Goal: Task Accomplishment & Management: Use online tool/utility

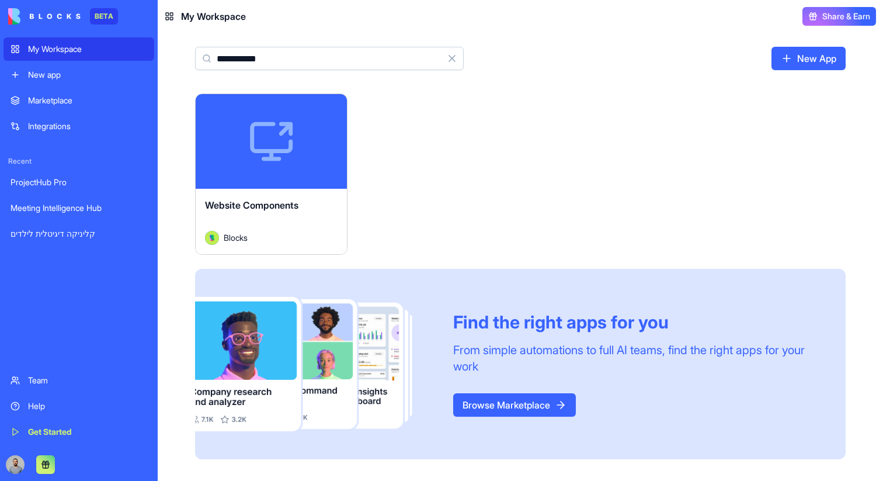
type input "**********"
click at [317, 182] on div "Launch" at bounding box center [271, 141] width 151 height 95
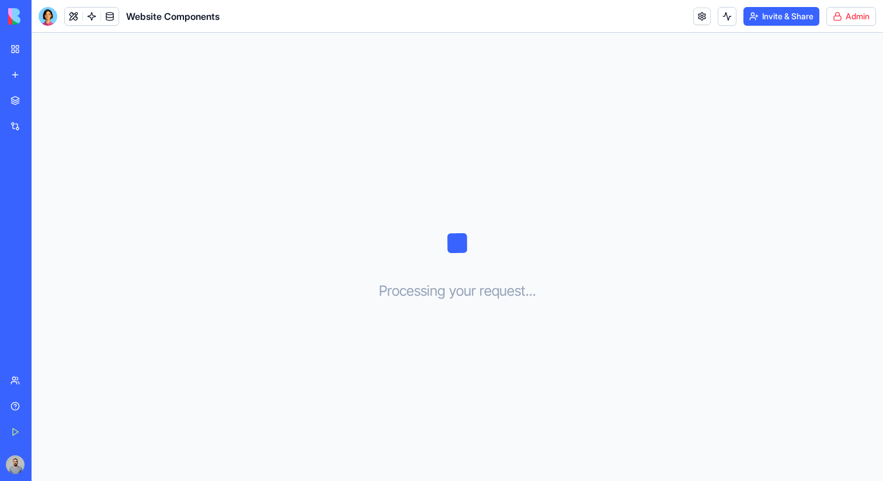
click at [839, 19] on html "BETA My Workspace New app Marketplace Integrations Recent ProjectHub Pro Meetin…" at bounding box center [441, 240] width 883 height 481
click at [815, 107] on span "Switch to old builder" at bounding box center [827, 104] width 75 height 12
click at [701, 14] on link at bounding box center [702, 17] width 18 height 18
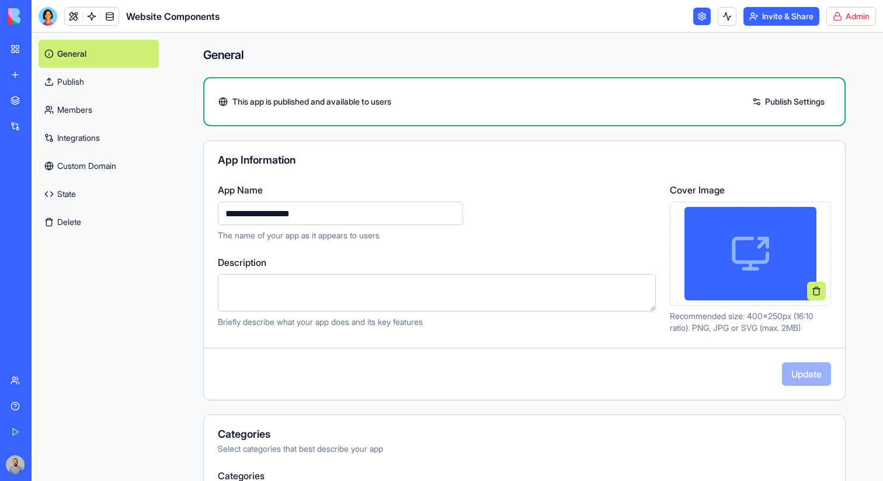
click at [116, 197] on link "State" at bounding box center [99, 194] width 120 height 28
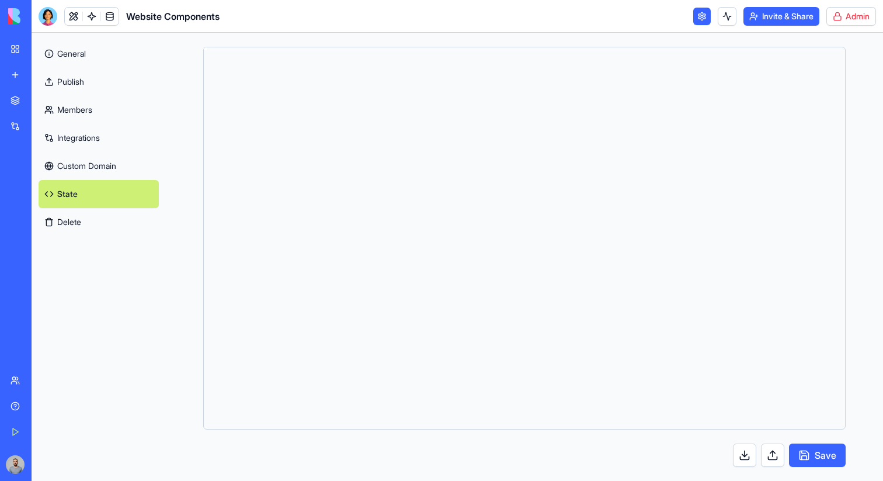
scroll to position [105, 0]
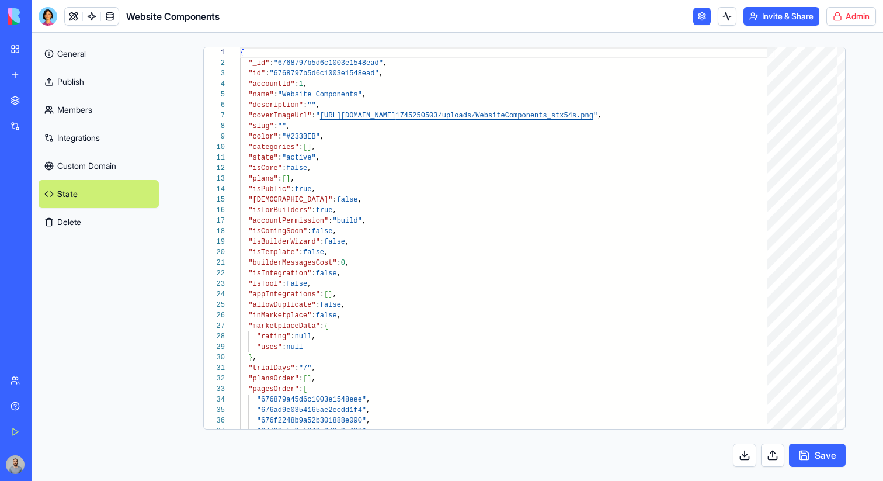
click at [746, 455] on button at bounding box center [744, 454] width 23 height 23
click at [777, 454] on button at bounding box center [772, 454] width 23 height 23
click at [776, 459] on button at bounding box center [772, 454] width 23 height 23
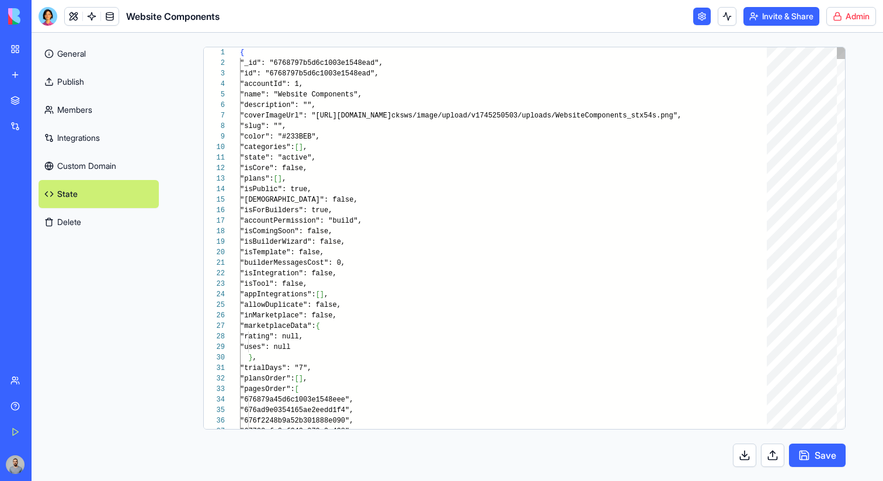
scroll to position [53, 0]
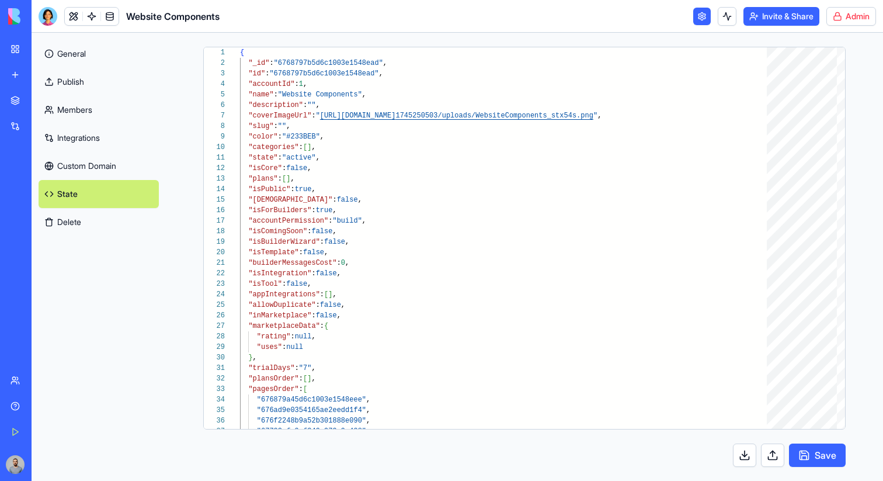
click at [806, 456] on button "Save" at bounding box center [817, 454] width 57 height 23
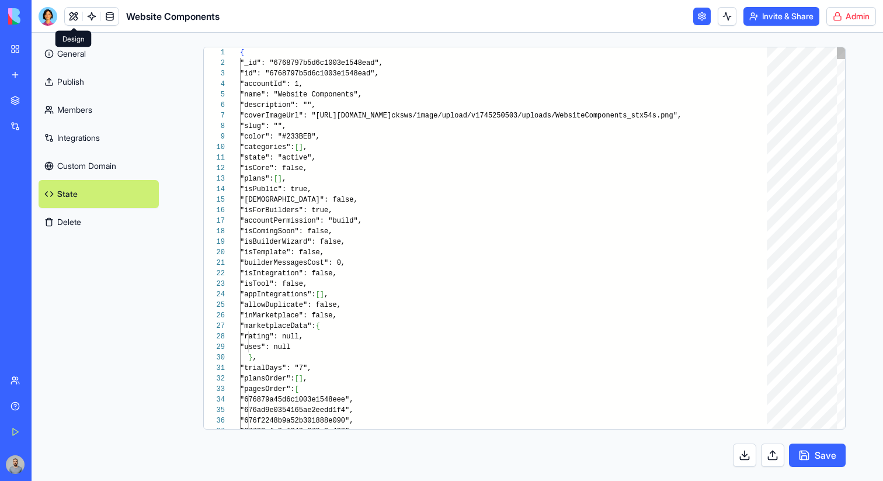
click at [70, 13] on span at bounding box center [73, 16] width 33 height 33
type textarea "**********"
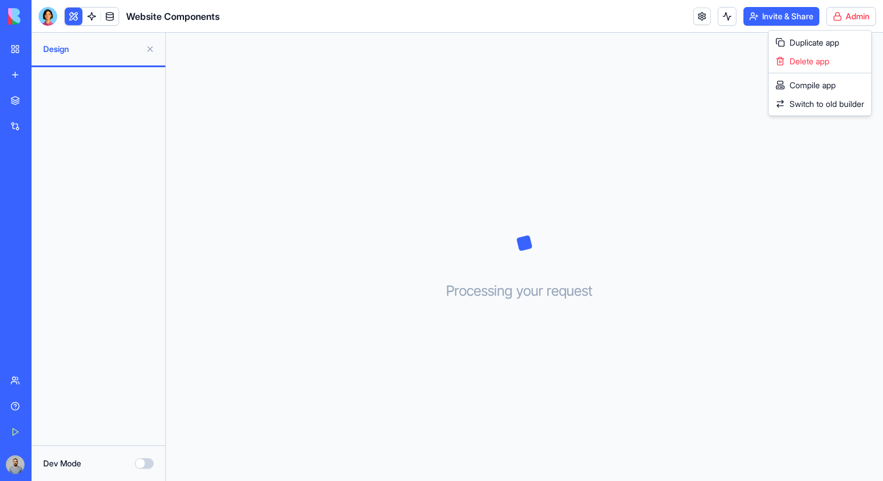
click at [838, 7] on html "BETA My Workspace New app Marketplace Integrations Recent ProjectHub Pro Meetin…" at bounding box center [441, 240] width 883 height 481
click at [822, 99] on span "Switch to old builder" at bounding box center [827, 104] width 75 height 12
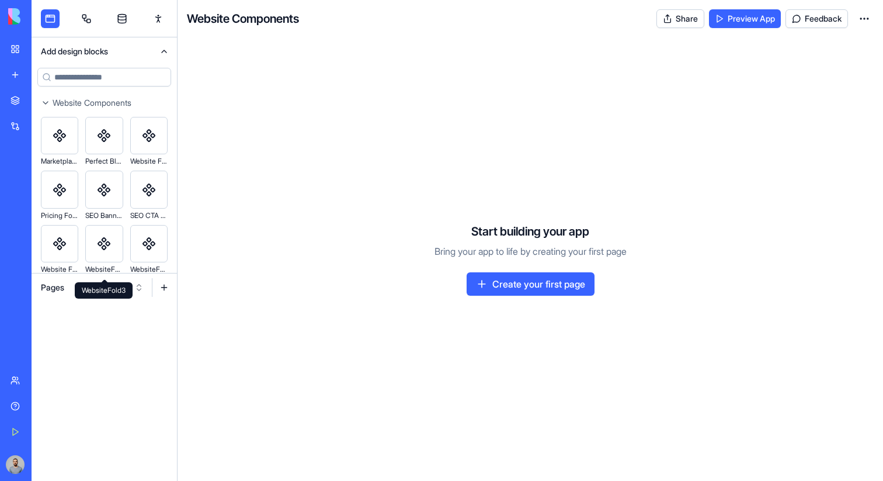
click at [94, 290] on div "WebsiteFold3 WebsiteFold3" at bounding box center [104, 290] width 58 height 16
click at [65, 289] on button "Pages" at bounding box center [92, 287] width 114 height 19
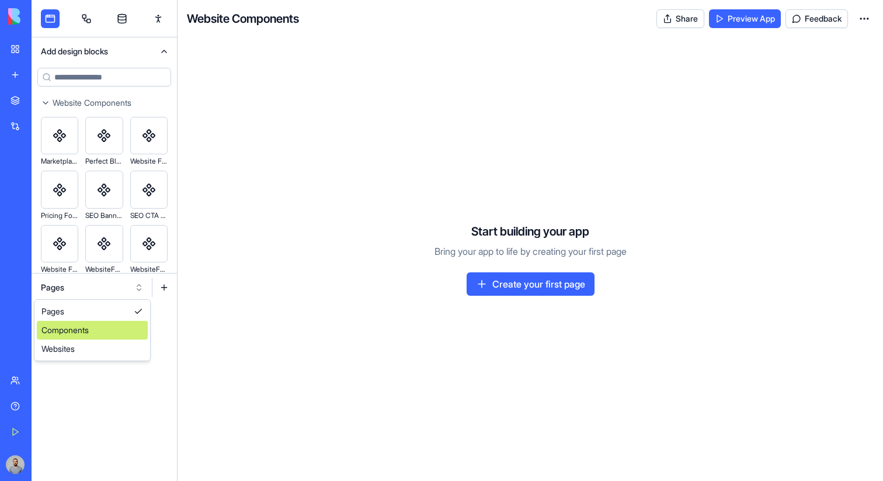
click at [86, 327] on div "Components" at bounding box center [92, 330] width 111 height 19
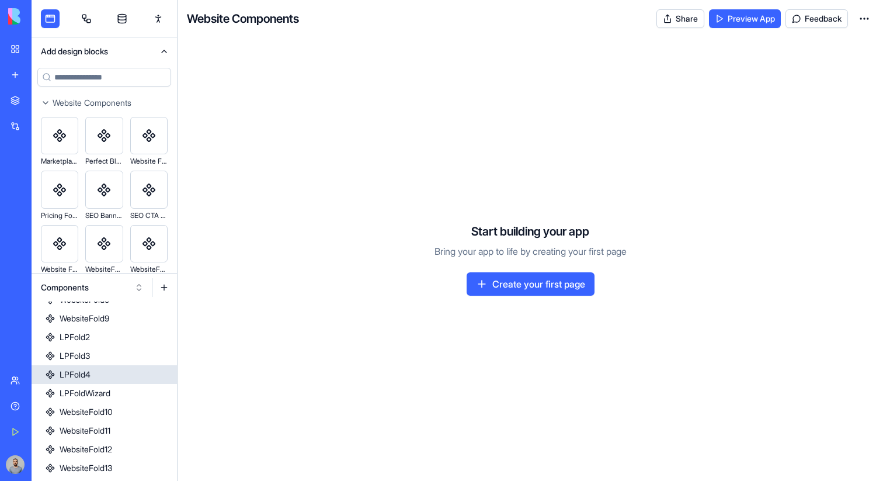
scroll to position [269, 0]
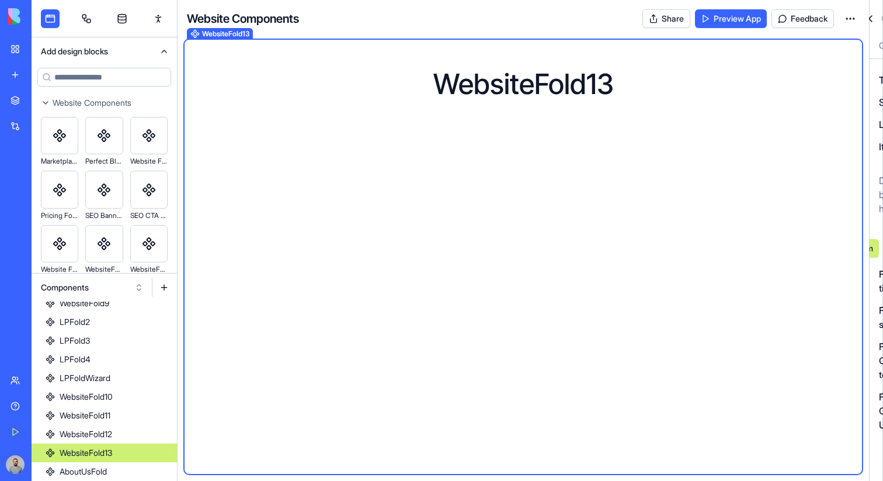
click at [134, 449] on link "WebsiteFold13" at bounding box center [104, 452] width 145 height 19
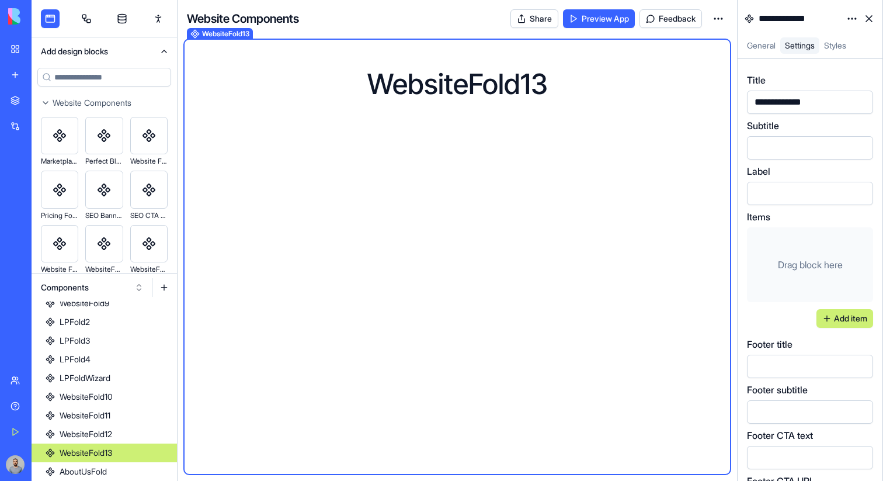
click at [36, 51] on div "My Workspace" at bounding box center [35, 49] width 15 height 12
click at [127, 402] on link "WebsiteFold10" at bounding box center [104, 396] width 145 height 19
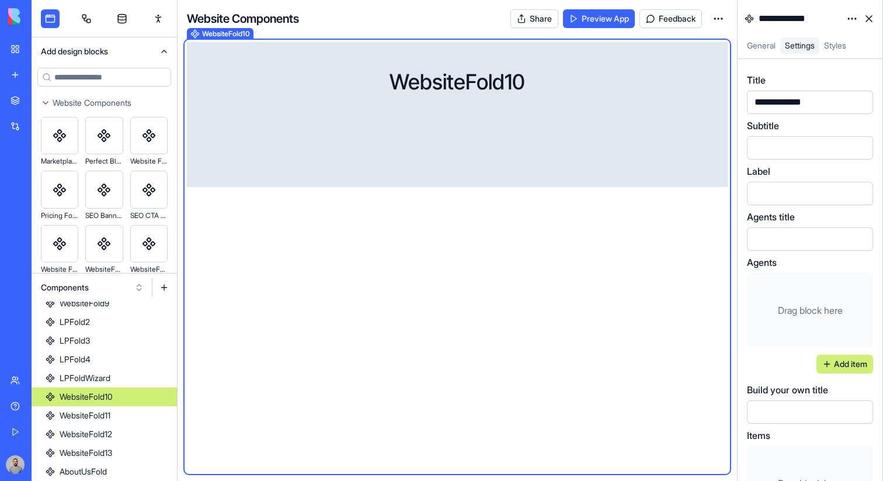
click at [315, 363] on div "WebsiteFold10 WebsiteFold10" at bounding box center [457, 256] width 541 height 429
click at [99, 84] on input at bounding box center [104, 77] width 134 height 19
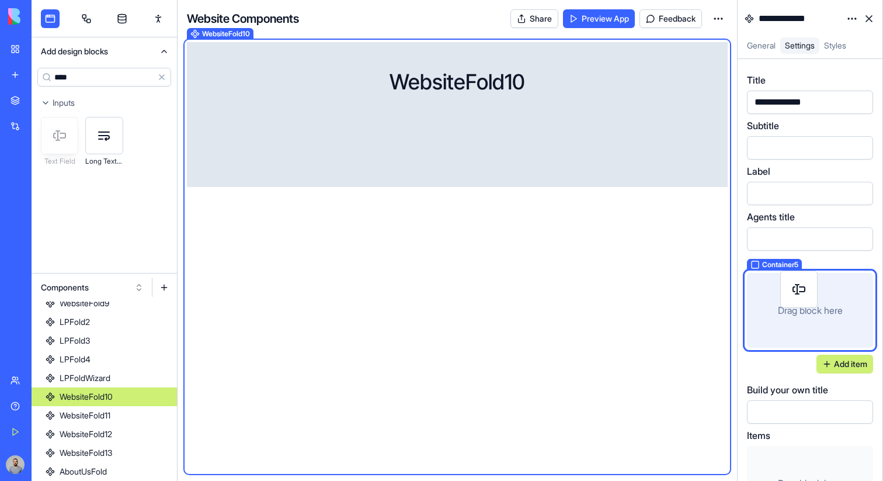
drag, startPoint x: 58, startPoint y: 135, endPoint x: 797, endPoint y: 289, distance: 754.7
click at [797, 289] on div "**********" at bounding box center [458, 240] width 852 height 481
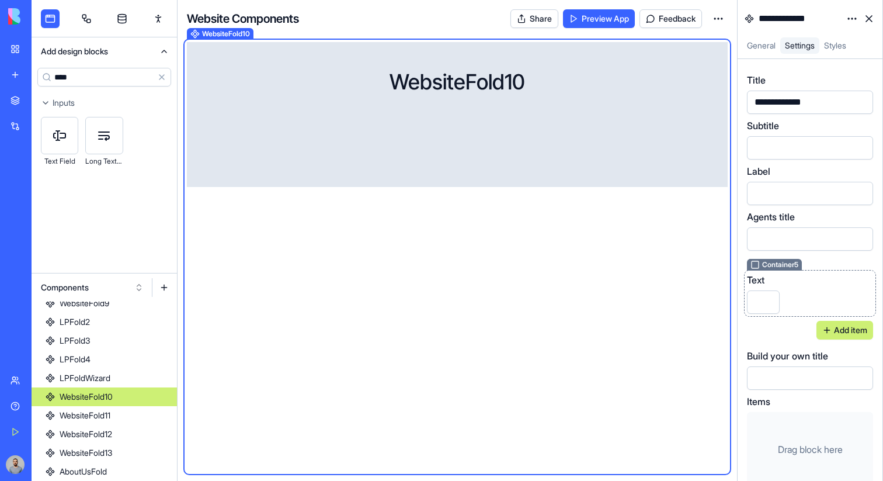
click at [813, 280] on div "Text" at bounding box center [810, 293] width 126 height 41
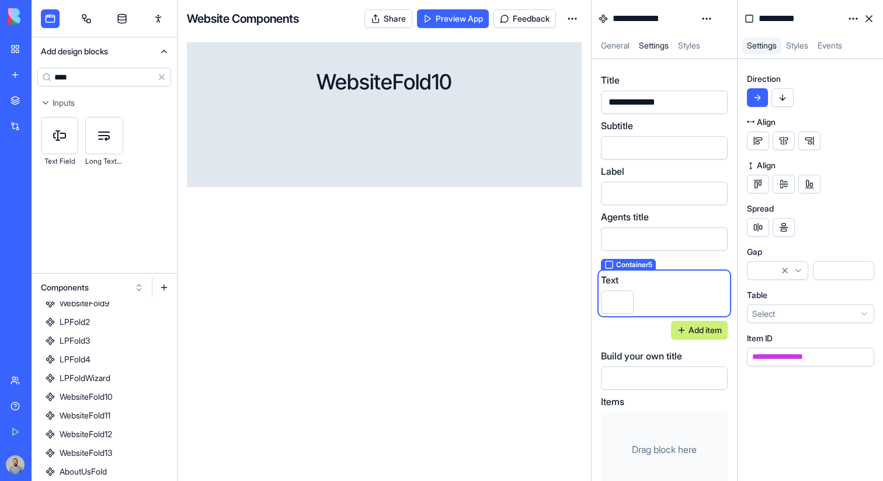
click at [784, 103] on button "button" at bounding box center [783, 97] width 22 height 19
click at [870, 22] on link at bounding box center [869, 18] width 19 height 19
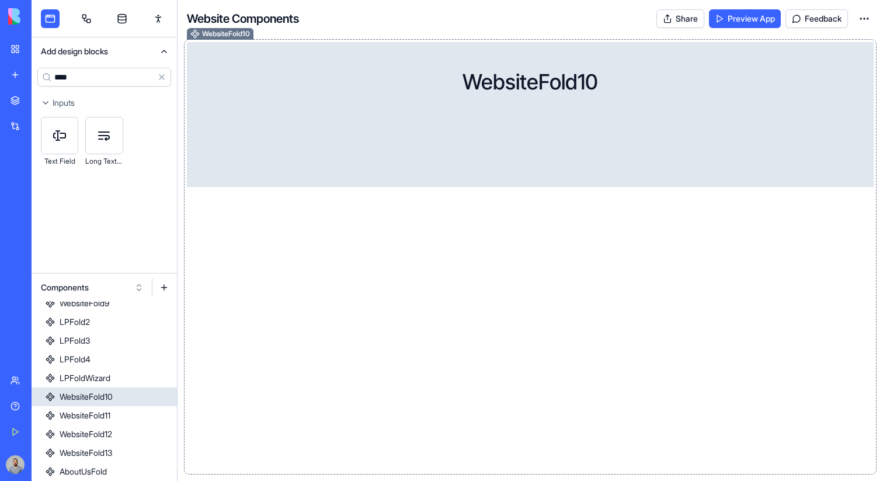
click at [687, 217] on div "WebsiteFold10 WebsiteFold10" at bounding box center [530, 256] width 687 height 429
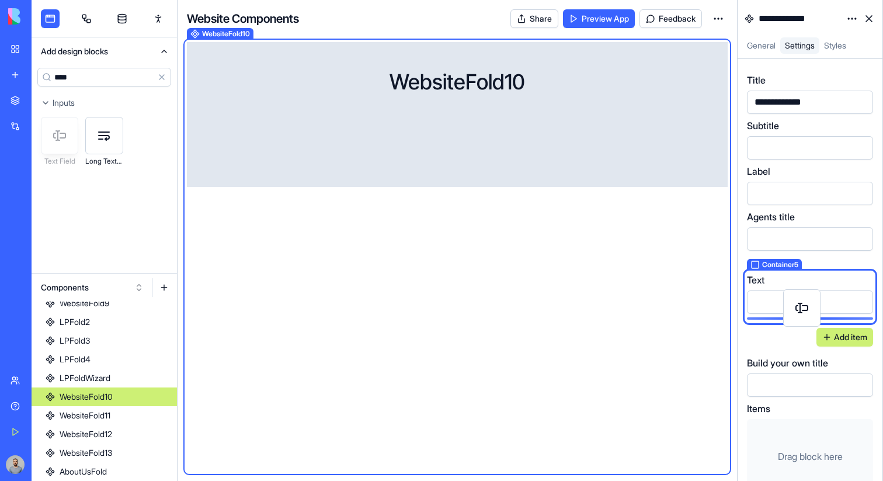
drag, startPoint x: 51, startPoint y: 140, endPoint x: 794, endPoint y: 311, distance: 762.0
click at [794, 311] on div "**********" at bounding box center [458, 240] width 852 height 481
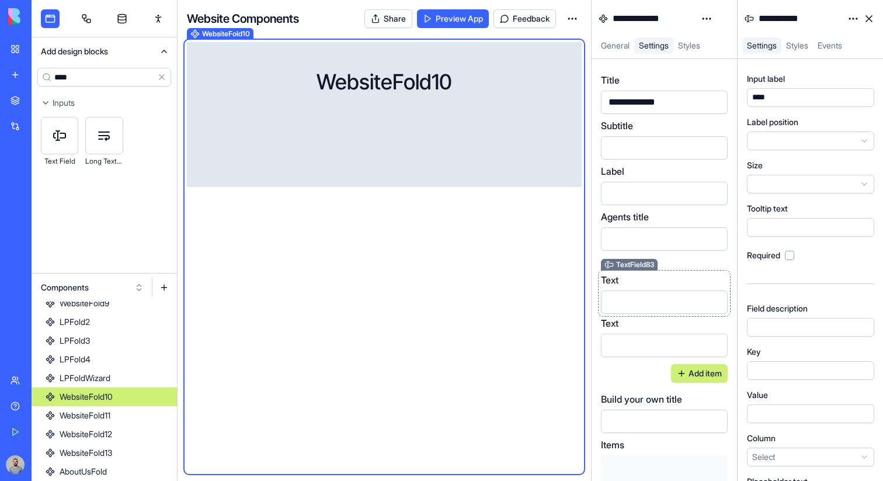
click at [689, 274] on div "Text" at bounding box center [664, 280] width 127 height 14
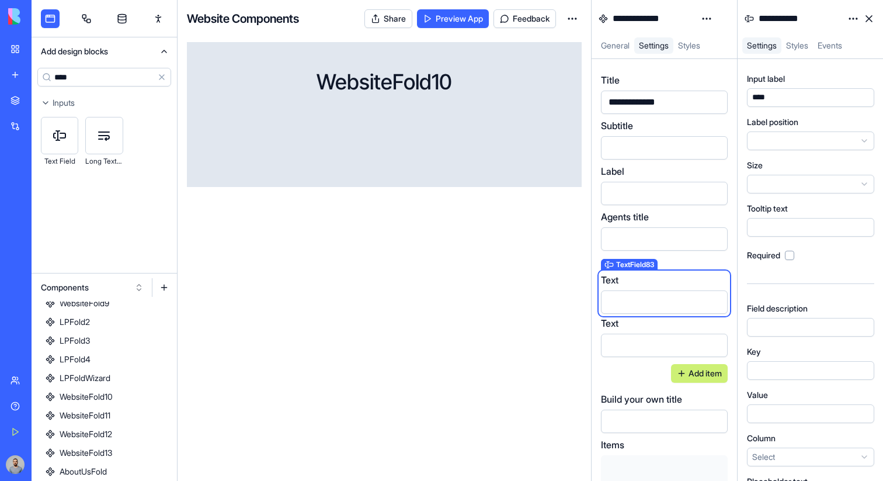
click at [781, 100] on div "****" at bounding box center [800, 97] width 102 height 13
click at [784, 368] on div at bounding box center [800, 370] width 102 height 13
click at [707, 329] on div "Text" at bounding box center [664, 323] width 127 height 14
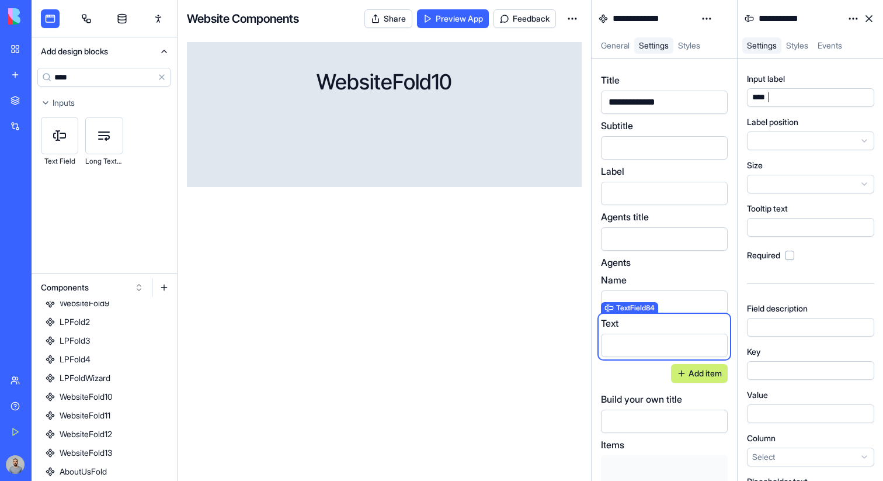
click at [791, 98] on div "****" at bounding box center [800, 97] width 102 height 13
click at [786, 365] on div at bounding box center [800, 370] width 102 height 13
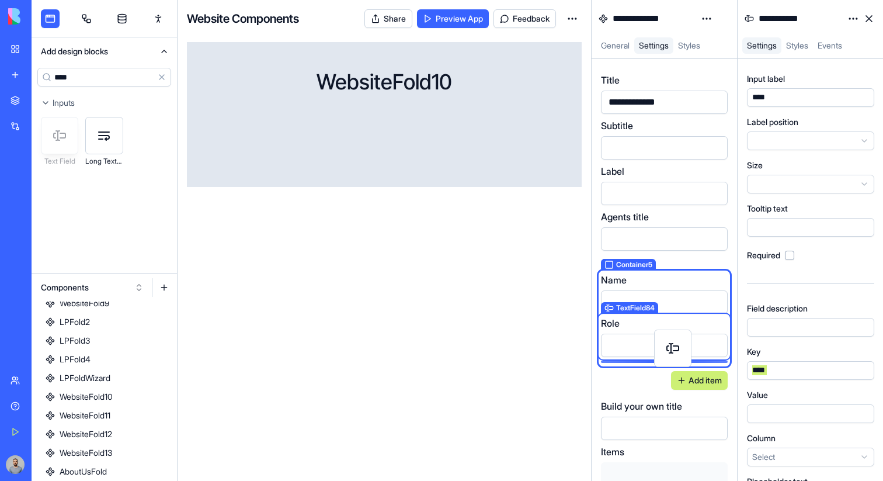
drag, startPoint x: 61, startPoint y: 134, endPoint x: 675, endPoint y: 346, distance: 649.1
click at [675, 346] on div "**********" at bounding box center [458, 240] width 852 height 481
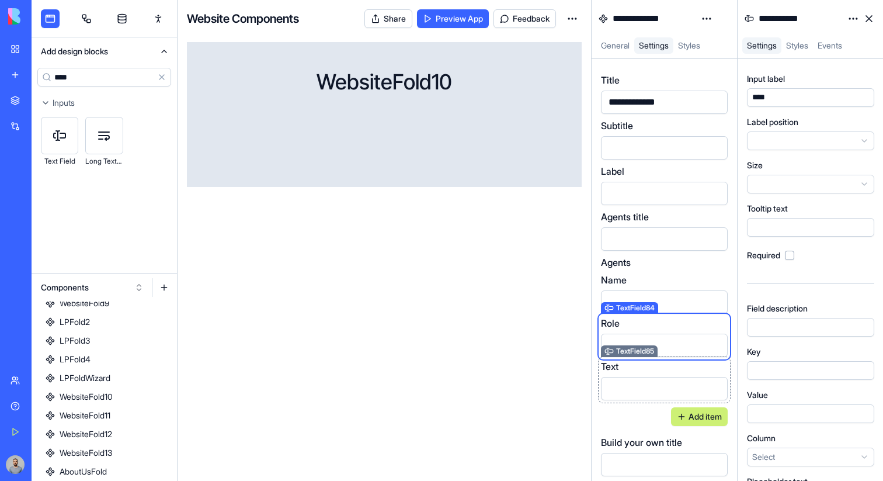
click at [664, 366] on div "Text" at bounding box center [664, 366] width 127 height 14
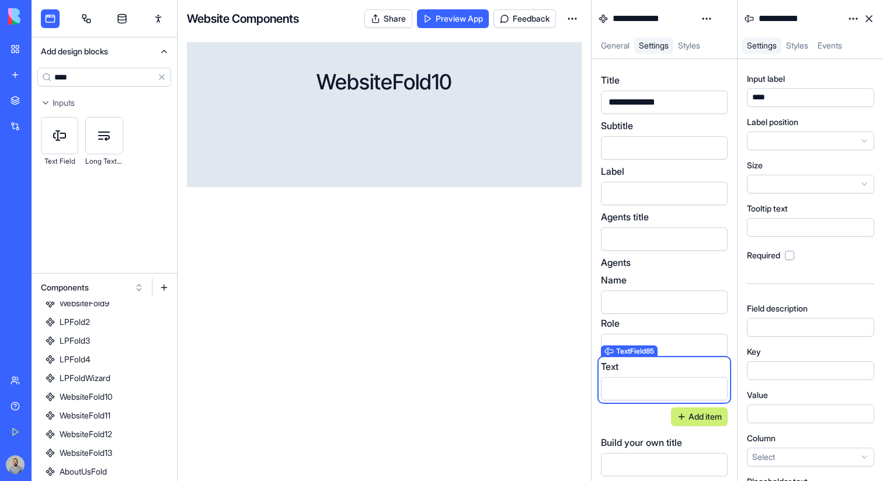
click at [793, 98] on div "****" at bounding box center [800, 97] width 102 height 13
click at [795, 362] on div at bounding box center [810, 370] width 127 height 19
click at [84, 72] on input "****" at bounding box center [104, 77] width 134 height 19
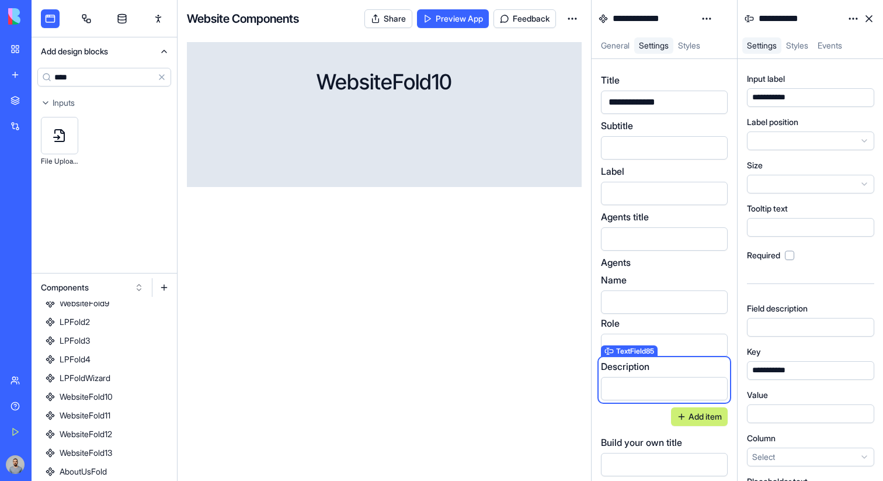
type input "****"
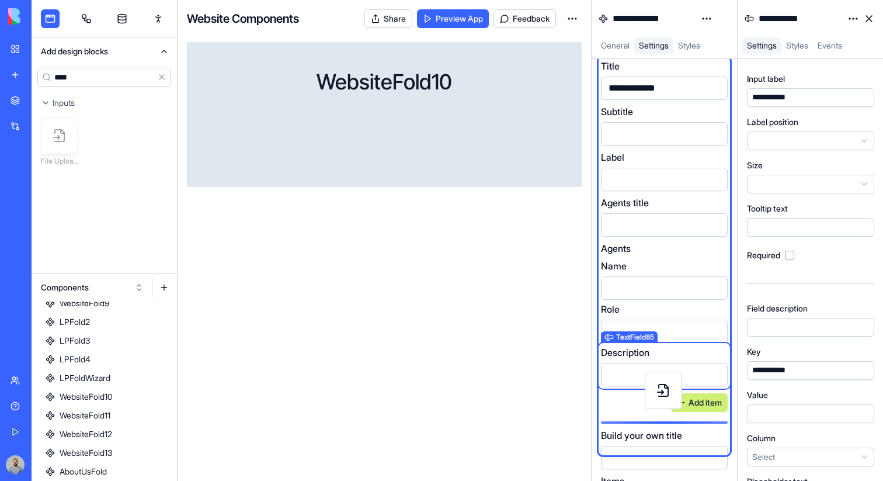
scroll to position [18, 0]
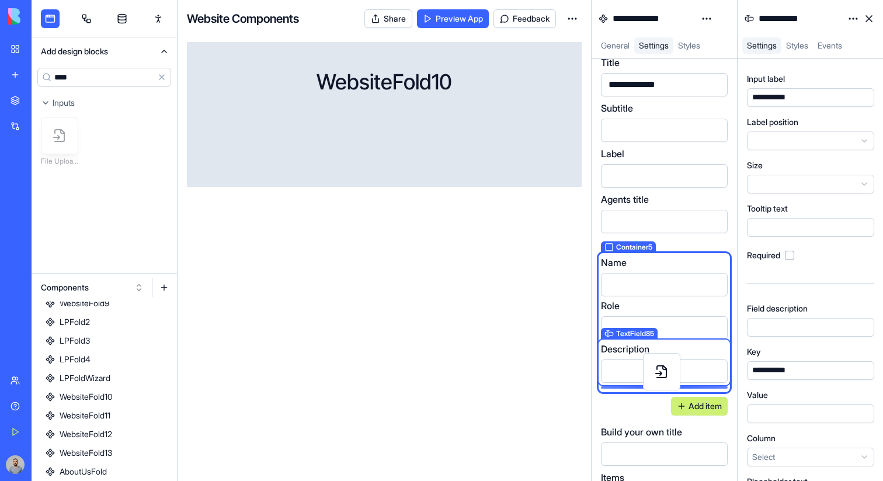
drag, startPoint x: 55, startPoint y: 138, endPoint x: 658, endPoint y: 374, distance: 646.8
click at [658, 374] on div "**********" at bounding box center [458, 240] width 852 height 481
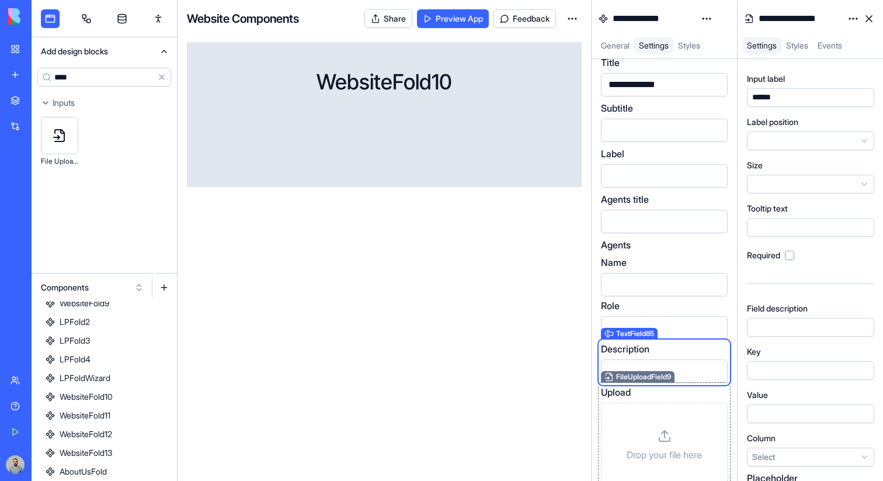
click at [672, 390] on div "Upload" at bounding box center [664, 392] width 127 height 14
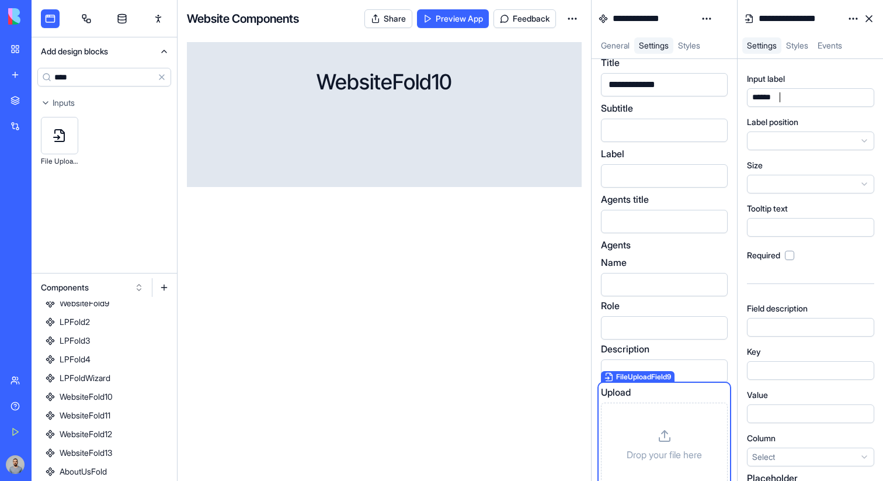
click at [776, 103] on div "******" at bounding box center [800, 97] width 102 height 13
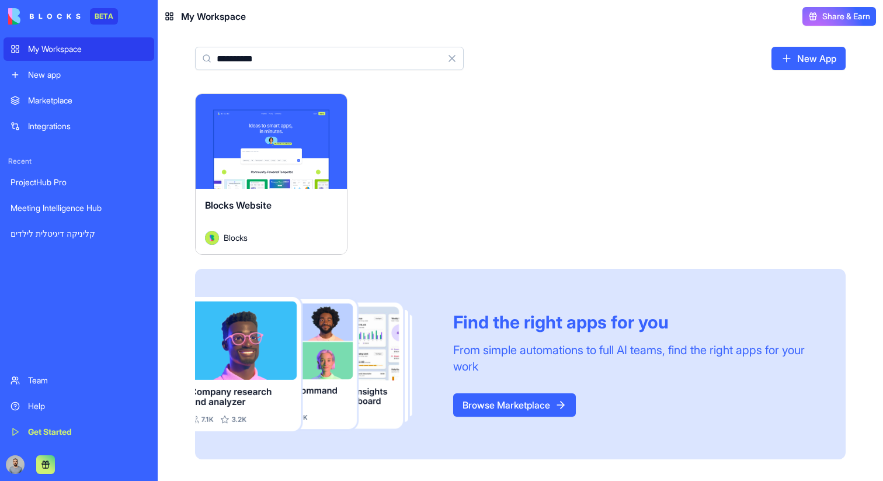
type input "**********"
click at [315, 164] on div "Launch" at bounding box center [271, 141] width 151 height 95
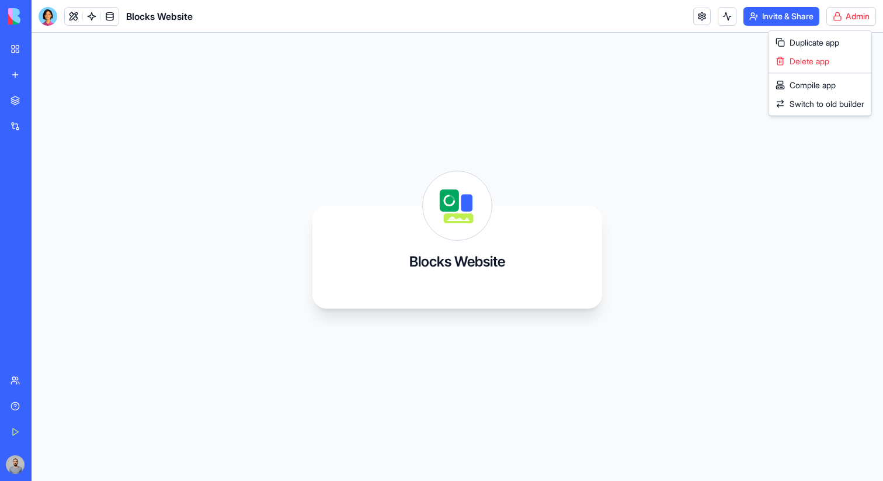
click at [853, 22] on html "BETA My Workspace New app Marketplace Integrations Recent ProjectHub Pro Meetin…" at bounding box center [441, 240] width 883 height 481
click at [825, 100] on span "Switch to old builder" at bounding box center [827, 104] width 75 height 12
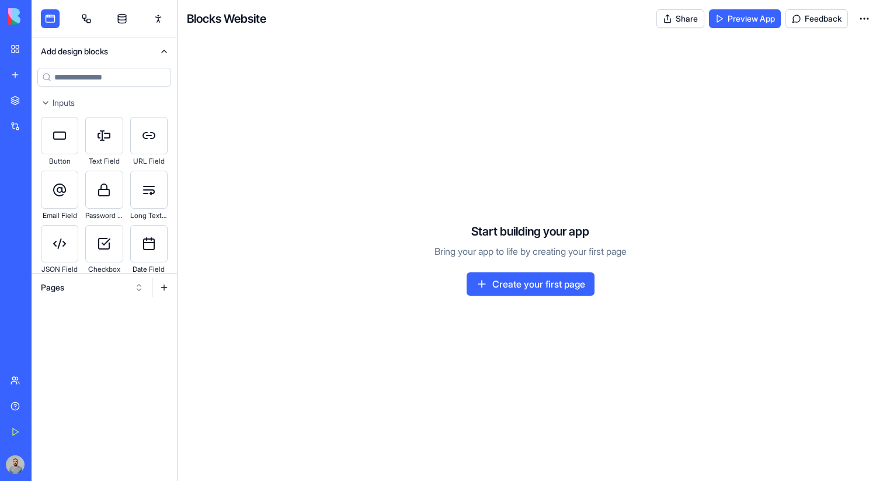
click at [60, 291] on button "Pages" at bounding box center [92, 287] width 114 height 19
click at [98, 356] on div "Websites" at bounding box center [92, 348] width 111 height 19
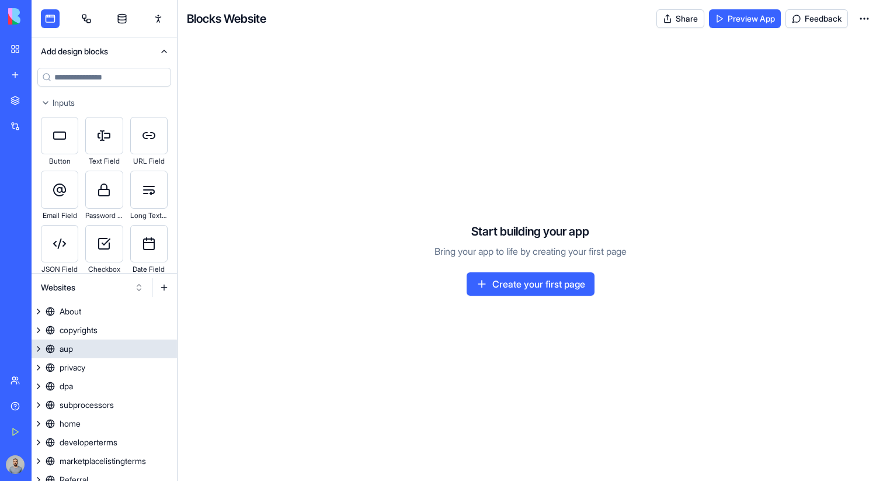
scroll to position [45, 0]
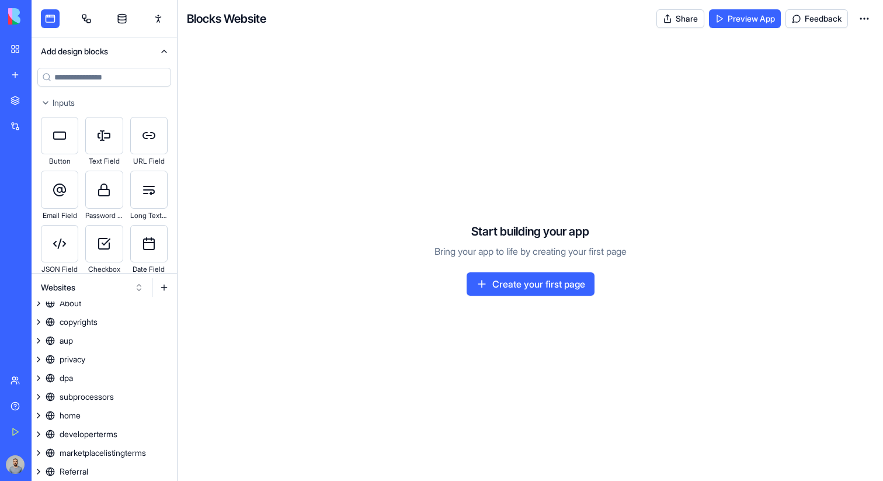
click at [161, 282] on button at bounding box center [164, 287] width 19 height 19
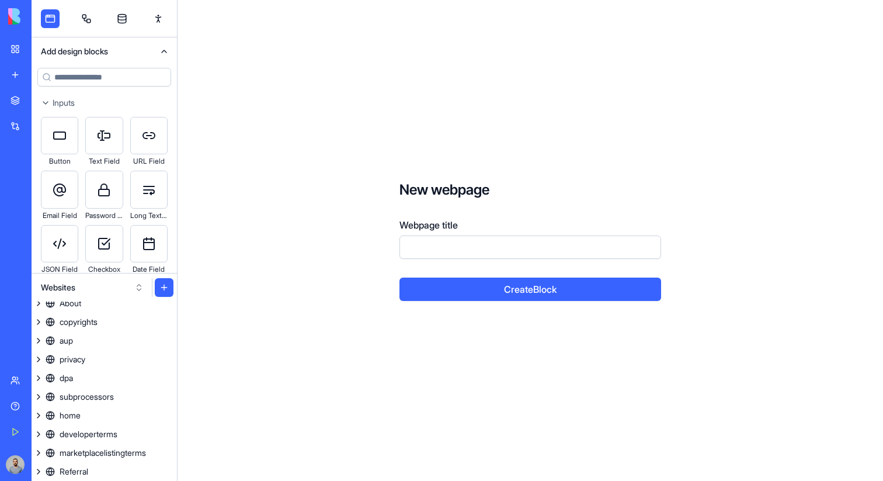
click at [493, 236] on input "Webpage title" at bounding box center [531, 246] width 262 height 23
type input "*******"
click at [400, 277] on button "Create Block" at bounding box center [531, 288] width 262 height 23
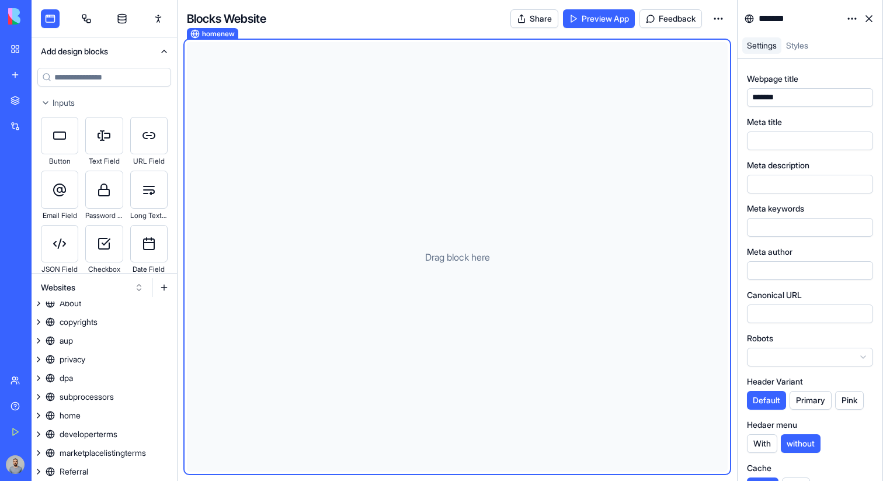
scroll to position [64, 0]
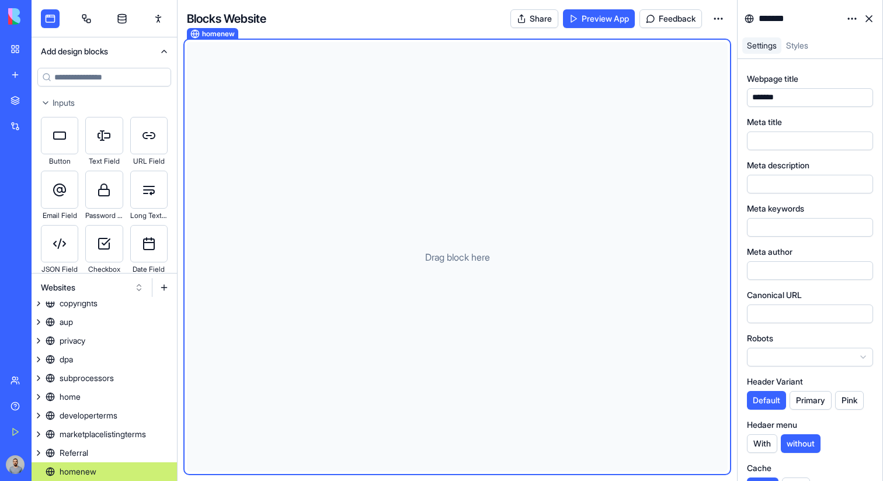
click at [110, 77] on input at bounding box center [104, 77] width 134 height 19
click at [130, 391] on link "home" at bounding box center [104, 396] width 145 height 19
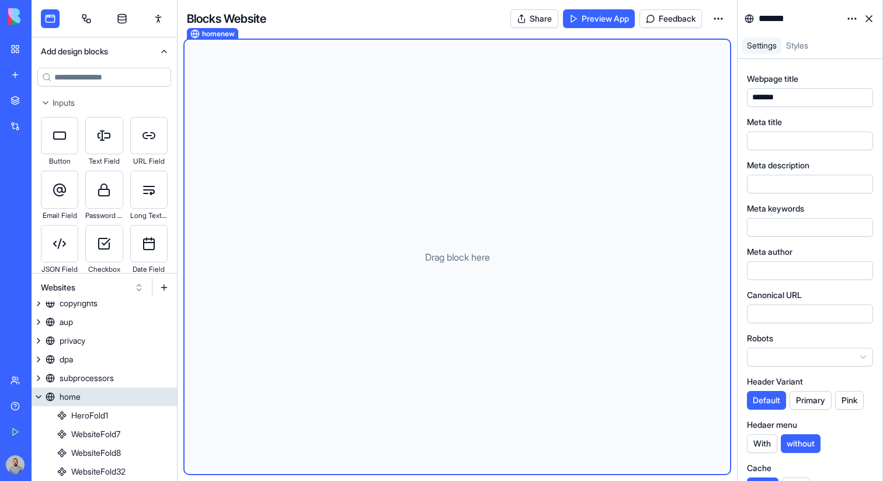
click at [42, 397] on button at bounding box center [39, 396] width 14 height 19
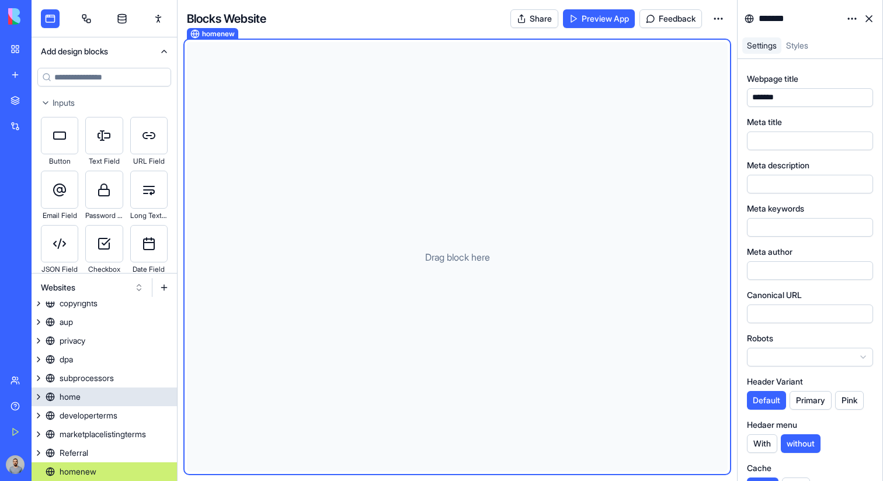
click at [126, 402] on link "home" at bounding box center [104, 396] width 145 height 19
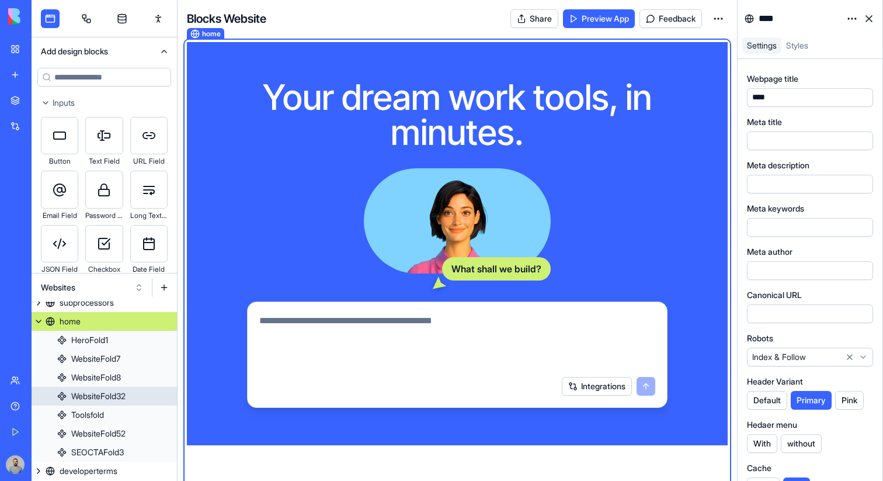
scroll to position [194, 0]
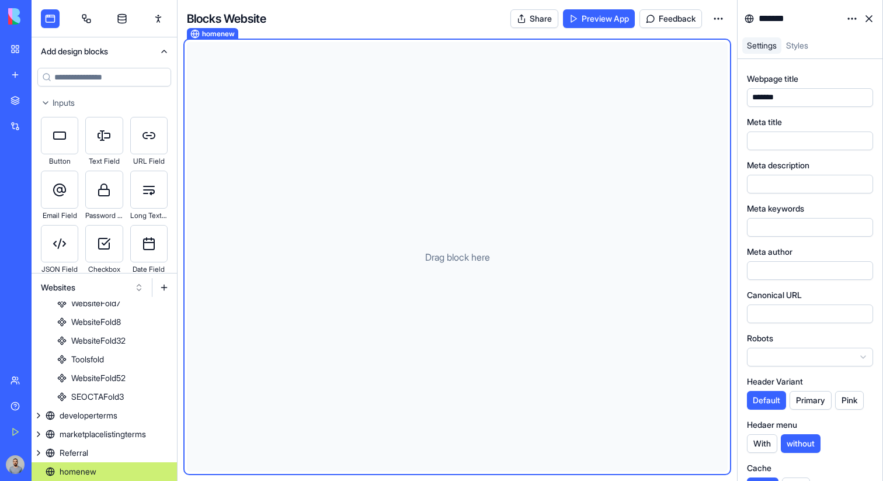
click at [143, 469] on link "homenew" at bounding box center [104, 471] width 145 height 19
click at [89, 71] on input at bounding box center [104, 77] width 134 height 19
type input "*****"
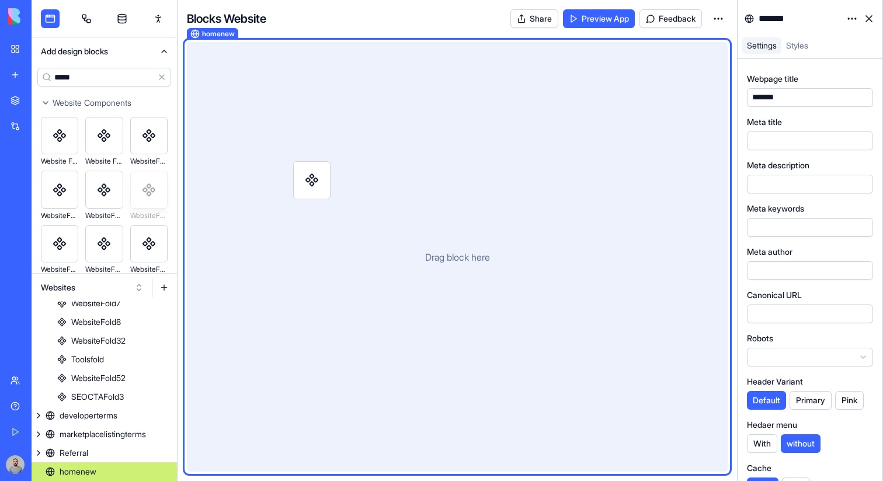
drag, startPoint x: 139, startPoint y: 193, endPoint x: 302, endPoint y: 183, distance: 163.3
click at [302, 183] on div "Add design blocks ***** Clear Website Components Website Fold 1 Website Fold 2 …" at bounding box center [458, 240] width 852 height 481
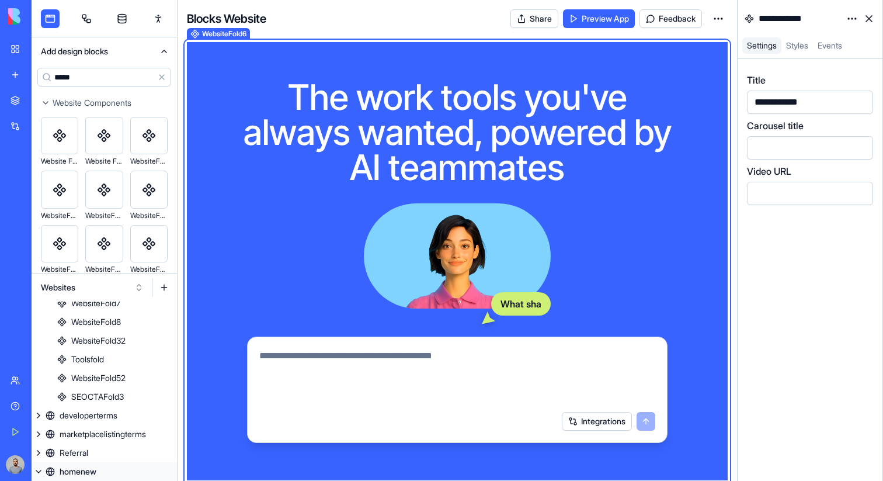
scroll to position [213, 0]
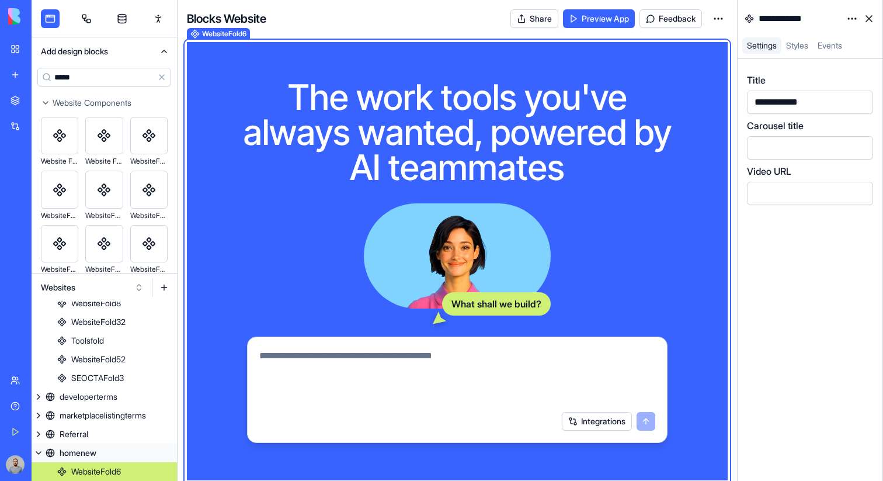
click at [584, 203] on div "What shall we build? Integrations" at bounding box center [457, 322] width 421 height 239
click at [565, 211] on div "What shall we build? Integrations" at bounding box center [457, 322] width 421 height 239
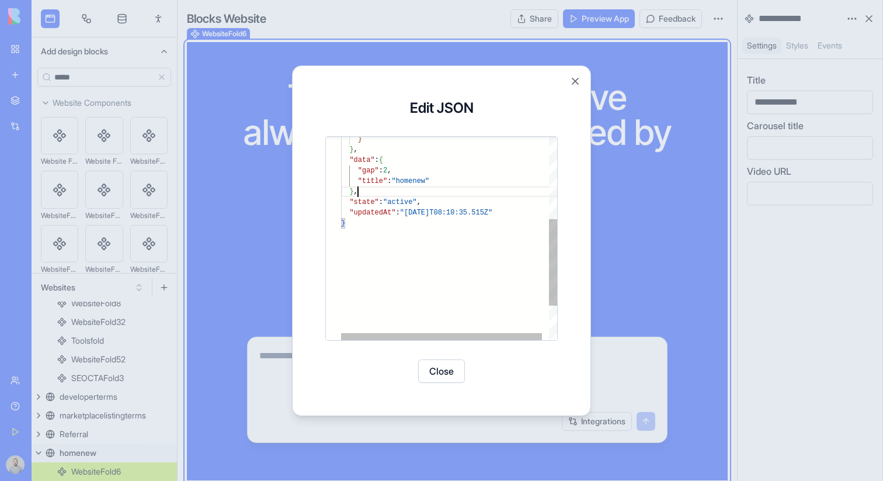
scroll to position [21, 0]
drag, startPoint x: 363, startPoint y: 189, endPoint x: 313, endPoint y: 161, distance: 56.7
click at [341, 161] on div "} } , "data" : { "gap" : 2 , "title" : "homenew" } , "state" : "active" , "upda…" at bounding box center [452, 183] width 223 height 477
type textarea "**********"
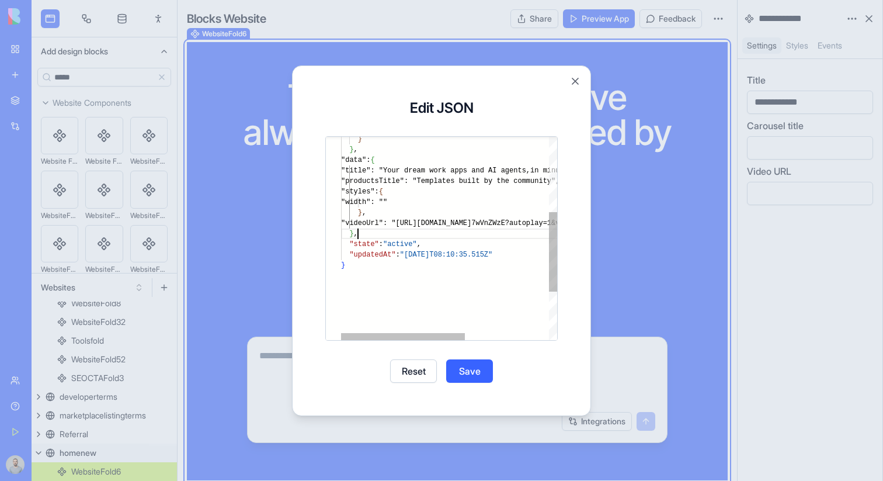
scroll to position [74, 17]
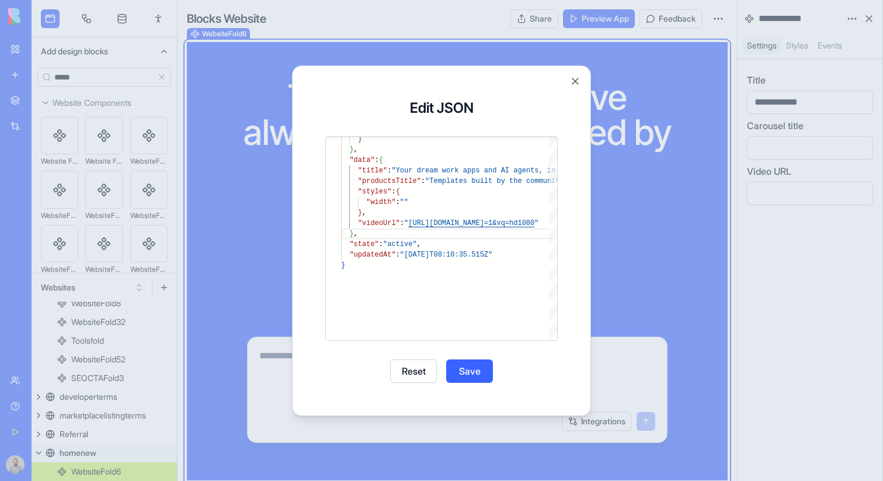
click at [475, 371] on button "Save" at bounding box center [469, 370] width 47 height 23
click at [446, 369] on button "Close" at bounding box center [441, 370] width 47 height 23
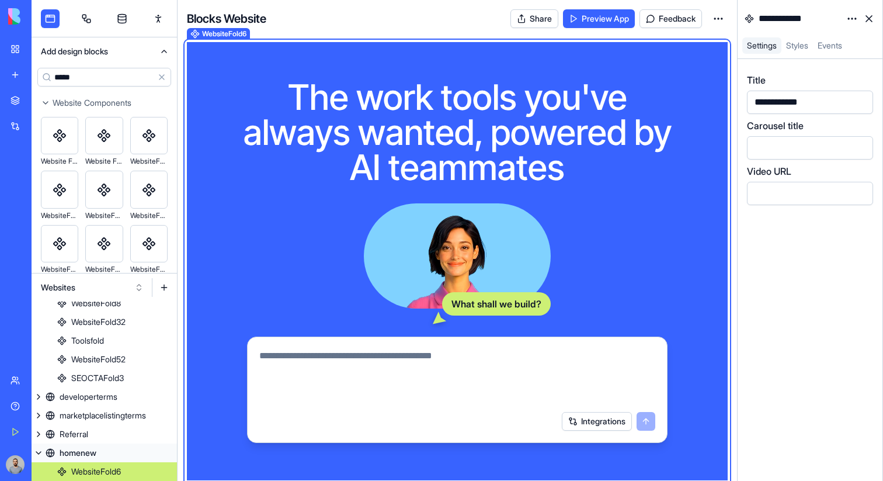
click at [560, 241] on div "What shall we build? Integrations" at bounding box center [457, 322] width 421 height 239
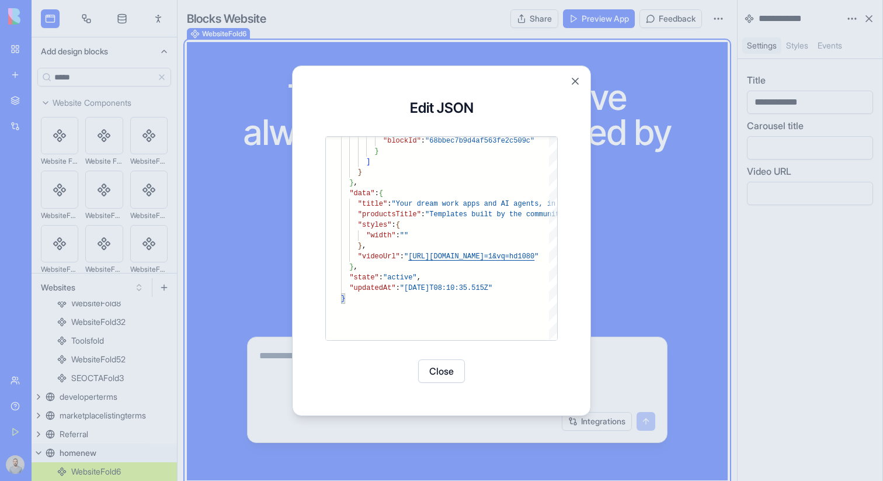
click at [674, 194] on div at bounding box center [441, 240] width 883 height 481
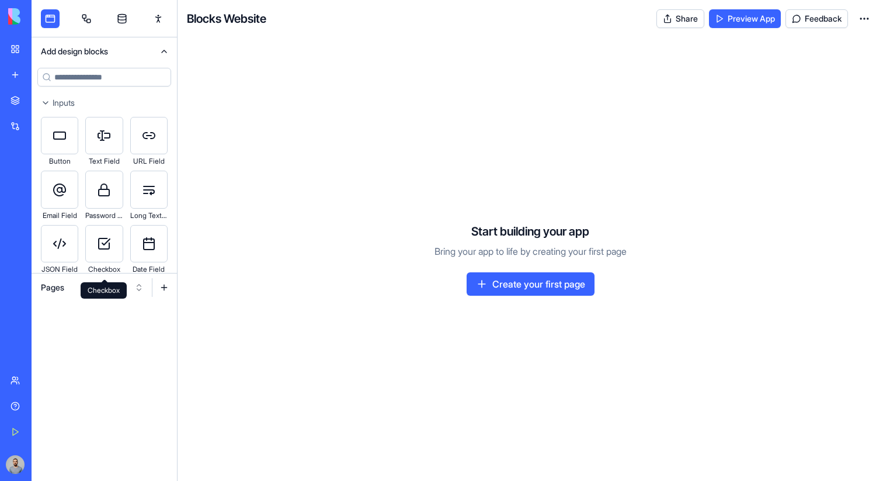
click at [109, 282] on div "Checkbox Checkbox" at bounding box center [104, 290] width 46 height 16
click at [133, 289] on button "Pages" at bounding box center [92, 287] width 114 height 19
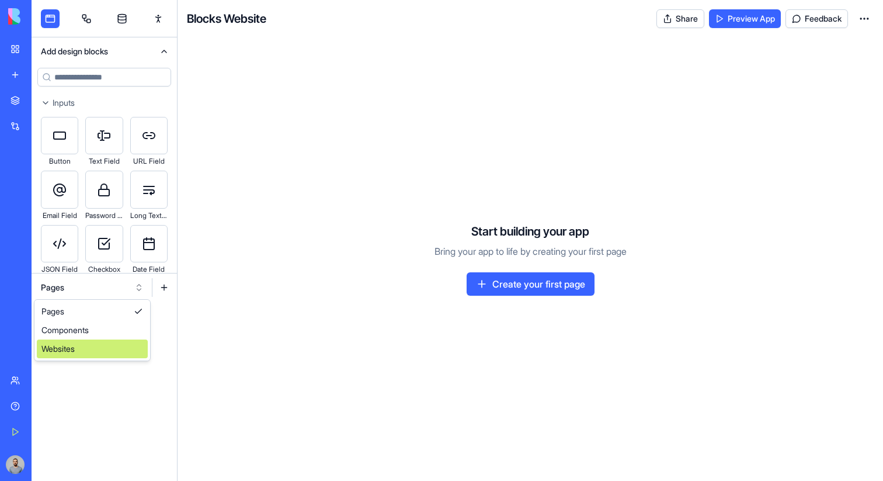
click at [119, 346] on div "Websites" at bounding box center [92, 348] width 111 height 19
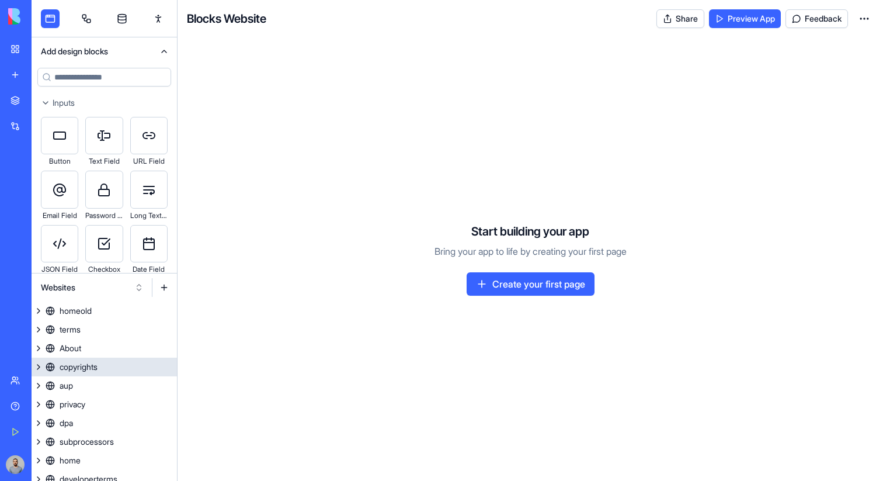
scroll to position [64, 0]
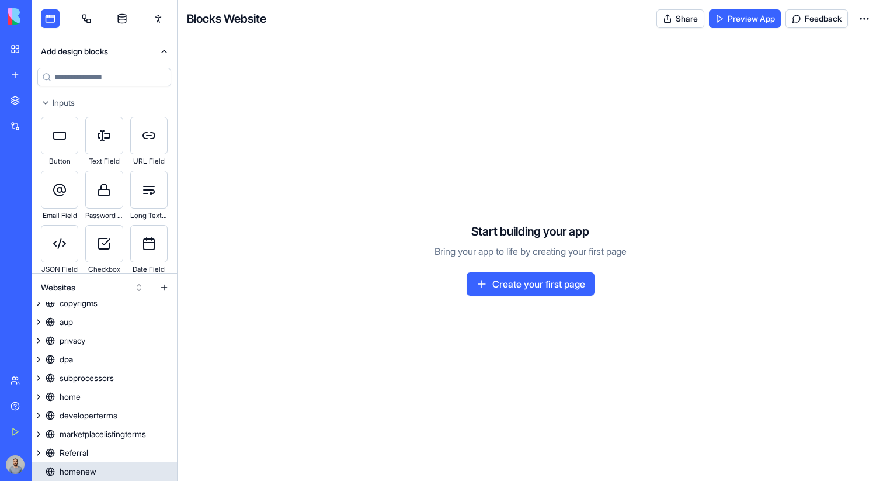
click at [136, 468] on link "homenew" at bounding box center [104, 471] width 145 height 19
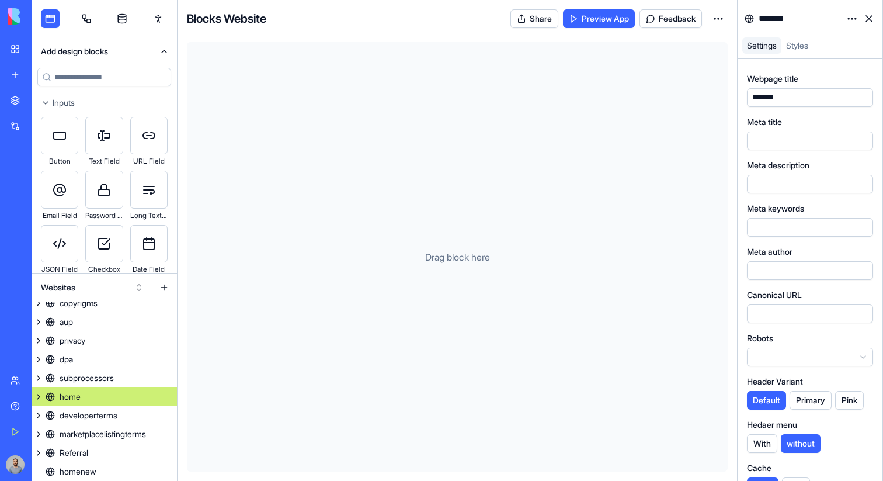
click at [110, 394] on link "home" at bounding box center [104, 396] width 145 height 19
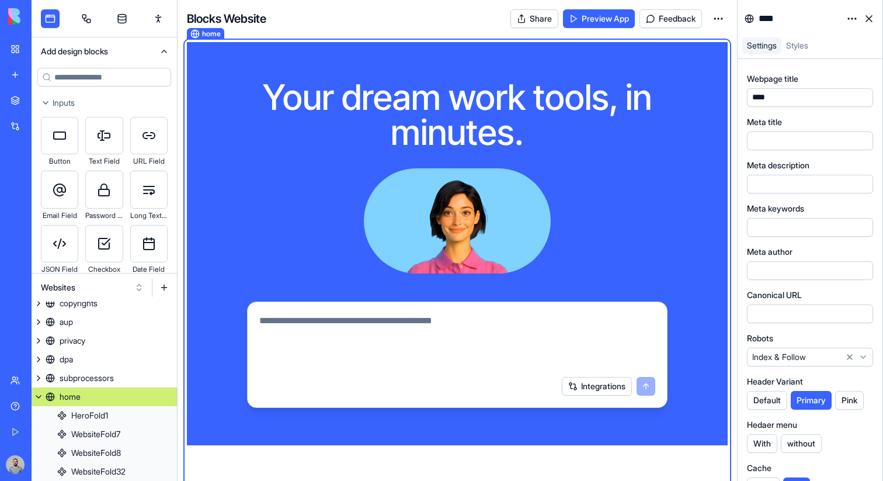
scroll to position [69, 0]
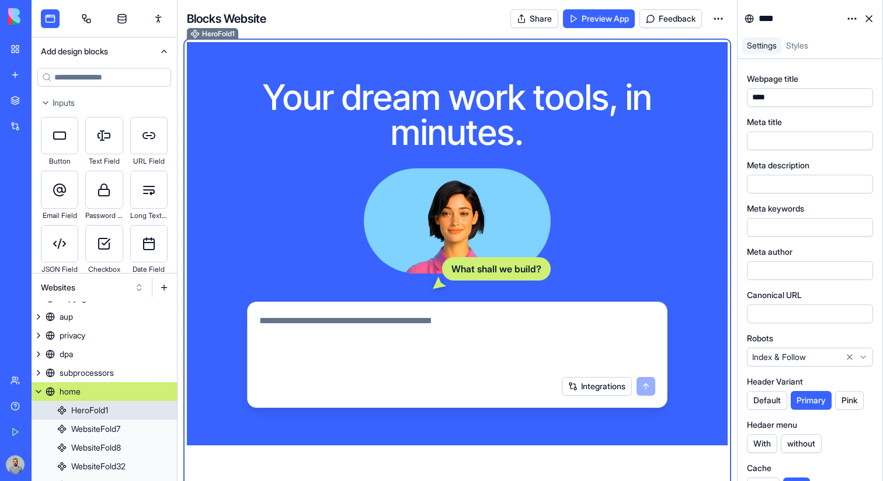
click at [388, 229] on video at bounding box center [457, 220] width 187 height 105
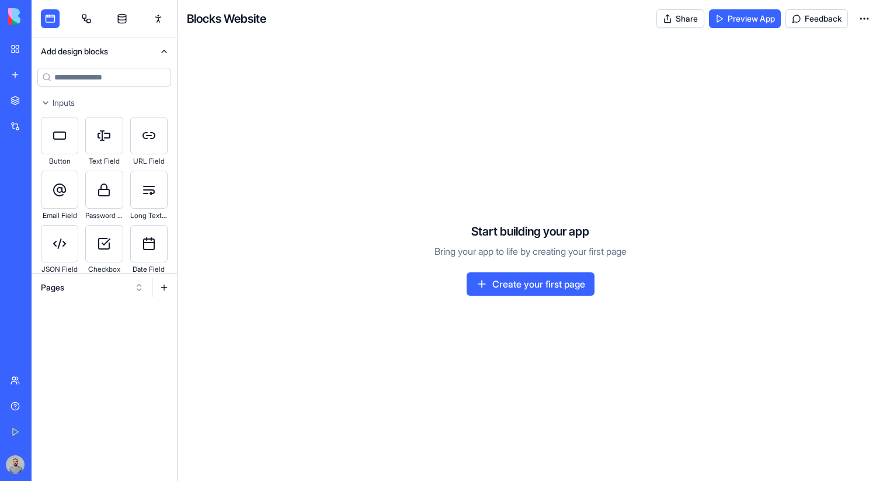
click at [123, 283] on button "Pages" at bounding box center [92, 287] width 114 height 19
click at [115, 341] on div "Websites" at bounding box center [92, 348] width 111 height 19
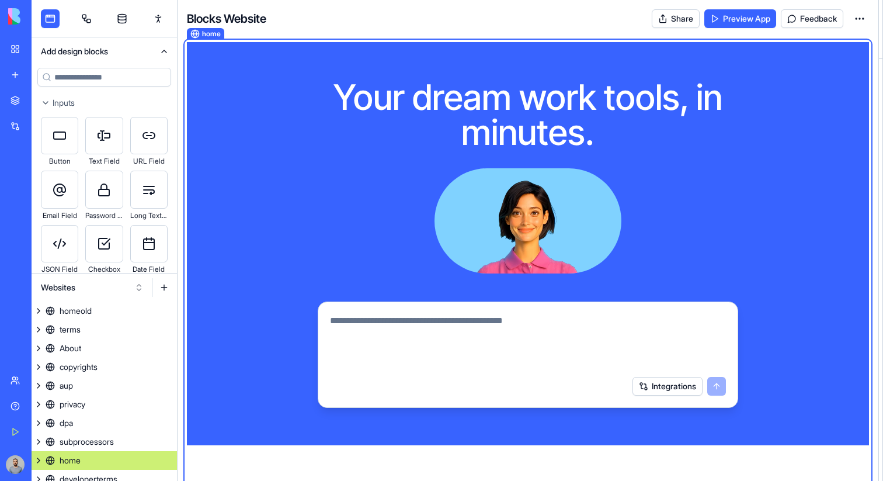
click at [125, 454] on link "home" at bounding box center [104, 460] width 145 height 19
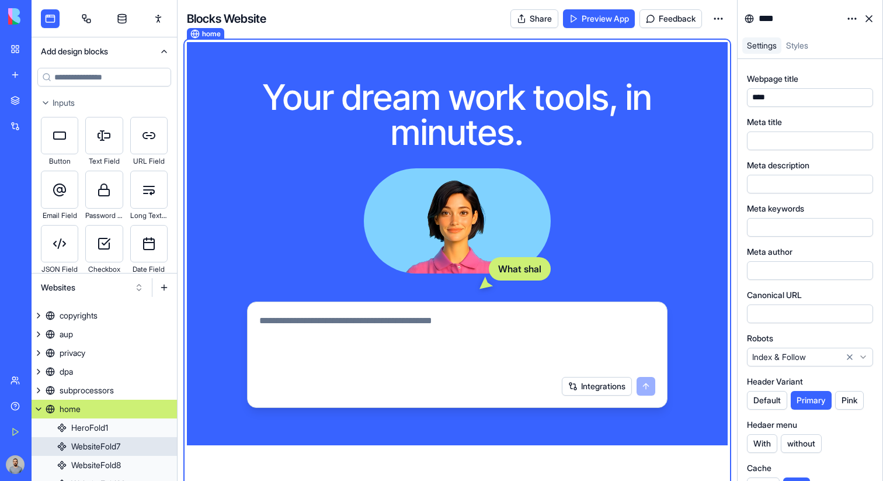
scroll to position [69, 0]
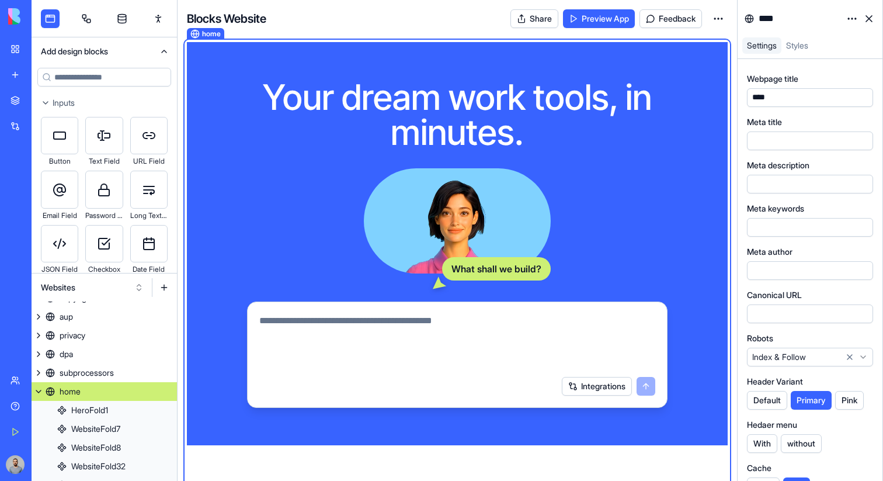
click at [113, 286] on button "Websites" at bounding box center [92, 287] width 114 height 19
click at [110, 326] on div "Components" at bounding box center [92, 330] width 111 height 19
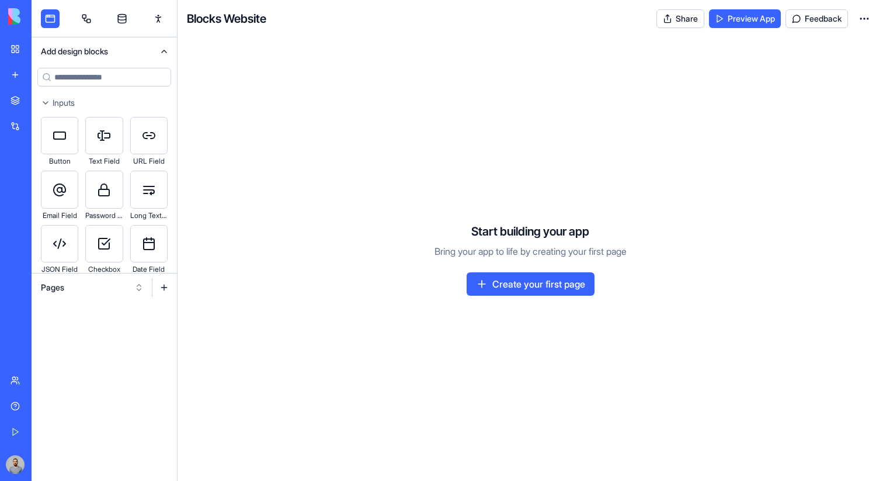
click at [105, 283] on button "Pages" at bounding box center [92, 287] width 114 height 19
click at [96, 351] on div "Websites" at bounding box center [92, 348] width 111 height 19
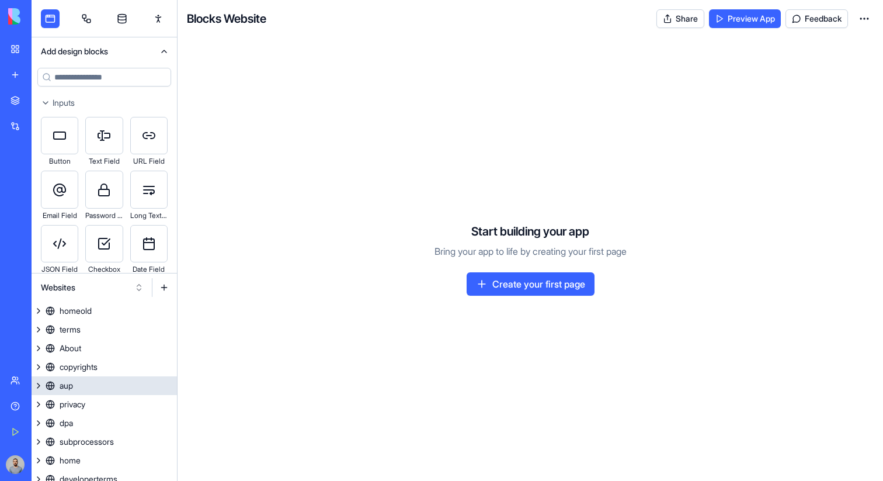
scroll to position [64, 0]
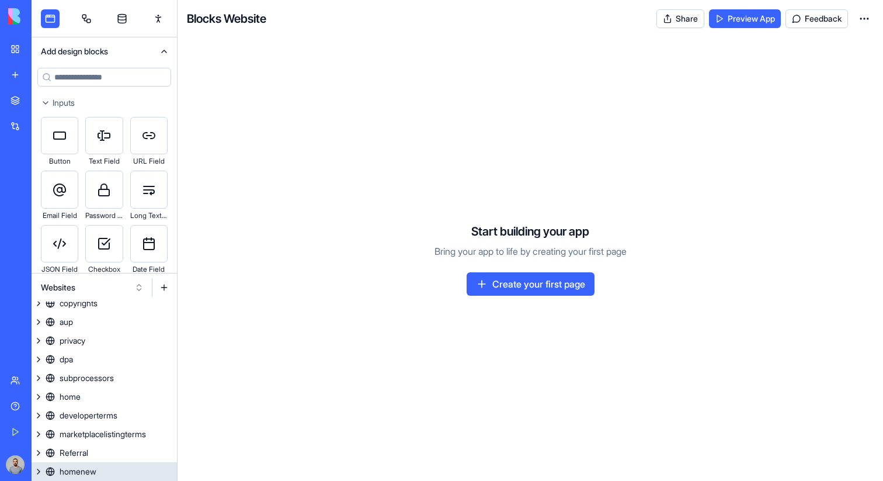
click at [115, 467] on link "homenew" at bounding box center [104, 471] width 145 height 19
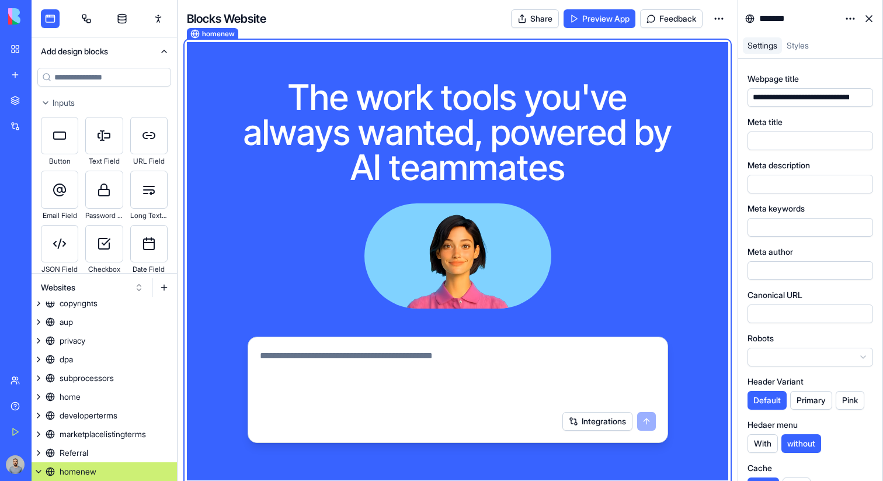
scroll to position [82, 0]
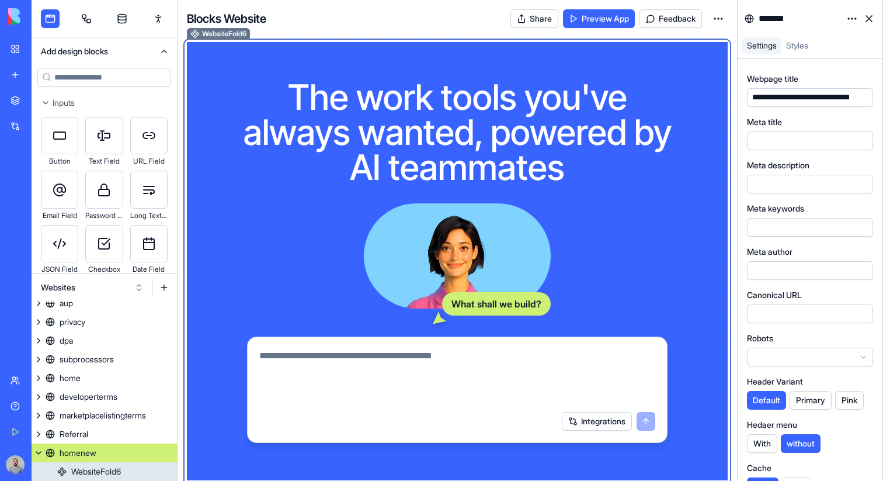
click at [648, 168] on h1 "The work tools you've always wanted, powered by AI teammates" at bounding box center [457, 131] width 449 height 105
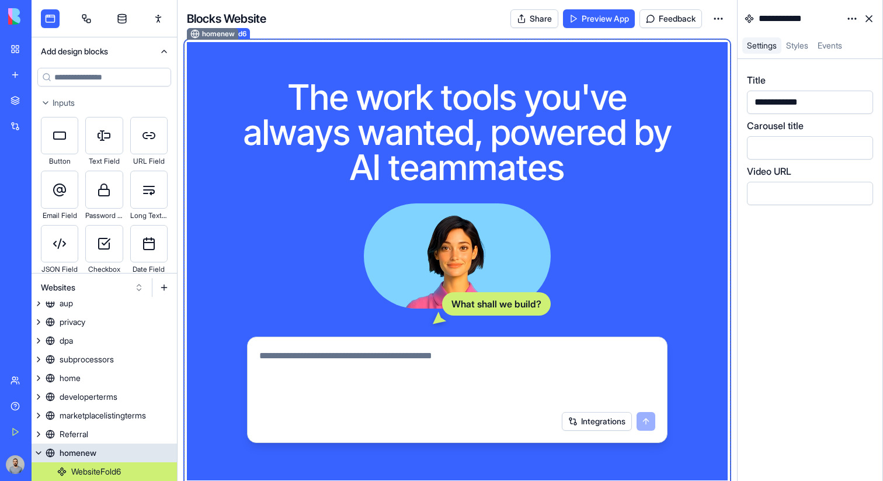
click at [131, 453] on link "homenew" at bounding box center [104, 452] width 145 height 19
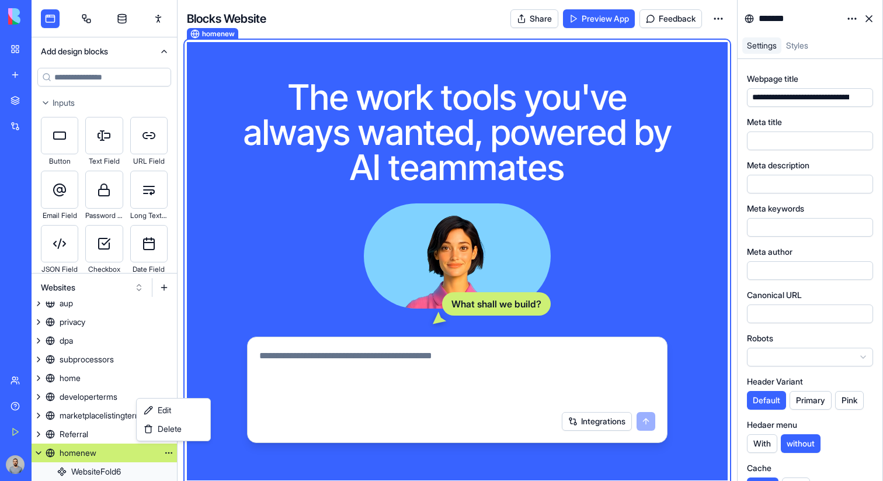
click at [169, 453] on html "BETA My Workspace New app Marketplace Integrations Recent ProjectHub Pro Meetin…" at bounding box center [441, 240] width 883 height 481
click at [172, 435] on div "Delete" at bounding box center [173, 428] width 69 height 19
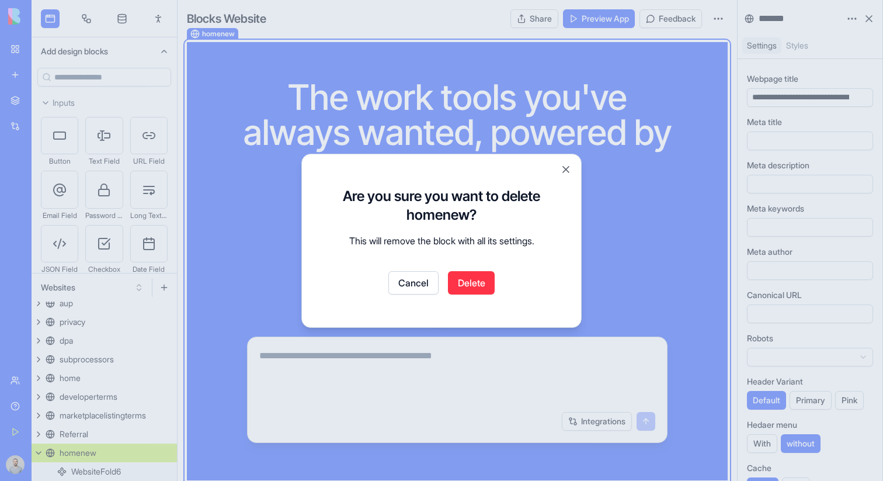
click at [479, 277] on button "Delete" at bounding box center [471, 282] width 47 height 23
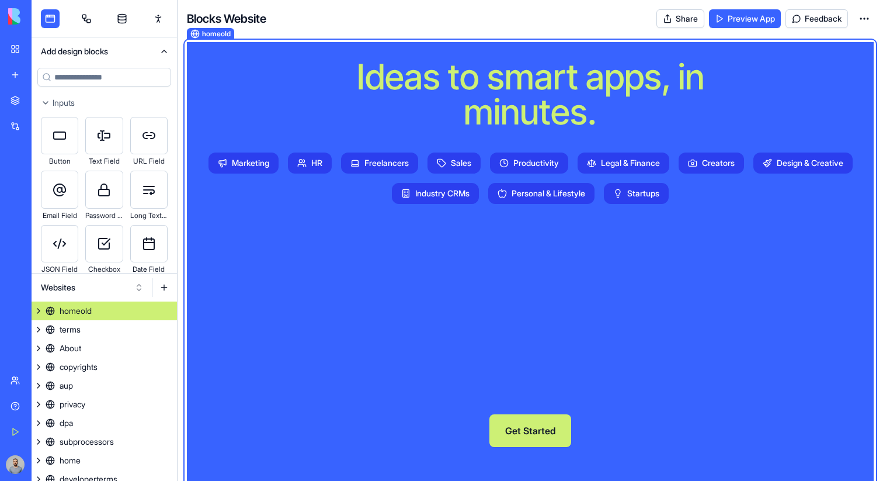
click at [165, 284] on button at bounding box center [164, 287] width 19 height 19
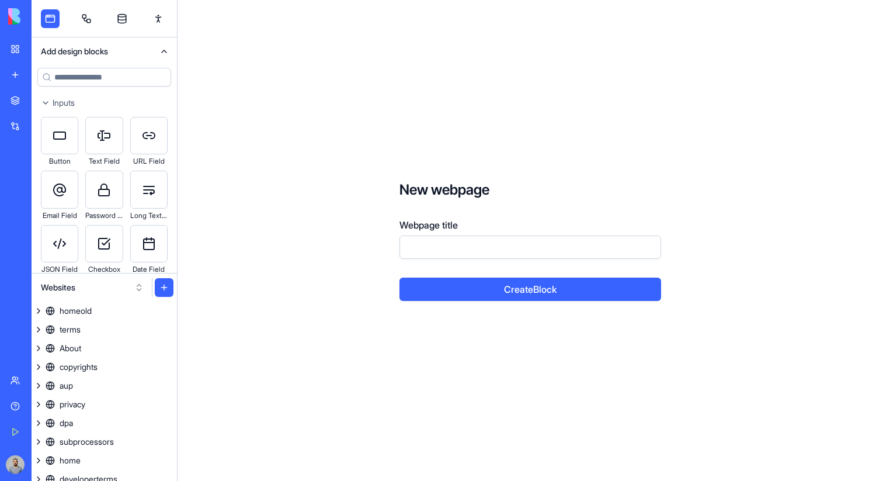
click at [474, 259] on form "New webpage Webpage title Create Block" at bounding box center [530, 240] width 336 height 195
click at [474, 251] on input "Webpage title" at bounding box center [531, 246] width 262 height 23
type input "*******"
click at [400, 277] on button "Create Block" at bounding box center [531, 288] width 262 height 23
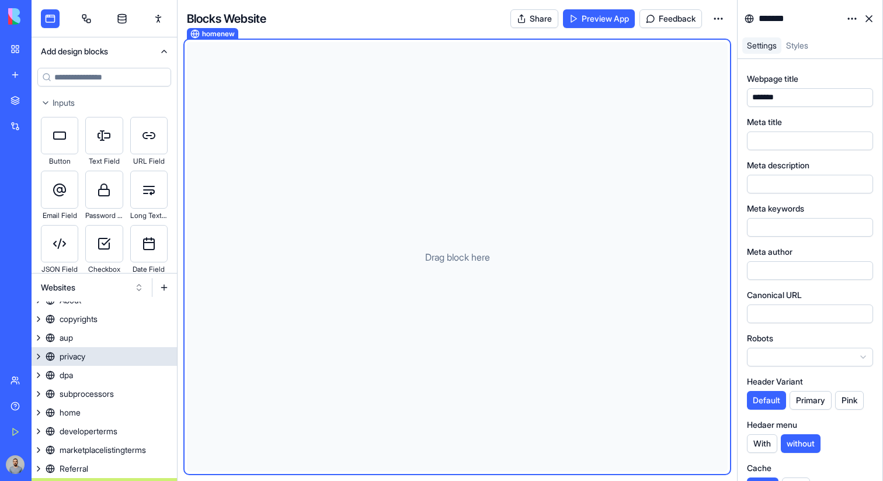
scroll to position [64, 0]
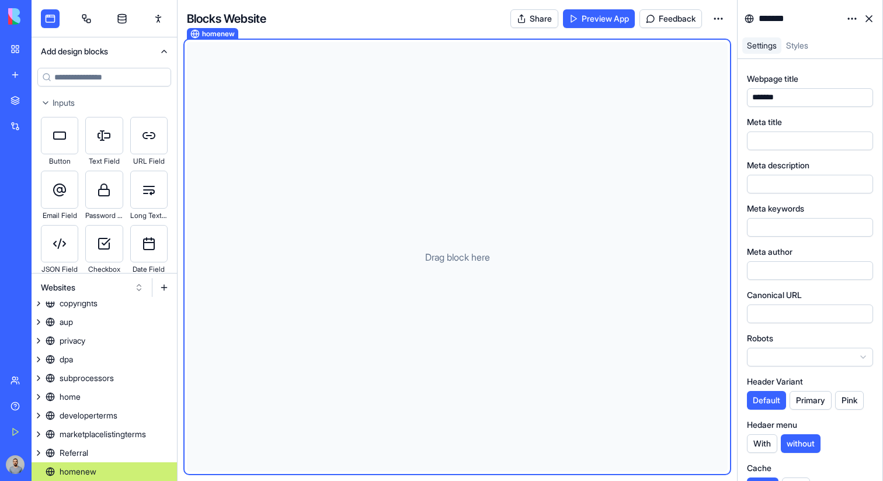
click at [114, 81] on input at bounding box center [104, 77] width 134 height 19
type input "*****"
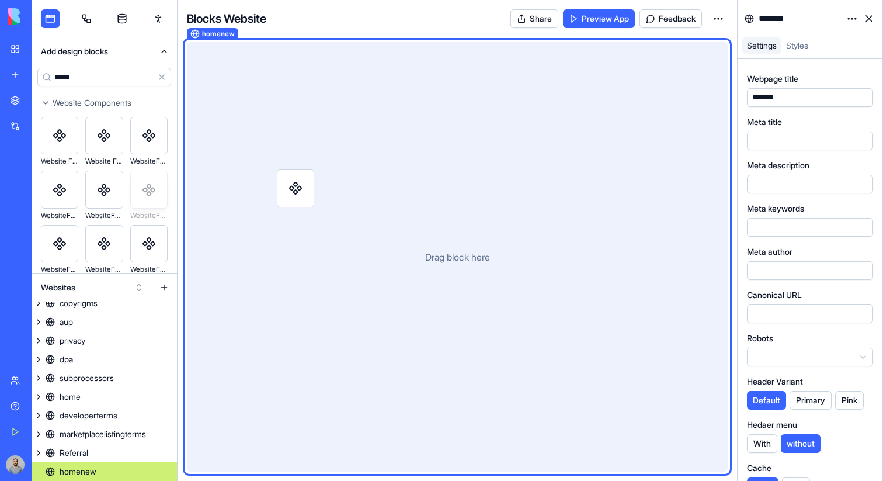
drag, startPoint x: 151, startPoint y: 187, endPoint x: 296, endPoint y: 186, distance: 145.4
click at [296, 186] on div "Add design blocks ***** Clear Website Components Website Fold 1 Website Fold 2 …" at bounding box center [458, 240] width 852 height 481
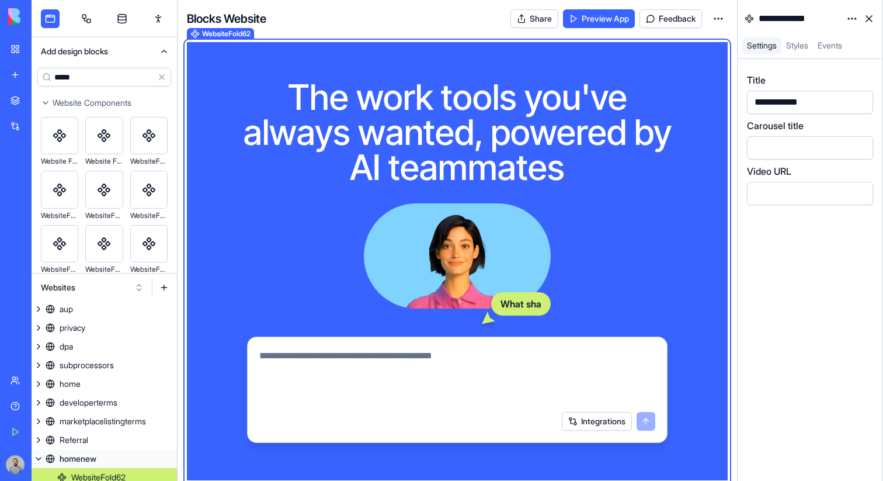
scroll to position [82, 0]
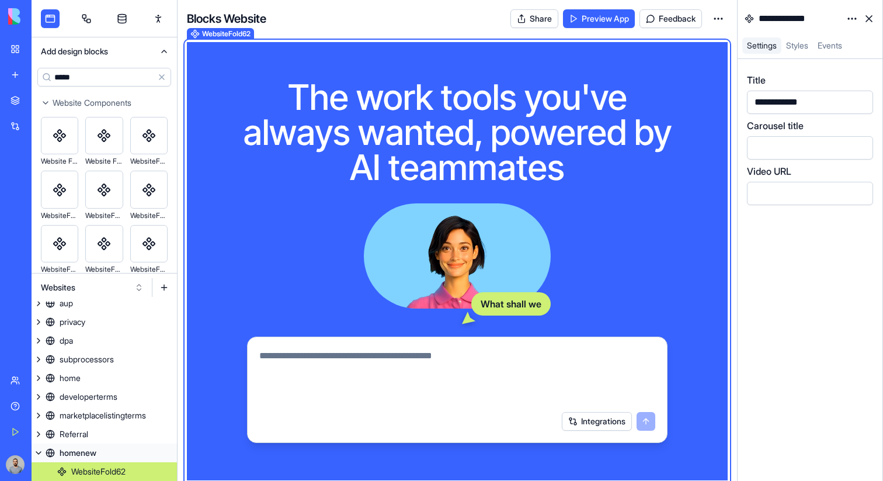
click at [693, 151] on div "The work tools you've always wanted, powered by AI teammates What shall we Inte…" at bounding box center [457, 261] width 541 height 438
click at [692, 152] on div "The work tools you've always wanted, powered by AI teammates What shall we buil…" at bounding box center [457, 261] width 541 height 438
click at [692, 161] on div "The work tools you've always wanted, powered by AI teammates What shall we buil…" at bounding box center [457, 261] width 541 height 438
click at [848, 19] on html "**********" at bounding box center [441, 240] width 883 height 481
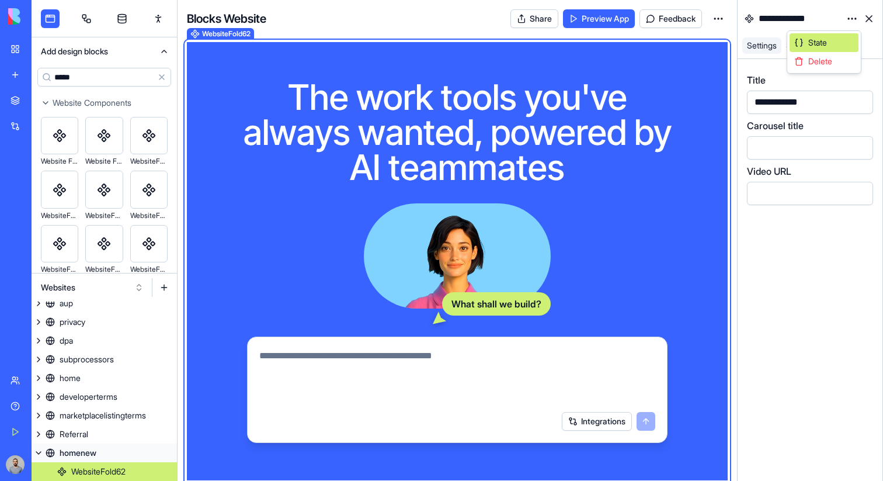
click at [837, 34] on div "State" at bounding box center [824, 42] width 69 height 19
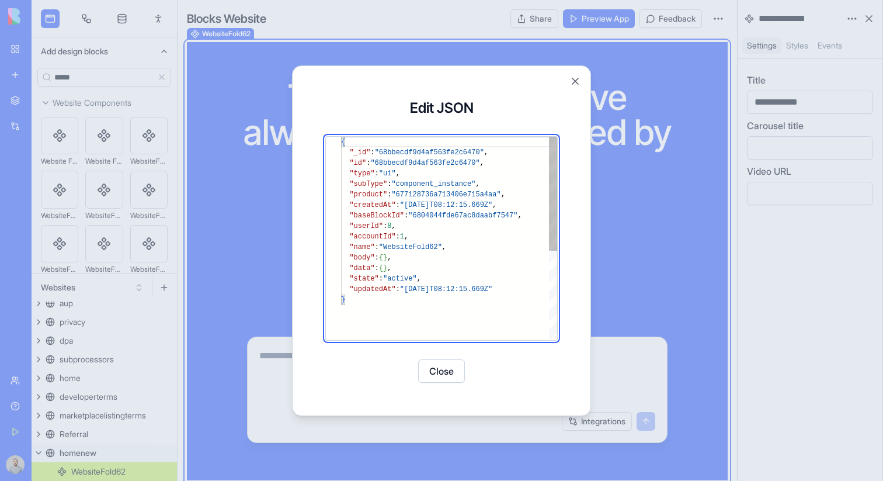
click at [411, 269] on div "{ "_id" : "68bbecdf9d4af563fe2c6470" , "id" : "68bbecdf9d4af563fe2c6470" , "typ…" at bounding box center [449, 317] width 216 height 361
type textarea "**********"
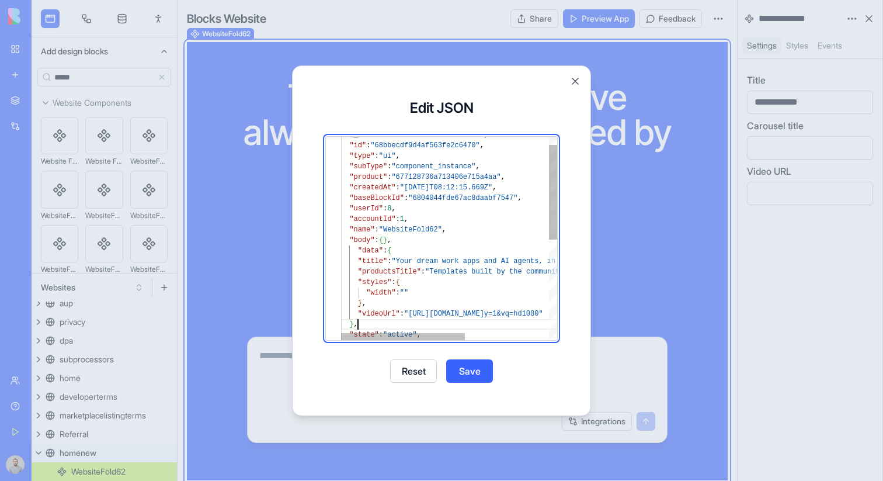
scroll to position [95, 17]
click at [473, 367] on button "Save" at bounding box center [469, 370] width 47 height 23
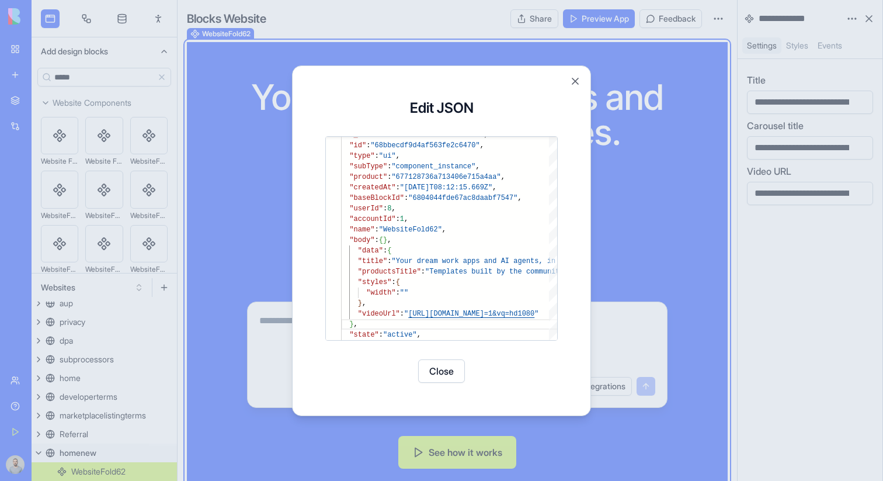
click at [451, 369] on button "Close" at bounding box center [441, 370] width 47 height 23
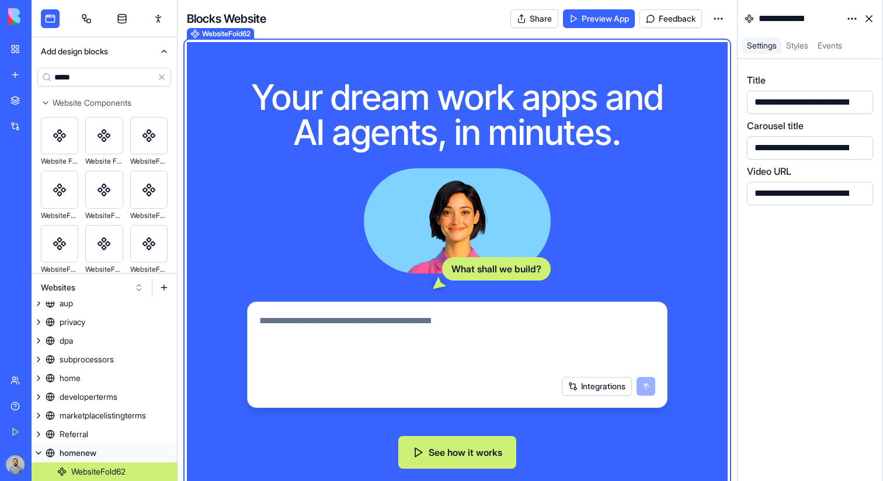
click at [111, 80] on input "*****" at bounding box center [104, 77] width 134 height 19
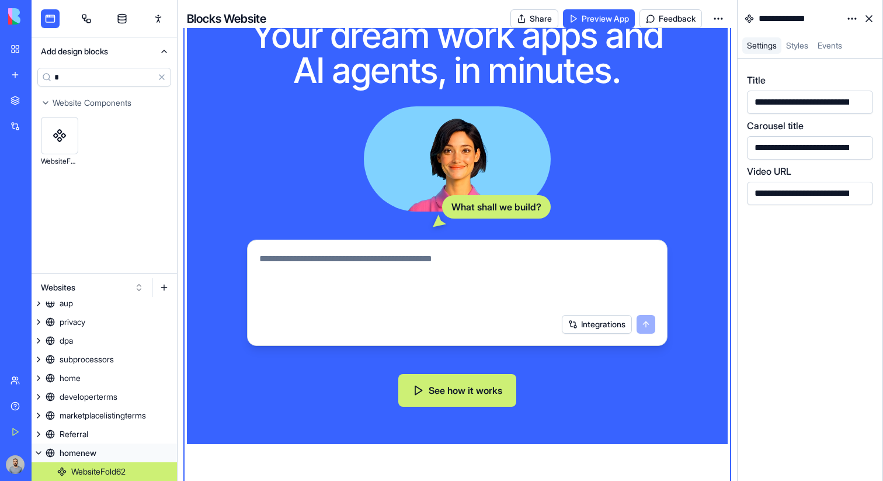
scroll to position [149, 0]
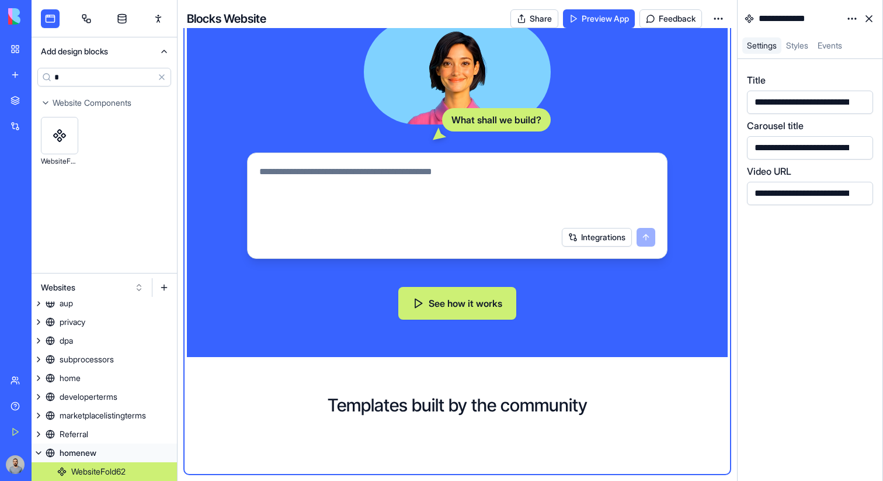
type input "*"
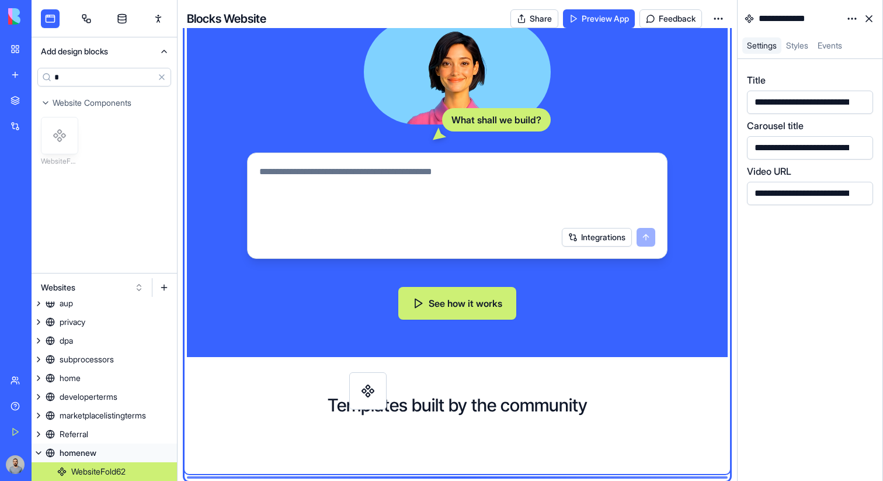
scroll to position [156, 0]
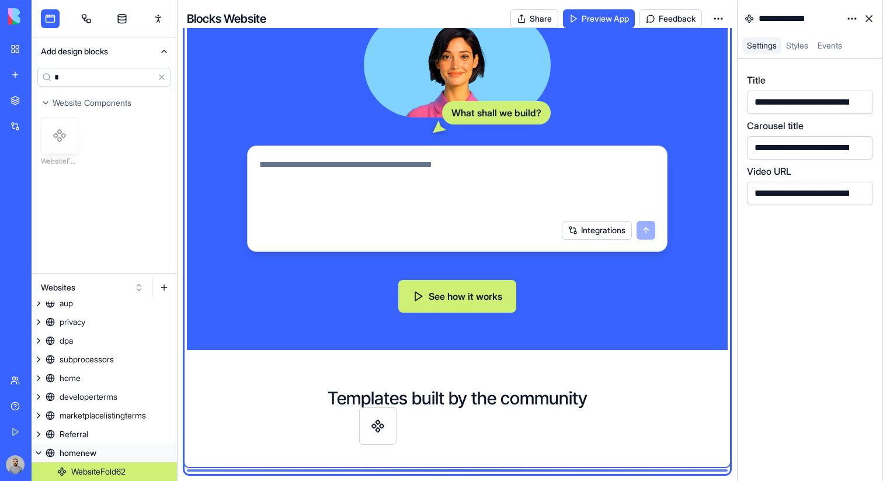
drag, startPoint x: 67, startPoint y: 133, endPoint x: 385, endPoint y: 424, distance: 431.2
click at [385, 424] on div "**********" at bounding box center [458, 240] width 852 height 481
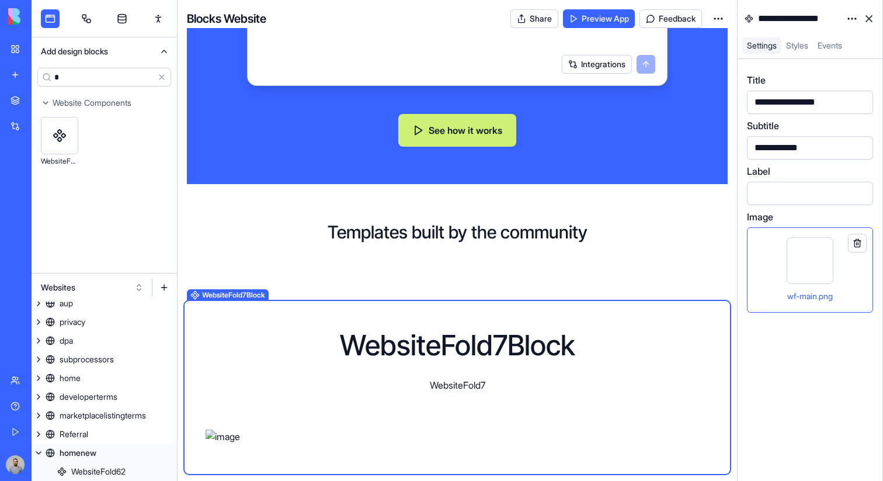
scroll to position [101, 0]
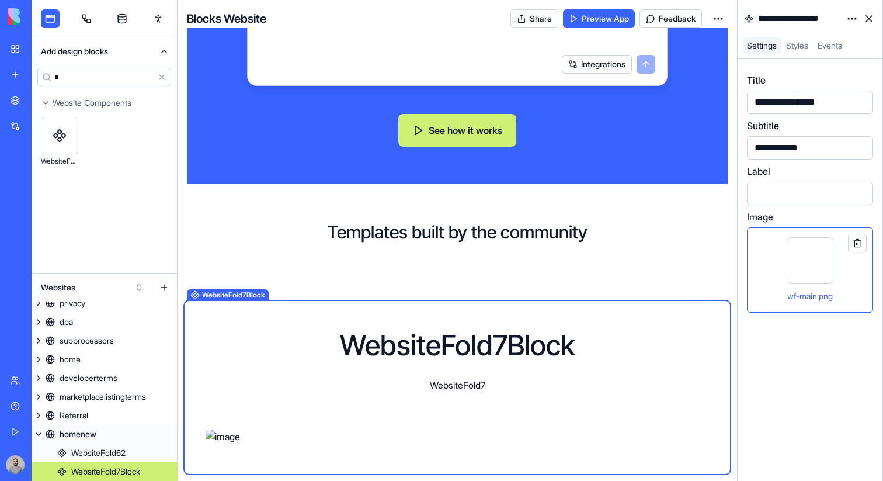
click at [797, 102] on div "**********" at bounding box center [795, 102] width 88 height 13
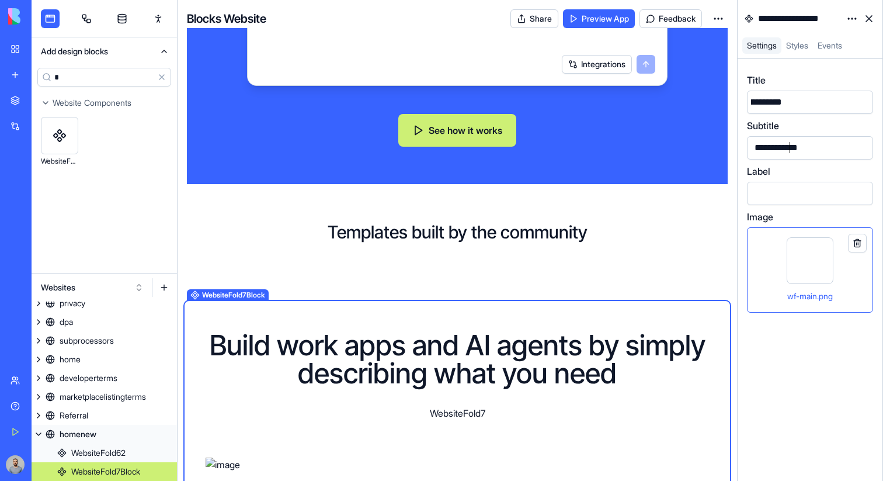
click at [791, 141] on div "**********" at bounding box center [783, 147] width 64 height 13
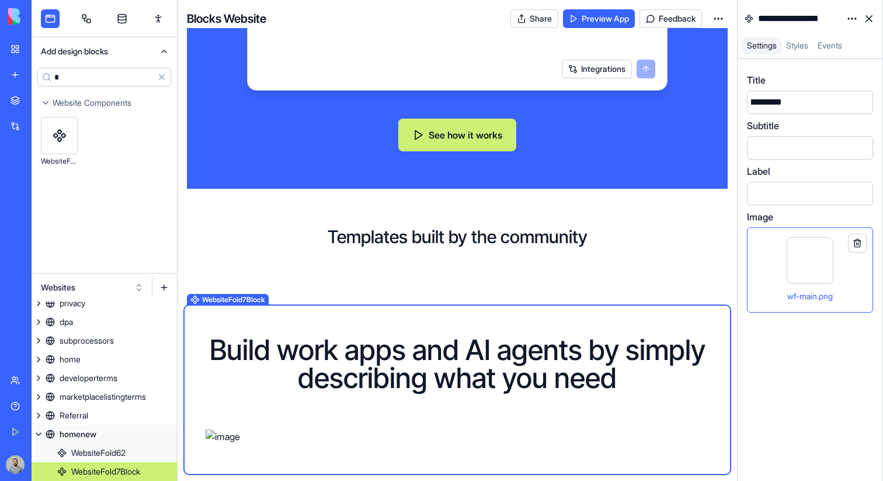
click at [807, 269] on div at bounding box center [810, 260] width 47 height 47
click at [780, 282] on div "wf-main.png" at bounding box center [810, 269] width 106 height 65
click at [124, 453] on div "WebsiteFold62" at bounding box center [98, 453] width 54 height 12
click at [130, 467] on div "WebsiteFold7Block" at bounding box center [105, 472] width 69 height 12
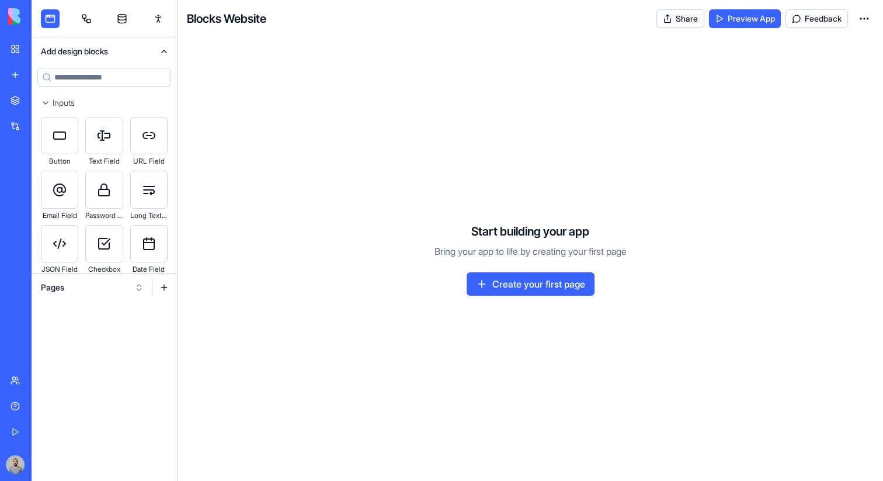
click at [130, 289] on button "Pages" at bounding box center [92, 287] width 114 height 19
click at [119, 348] on div "Websites" at bounding box center [92, 348] width 111 height 19
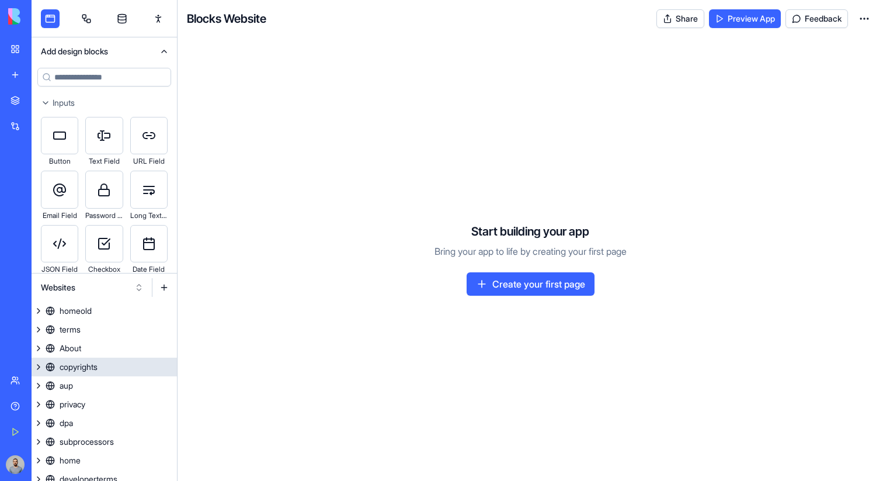
scroll to position [64, 0]
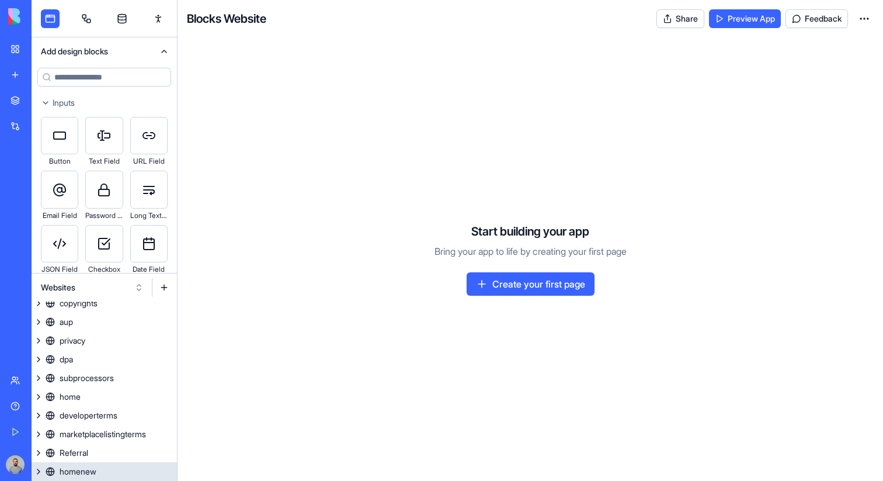
click at [121, 468] on link "homenew" at bounding box center [104, 471] width 145 height 19
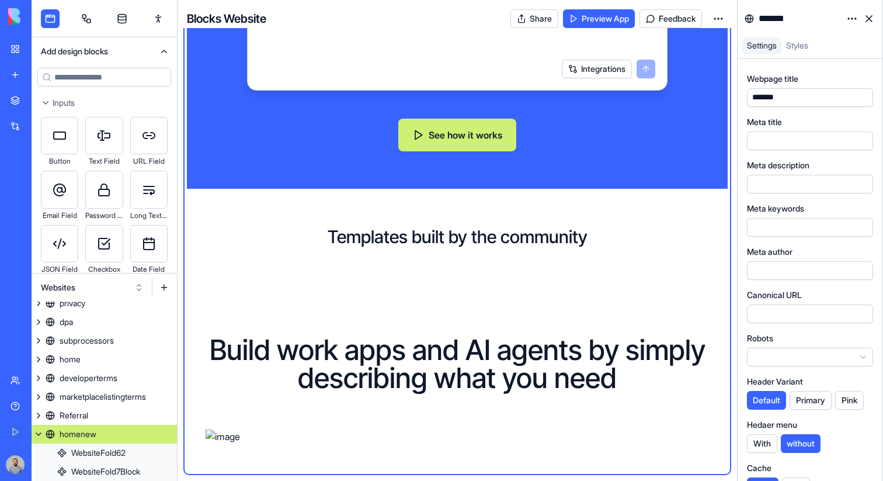
scroll to position [598, 0]
click at [88, 81] on input at bounding box center [104, 77] width 134 height 19
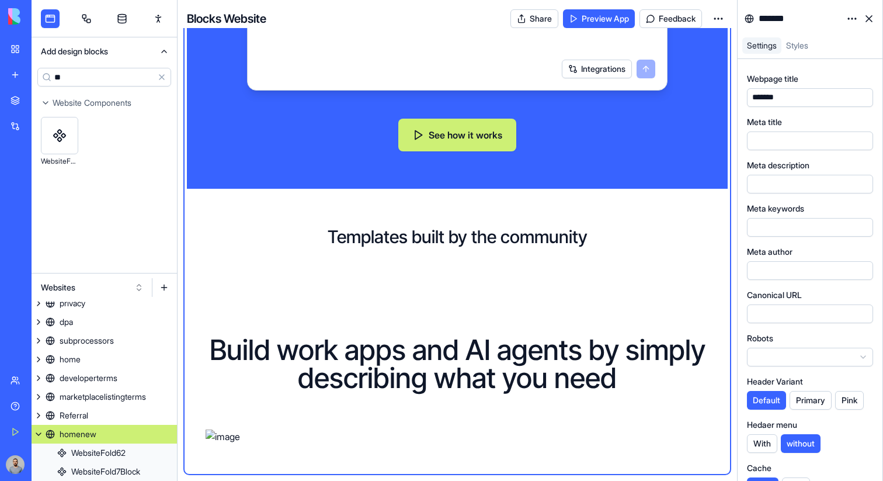
type input "**"
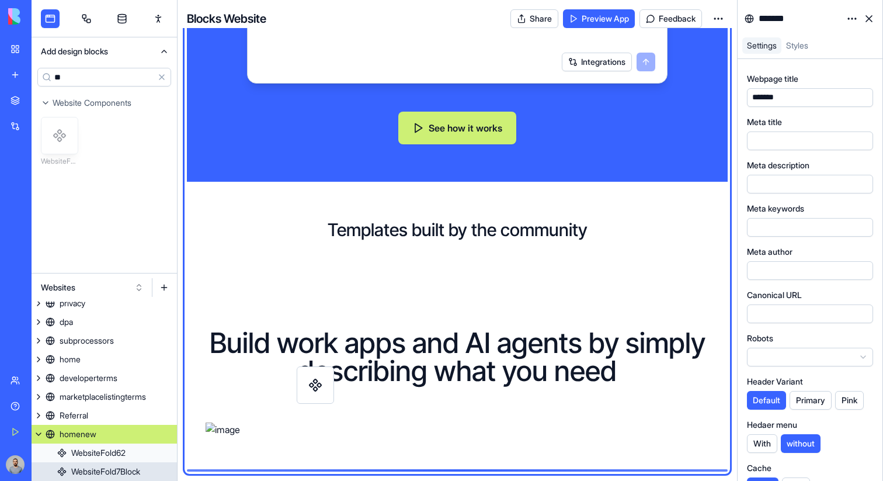
scroll to position [605, 0]
drag, startPoint x: 57, startPoint y: 144, endPoint x: 329, endPoint y: 464, distance: 420.2
click at [329, 464] on div "Add design blocks ** Clear Website Components WebsiteFold10 Websites homeold te…" at bounding box center [458, 240] width 852 height 481
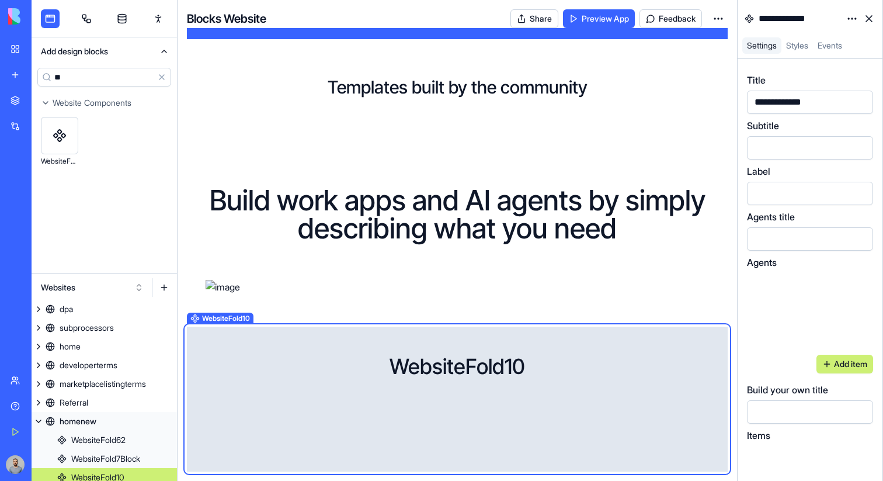
scroll to position [120, 0]
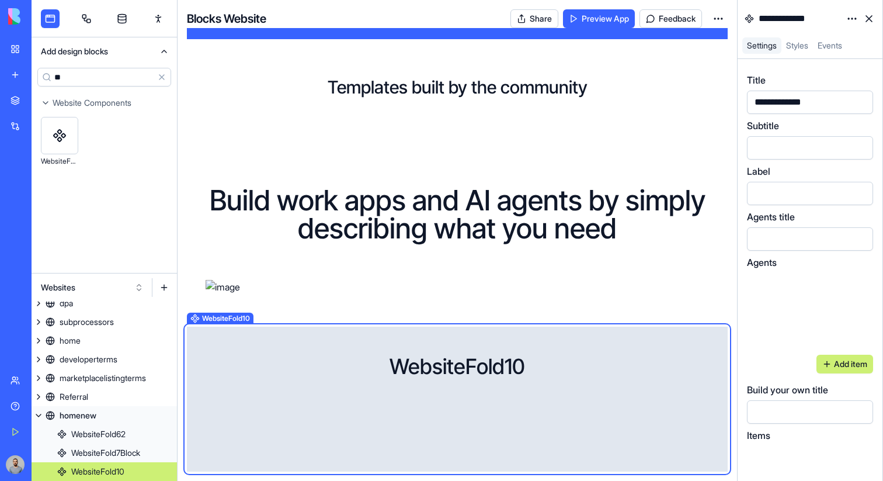
click at [550, 376] on div "WebsiteFold10" at bounding box center [457, 366] width 503 height 23
click at [849, 15] on html "**********" at bounding box center [441, 240] width 883 height 481
click at [840, 34] on div "State" at bounding box center [824, 42] width 69 height 19
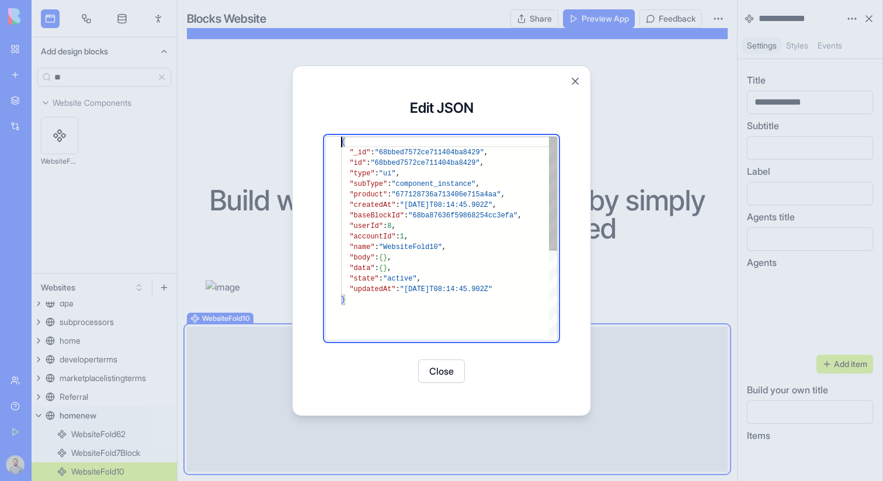
click at [408, 265] on div "{ "_id" : "68bbed7572ce711404ba8429" , "id" : "68bbed7572ce711404ba8429" , "typ…" at bounding box center [449, 317] width 216 height 361
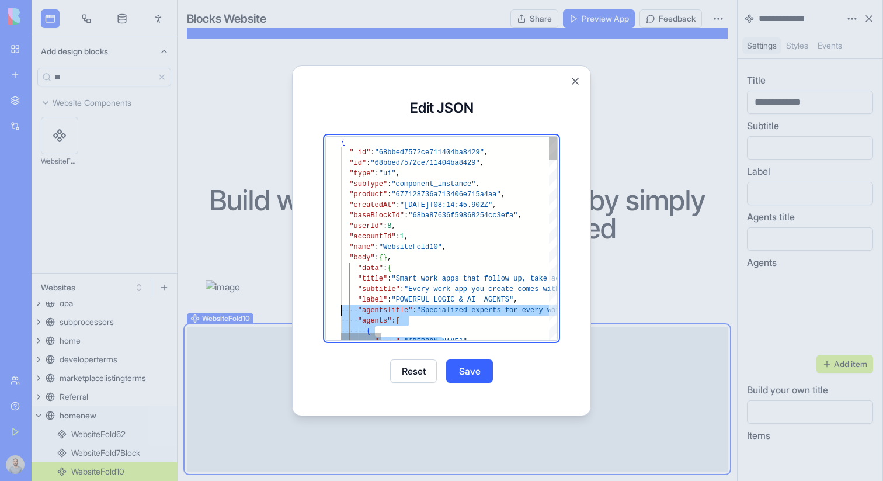
scroll to position [21, 0]
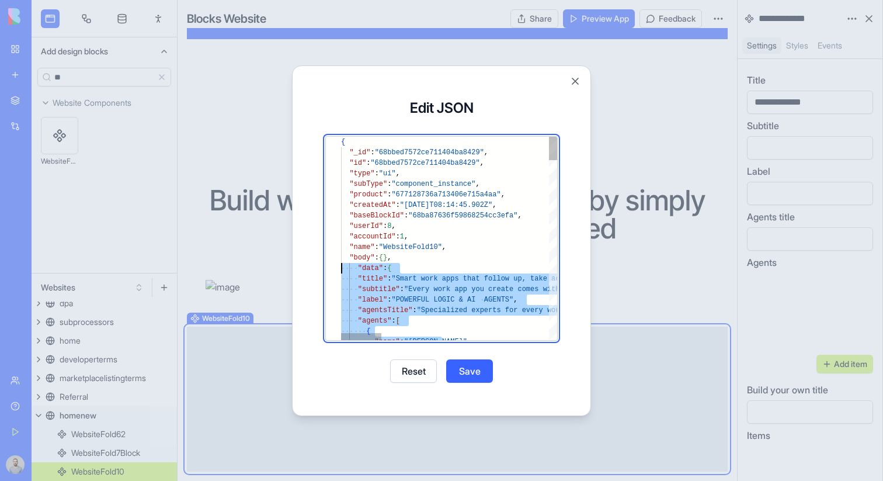
drag, startPoint x: 382, startPoint y: 324, endPoint x: 301, endPoint y: 272, distance: 96.1
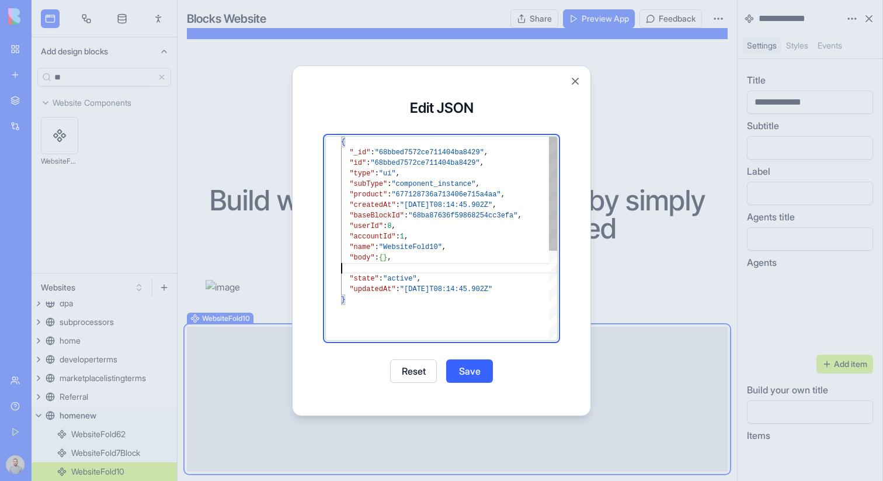
type textarea "**********"
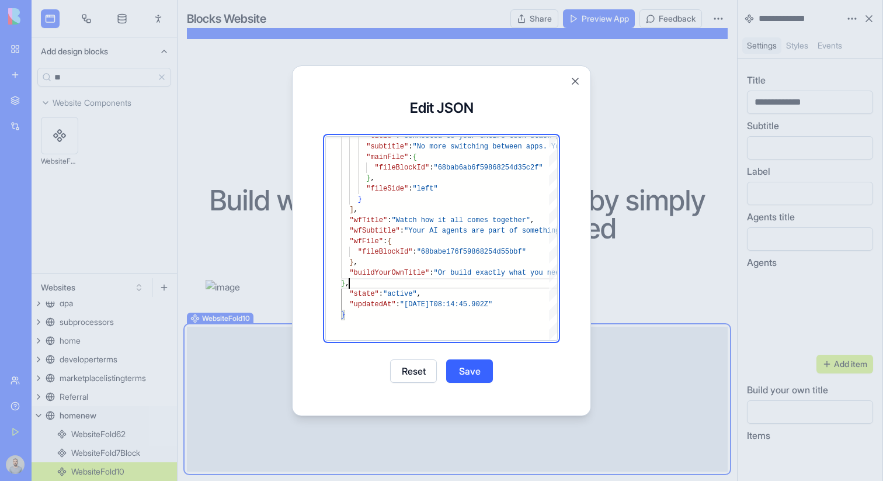
click at [482, 367] on button "Save" at bounding box center [469, 370] width 47 height 23
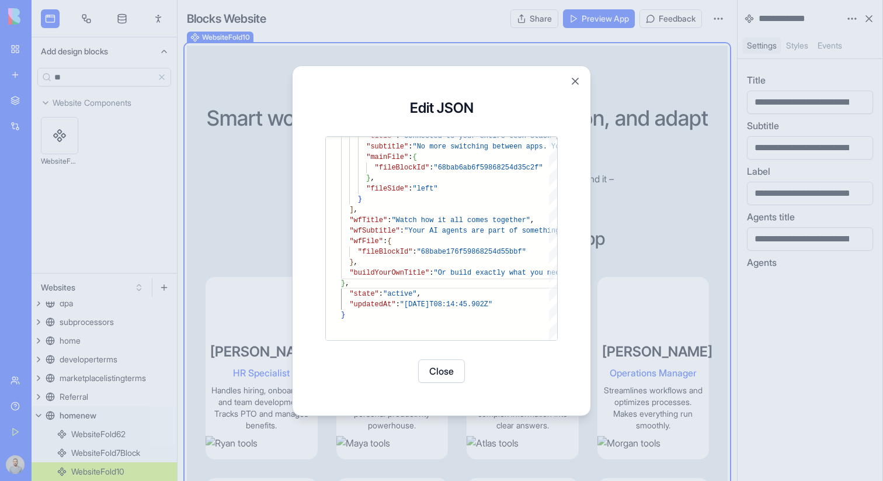
click at [450, 373] on button "Close" at bounding box center [441, 370] width 47 height 23
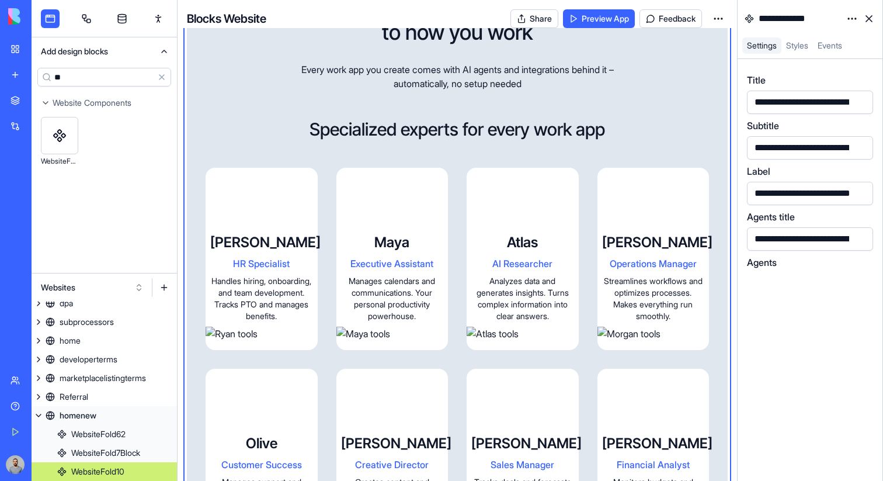
scroll to position [902, 0]
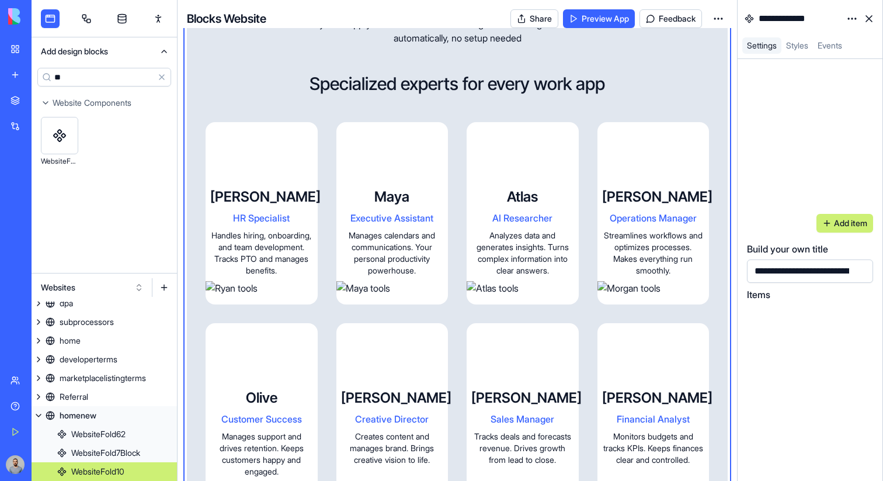
click at [776, 166] on div at bounding box center [810, 169] width 126 height 75
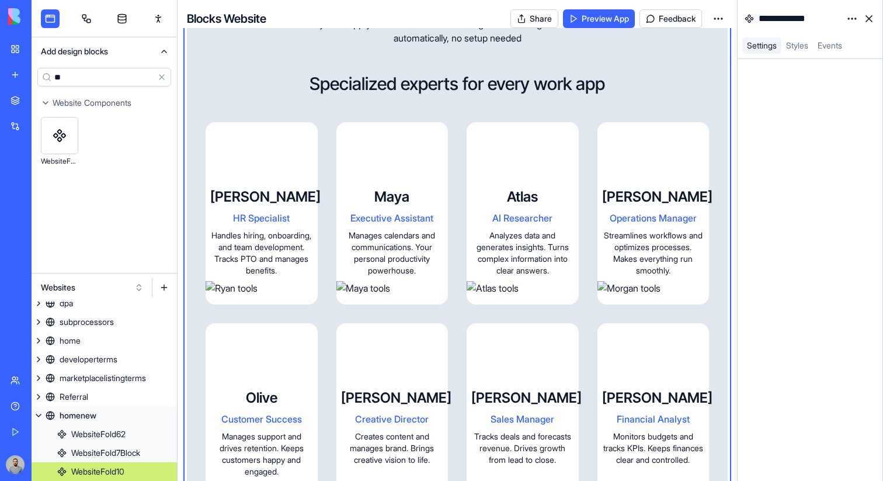
scroll to position [0, 0]
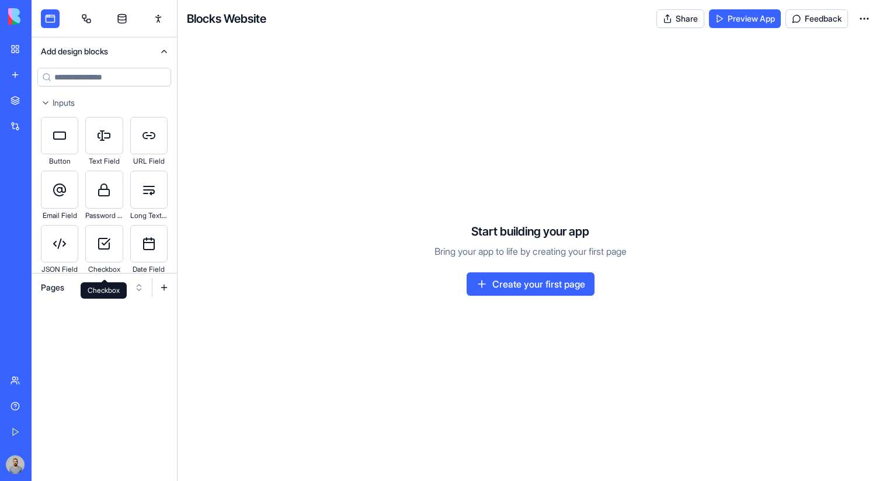
click at [74, 290] on button "Pages" at bounding box center [92, 287] width 114 height 19
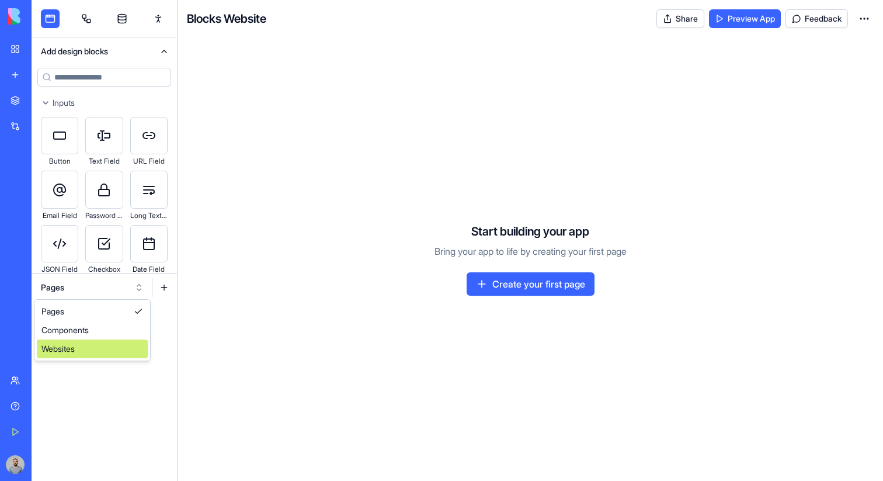
click at [99, 345] on div "Websites" at bounding box center [92, 348] width 111 height 19
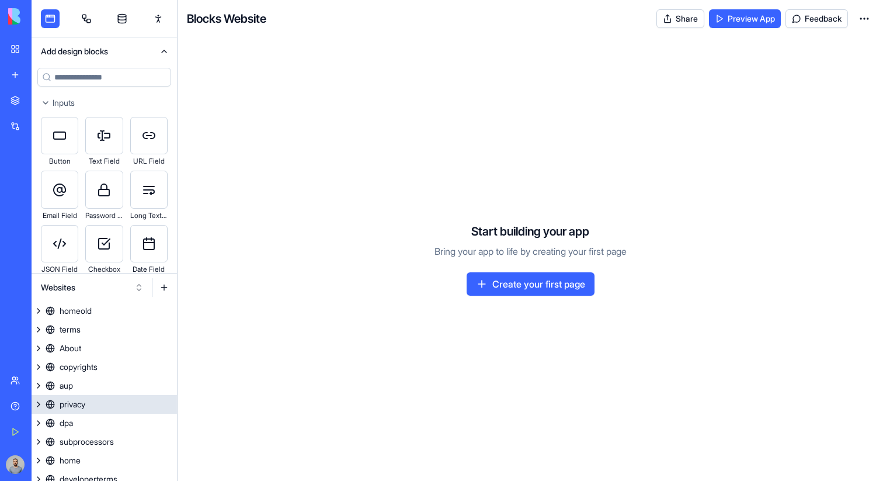
scroll to position [64, 0]
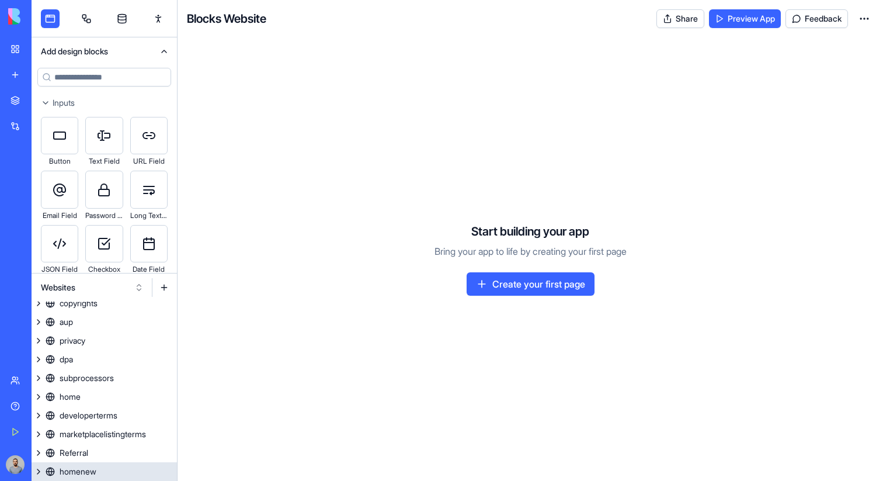
click at [128, 470] on link "homenew" at bounding box center [104, 471] width 145 height 19
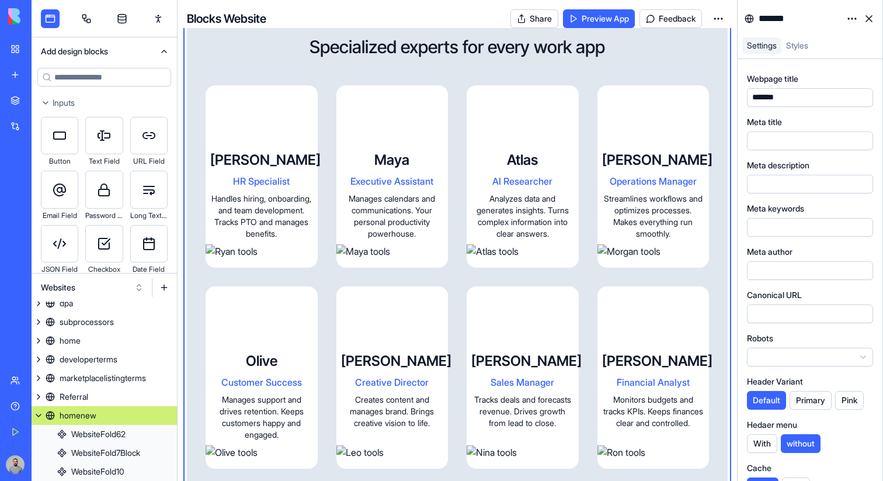
scroll to position [1098, 0]
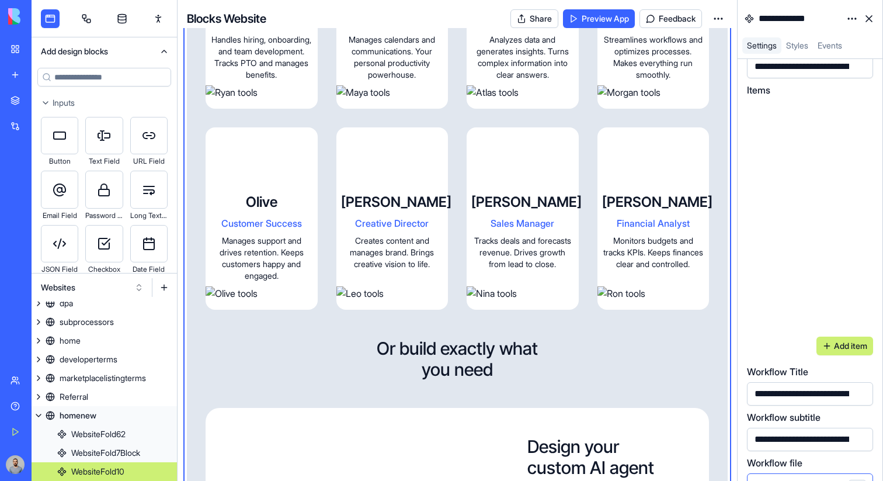
scroll to position [883, 0]
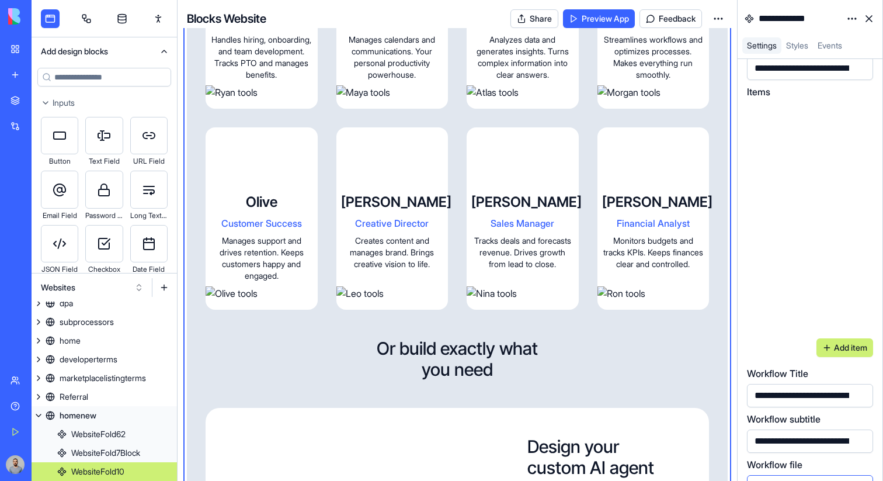
click at [779, 262] on div at bounding box center [810, 293] width 126 height 75
click at [779, 213] on div at bounding box center [810, 216] width 126 height 75
click at [779, 179] on div at bounding box center [810, 216] width 126 height 75
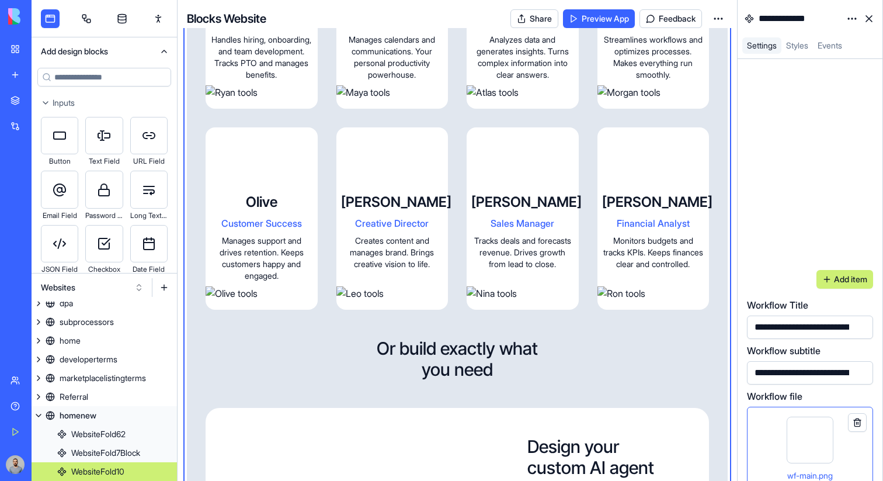
scroll to position [963, 0]
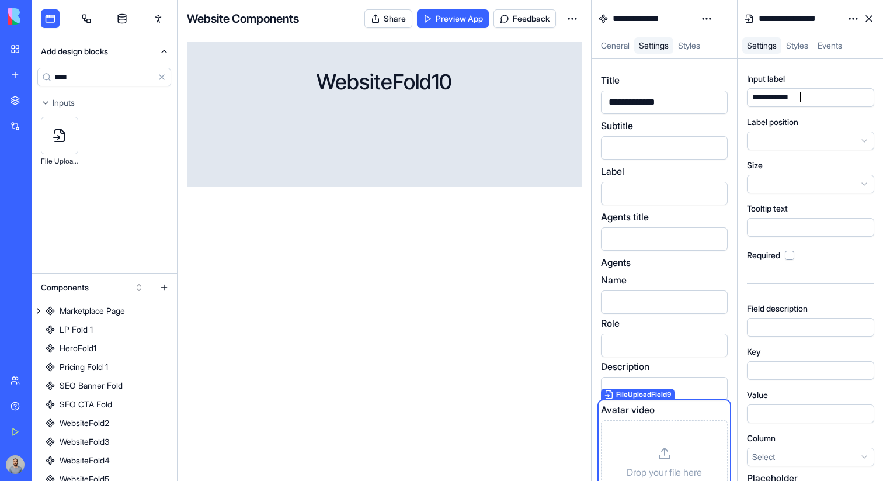
scroll to position [18, 0]
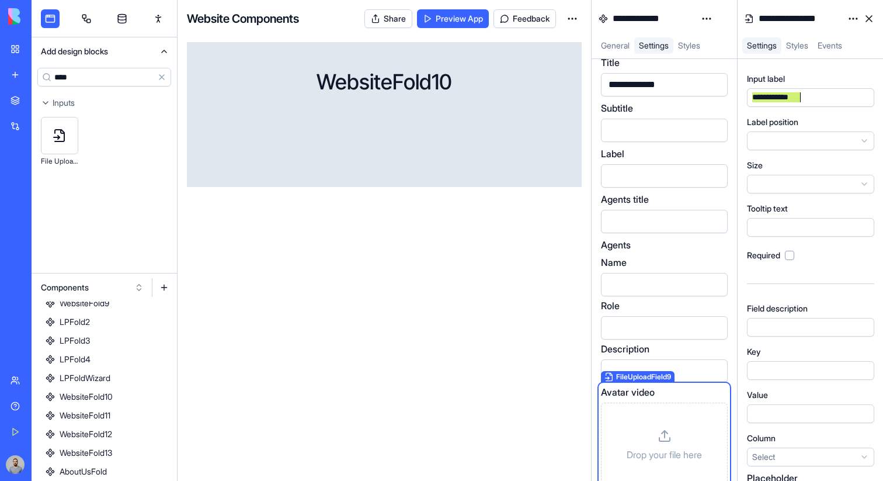
click at [773, 370] on div at bounding box center [800, 370] width 102 height 13
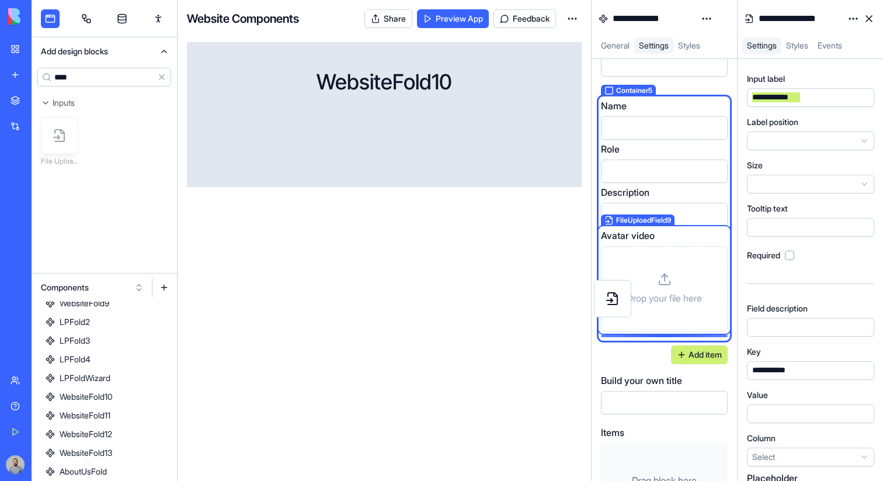
scroll to position [178, 0]
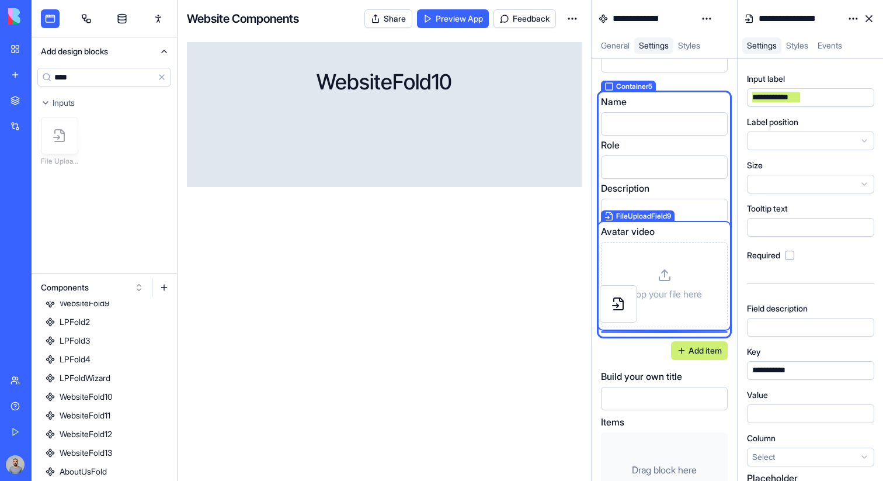
drag, startPoint x: 53, startPoint y: 138, endPoint x: 612, endPoint y: 307, distance: 583.7
click at [612, 307] on div "**********" at bounding box center [458, 240] width 852 height 481
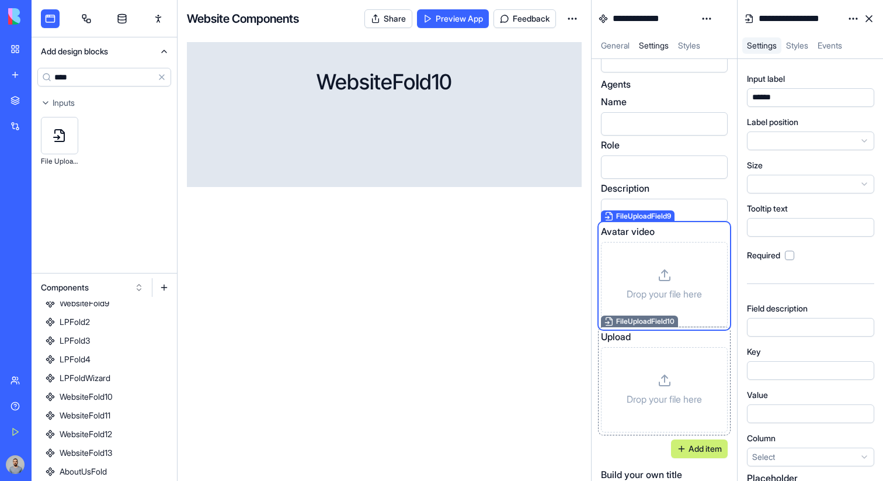
click at [676, 336] on div "Upload" at bounding box center [664, 336] width 127 height 14
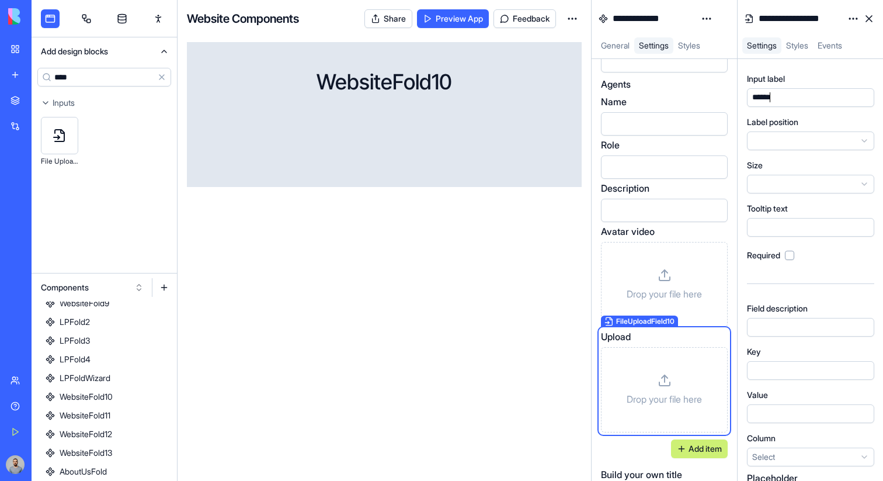
click at [772, 99] on div "******" at bounding box center [765, 98] width 32 height 12
click at [774, 362] on div at bounding box center [810, 370] width 127 height 19
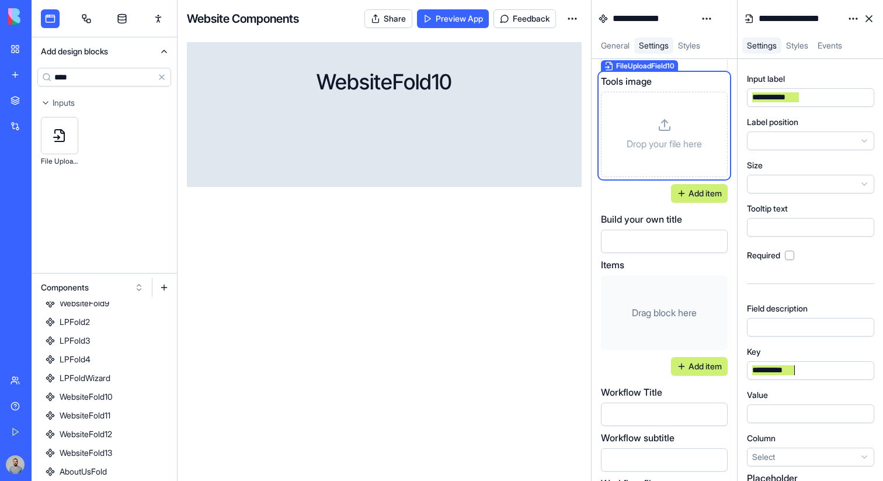
scroll to position [451, 0]
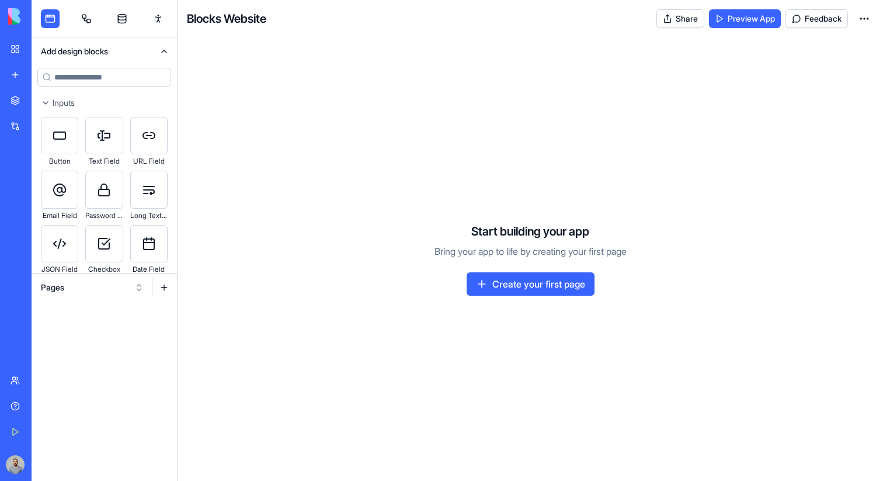
click at [74, 292] on button "Pages" at bounding box center [92, 287] width 114 height 19
click at [80, 342] on div "Websites" at bounding box center [92, 348] width 111 height 19
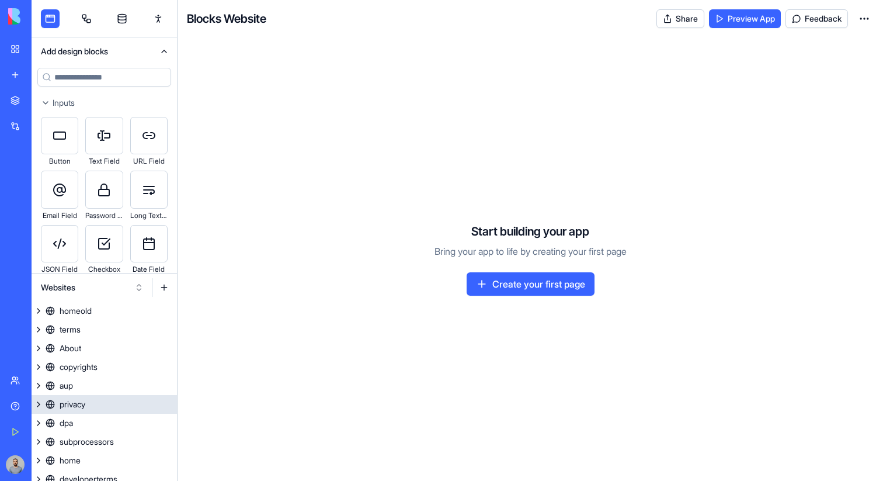
scroll to position [64, 0]
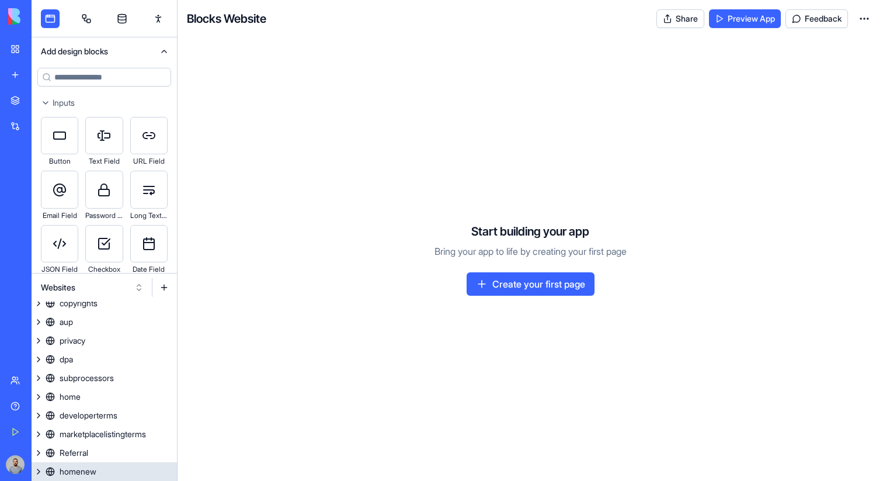
click at [108, 468] on link "homenew" at bounding box center [104, 471] width 145 height 19
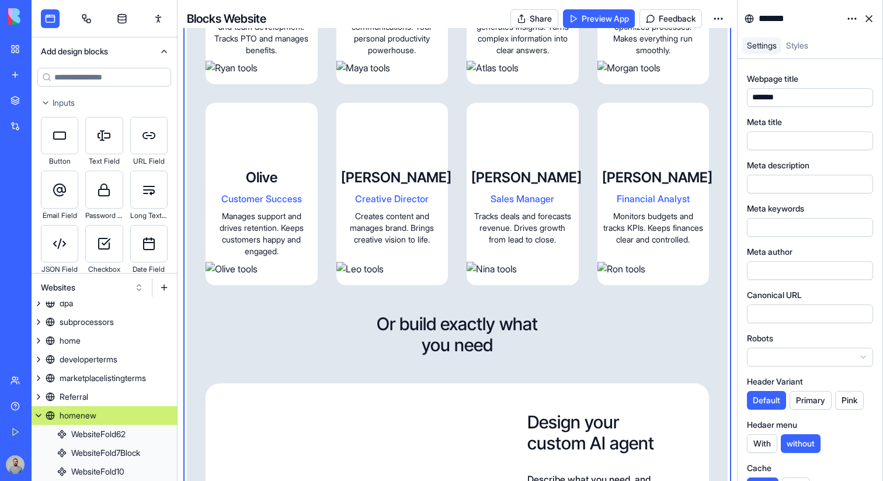
scroll to position [1130, 0]
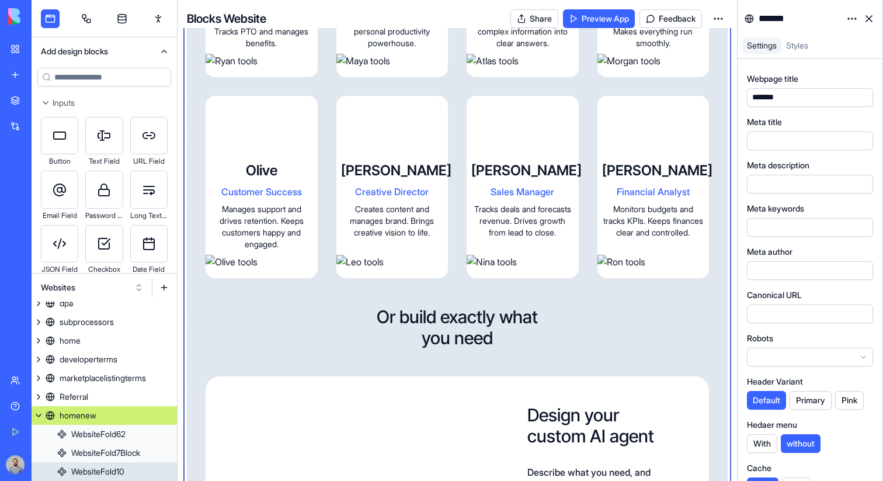
click at [657, 150] on div "POWERFUL LOGIC & AI AGENTS Smart work apps that follow up, take action, and ada…" at bounding box center [457, 415] width 503 height 1467
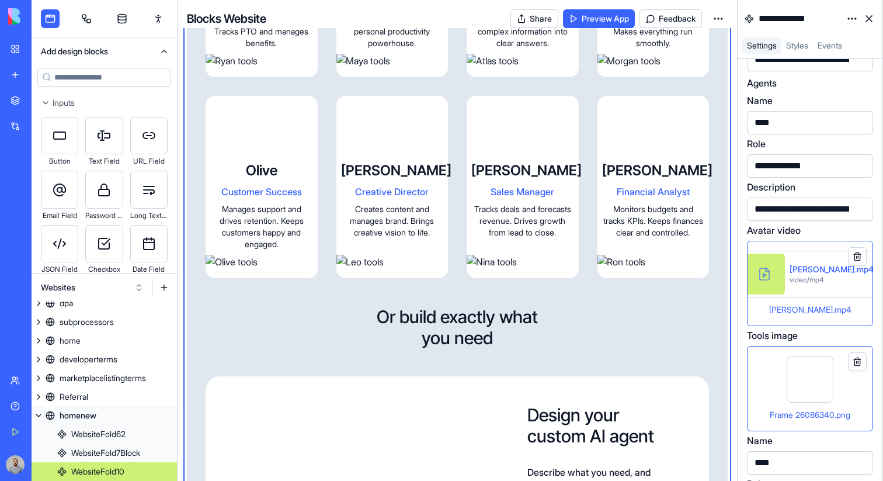
scroll to position [185, 0]
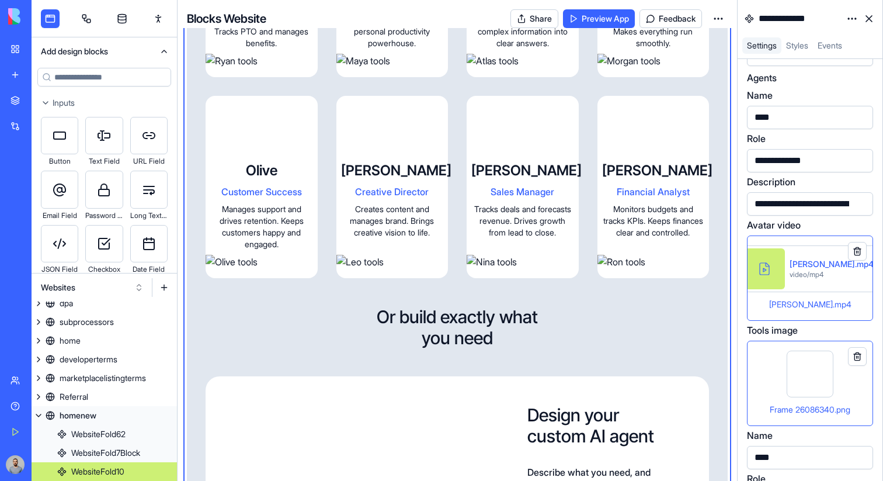
click at [821, 270] on div "video/mp4" at bounding box center [832, 274] width 84 height 9
click at [824, 367] on div at bounding box center [810, 373] width 47 height 47
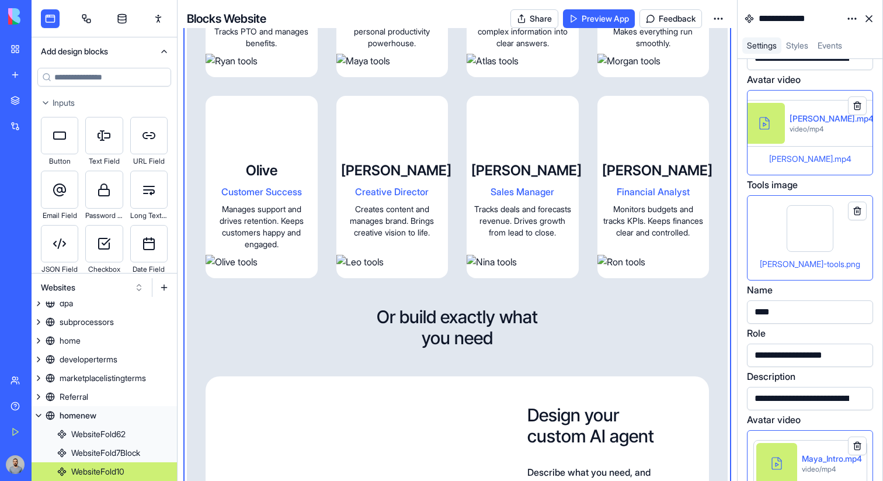
scroll to position [331, 0]
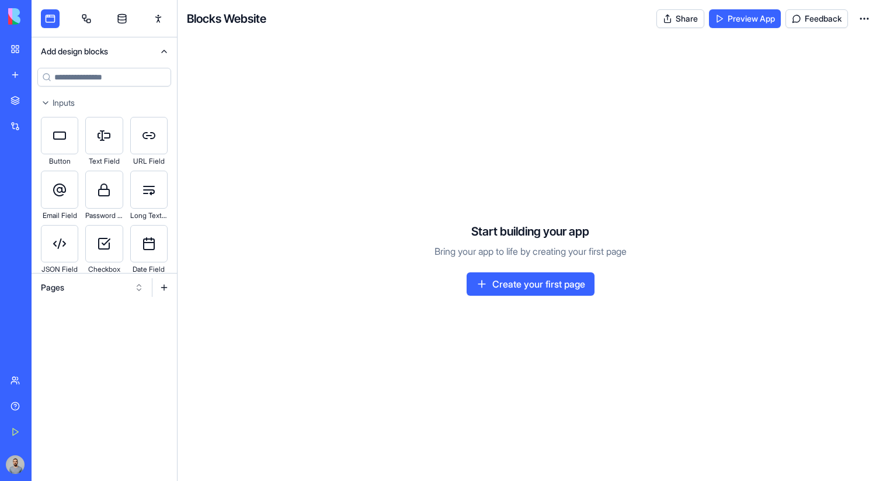
click at [83, 290] on button "Pages" at bounding box center [92, 287] width 114 height 19
click at [85, 347] on div "Websites" at bounding box center [92, 348] width 111 height 19
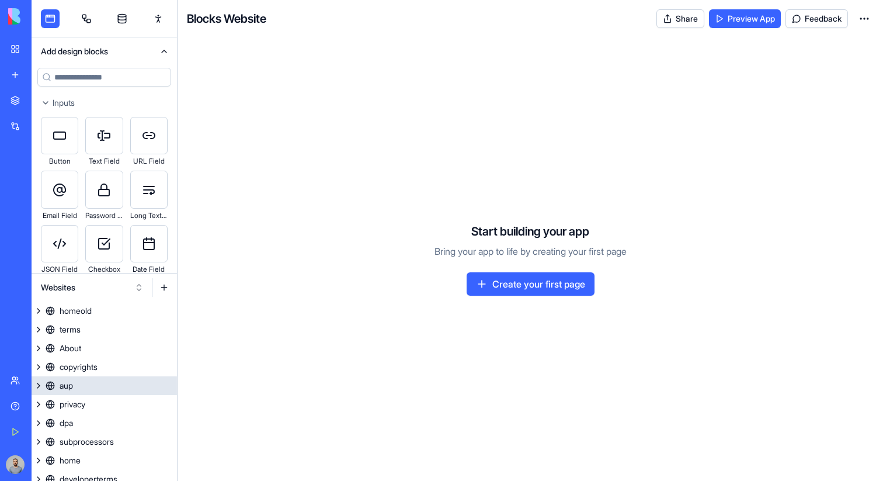
scroll to position [64, 0]
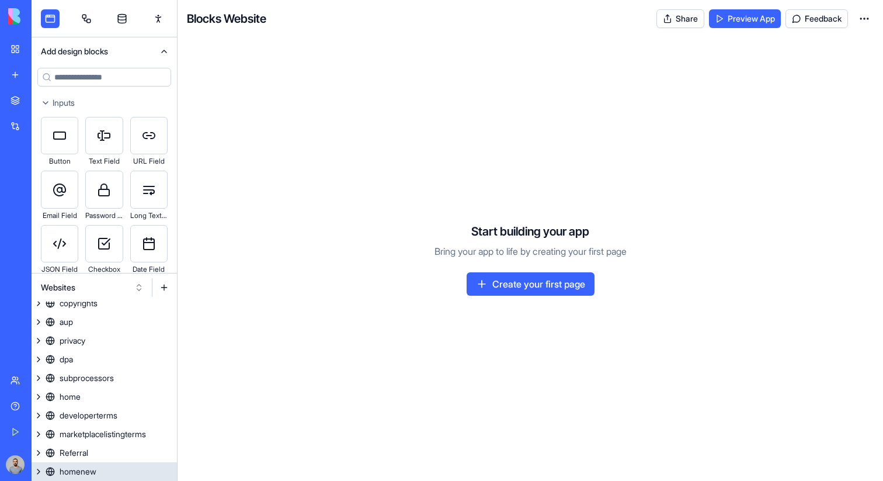
click at [103, 475] on link "homenew" at bounding box center [104, 471] width 145 height 19
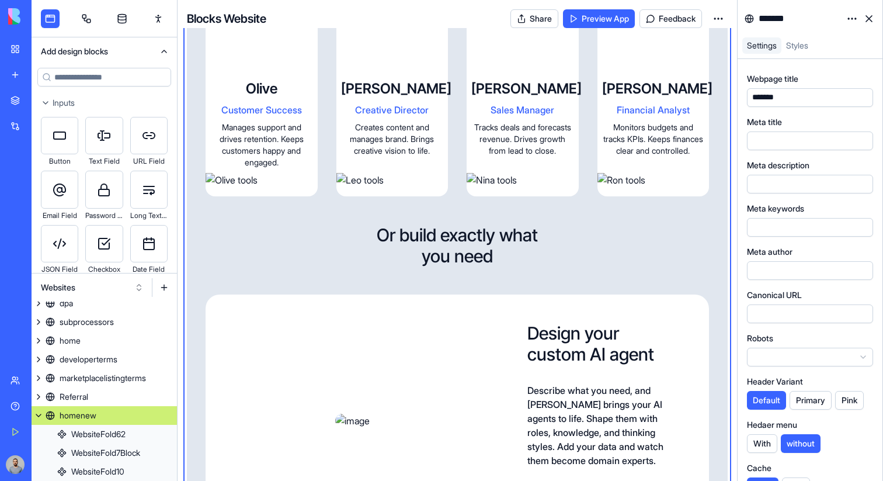
scroll to position [1215, 0]
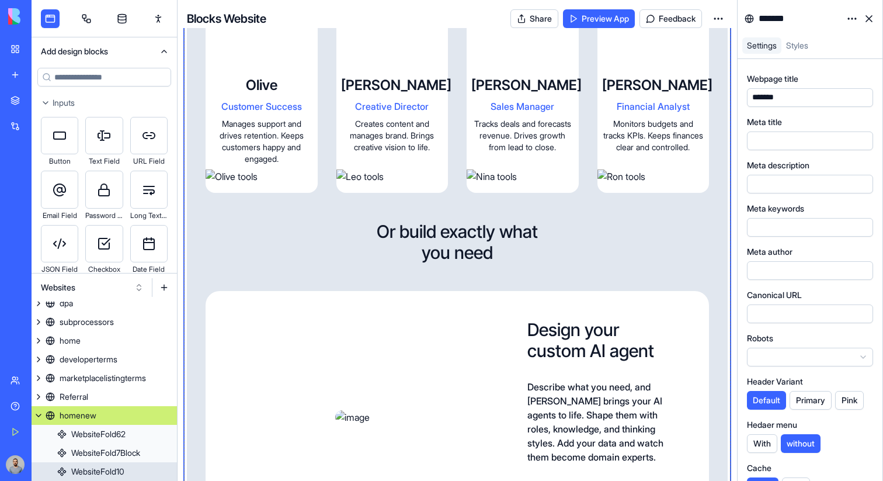
click at [590, 145] on div "Ryan HR Specialist Handles hiring, onboarding, and team development. Tracks PTO…" at bounding box center [457, 1] width 503 height 383
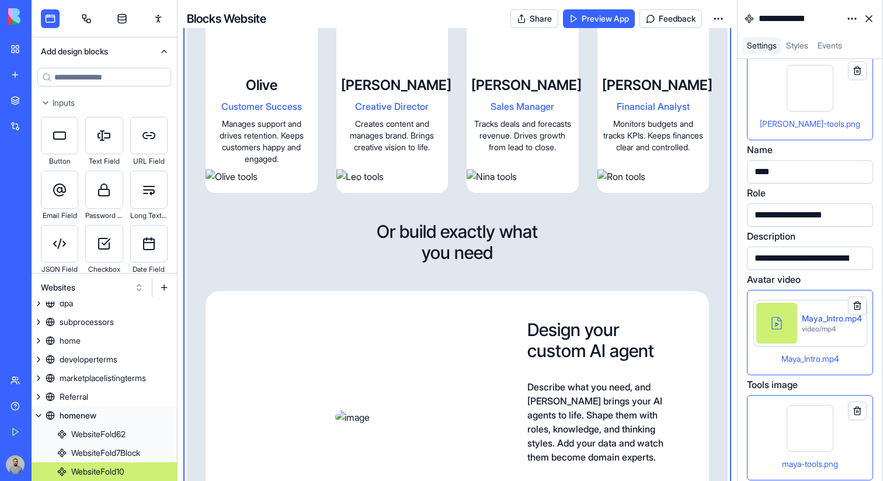
scroll to position [483, 0]
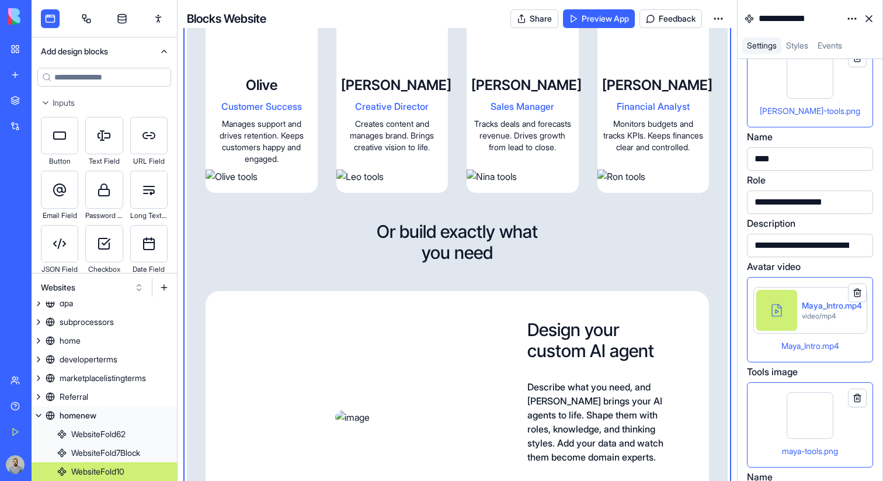
click at [806, 307] on div "Maya_Intro.mp4" at bounding box center [832, 306] width 60 height 12
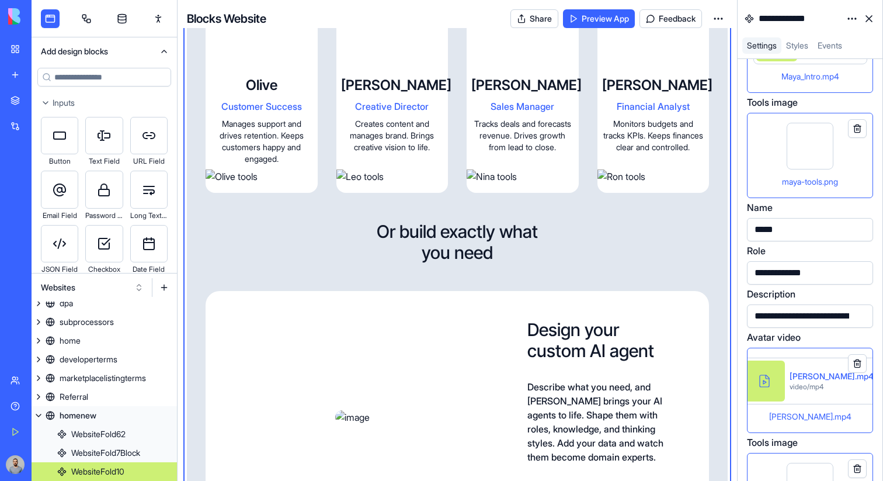
scroll to position [754, 0]
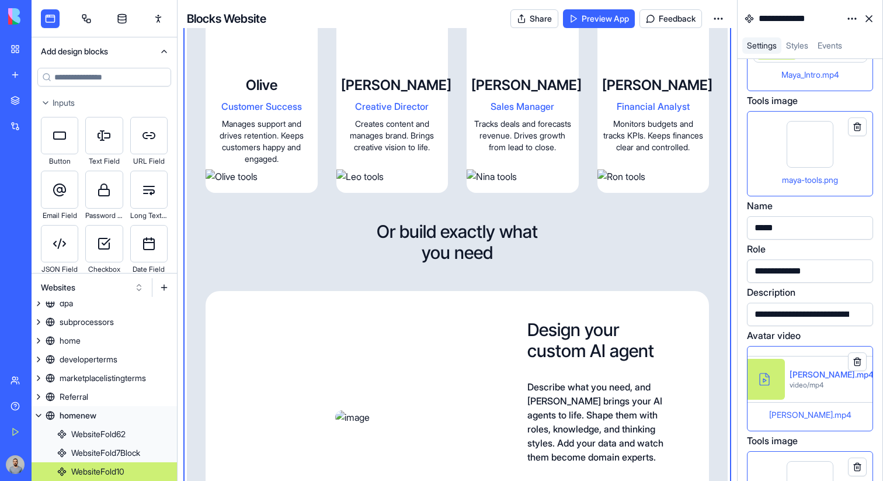
click at [818, 348] on div "Steve_Intro.mp4 video/mp4 Steve_Intro.mp4" at bounding box center [810, 388] width 126 height 85
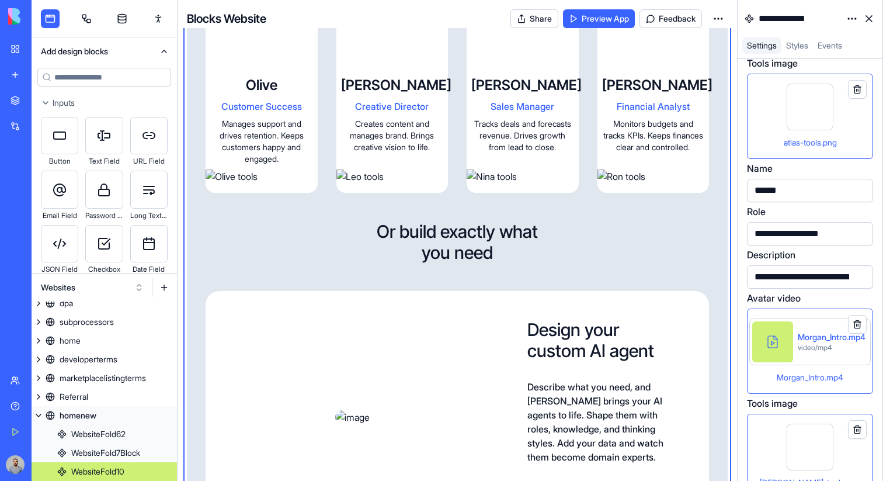
scroll to position [1152, 0]
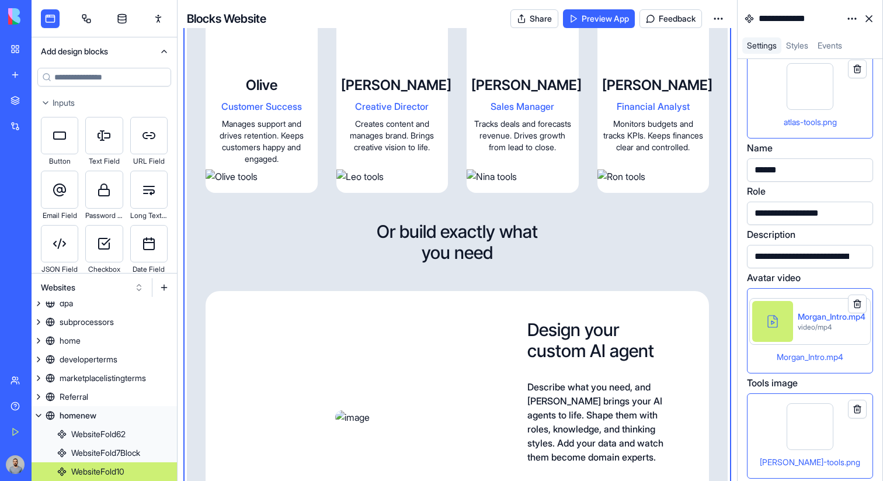
click at [864, 352] on div "Morgan_Intro.mp4 video/mp4 Morgan_Intro.mp4" at bounding box center [810, 330] width 126 height 85
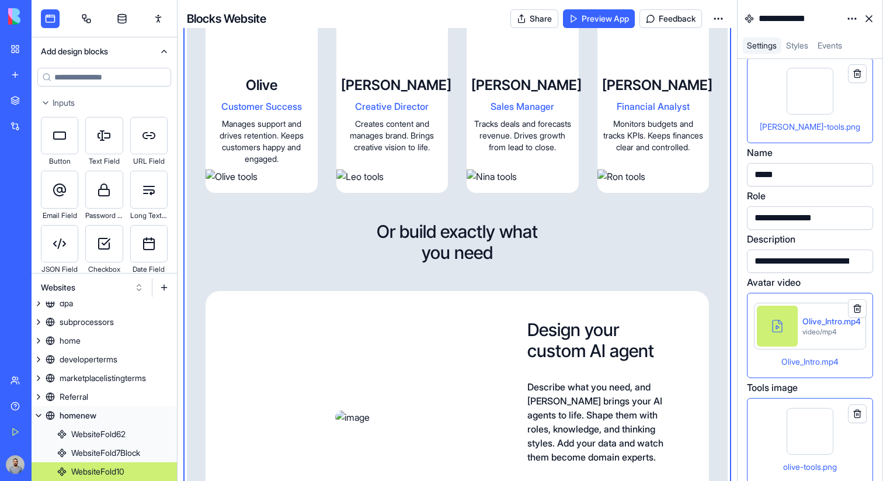
scroll to position [1493, 0]
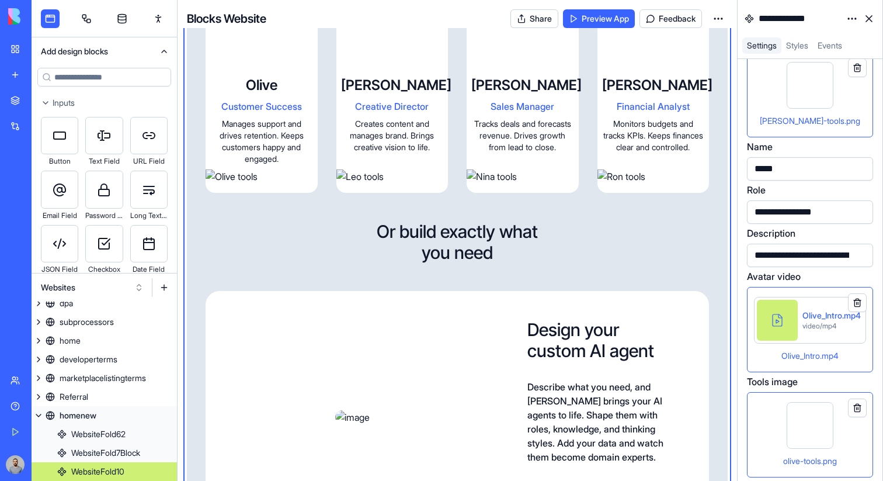
click at [864, 348] on div "Olive_Intro.mp4 video/mp4 Olive_Intro.mp4" at bounding box center [810, 329] width 126 height 85
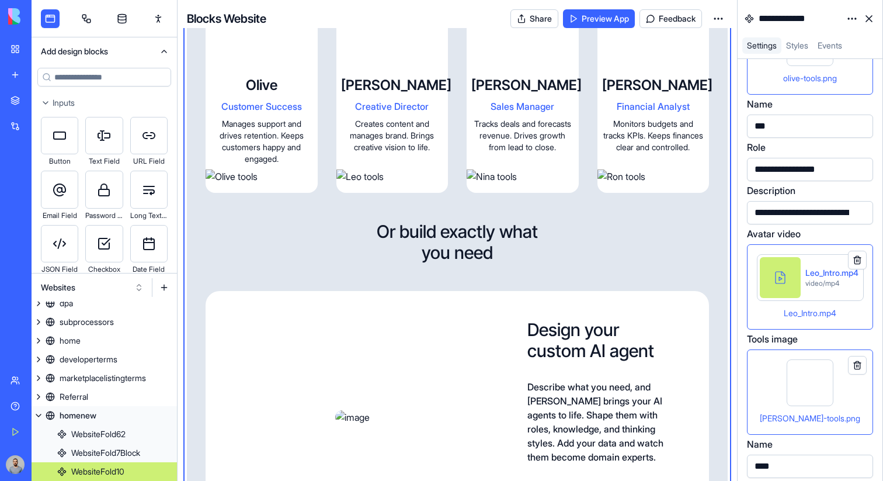
scroll to position [1880, 0]
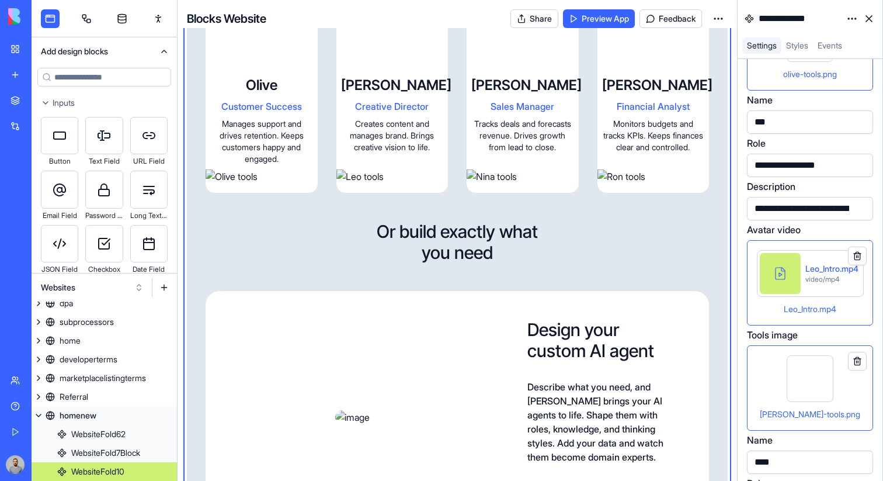
click at [849, 314] on div "Leo_Intro.mp4" at bounding box center [810, 308] width 106 height 14
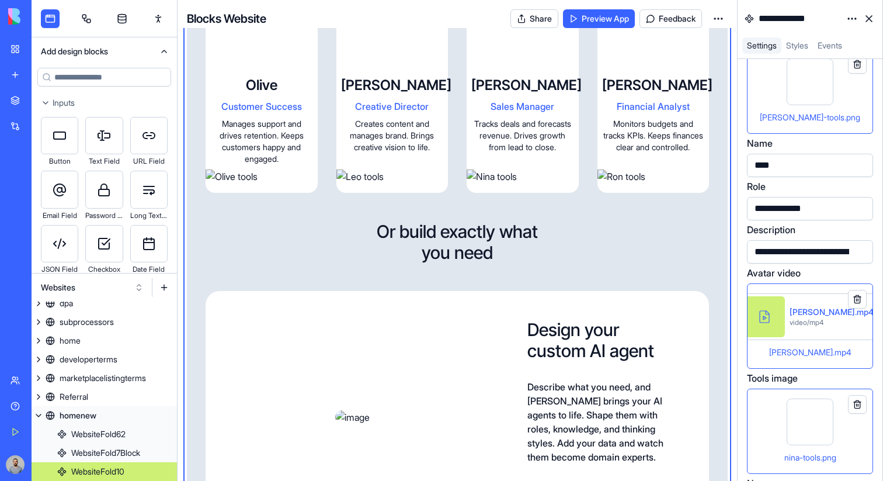
scroll to position [2202, 0]
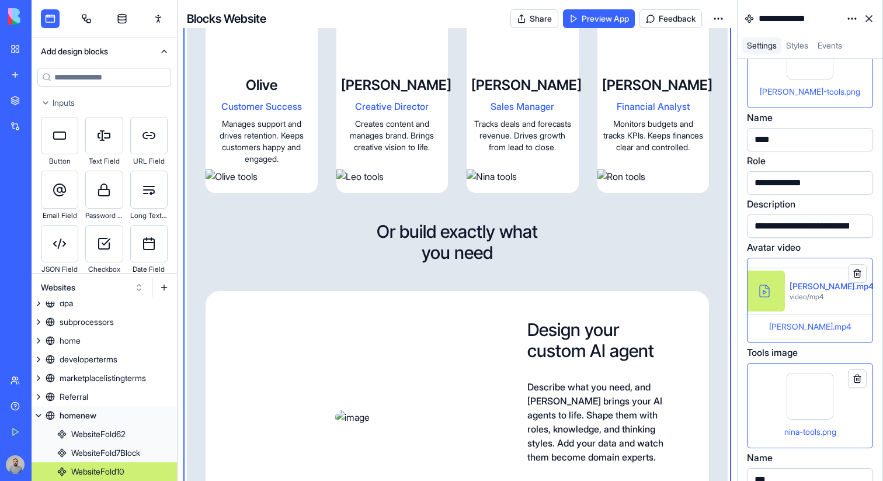
click at [848, 322] on div "Nina_Intro.mp4" at bounding box center [810, 326] width 106 height 14
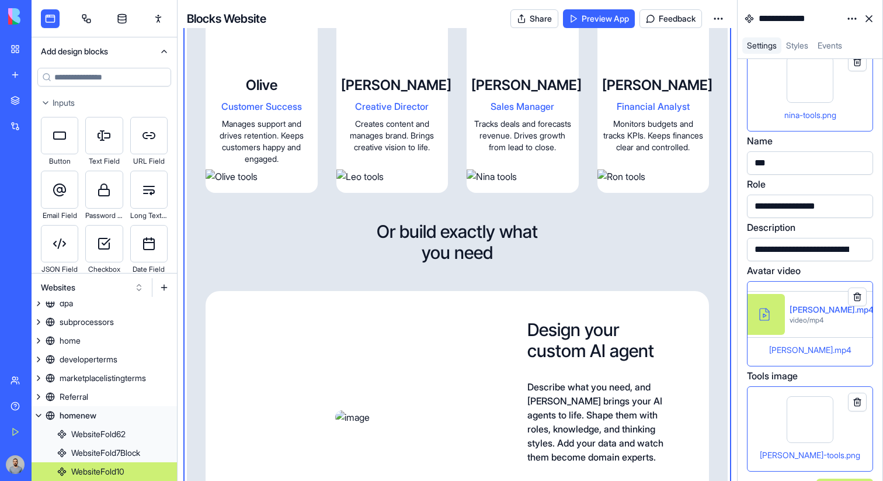
scroll to position [2545, 0]
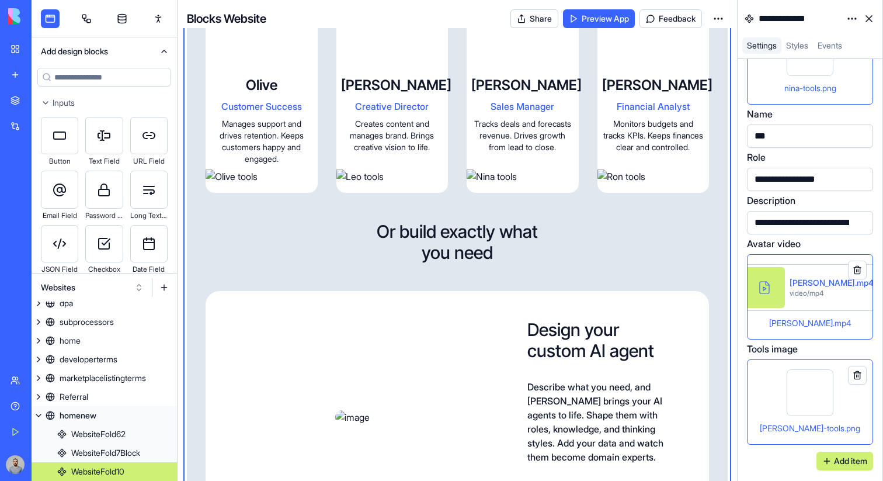
click at [860, 323] on div "Ron_Intro.mp4" at bounding box center [810, 322] width 106 height 14
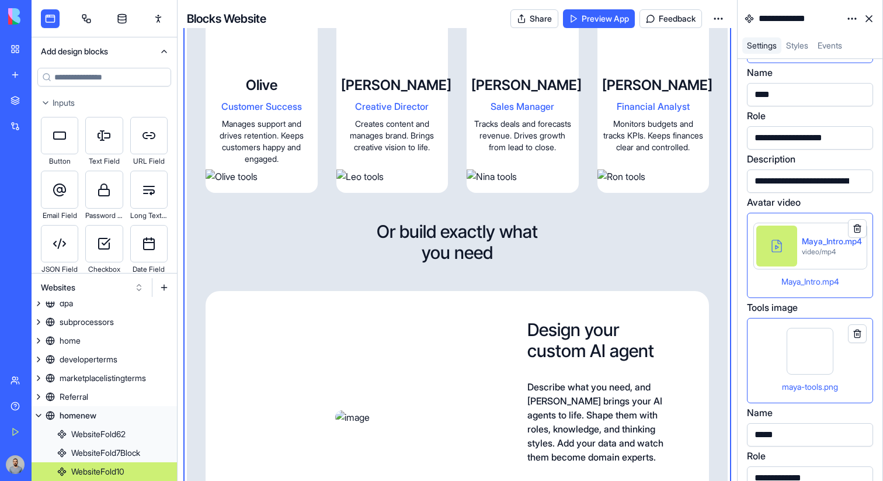
scroll to position [593, 0]
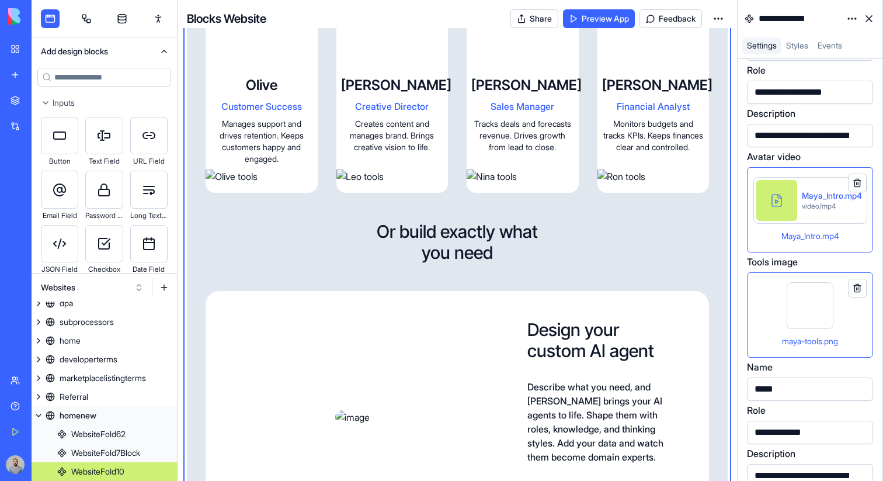
click at [773, 325] on div "maya-tools.png" at bounding box center [810, 314] width 106 height 65
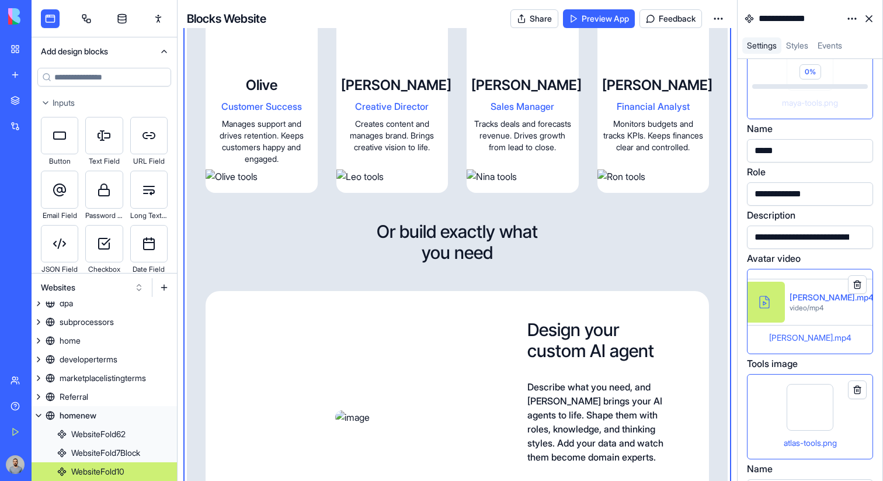
scroll to position [848, 0]
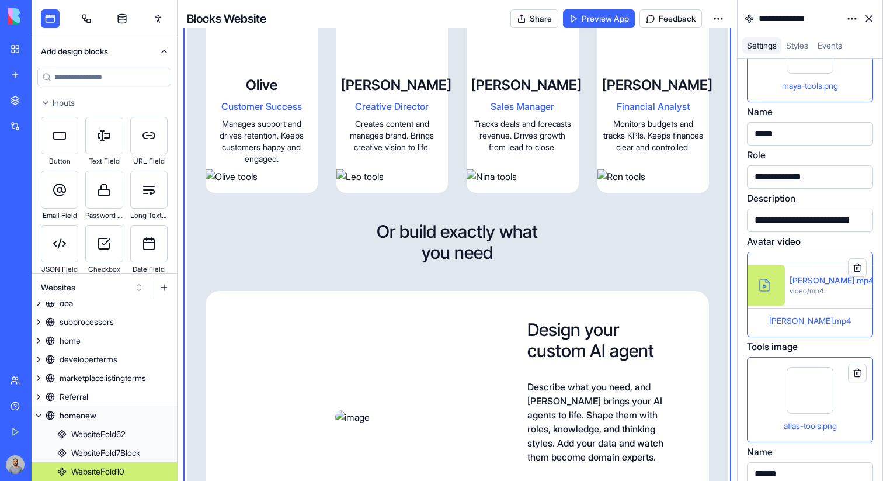
click at [849, 397] on div "atlas-tools.png" at bounding box center [810, 399] width 106 height 65
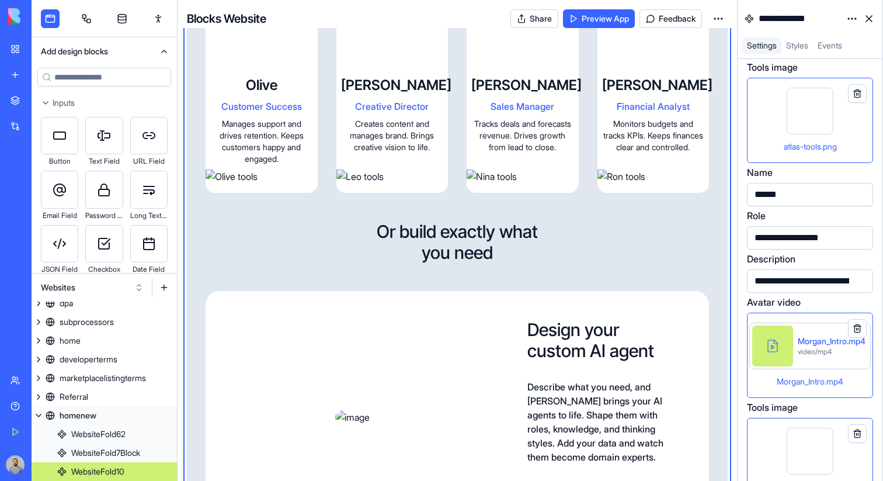
scroll to position [1155, 0]
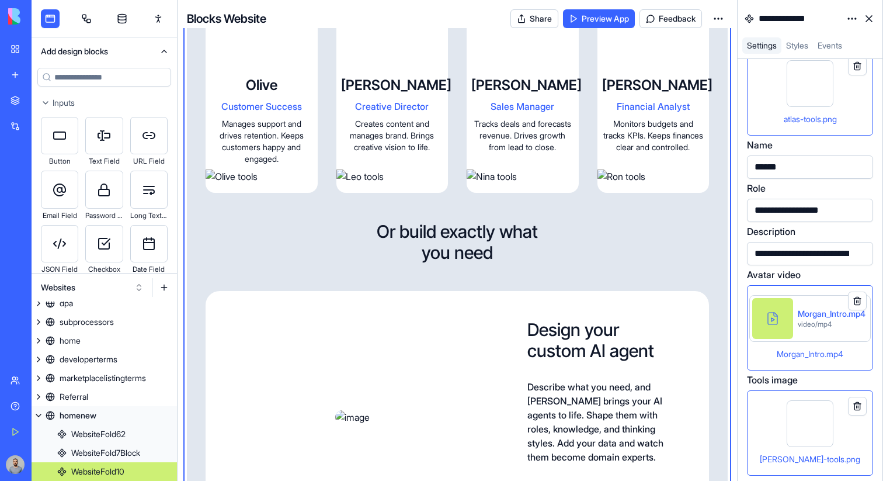
click at [859, 440] on div "morgan-tools.png" at bounding box center [810, 432] width 106 height 65
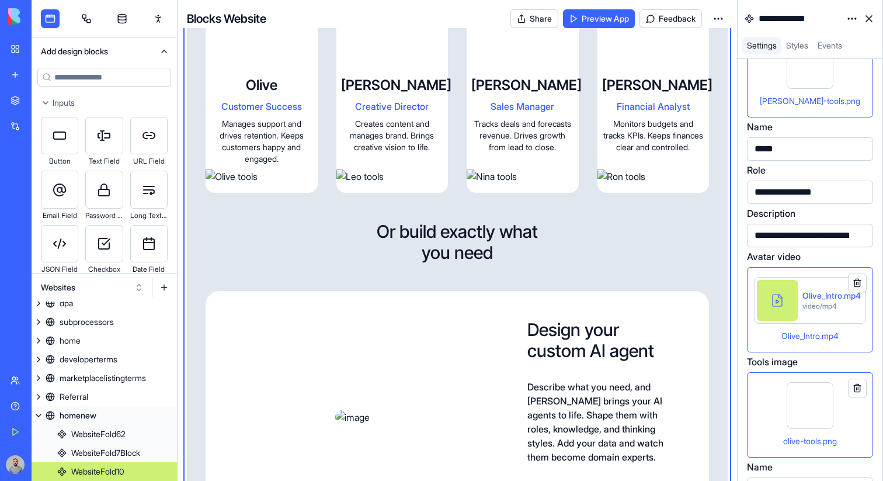
scroll to position [1594, 0]
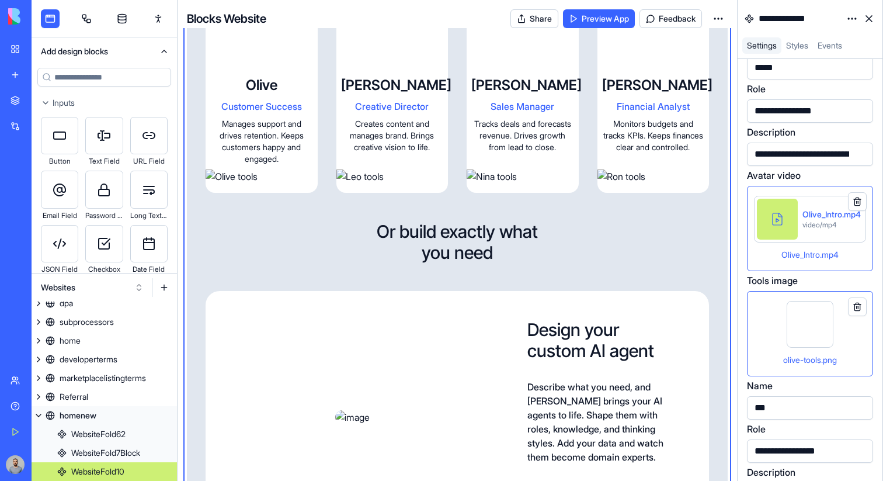
click at [855, 343] on div "olive-tools.png" at bounding box center [810, 333] width 106 height 65
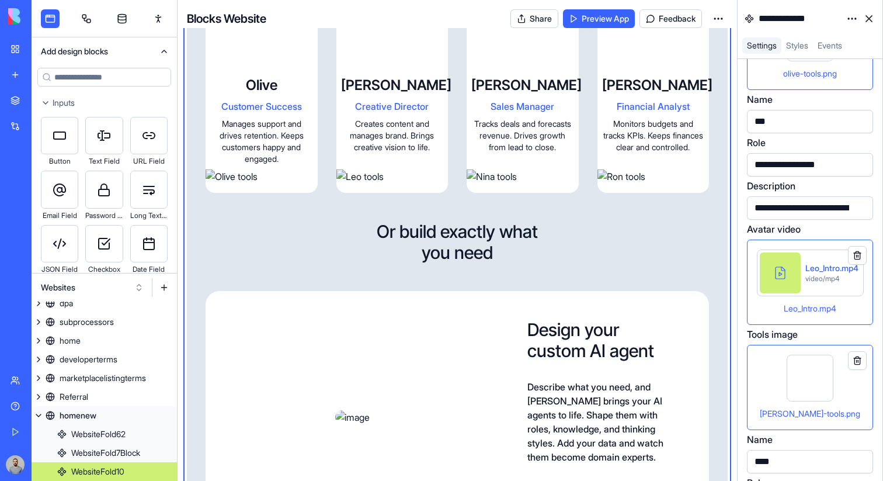
scroll to position [1884, 0]
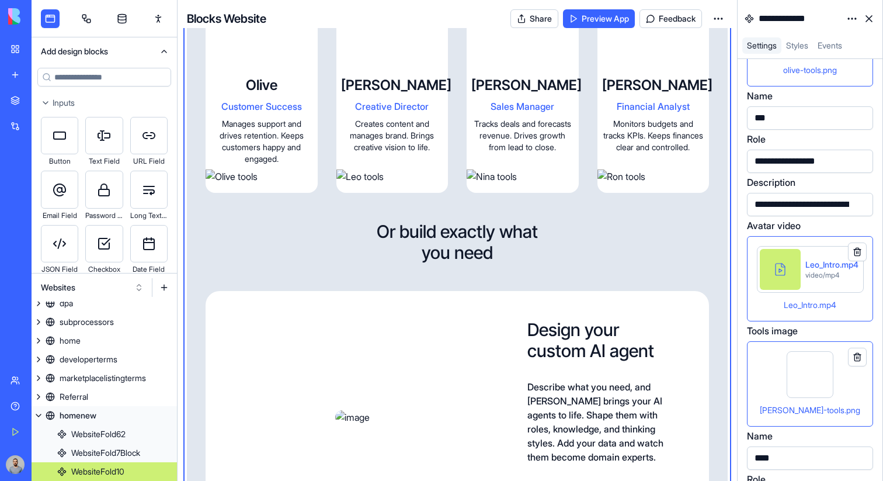
click at [860, 394] on div "leo-tools.png" at bounding box center [810, 383] width 106 height 65
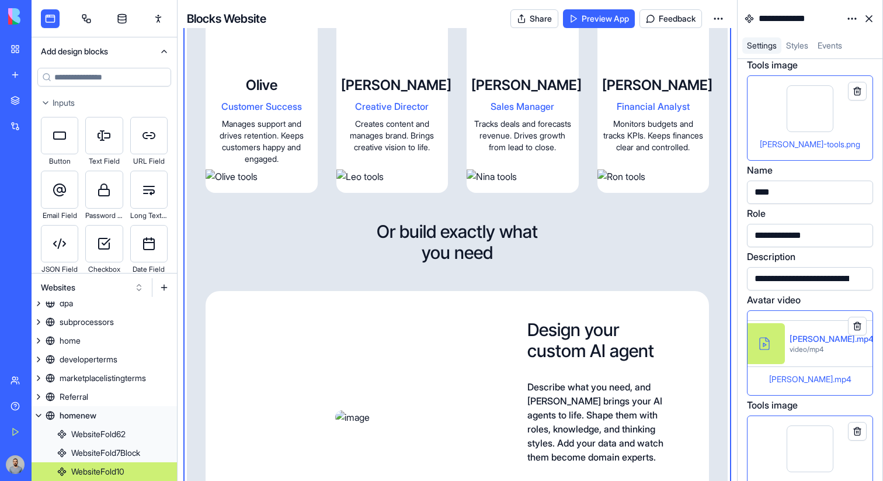
scroll to position [2197, 0]
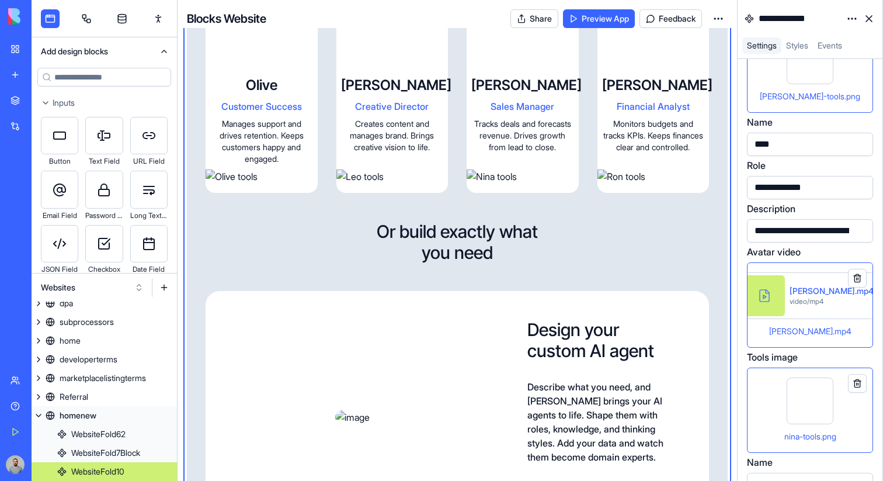
click at [853, 330] on div "Nina_Intro.mp4" at bounding box center [810, 331] width 106 height 14
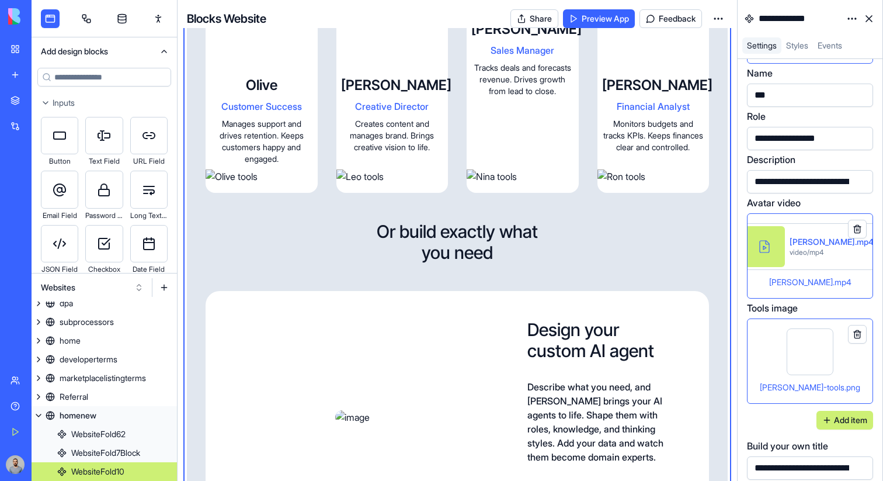
scroll to position [2604, 0]
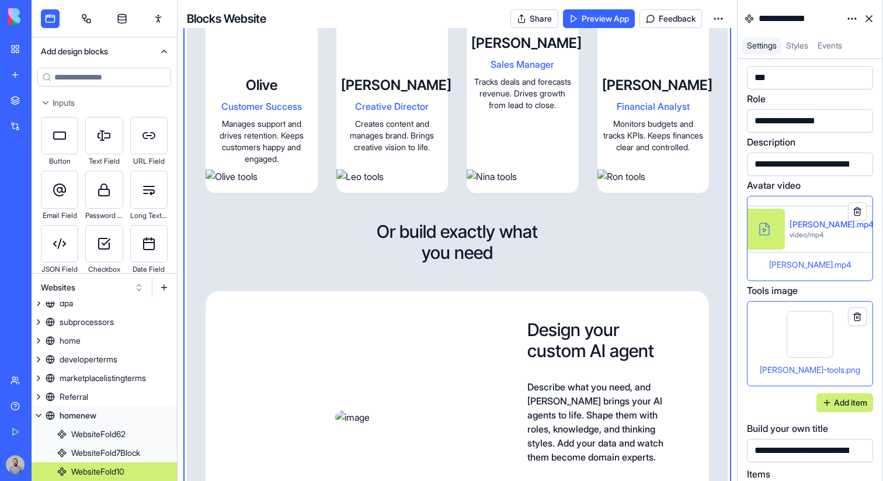
click at [869, 356] on div "ron-tools.png" at bounding box center [810, 343] width 126 height 85
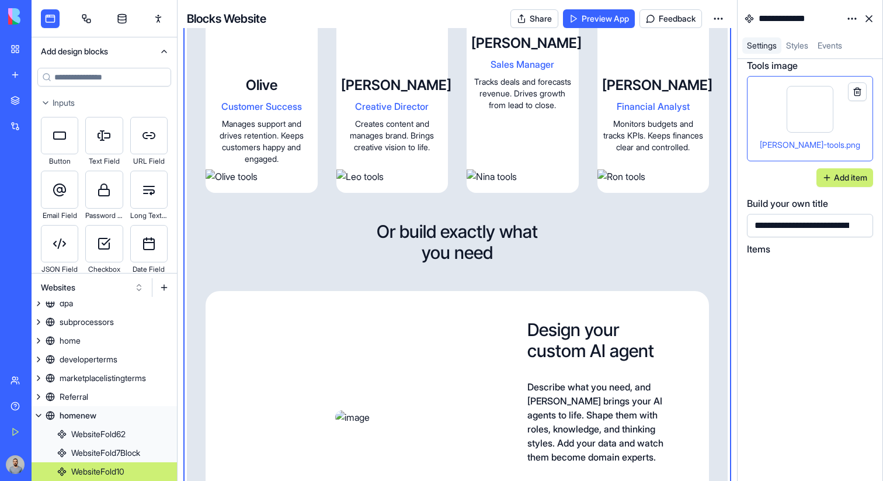
scroll to position [2811, 0]
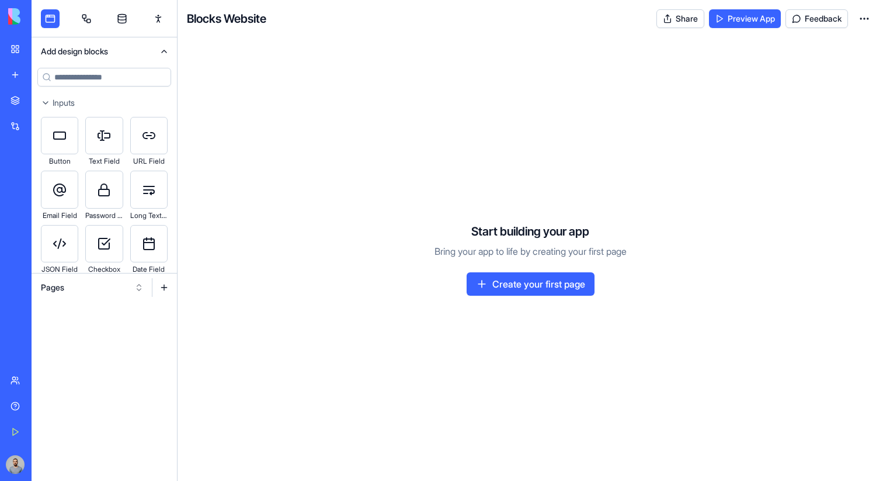
click at [110, 273] on div at bounding box center [104, 273] width 145 height 1
click at [110, 280] on button "Pages" at bounding box center [92, 287] width 114 height 19
click at [116, 346] on div "Websites" at bounding box center [92, 348] width 111 height 19
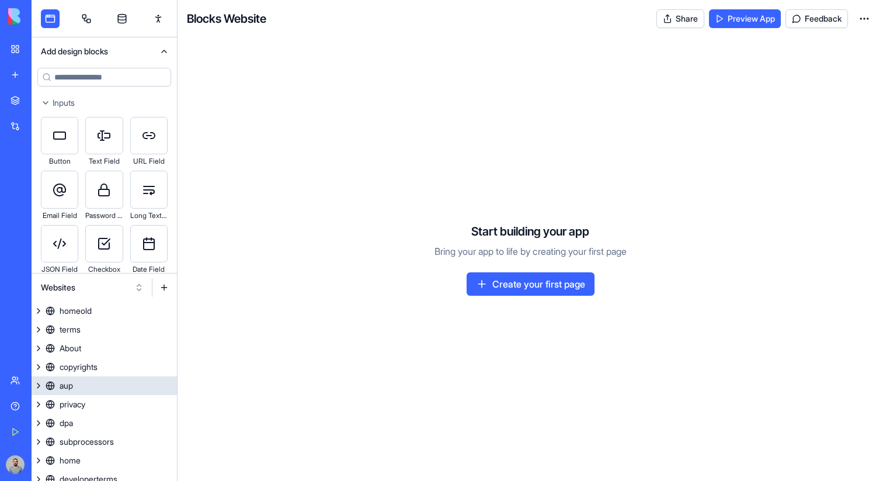
scroll to position [64, 0]
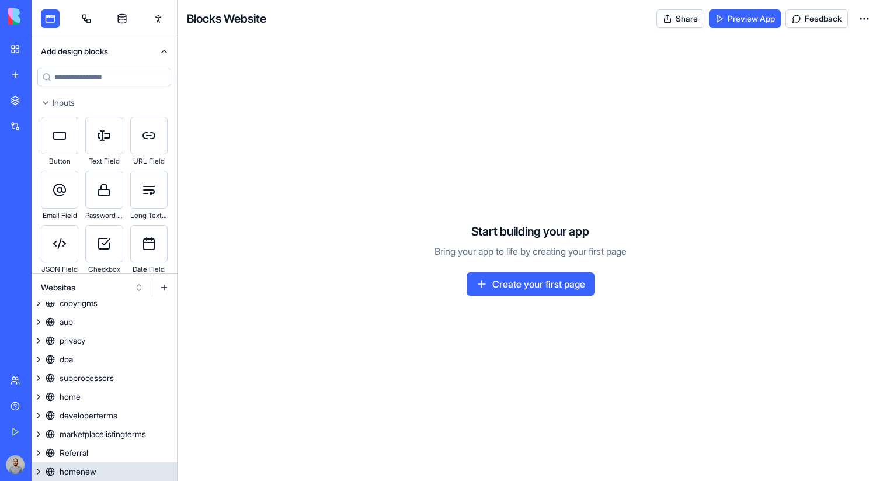
click at [130, 471] on link "homenew" at bounding box center [104, 471] width 145 height 19
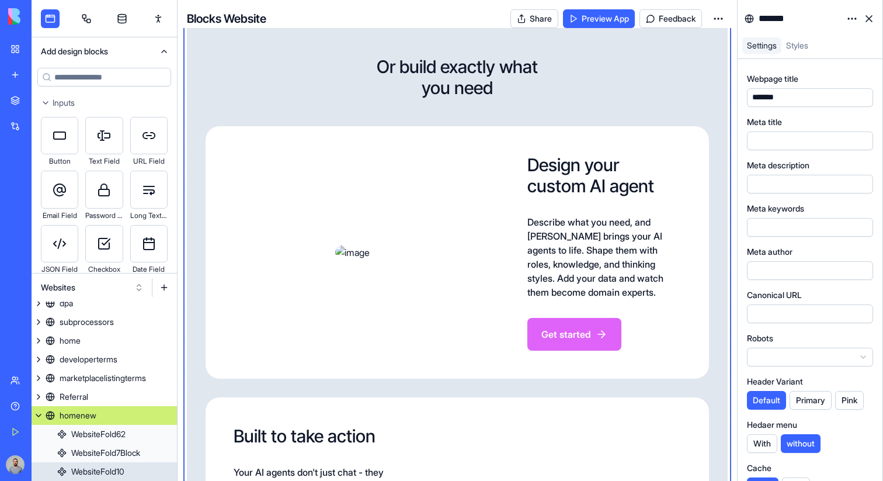
scroll to position [1433, 0]
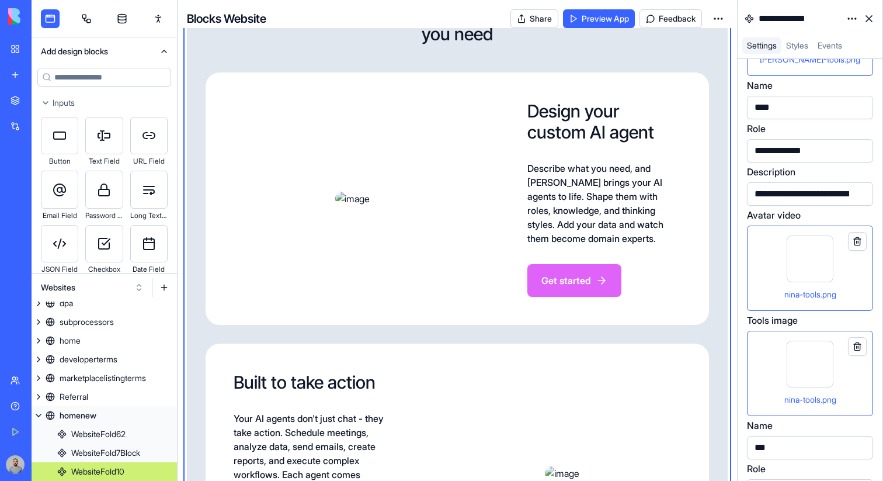
scroll to position [2166, 0]
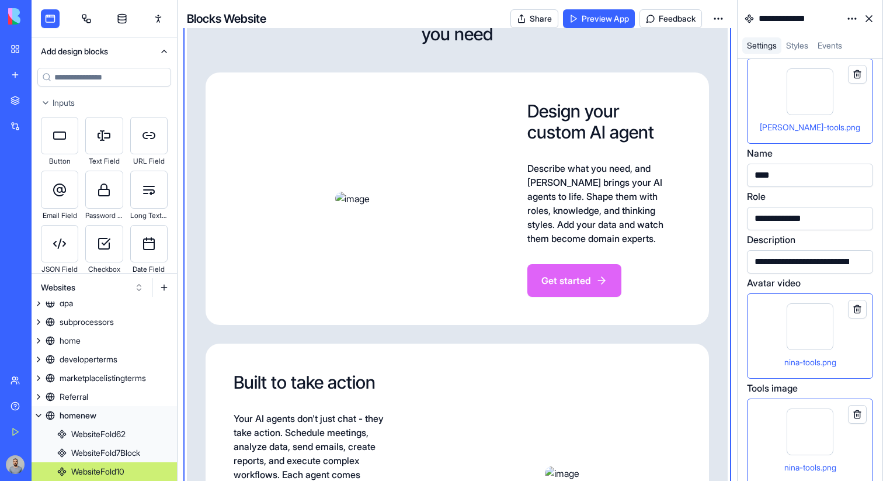
click at [853, 345] on div "nina-tools.png" at bounding box center [810, 335] width 106 height 65
click at [774, 428] on div "nina-tools.png" at bounding box center [810, 440] width 106 height 65
click at [848, 348] on div "nina-tools.png" at bounding box center [810, 335] width 106 height 65
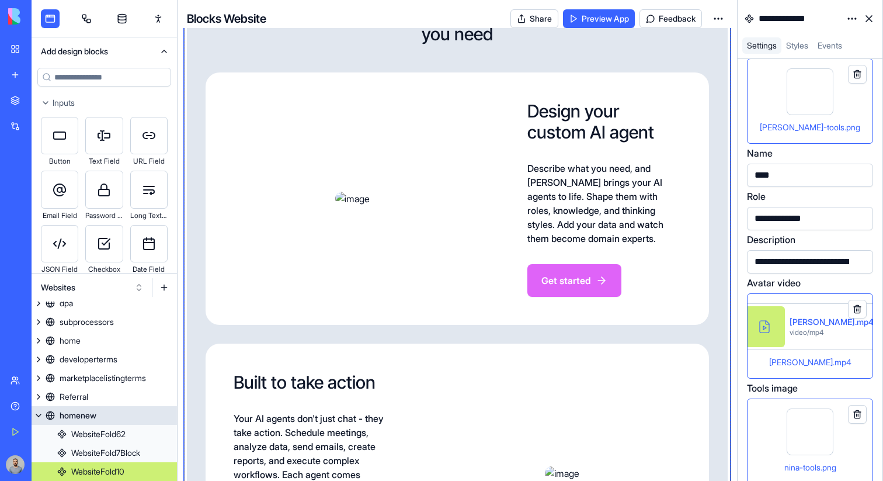
click at [100, 412] on link "homenew" at bounding box center [104, 415] width 145 height 19
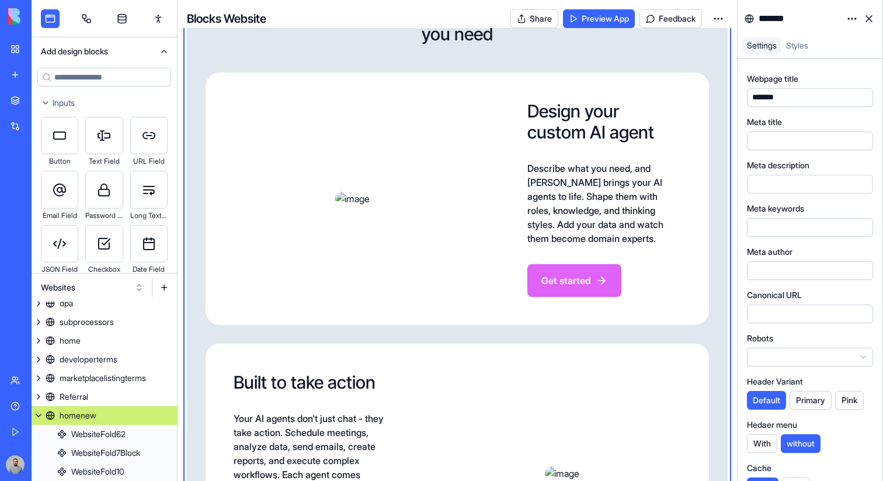
scroll to position [215, 0]
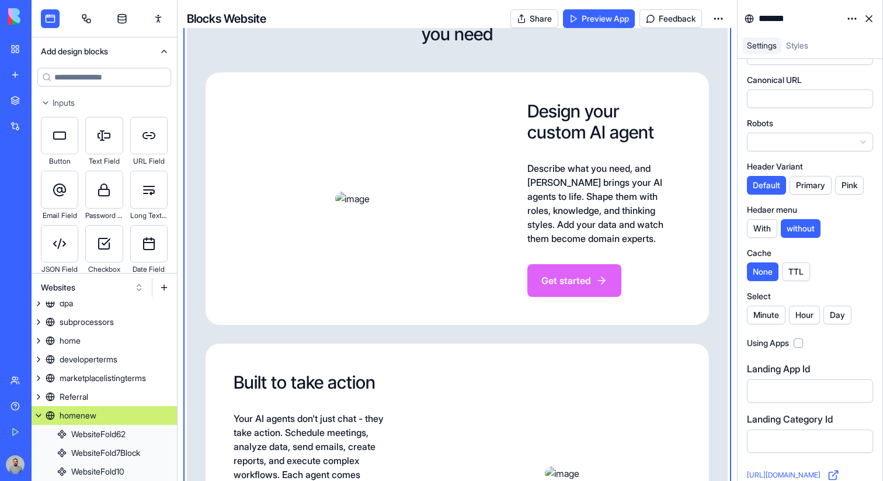
click at [805, 189] on button "Primary" at bounding box center [811, 185] width 42 height 19
click at [772, 230] on button "With" at bounding box center [762, 228] width 30 height 19
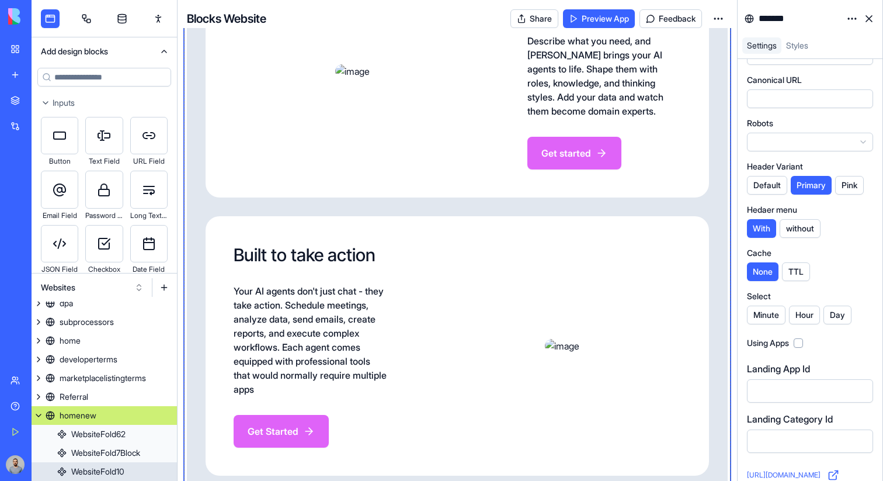
scroll to position [1577, 0]
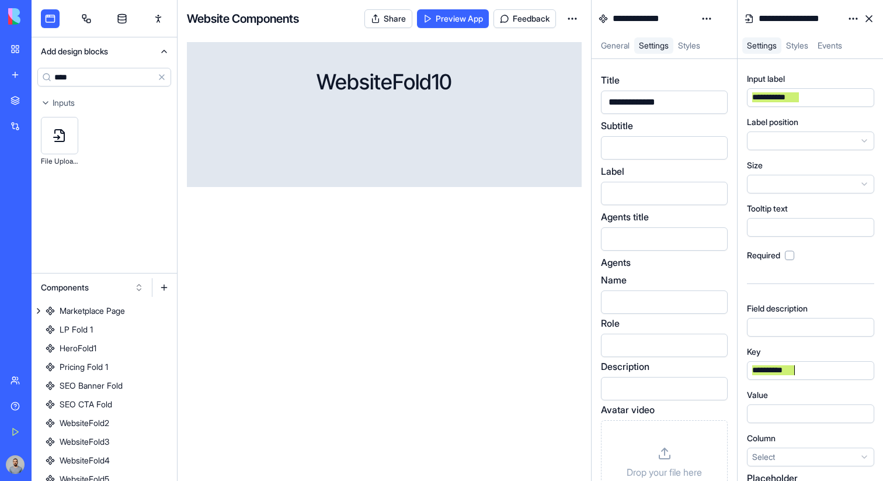
scroll to position [451, 0]
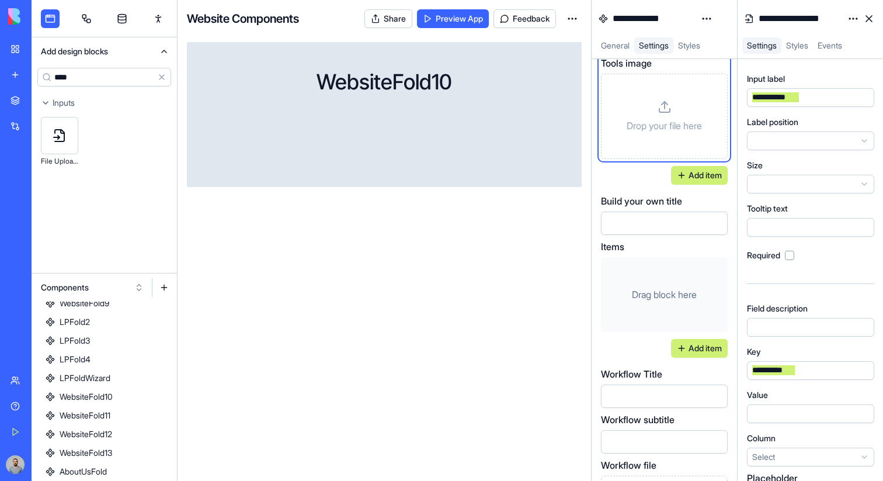
click at [102, 78] on input "****" at bounding box center [104, 77] width 134 height 19
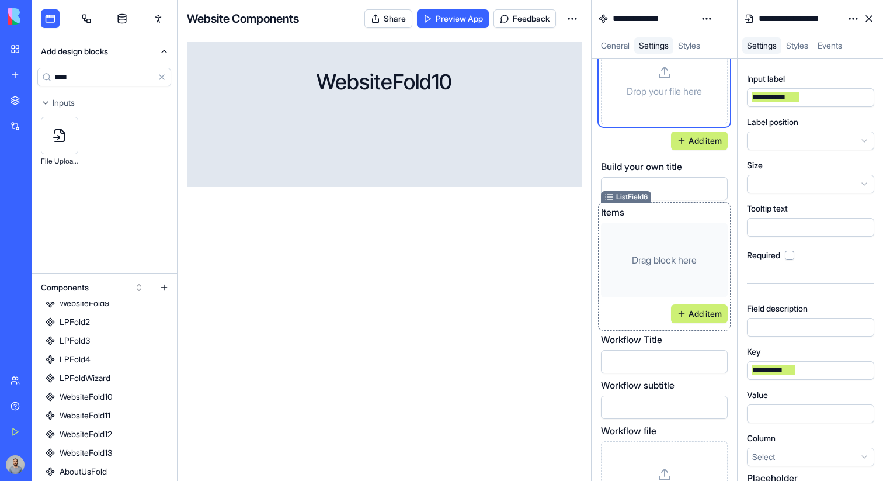
scroll to position [507, 0]
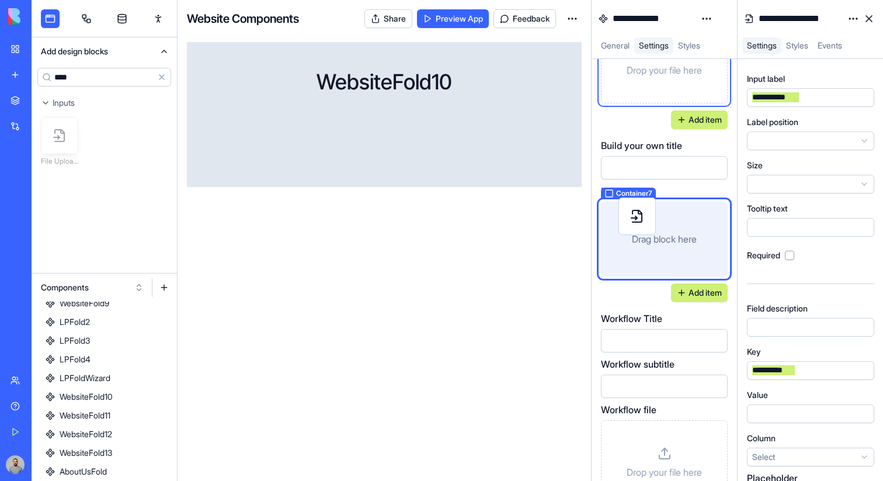
drag, startPoint x: 61, startPoint y: 137, endPoint x: 638, endPoint y: 217, distance: 582.6
click at [638, 217] on div "**********" at bounding box center [458, 240] width 852 height 481
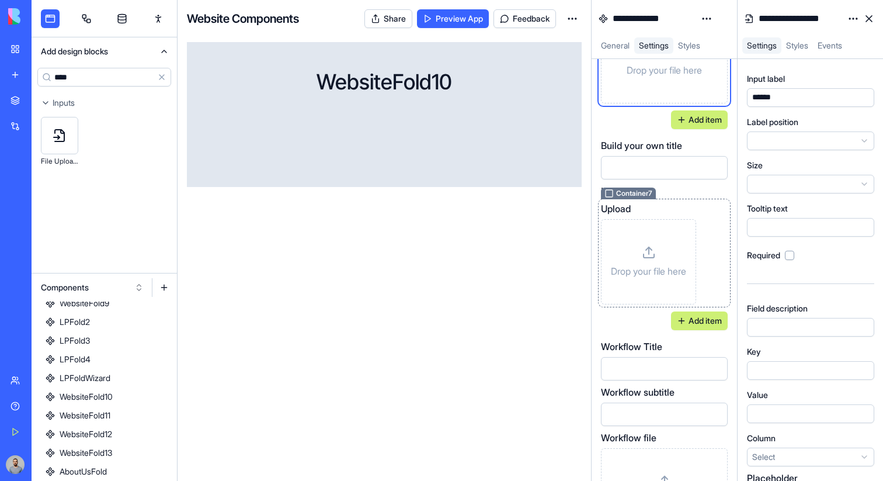
click at [719, 225] on div "Upload Drop your file here" at bounding box center [664, 253] width 127 height 103
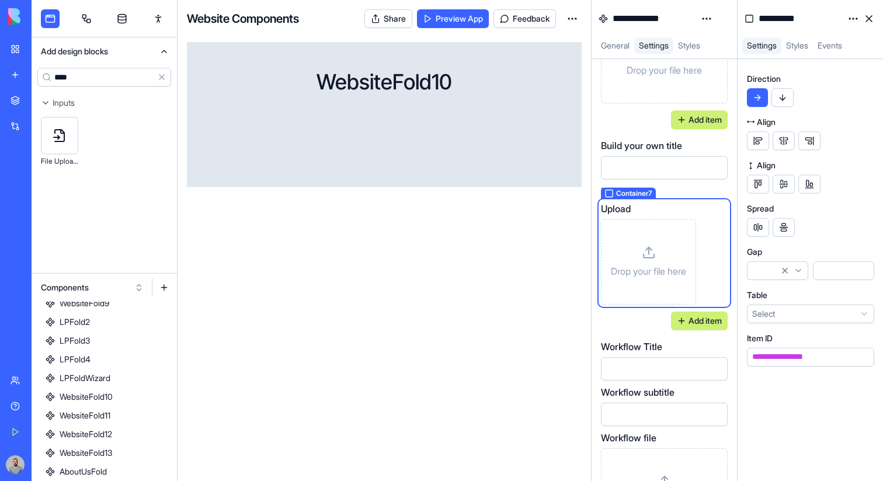
click at [786, 105] on button "button" at bounding box center [783, 97] width 22 height 19
click at [100, 81] on input "****" at bounding box center [104, 77] width 134 height 19
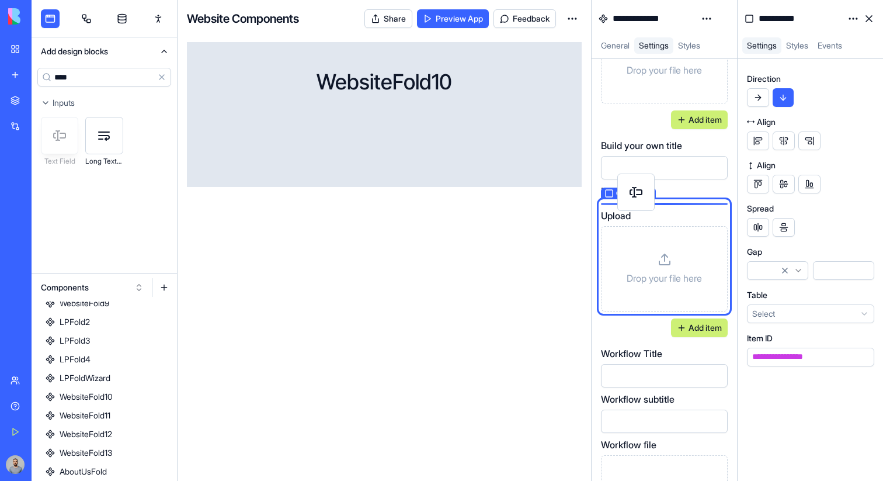
drag, startPoint x: 67, startPoint y: 141, endPoint x: 643, endPoint y: 198, distance: 579.3
click at [643, 198] on div "**********" at bounding box center [458, 240] width 852 height 481
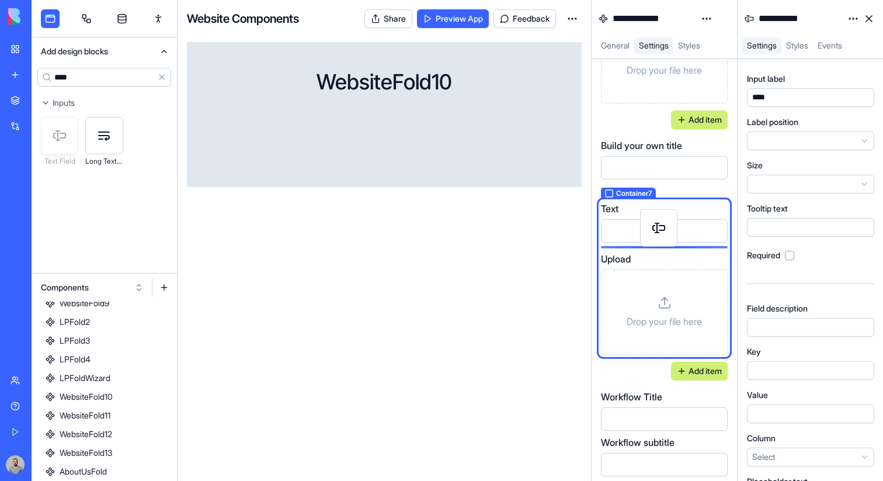
drag, startPoint x: 70, startPoint y: 147, endPoint x: 670, endPoint y: 238, distance: 606.8
click at [669, 239] on div "**********" at bounding box center [458, 240] width 852 height 481
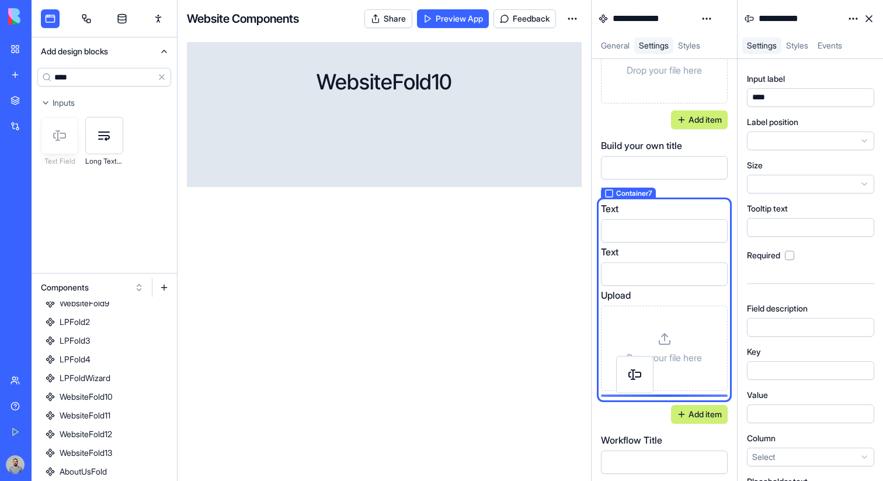
drag, startPoint x: 58, startPoint y: 138, endPoint x: 633, endPoint y: 378, distance: 623.4
click at [633, 378] on div "**********" at bounding box center [458, 240] width 852 height 481
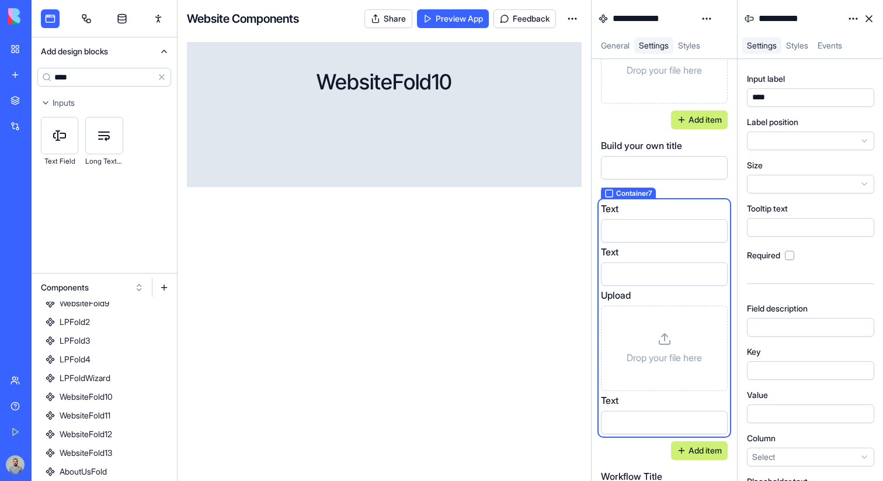
scroll to position [689, 0]
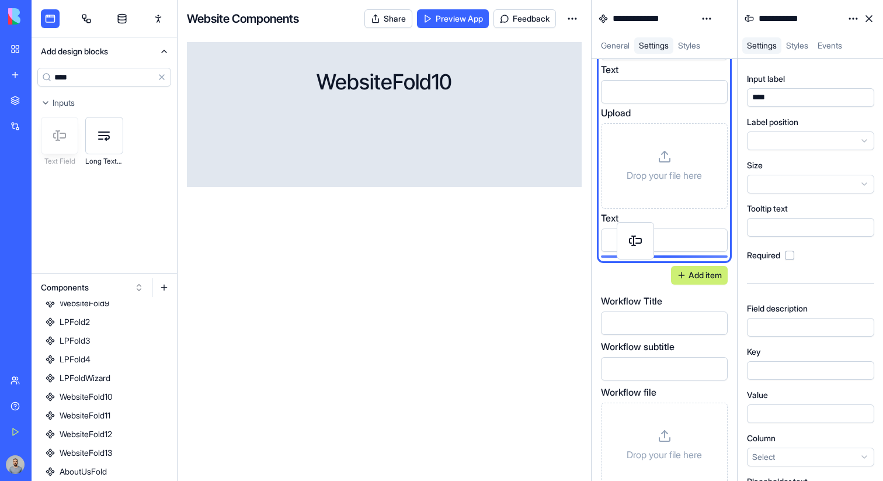
drag, startPoint x: 62, startPoint y: 130, endPoint x: 638, endPoint y: 235, distance: 585.4
click at [638, 235] on div "**********" at bounding box center [458, 240] width 852 height 481
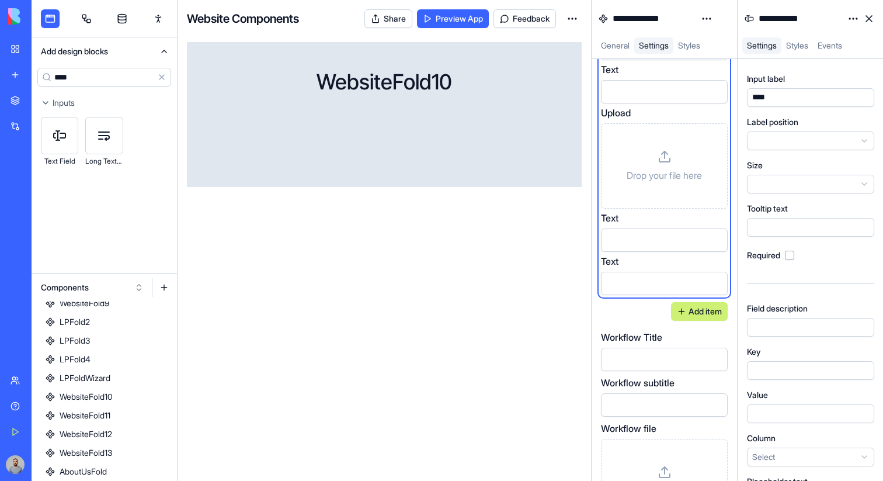
click at [103, 82] on input "****" at bounding box center [104, 77] width 134 height 19
type input "******"
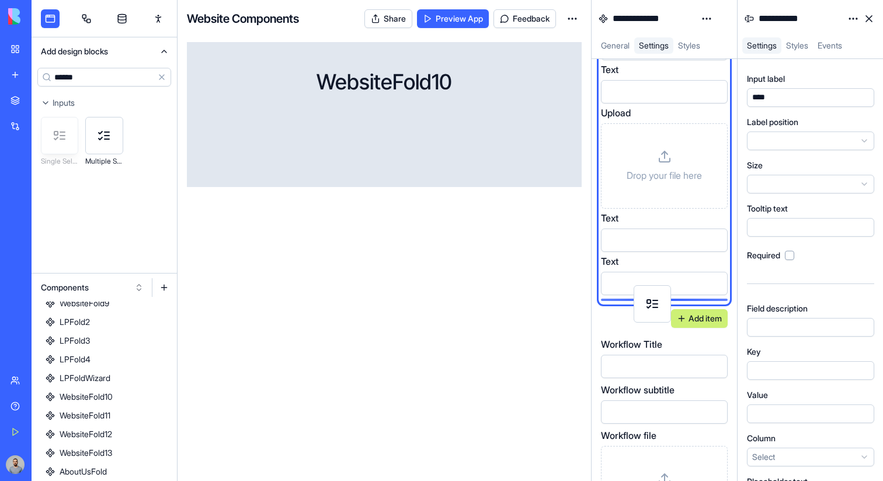
drag, startPoint x: 59, startPoint y: 126, endPoint x: 652, endPoint y: 293, distance: 616.1
click at [652, 293] on div "**********" at bounding box center [458, 240] width 852 height 481
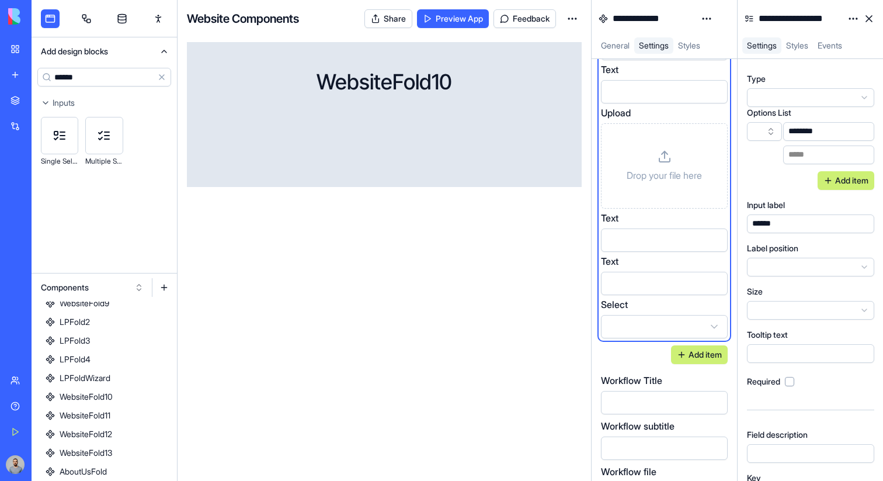
scroll to position [612, 0]
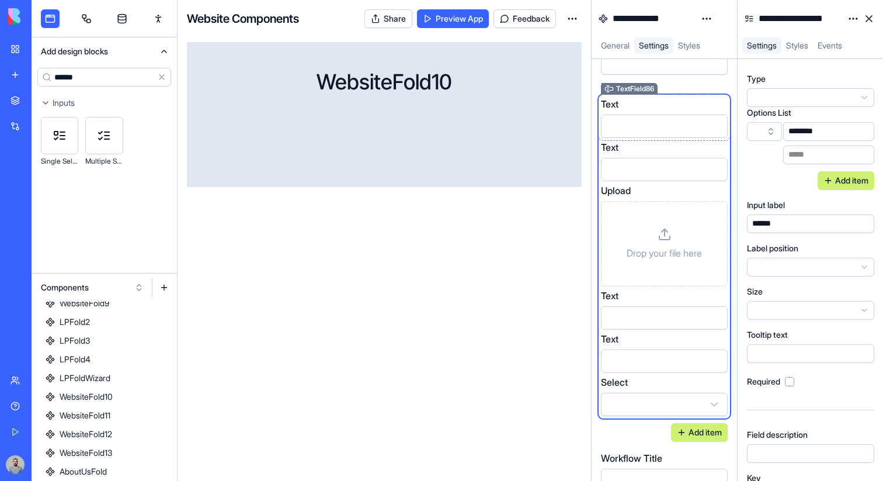
click at [652, 107] on div "Text" at bounding box center [664, 104] width 127 height 14
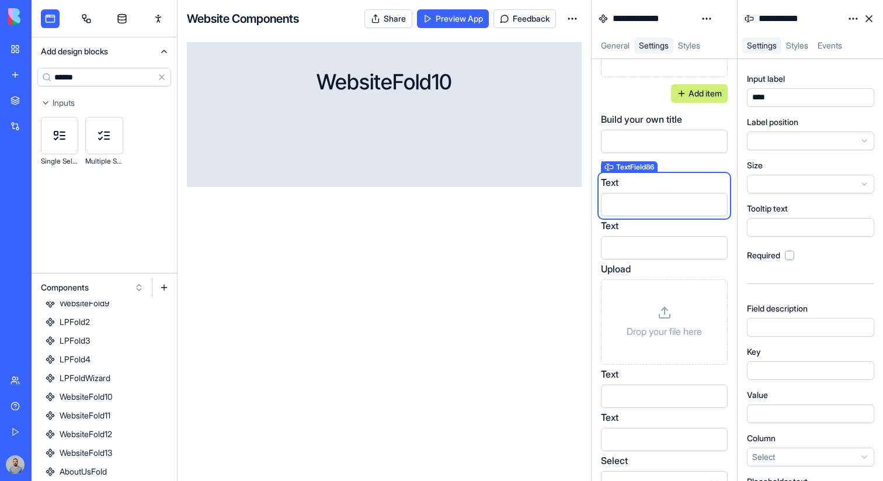
scroll to position [456, 0]
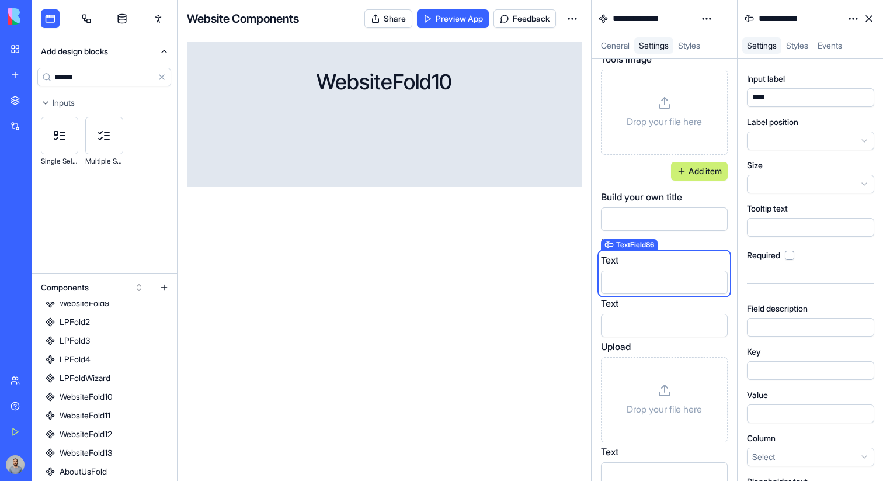
click at [783, 102] on div "****" at bounding box center [800, 97] width 102 height 13
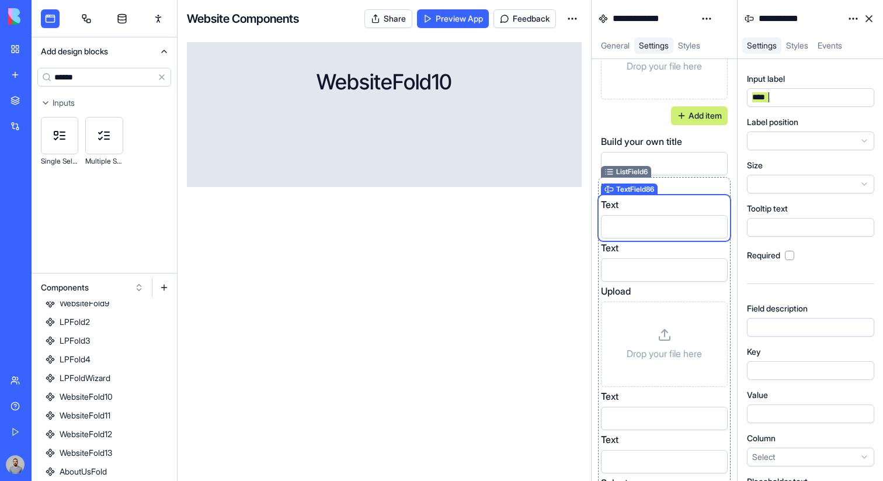
scroll to position [516, 0]
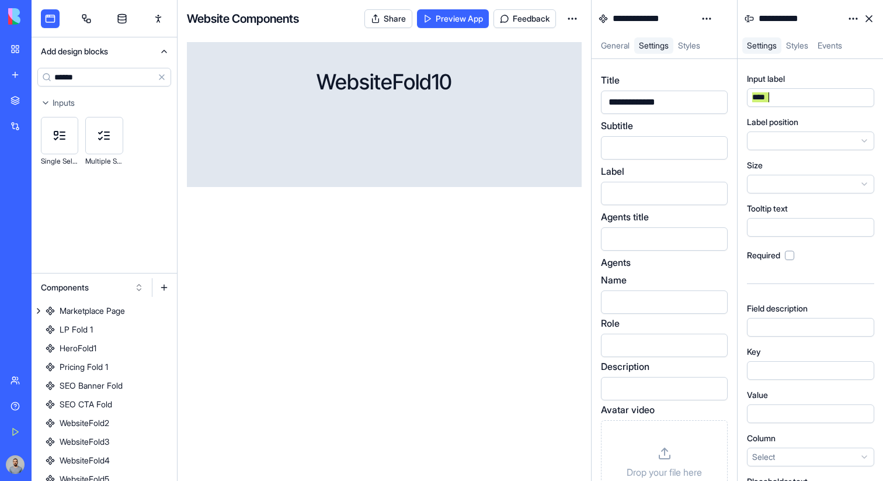
scroll to position [516, 0]
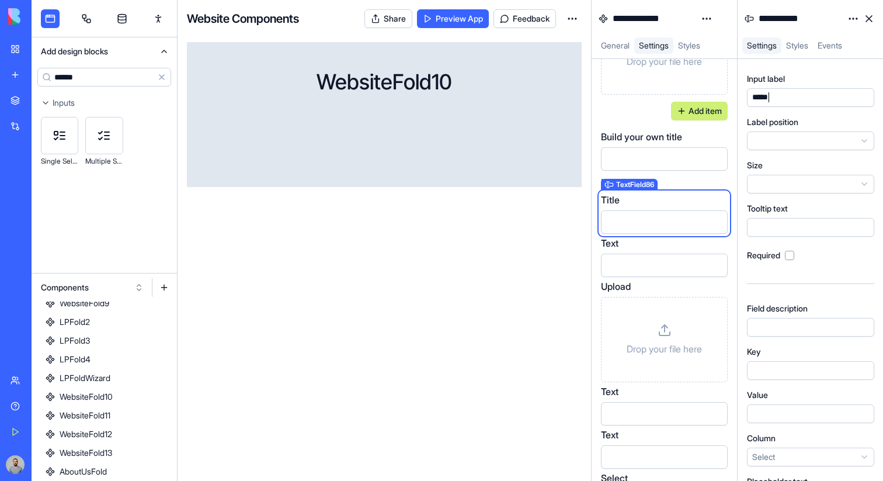
click at [811, 371] on div at bounding box center [800, 370] width 102 height 13
click at [696, 247] on div "Text" at bounding box center [664, 243] width 127 height 14
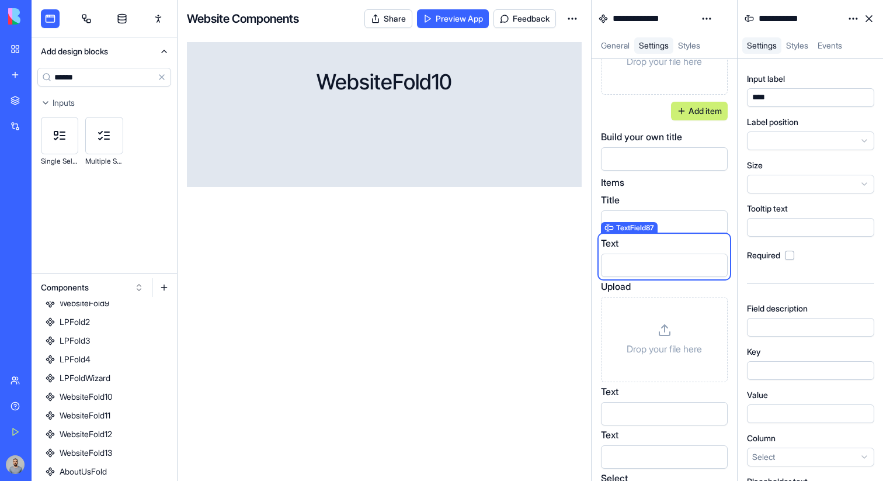
click at [775, 96] on div "****" at bounding box center [800, 97] width 102 height 13
click at [786, 371] on div at bounding box center [800, 370] width 102 height 13
click at [710, 283] on div "Upload" at bounding box center [664, 286] width 127 height 14
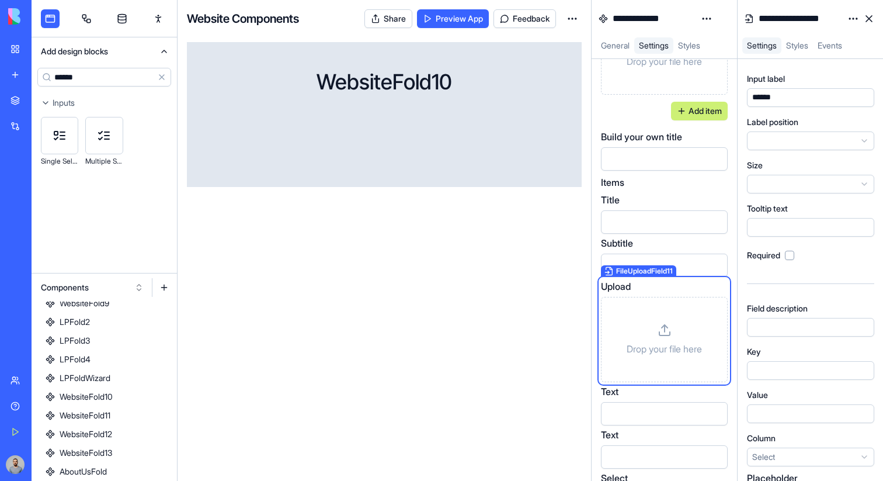
click at [789, 96] on div "******" at bounding box center [800, 97] width 102 height 13
click at [785, 364] on div at bounding box center [800, 370] width 102 height 13
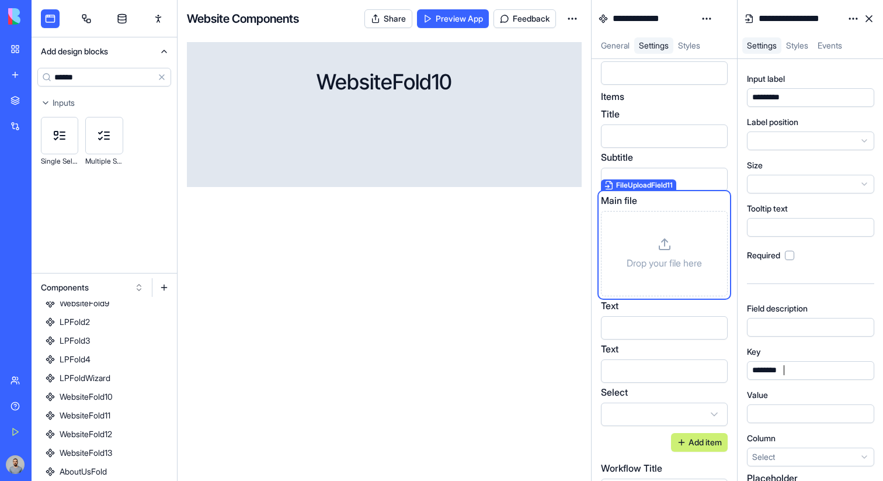
scroll to position [605, 0]
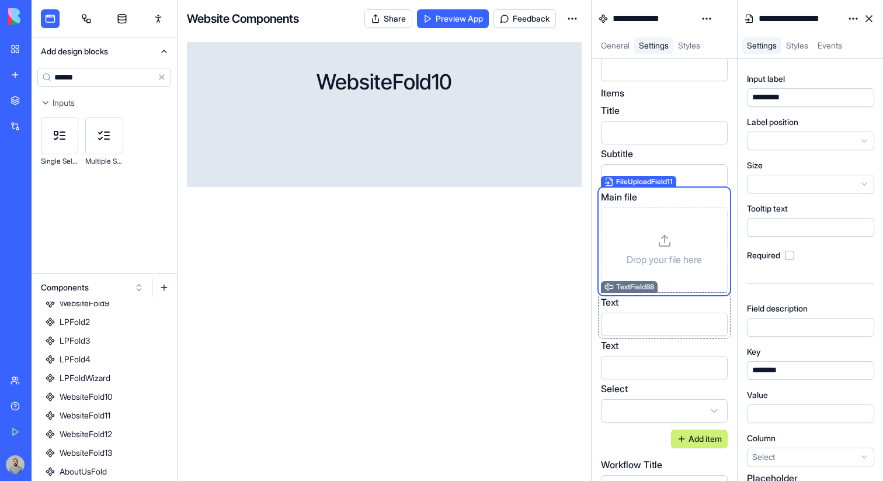
click at [651, 304] on div "Text" at bounding box center [664, 302] width 127 height 14
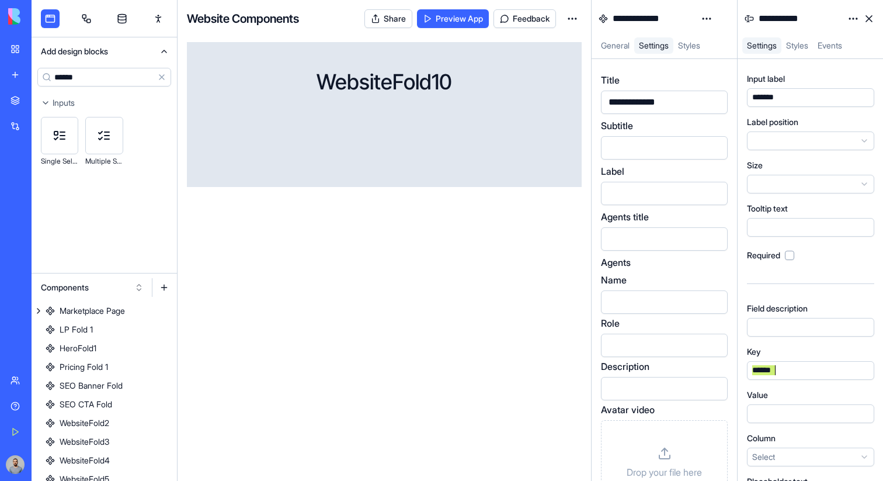
scroll to position [605, 0]
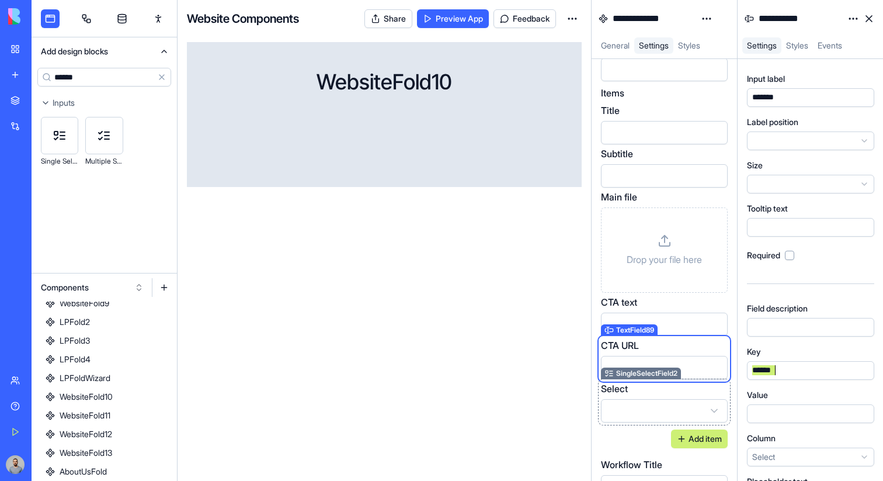
click at [696, 391] on div "Select" at bounding box center [664, 388] width 127 height 14
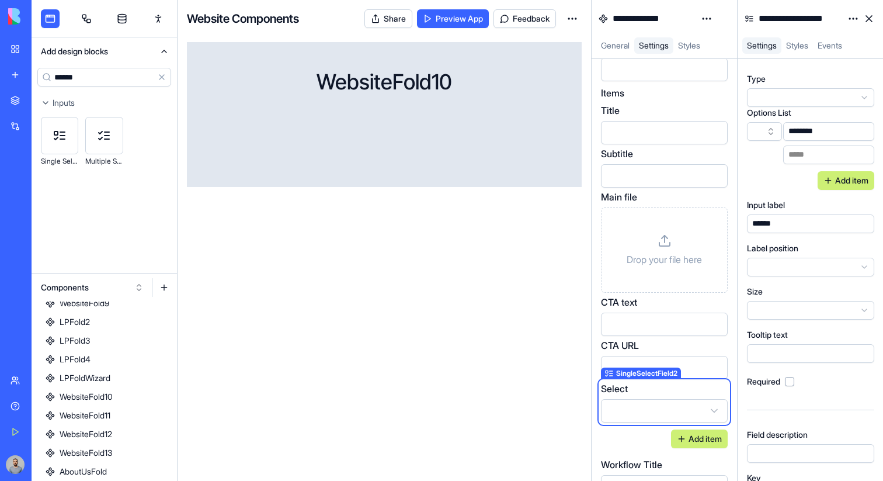
click at [856, 22] on html "**********" at bounding box center [441, 240] width 883 height 481
click at [839, 37] on div "State" at bounding box center [825, 42] width 69 height 19
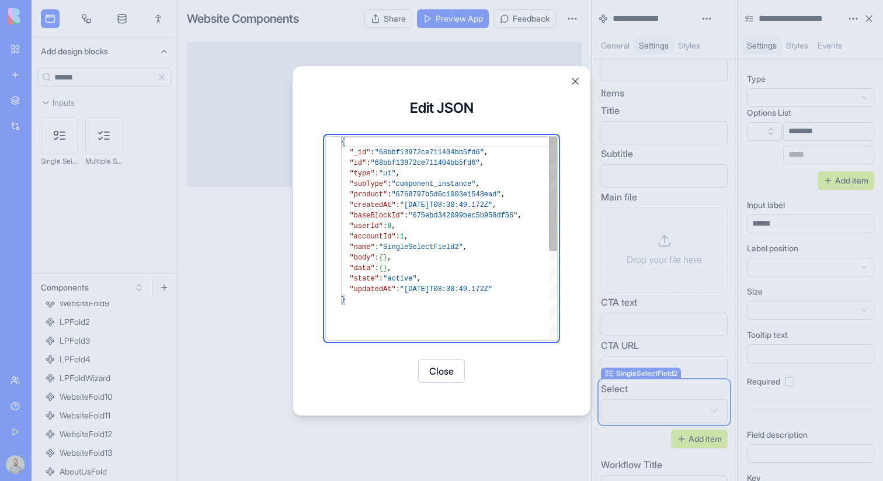
click at [412, 270] on div "{ "_id" : "68bbf13972ce711404bb5fd6" , "id" : "68bbf13972ce711404bb5fd6" , "typ…" at bounding box center [449, 317] width 216 height 361
type textarea "**********"
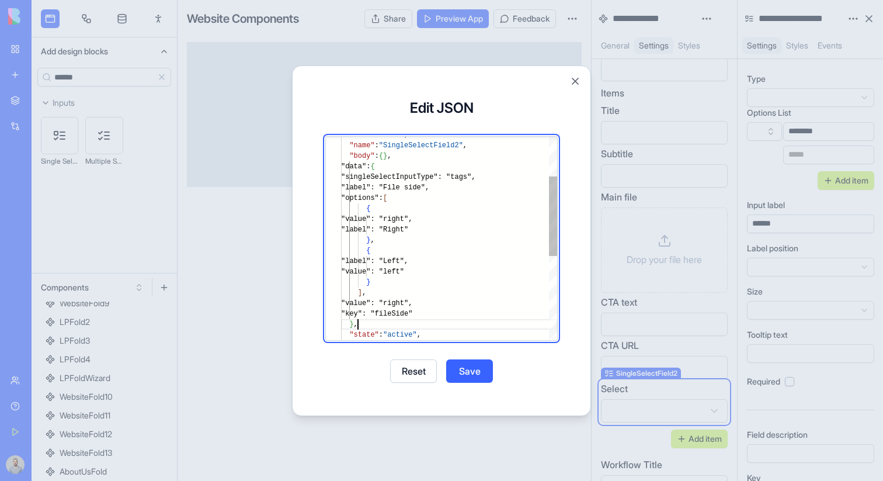
scroll to position [74, 17]
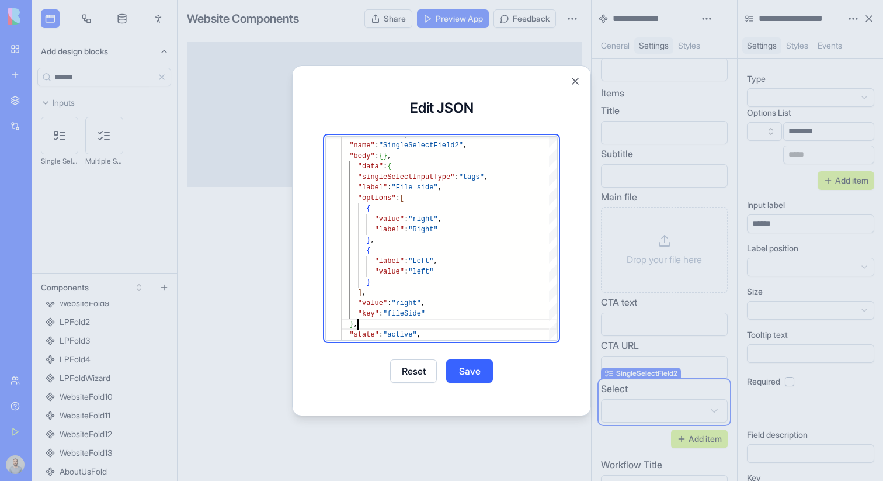
click at [476, 370] on button "Save" at bounding box center [469, 370] width 47 height 23
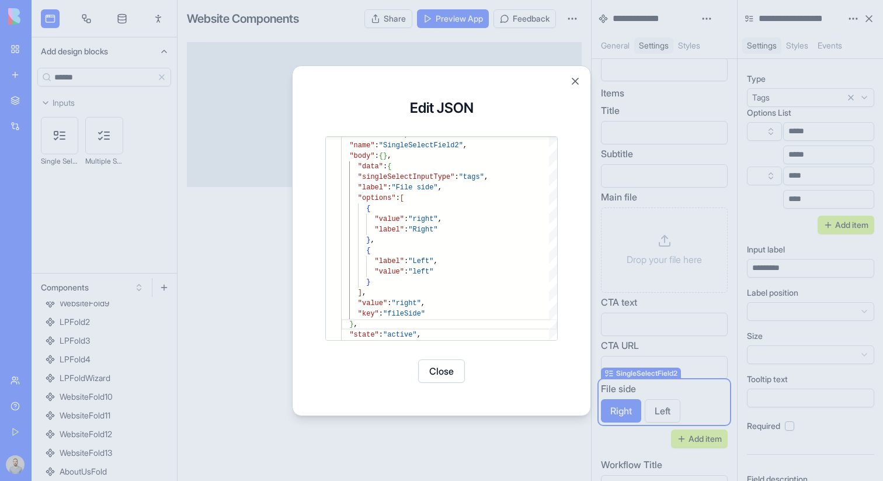
click at [457, 372] on button "Close" at bounding box center [441, 370] width 47 height 23
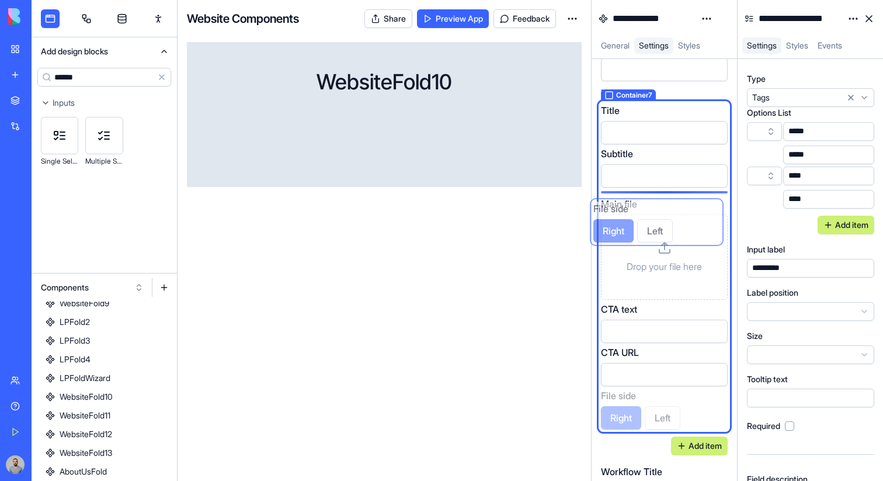
drag, startPoint x: 687, startPoint y: 395, endPoint x: 680, endPoint y: 216, distance: 179.5
click at [680, 216] on div "Title Subtitle Main file Drop your file here CTA text CTA URL File side Right L…" at bounding box center [664, 266] width 127 height 326
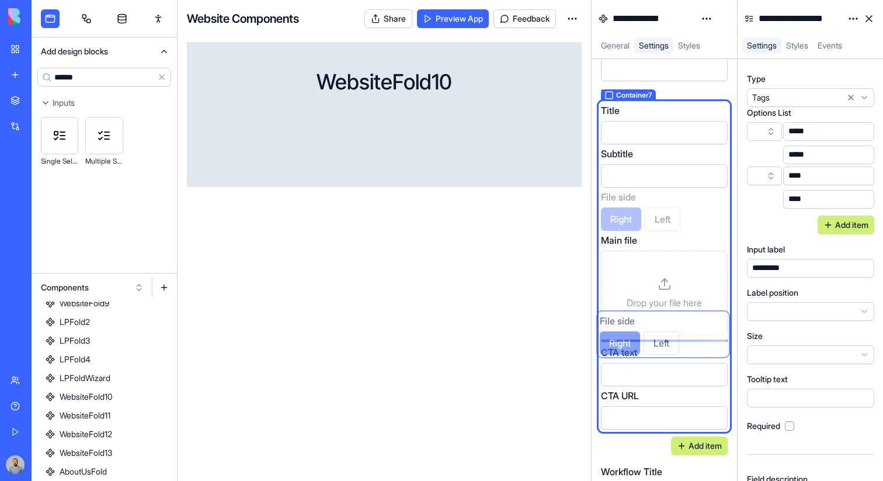
drag, startPoint x: 703, startPoint y: 206, endPoint x: 701, endPoint y: 330, distance: 123.8
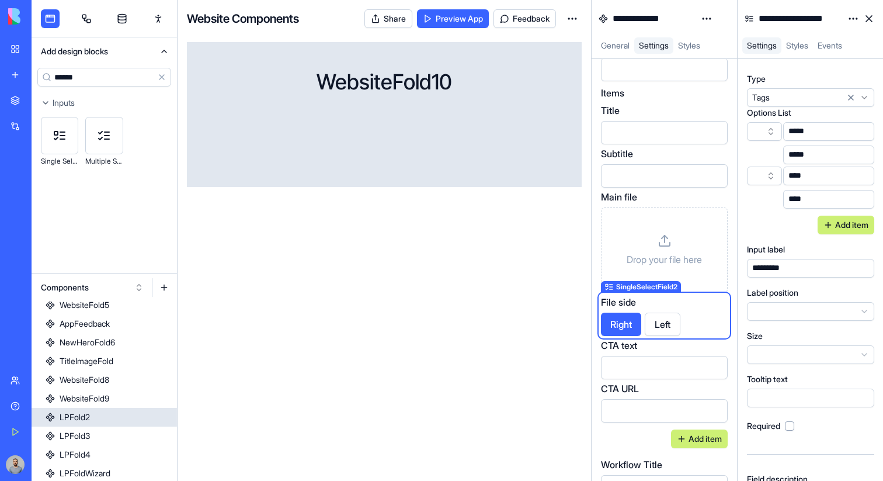
scroll to position [166, 0]
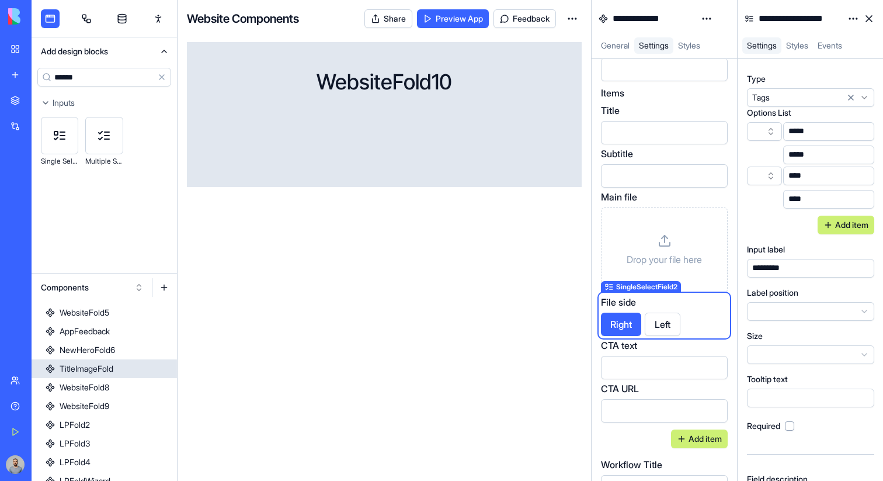
click at [126, 369] on link "TitleImageFold" at bounding box center [104, 368] width 145 height 19
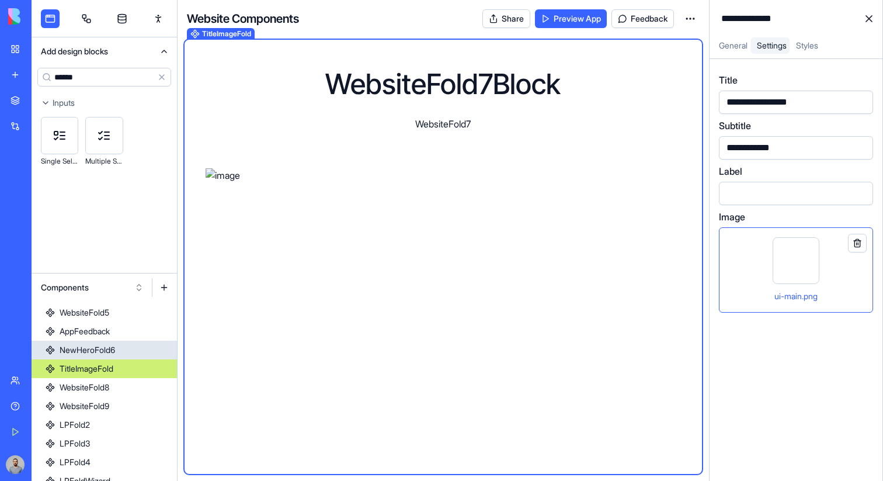
scroll to position [144, 0]
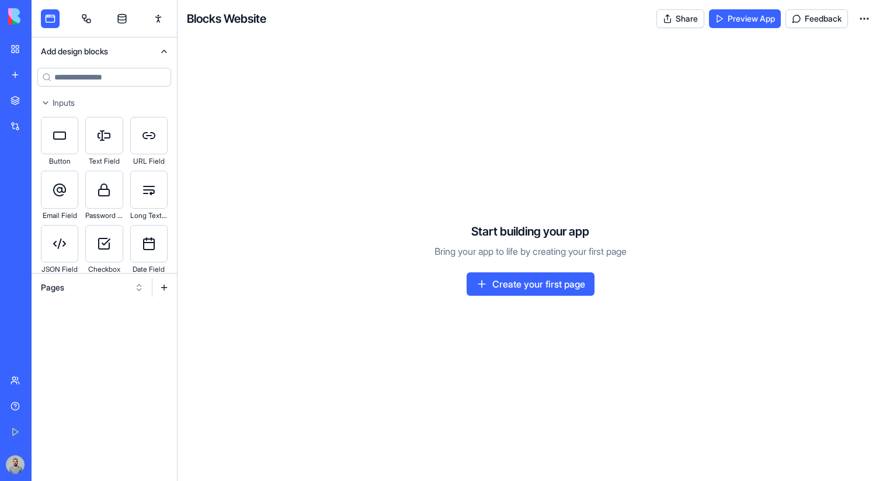
click at [81, 289] on button "Pages" at bounding box center [92, 287] width 114 height 19
click at [86, 352] on div "Websites" at bounding box center [92, 348] width 111 height 19
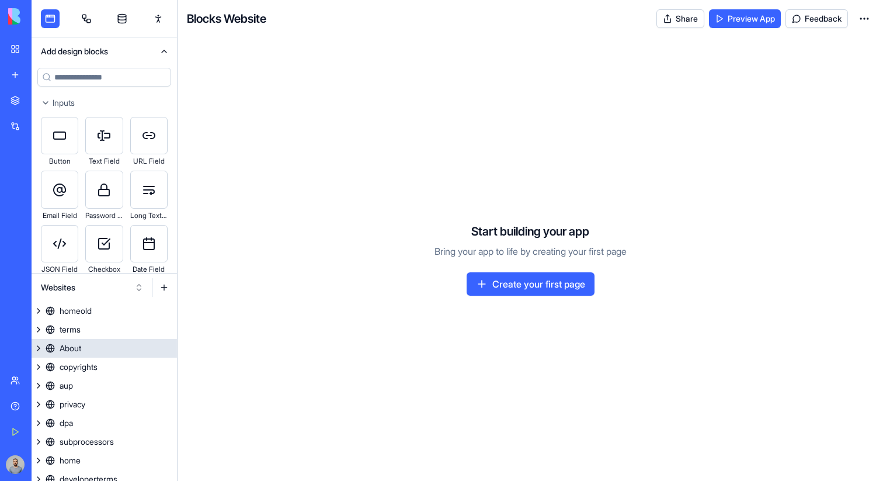
scroll to position [64, 0]
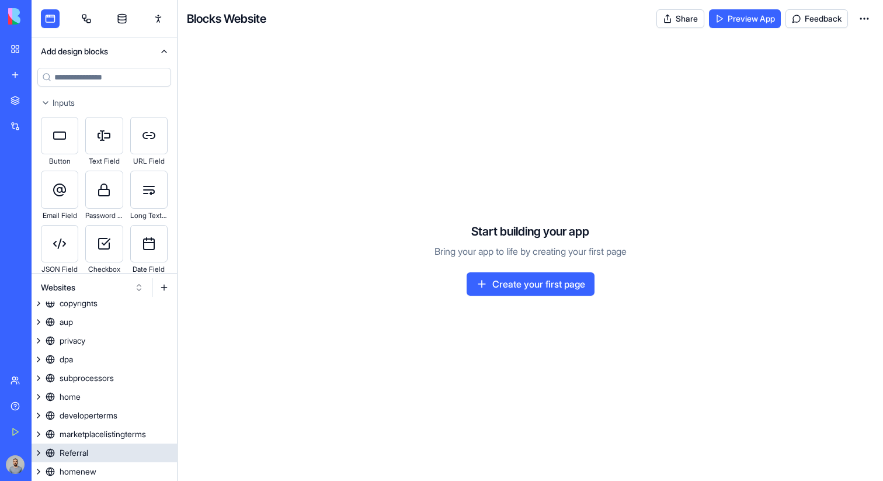
click at [109, 461] on link "Referral" at bounding box center [104, 452] width 145 height 19
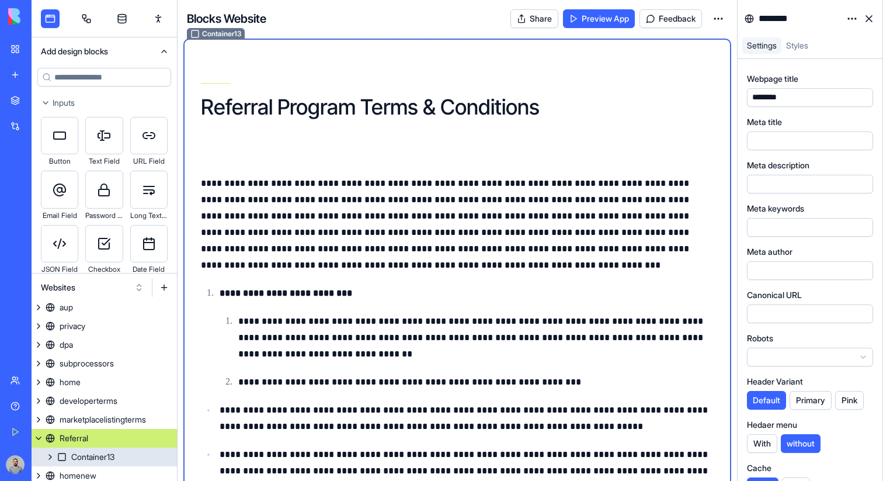
scroll to position [82, 0]
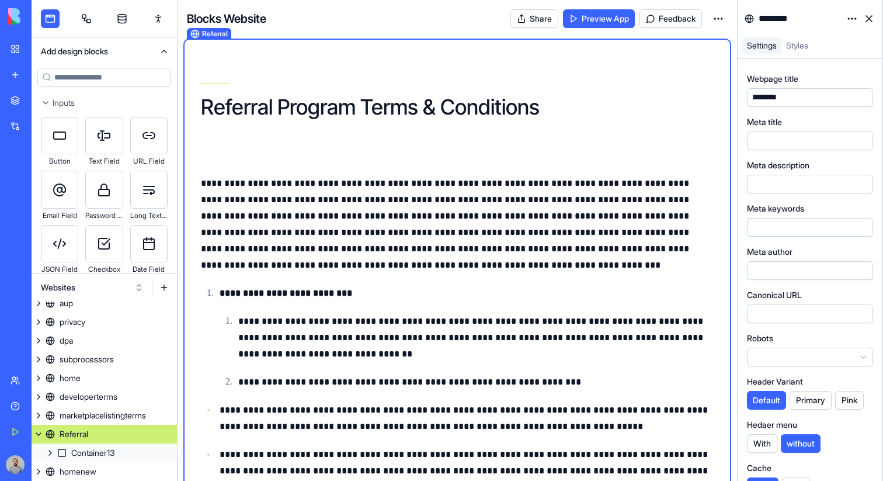
click at [41, 433] on button at bounding box center [39, 434] width 14 height 19
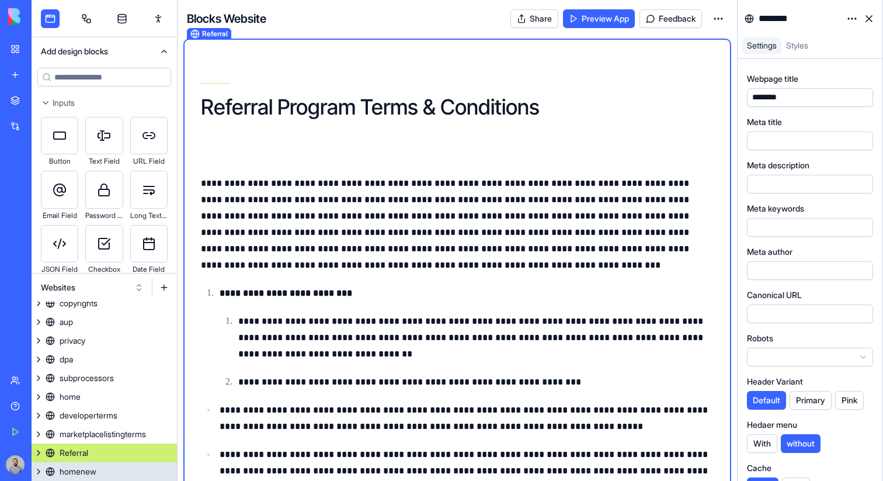
click at [82, 467] on div "homenew" at bounding box center [78, 472] width 37 height 12
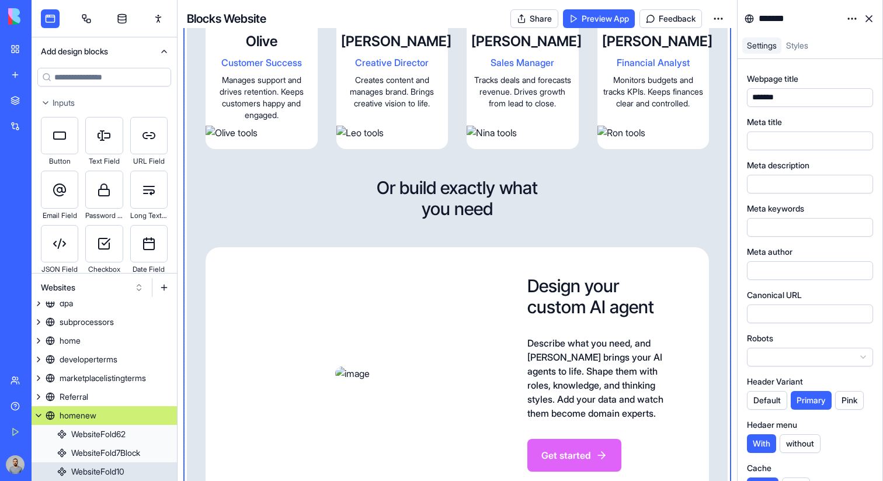
scroll to position [1242, 0]
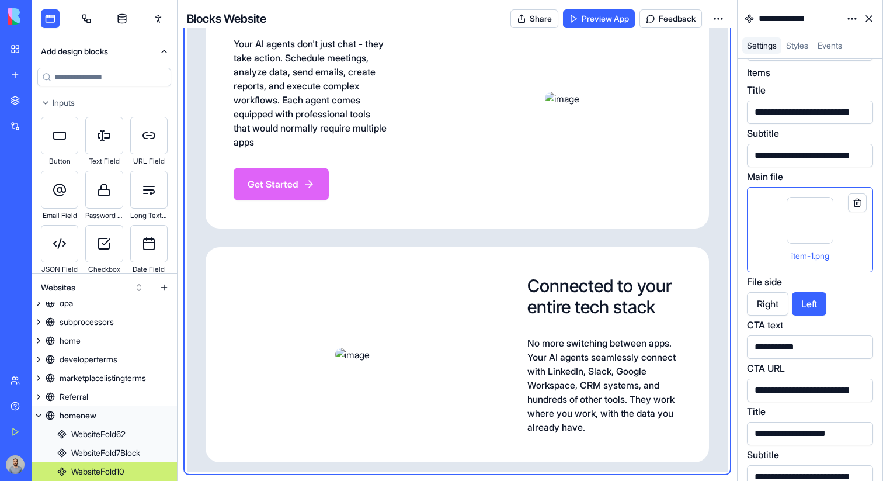
scroll to position [2999, 0]
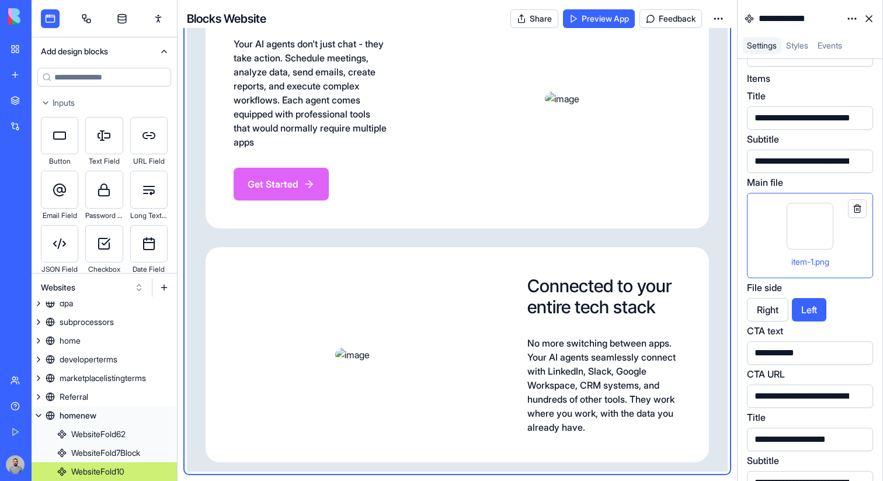
click at [855, 244] on div "item-1.png" at bounding box center [810, 235] width 106 height 65
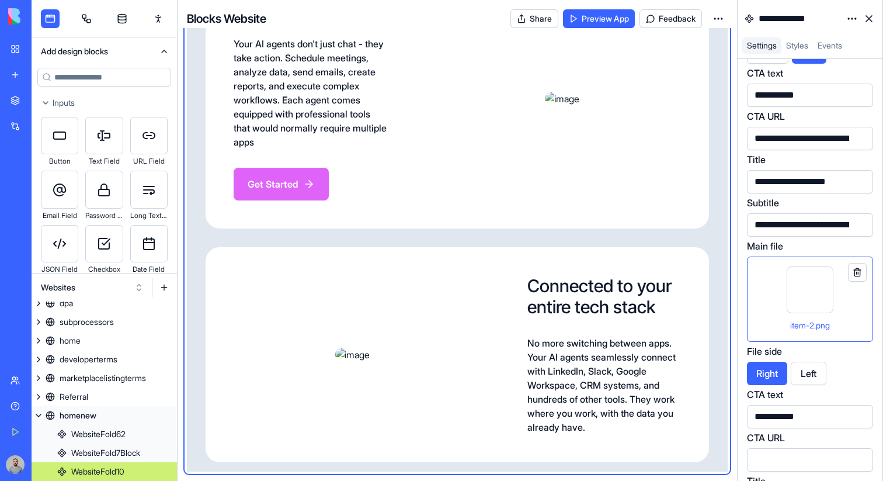
scroll to position [3277, 0]
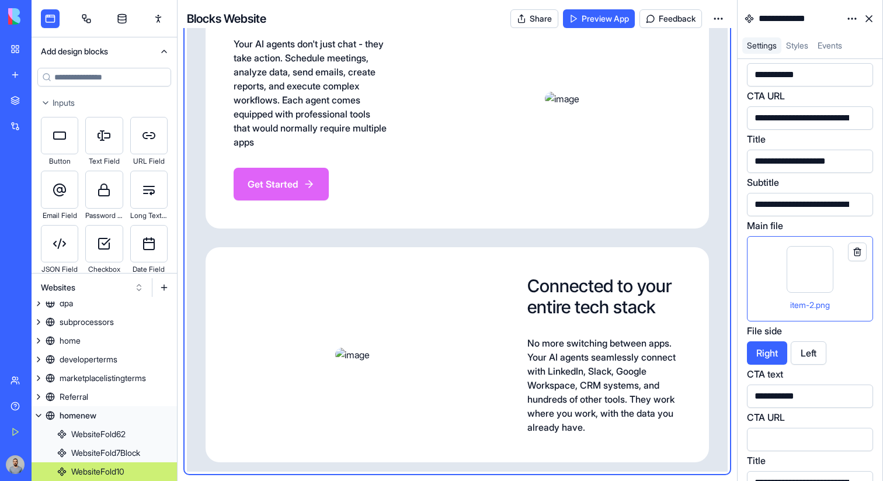
click at [855, 294] on div "item-2.png" at bounding box center [810, 278] width 106 height 65
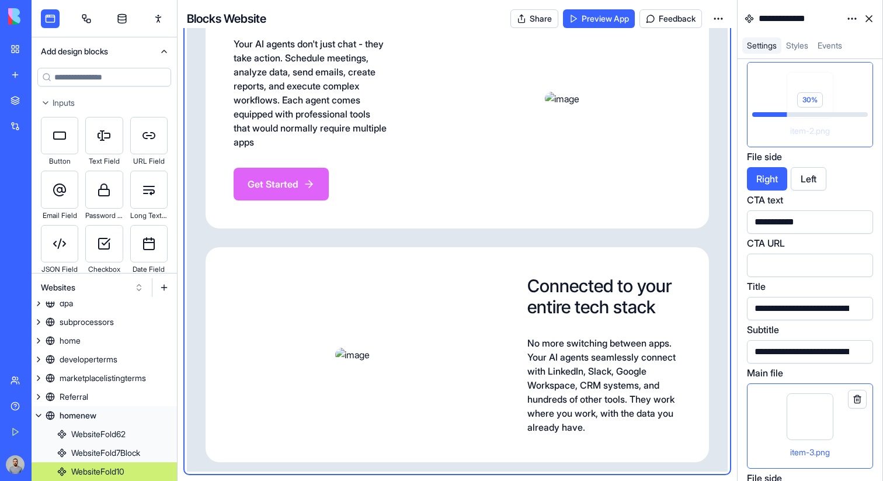
scroll to position [3479, 0]
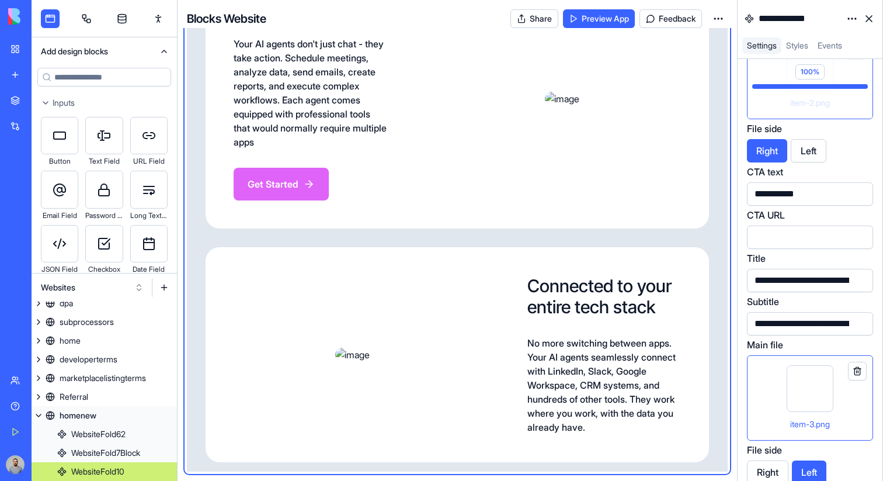
click at [862, 400] on div "item-3.png" at bounding box center [810, 397] width 106 height 65
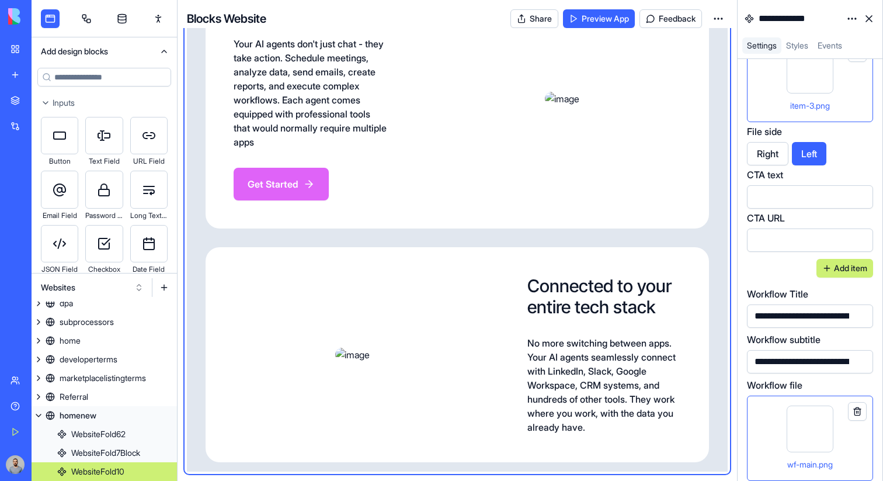
scroll to position [2244, 0]
click at [818, 297] on div "Workflow Title" at bounding box center [810, 294] width 126 height 14
click at [124, 77] on input at bounding box center [104, 77] width 134 height 19
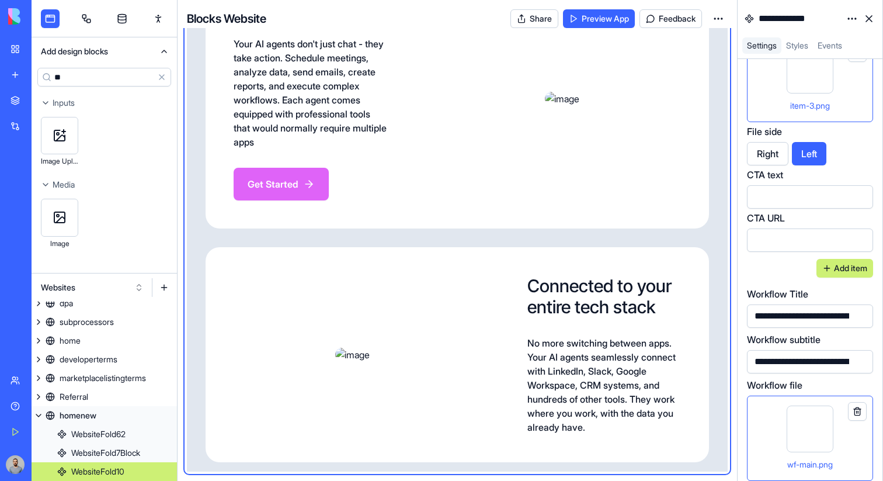
type input "*"
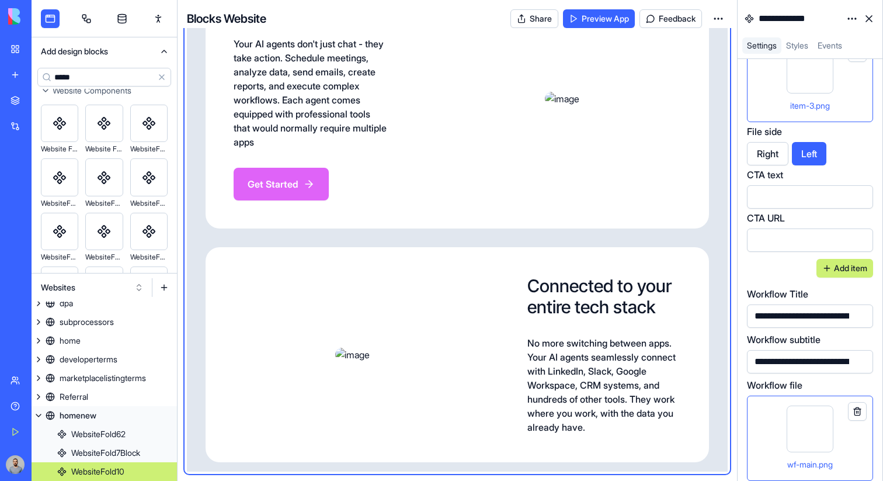
scroll to position [0, 0]
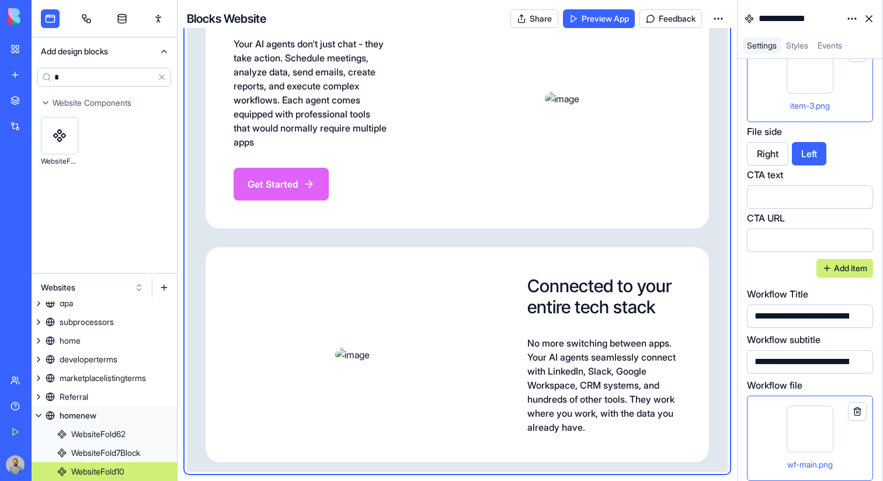
type input "*"
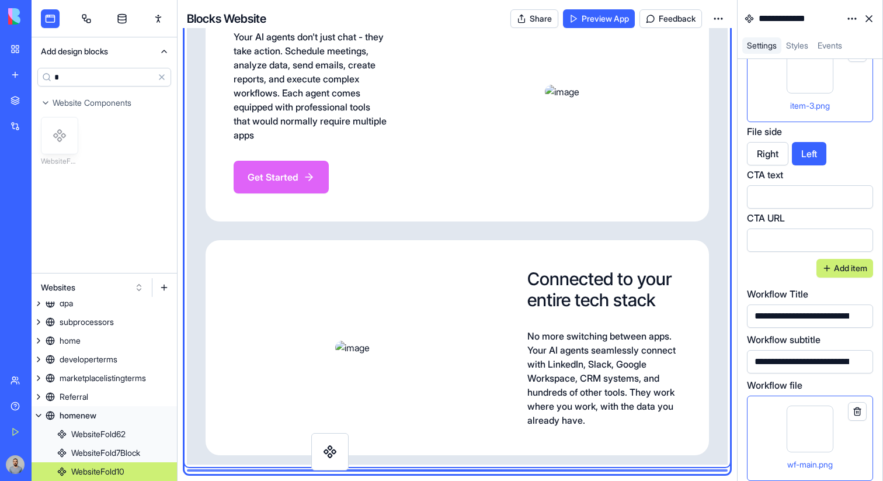
scroll to position [2251, 0]
drag, startPoint x: 71, startPoint y: 143, endPoint x: 341, endPoint y: 459, distance: 415.5
click at [341, 459] on div "Add design blocks * Clear Website Components WebsiteFold7Block Websites homeold…" at bounding box center [458, 240] width 852 height 481
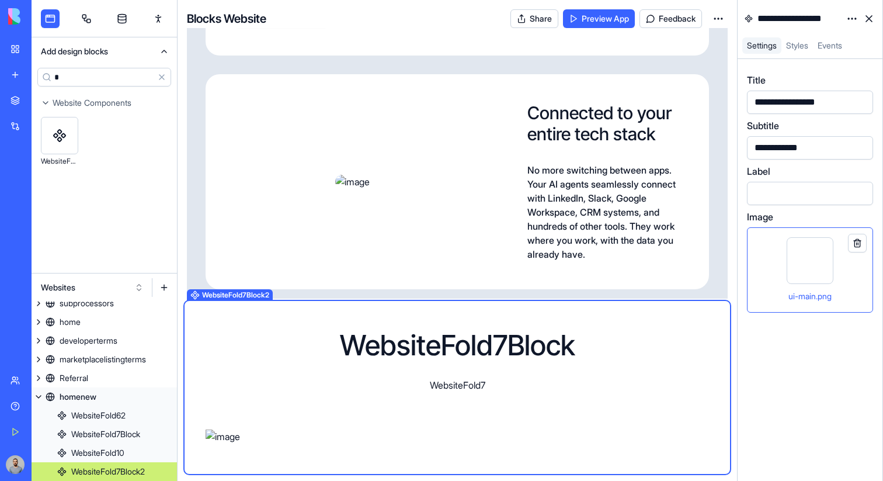
scroll to position [2570, 0]
click at [617, 331] on div "WebsiteFold7Block WebsiteFold7" at bounding box center [457, 361] width 503 height 61
click at [661, 331] on div "WebsiteFold7Block WebsiteFold7" at bounding box center [457, 361] width 503 height 61
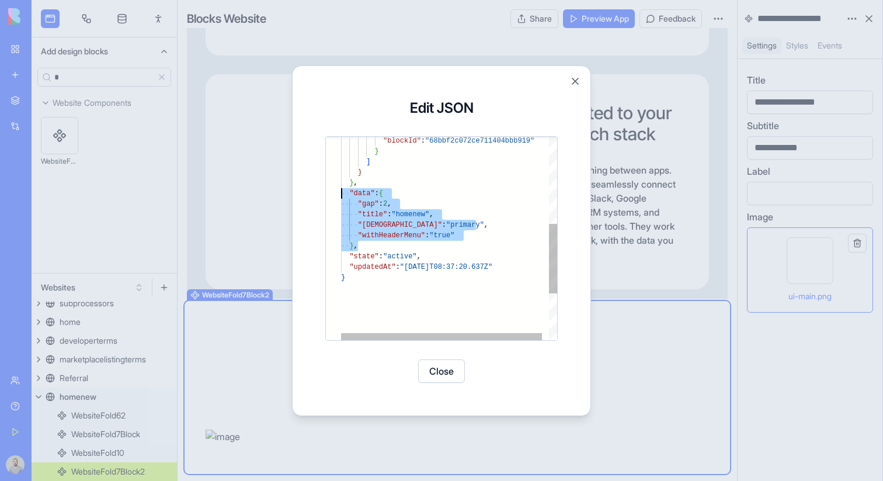
scroll to position [95, 0]
drag, startPoint x: 364, startPoint y: 246, endPoint x: 324, endPoint y: 195, distance: 64.9
click at [341, 195] on div ""title" : "homenew" , "headerVariant" : "primary" , "withHeaderMenu" : "true" }…" at bounding box center [452, 179] width 223 height 592
type textarea "**********"
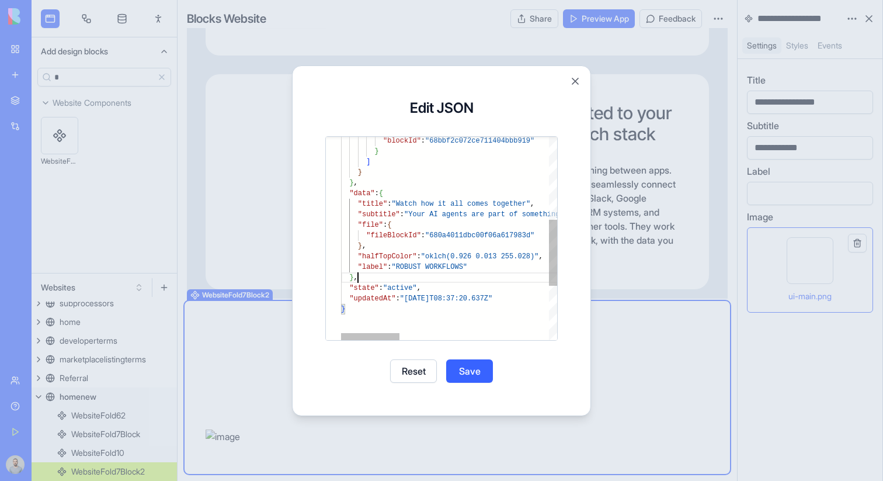
scroll to position [74, 17]
click at [473, 371] on button "Save" at bounding box center [469, 370] width 47 height 23
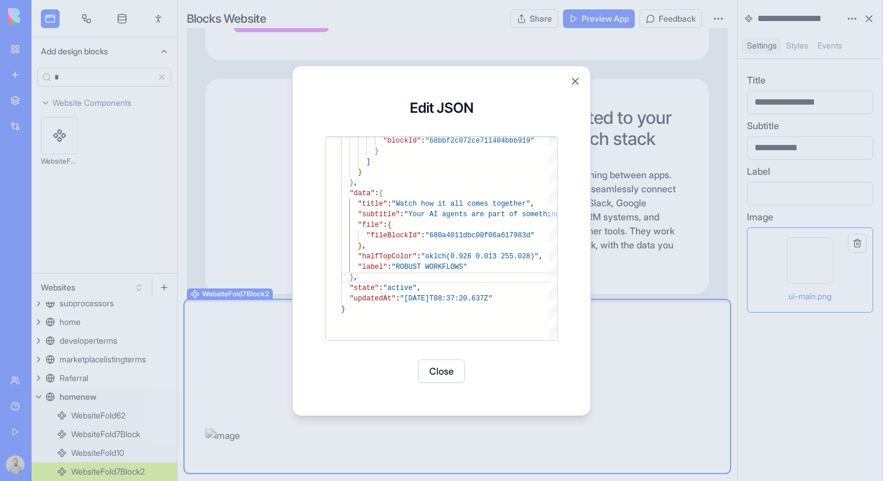
scroll to position [2561, 0]
click at [453, 368] on button "Close" at bounding box center [441, 370] width 47 height 23
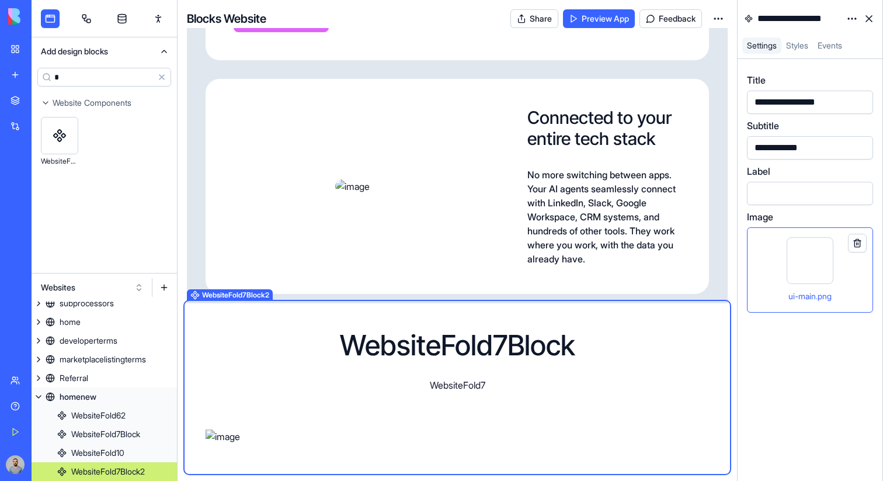
click at [703, 429] on img at bounding box center [457, 436] width 503 height 14
click at [852, 19] on html "BETA My Workspace New app Marketplace Integrations Recent ProjectHub Pro Meetin…" at bounding box center [441, 240] width 883 height 481
click at [843, 40] on div "State" at bounding box center [824, 42] width 69 height 19
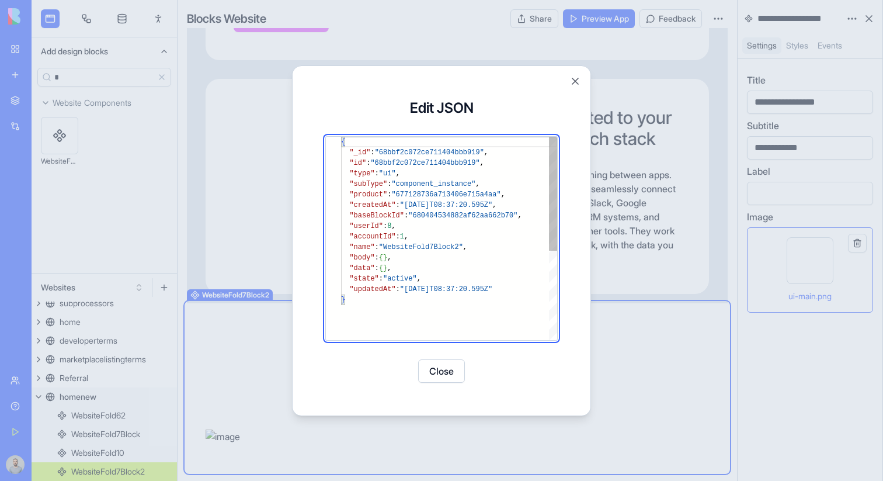
click at [420, 263] on div "{ "_id" : "68bbf2c072ce711404bbb919" , "id" : "68bbf2c072ce711404bbb919" , "typ…" at bounding box center [449, 317] width 216 height 361
type textarea "**********"
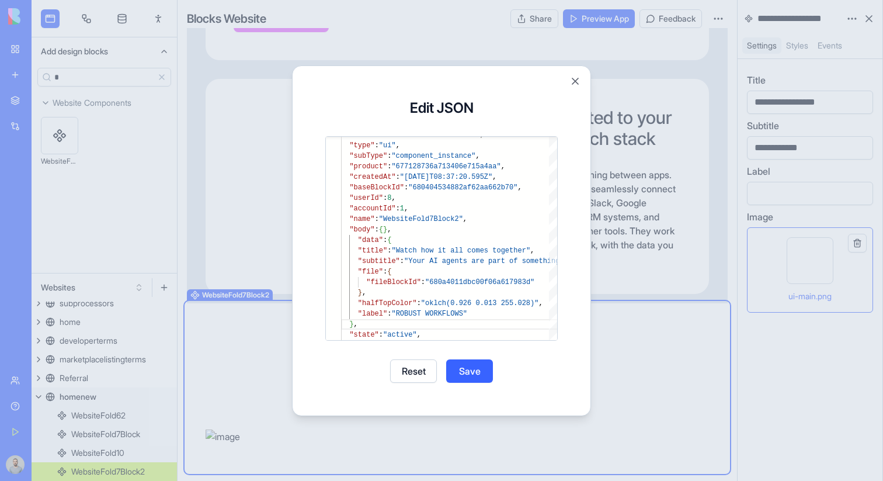
click at [472, 374] on button "Save" at bounding box center [469, 370] width 47 height 23
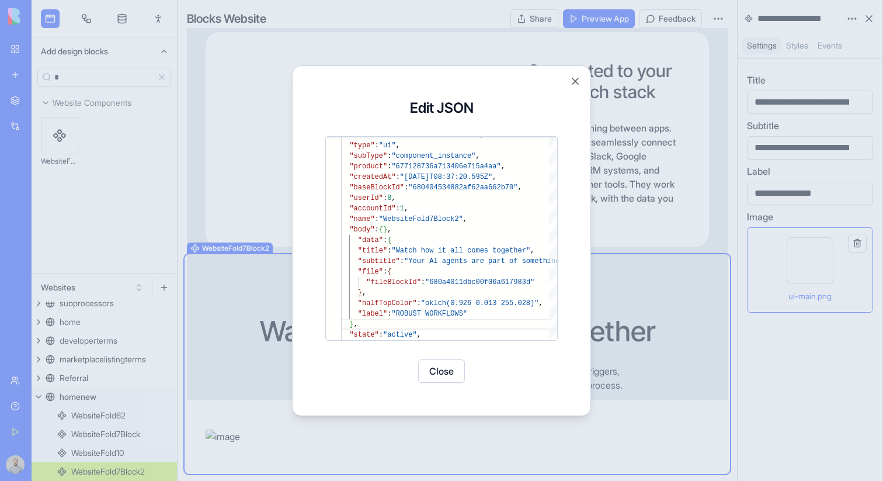
click at [448, 377] on button "Close" at bounding box center [441, 370] width 47 height 23
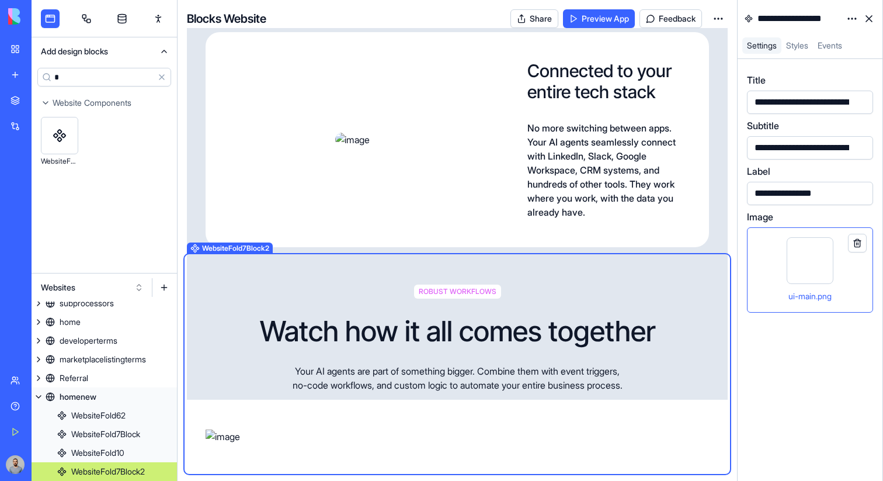
scroll to position [2721, 0]
click at [762, 260] on div "ui-main.png" at bounding box center [810, 269] width 106 height 65
click at [87, 74] on input "*" at bounding box center [104, 77] width 134 height 19
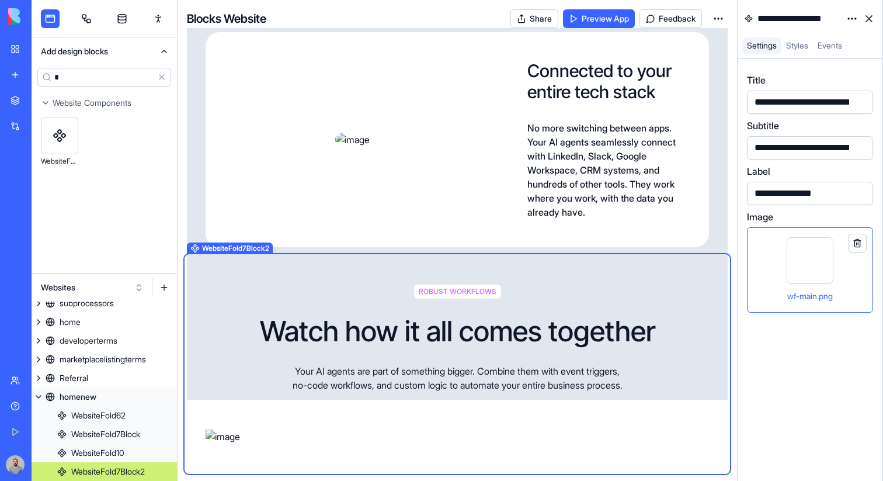
type input "**"
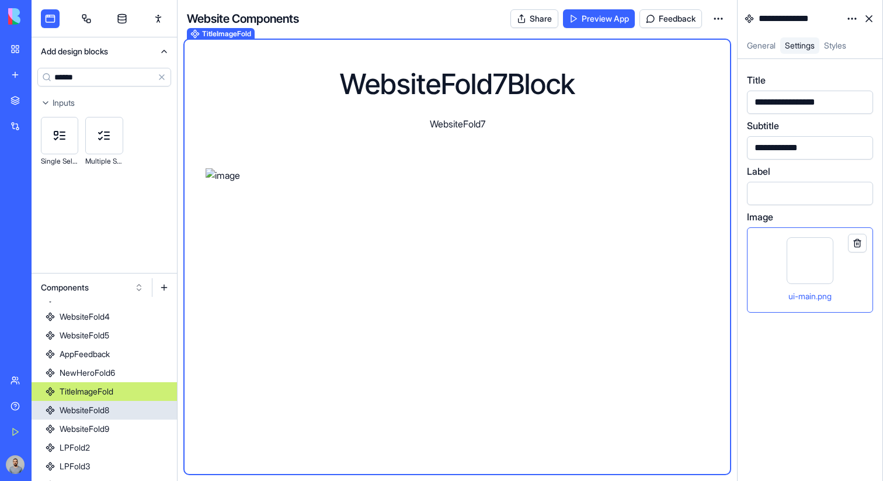
scroll to position [269, 0]
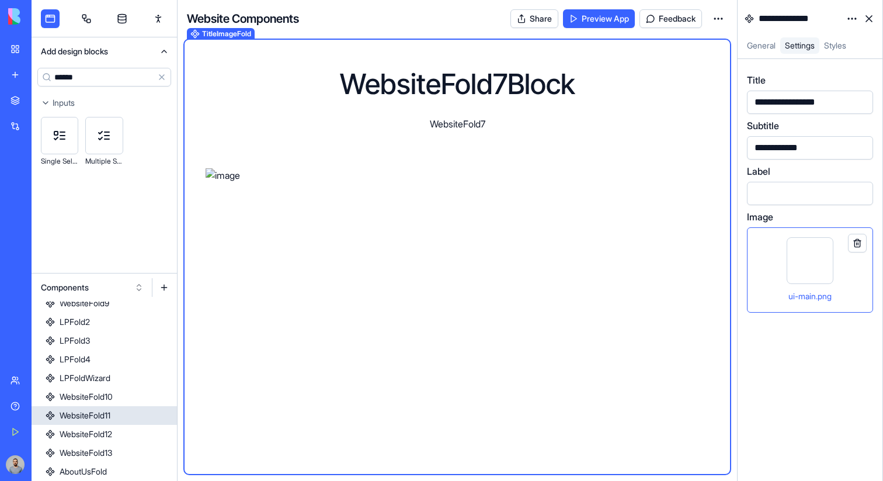
click at [132, 417] on link "WebsiteFold11" at bounding box center [104, 415] width 145 height 19
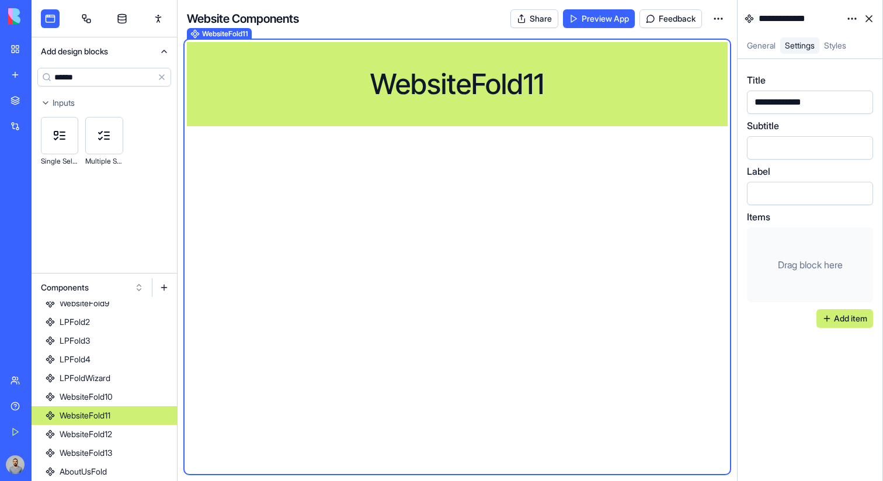
click at [91, 81] on input "******" at bounding box center [104, 77] width 134 height 19
type input "****"
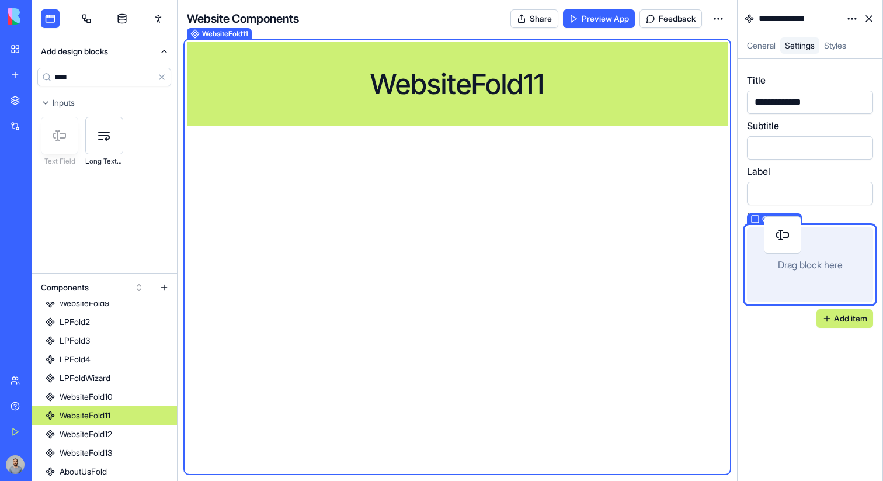
drag, startPoint x: 50, startPoint y: 136, endPoint x: 772, endPoint y: 234, distance: 728.6
click at [772, 234] on div "**********" at bounding box center [458, 240] width 852 height 481
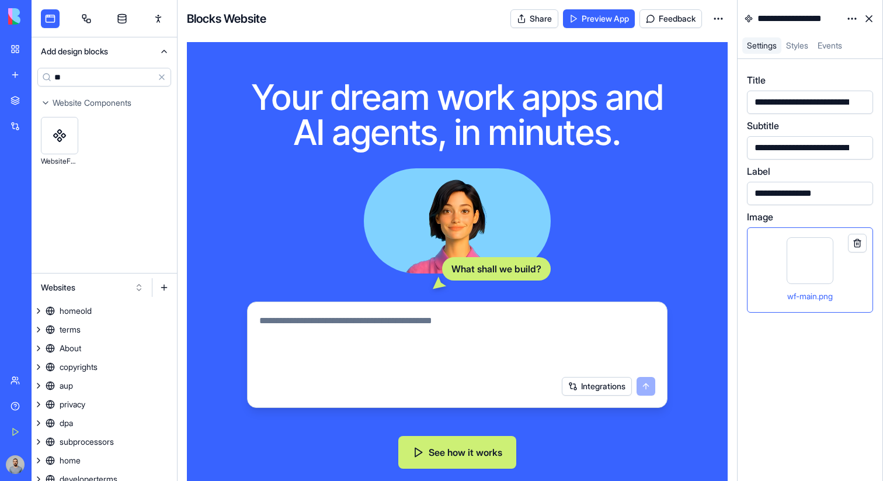
scroll to position [2745, 0]
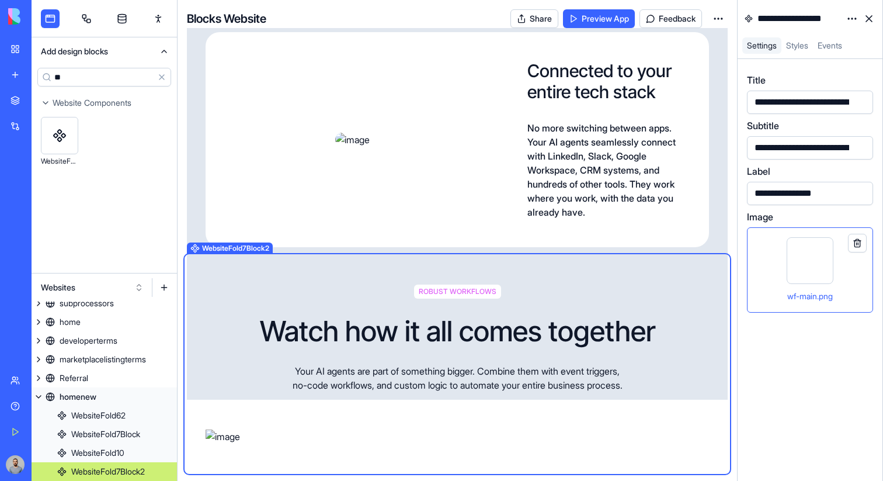
type input "**"
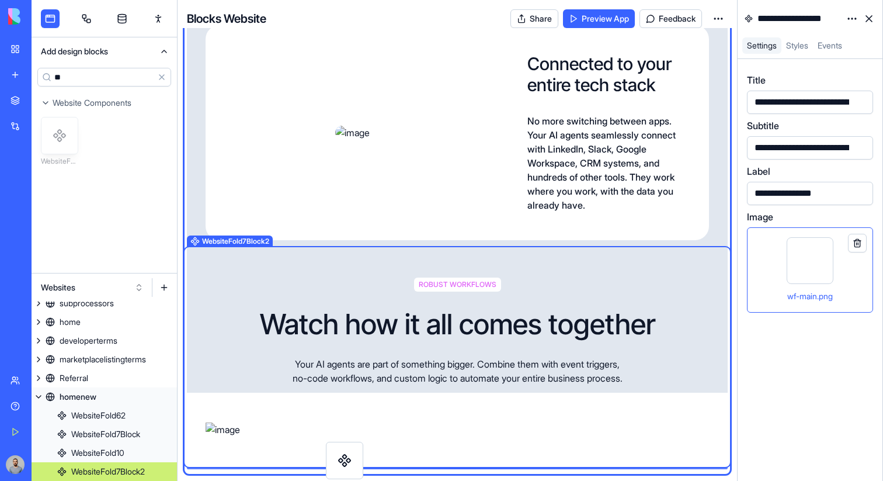
scroll to position [2752, 0]
drag, startPoint x: 65, startPoint y: 143, endPoint x: 353, endPoint y: 454, distance: 424.1
click at [353, 454] on div "Add design blocks ** Clear Website Components WebsiteFold11 Websites homeold te…" at bounding box center [458, 240] width 852 height 481
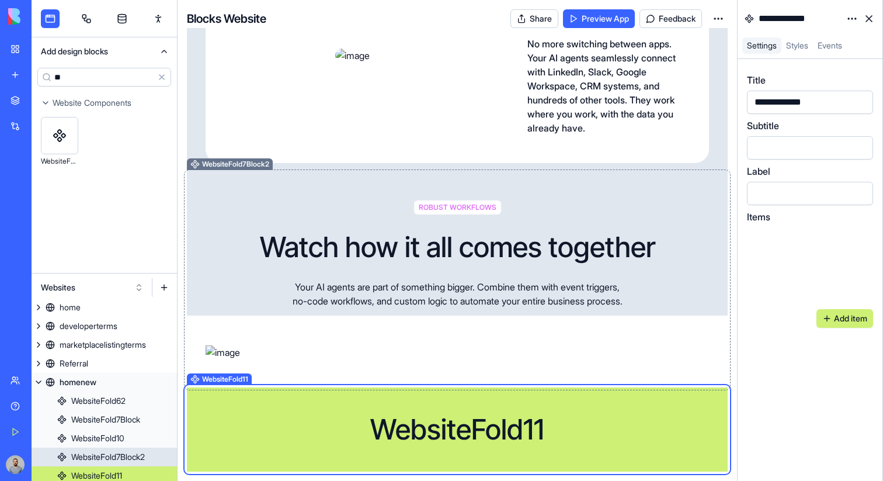
scroll to position [157, 0]
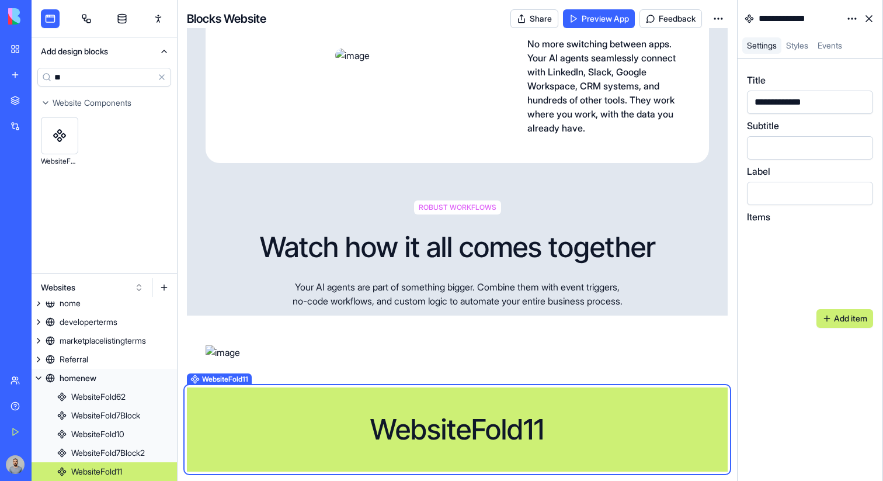
click at [577, 411] on div "WebsiteFold11" at bounding box center [457, 429] width 541 height 47
click at [853, 19] on html "BETA My Workspace New app Marketplace Integrations Recent ProjectHub Pro Meetin…" at bounding box center [441, 240] width 883 height 481
click at [846, 40] on div "State" at bounding box center [824, 42] width 69 height 19
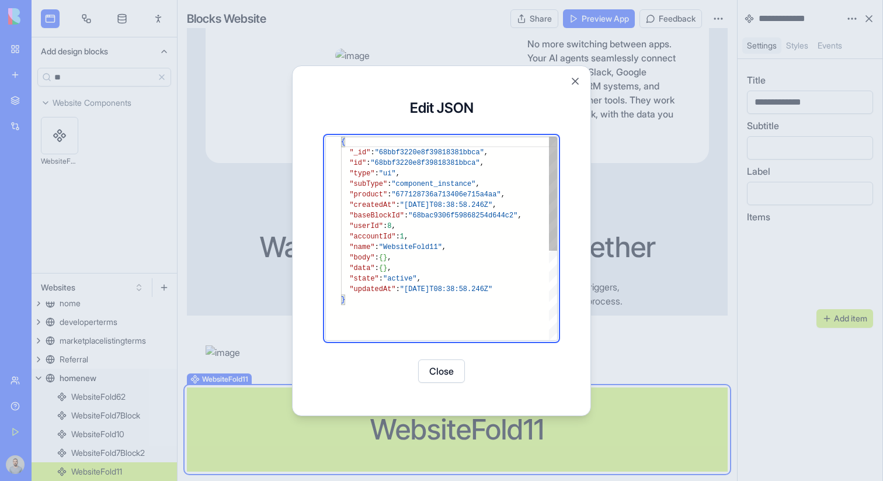
click at [404, 271] on div "{ "_id" : "68bbf3220e8f39818381bbca" , "id" : "68bbf3220e8f39818381bbca" , "typ…" at bounding box center [449, 317] width 216 height 361
type textarea "**********"
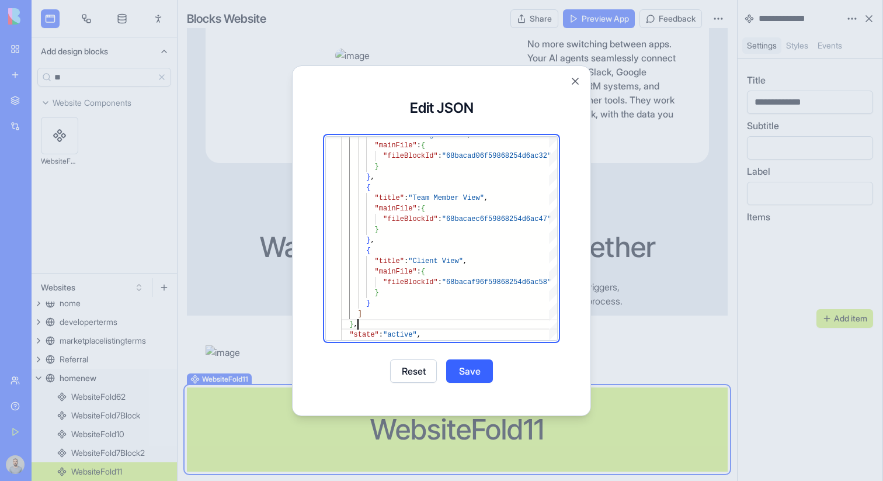
click at [468, 371] on button "Save" at bounding box center [469, 370] width 47 height 23
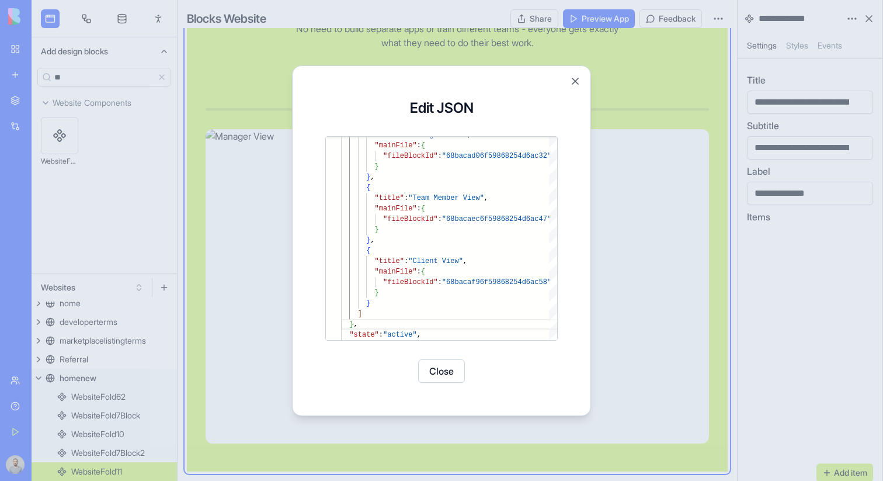
click at [437, 370] on button "Close" at bounding box center [441, 370] width 47 height 23
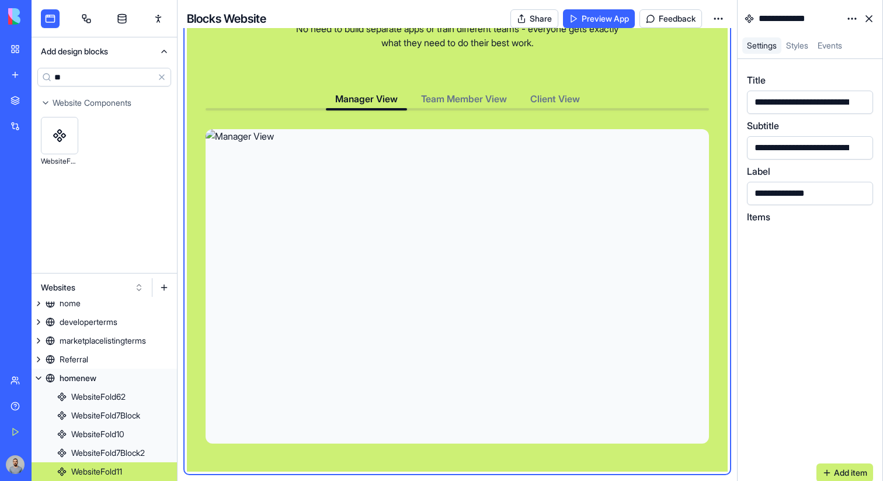
scroll to position [3292, 0]
click at [461, 105] on span "Team Member View" at bounding box center [464, 99] width 86 height 12
click at [555, 105] on span "Client View" at bounding box center [555, 99] width 50 height 12
click at [387, 105] on span "Manager View" at bounding box center [366, 99] width 62 height 12
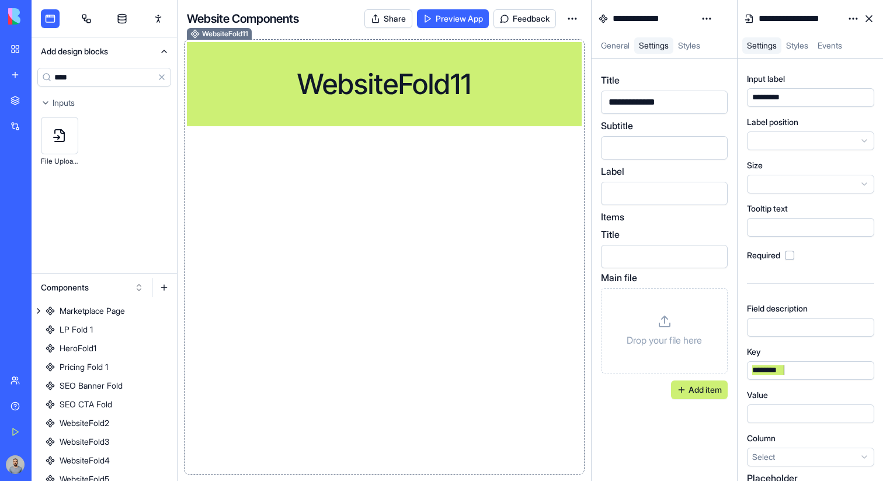
scroll to position [269, 0]
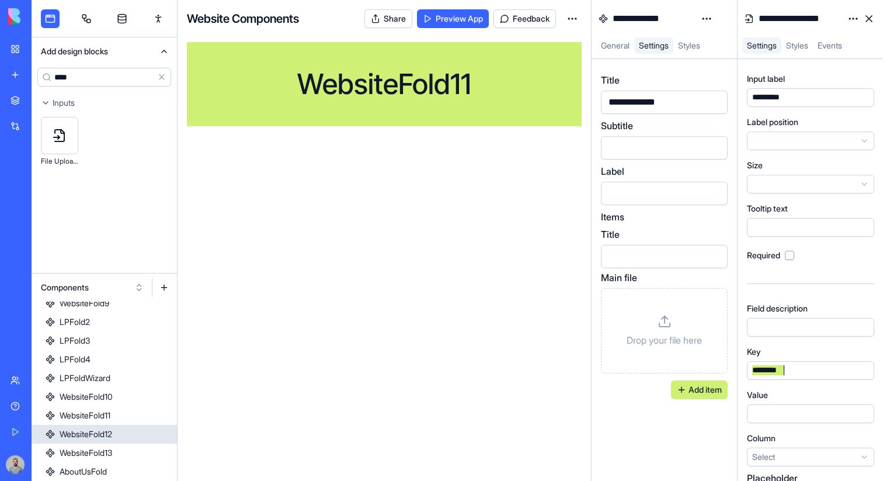
click at [128, 433] on link "WebsiteFold12" at bounding box center [104, 434] width 145 height 19
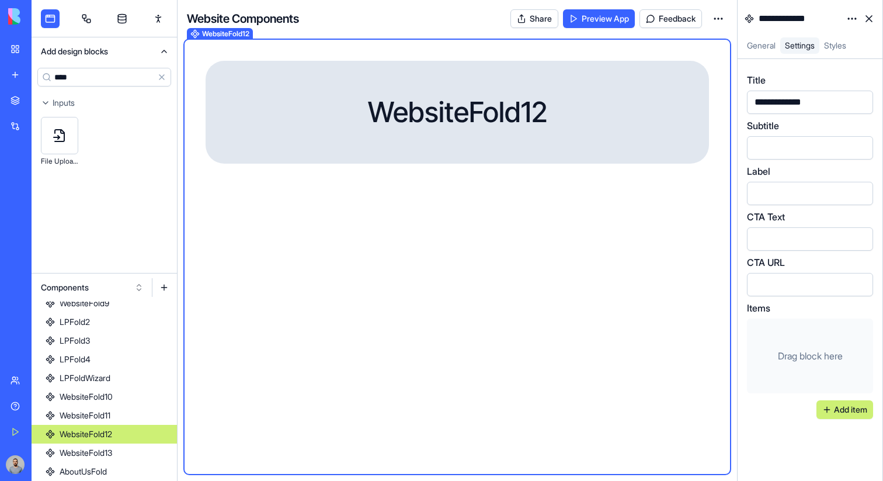
click at [87, 79] on input "****" at bounding box center [104, 77] width 134 height 19
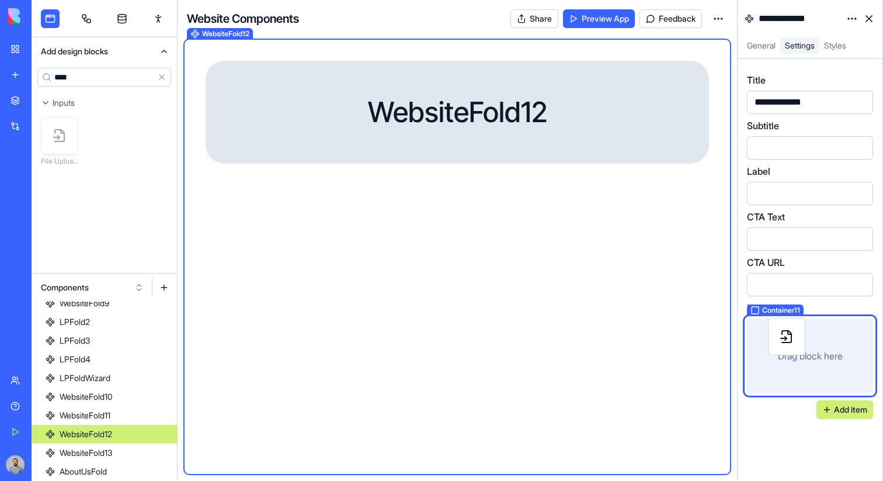
drag, startPoint x: 62, startPoint y: 131, endPoint x: 790, endPoint y: 333, distance: 754.6
click at [790, 333] on div "**********" at bounding box center [458, 240] width 852 height 481
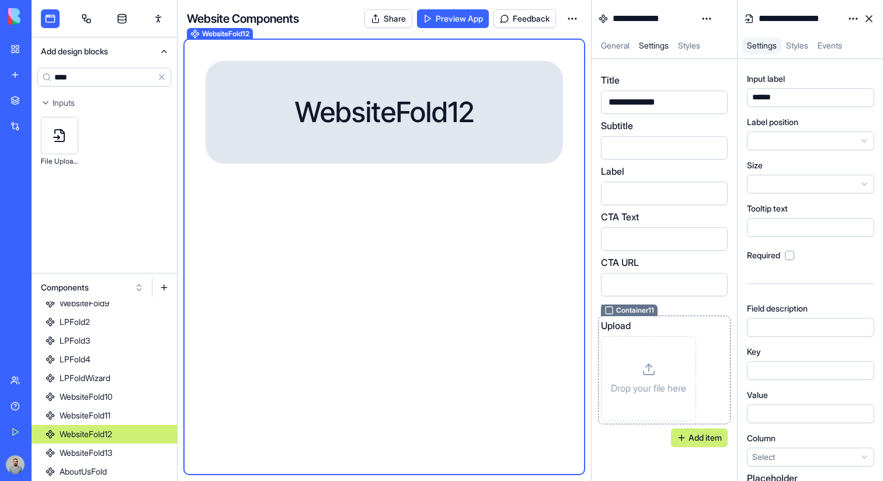
click at [713, 329] on div "Upload Drop your file here" at bounding box center [664, 369] width 127 height 103
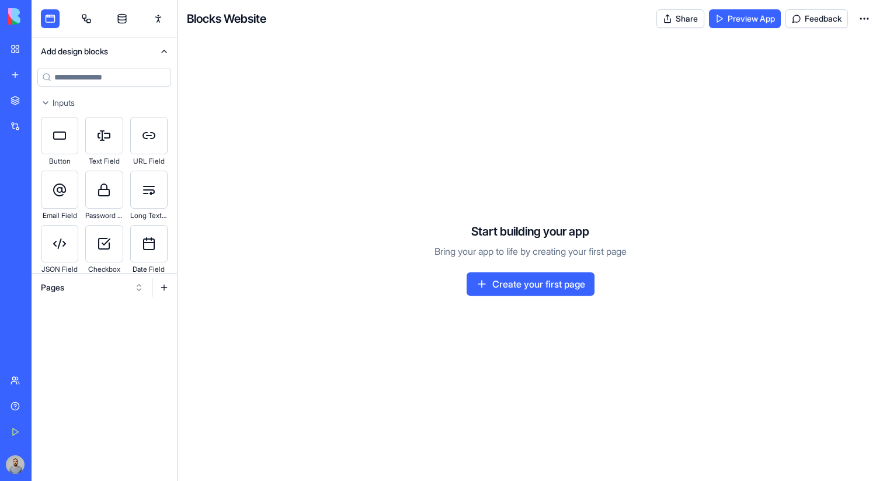
click at [117, 291] on button "Pages" at bounding box center [92, 287] width 114 height 19
click at [117, 328] on div "Components" at bounding box center [92, 330] width 111 height 19
click at [119, 292] on button "Components" at bounding box center [92, 287] width 114 height 19
click at [118, 341] on div "Pages Components Websites" at bounding box center [92, 330] width 111 height 56
click at [118, 341] on div "Websites" at bounding box center [92, 348] width 111 height 19
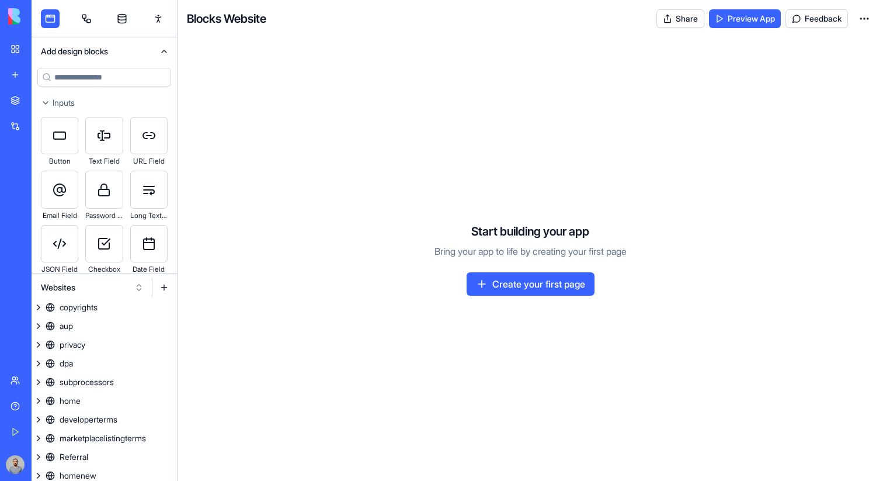
scroll to position [64, 0]
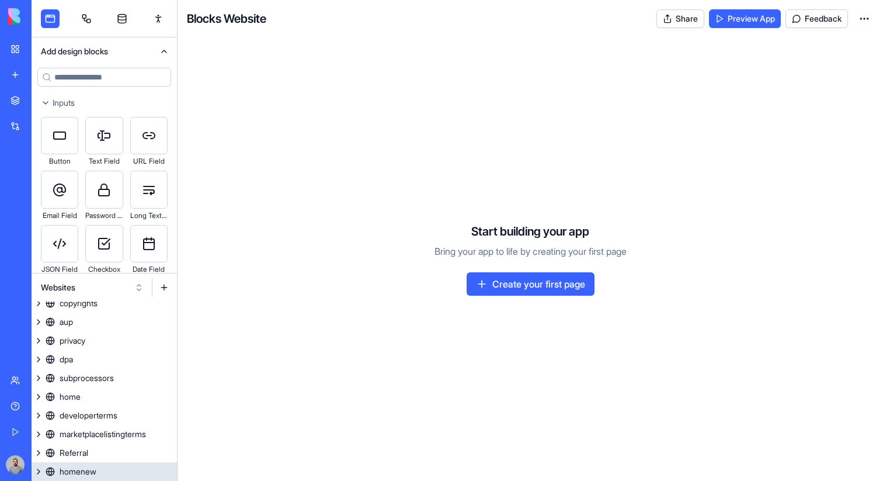
click at [117, 467] on link "homenew" at bounding box center [104, 471] width 145 height 19
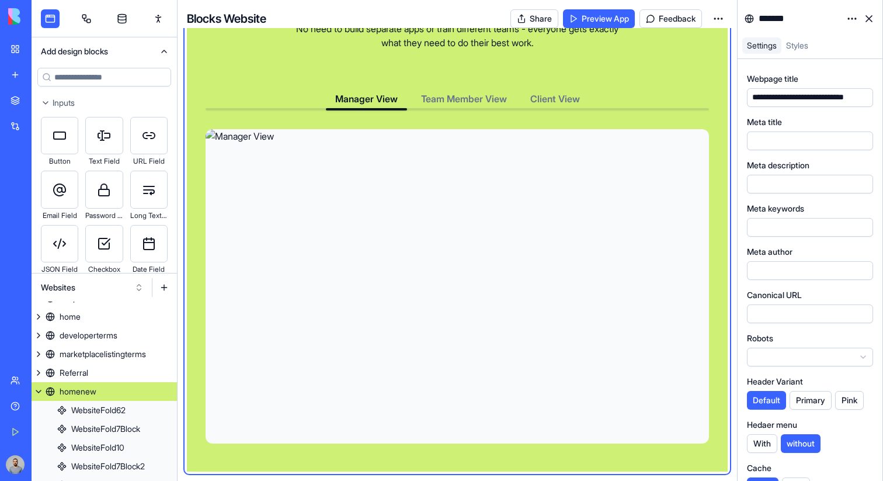
scroll to position [3271, 0]
click at [688, 204] on div "Manager View Team Member View Client View" at bounding box center [457, 265] width 503 height 357
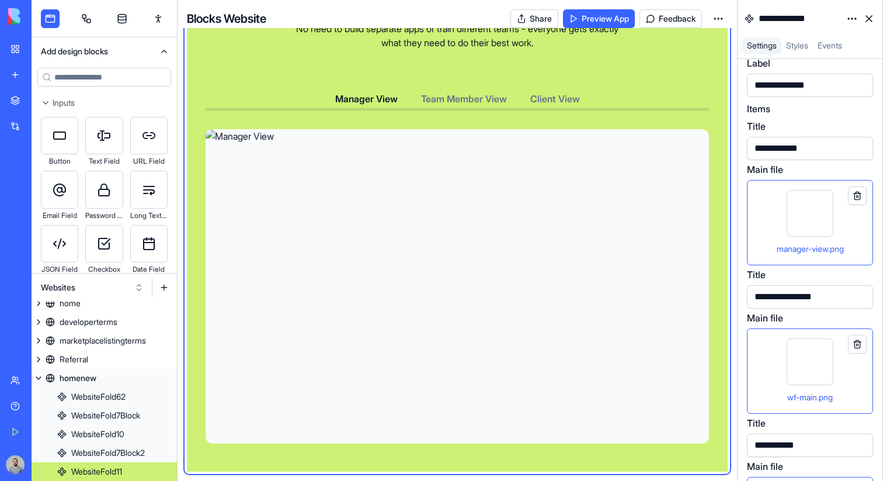
scroll to position [116, 0]
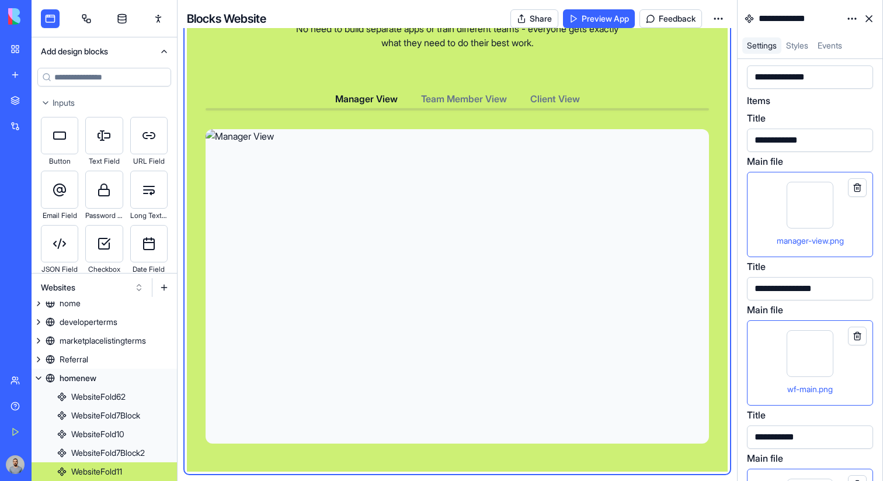
click at [843, 224] on div "manager-view.png" at bounding box center [810, 214] width 106 height 65
click at [460, 105] on span "Team Member View" at bounding box center [464, 99] width 86 height 12
click at [378, 105] on span "Manager View" at bounding box center [366, 99] width 62 height 12
click at [814, 207] on div at bounding box center [810, 205] width 47 height 47
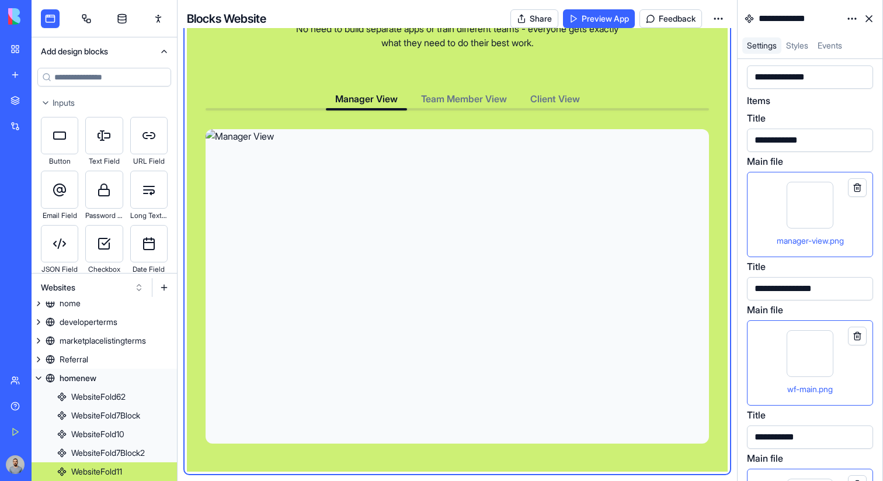
scroll to position [3356, 0]
click at [800, 328] on div "wf-main.png" at bounding box center [810, 362] width 126 height 85
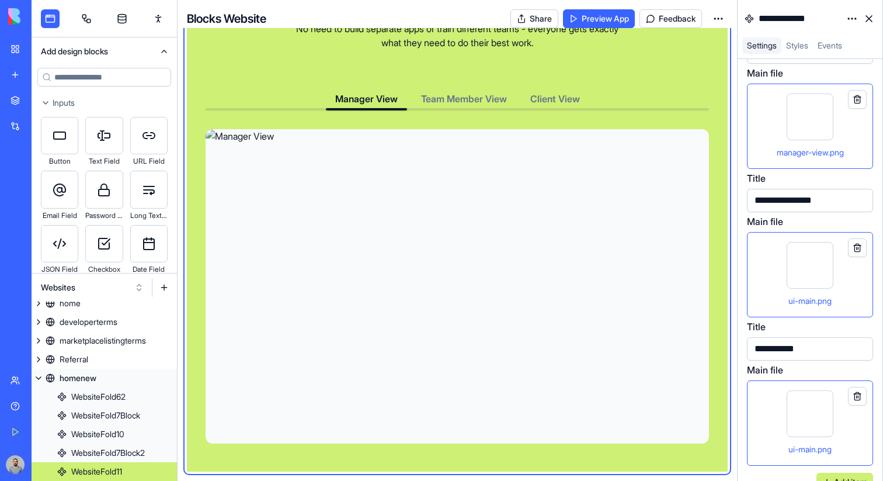
scroll to position [220, 0]
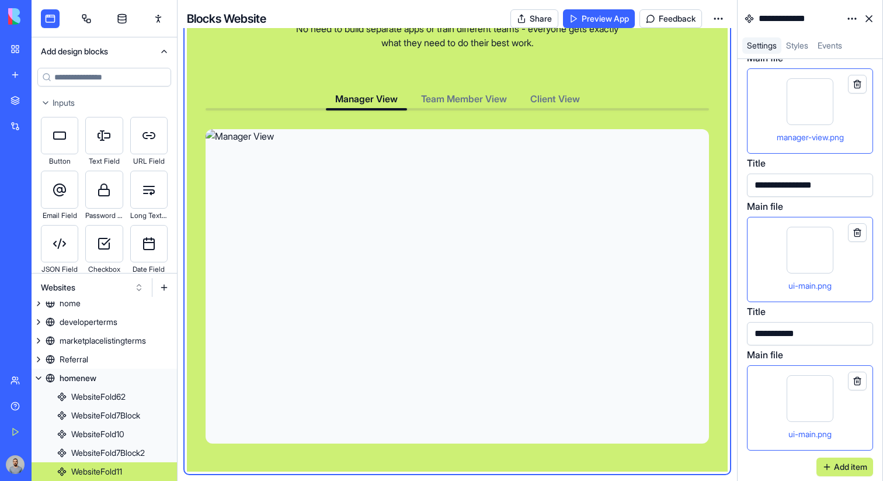
click at [802, 385] on div at bounding box center [810, 398] width 47 height 47
click at [105, 70] on input at bounding box center [104, 77] width 134 height 19
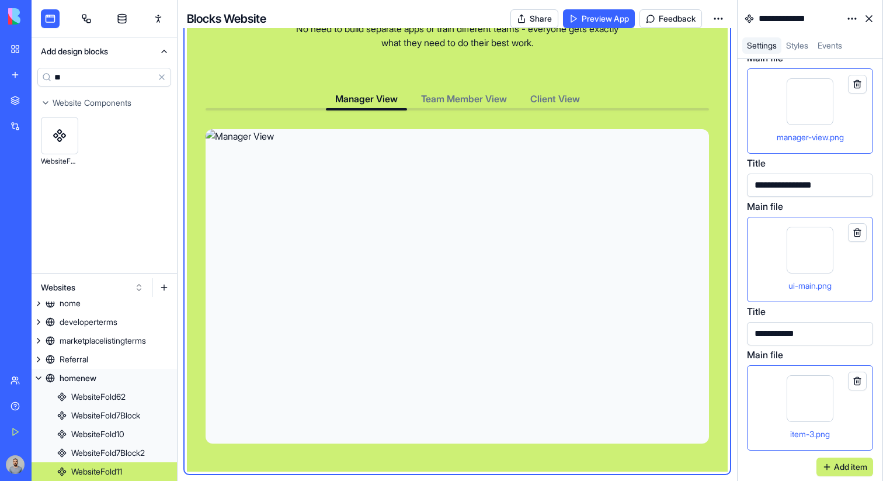
type input "**"
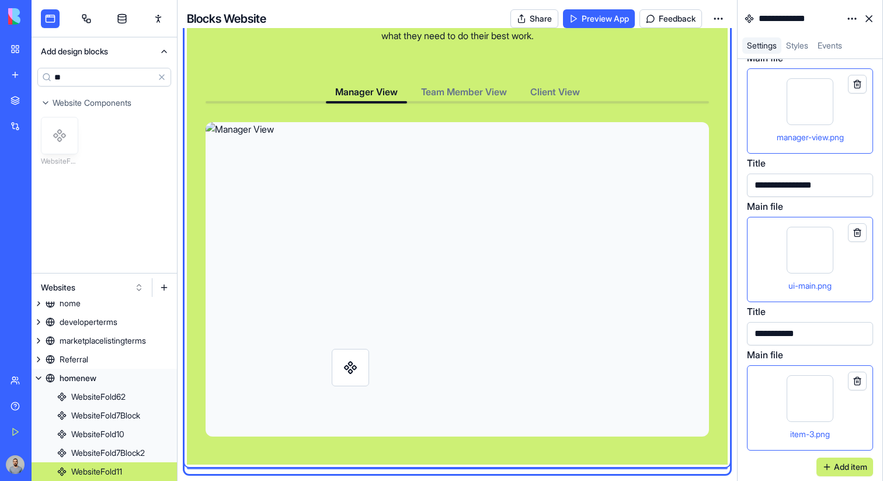
scroll to position [3363, 0]
drag, startPoint x: 67, startPoint y: 137, endPoint x: 372, endPoint y: 454, distance: 439.9
click at [372, 454] on div "Add design blocks ** Clear Website Components WebsiteFold12 Websites homeold te…" at bounding box center [458, 240] width 852 height 481
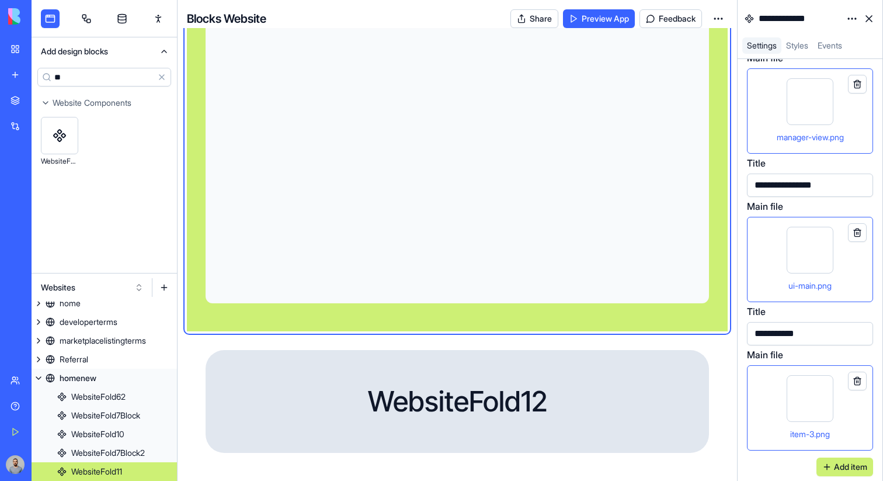
scroll to position [3496, 0]
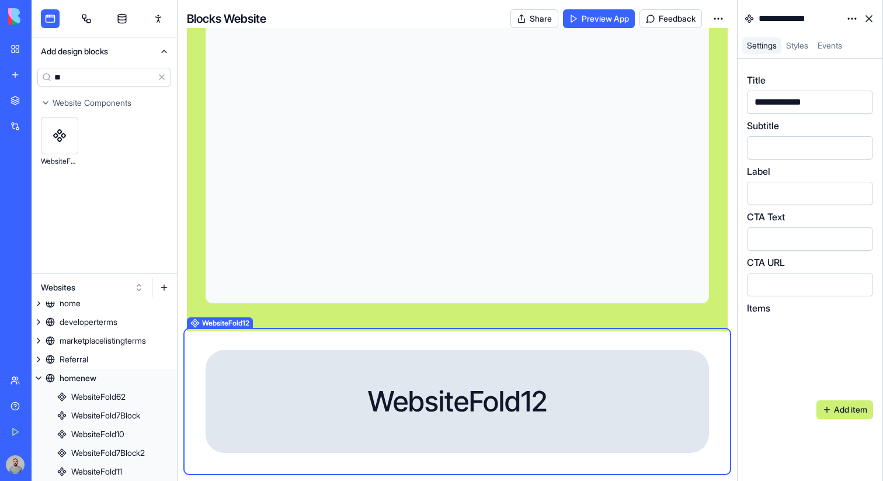
scroll to position [176, 0]
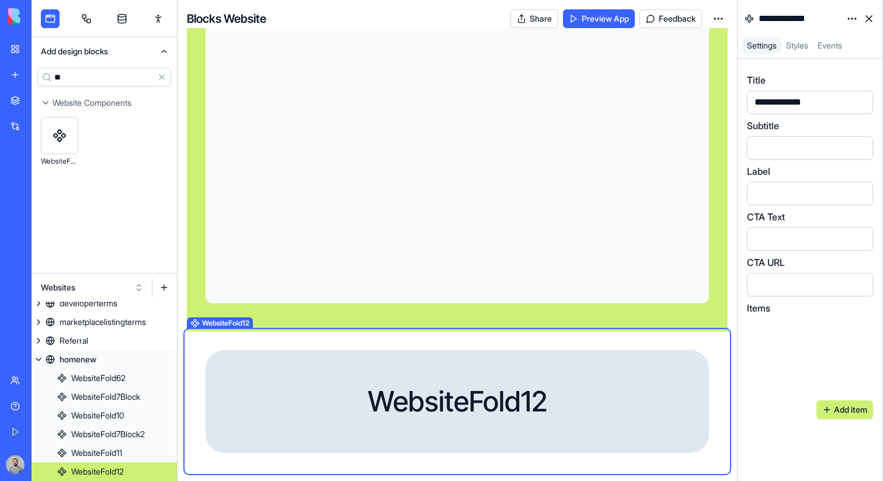
click at [650, 340] on div "WebsiteFold12" at bounding box center [457, 401] width 541 height 140
click at [849, 18] on html "BETA My Workspace New app Marketplace Integrations Recent ProjectHub Pro Meetin…" at bounding box center [441, 240] width 883 height 481
click at [838, 35] on div "State" at bounding box center [824, 42] width 69 height 19
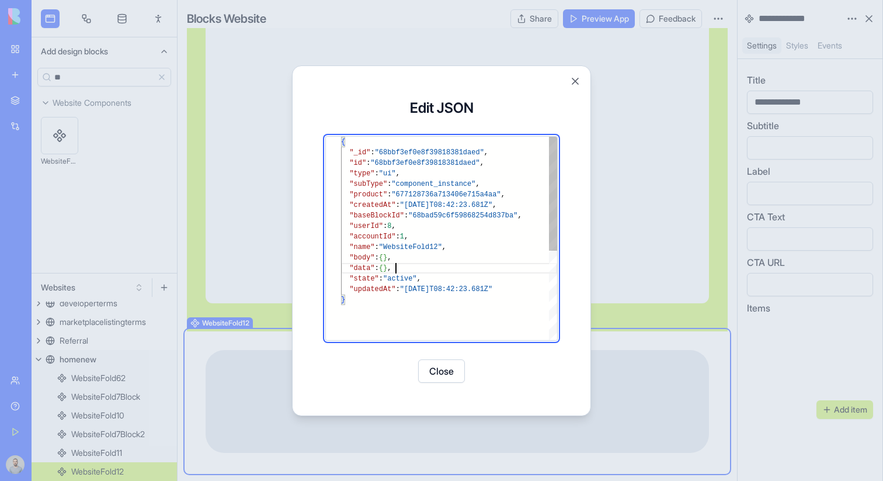
click at [405, 271] on div "{ "_id" : "68bbf3ef0e8f39818381daed" , "id" : "68bbf3ef0e8f39818381daed" , "typ…" at bounding box center [449, 317] width 216 height 361
type textarea "**********"
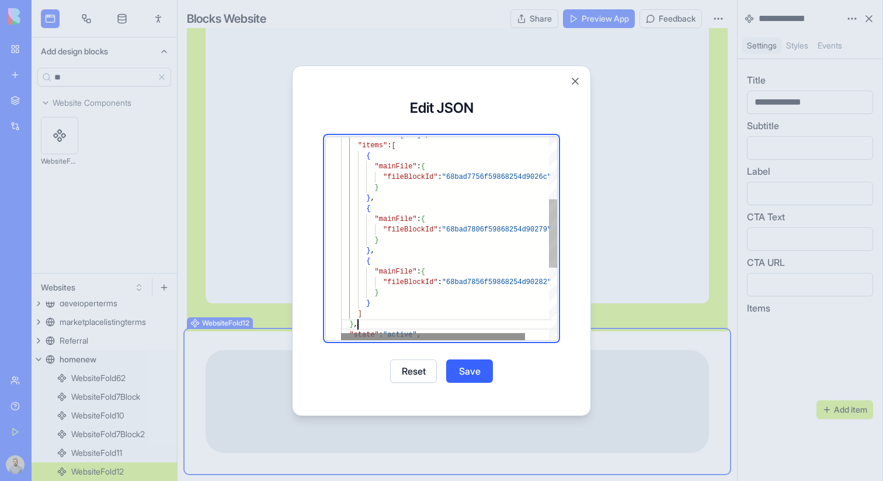
scroll to position [53, 17]
click at [474, 377] on button "Save" at bounding box center [469, 370] width 47 height 23
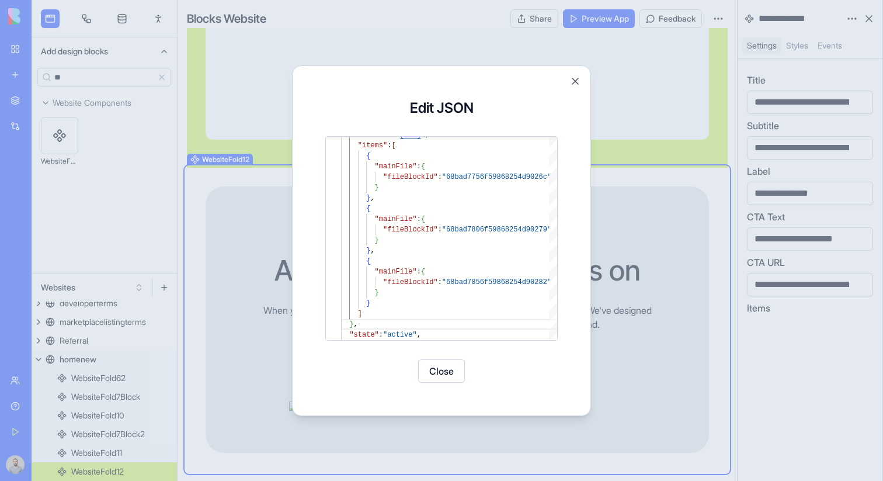
click at [451, 373] on button "Close" at bounding box center [441, 370] width 47 height 23
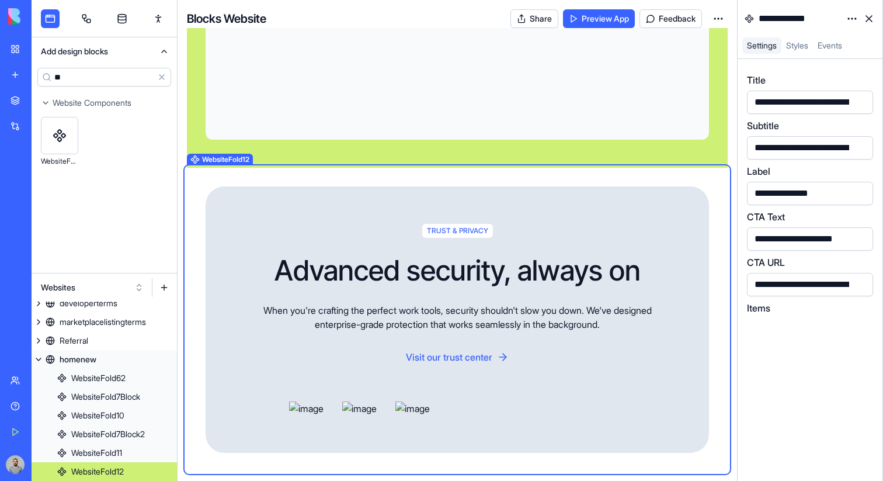
scroll to position [3659, 0]
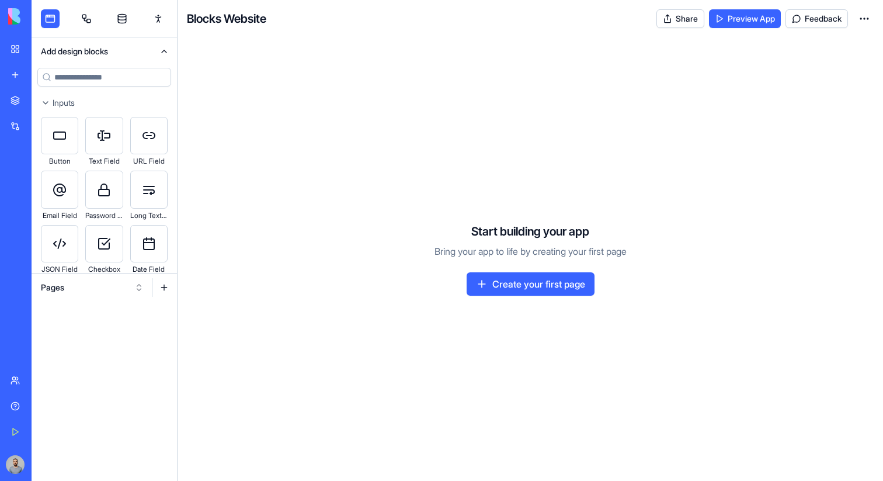
click at [82, 282] on button "Pages" at bounding box center [92, 287] width 114 height 19
click at [82, 342] on div "Websites" at bounding box center [92, 348] width 111 height 19
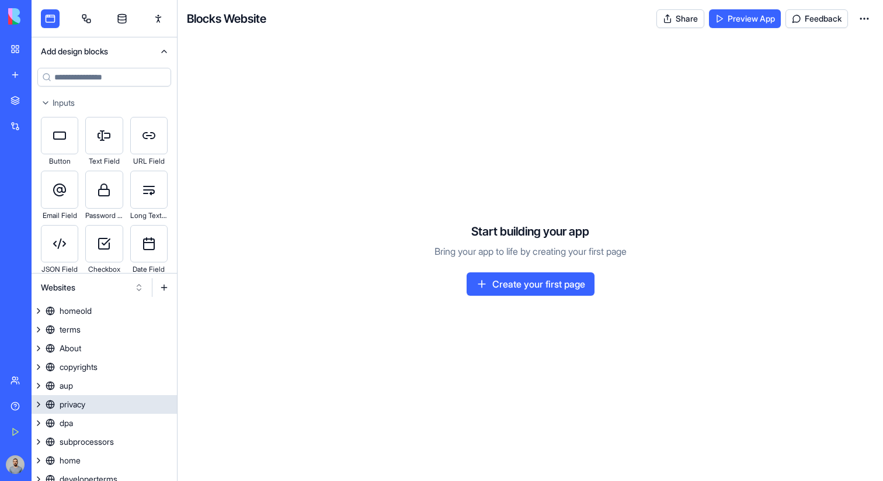
scroll to position [64, 0]
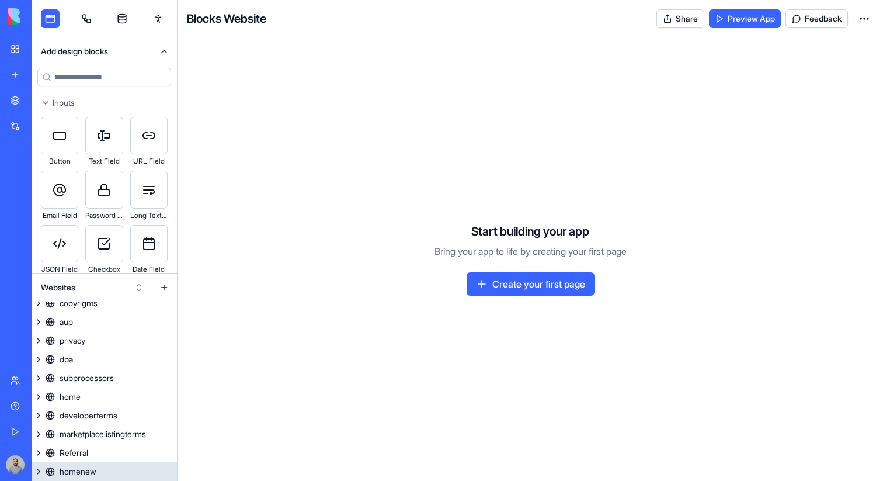
click at [116, 471] on link "homenew" at bounding box center [104, 471] width 145 height 19
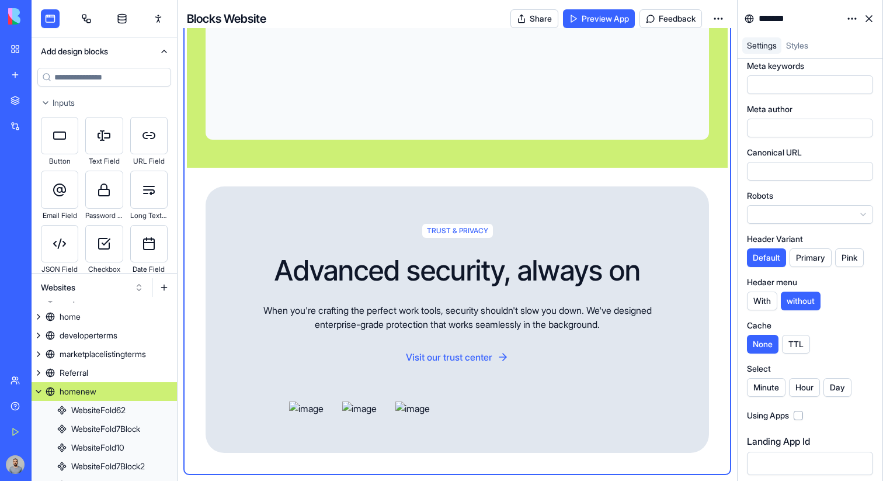
scroll to position [3659, 0]
click at [713, 245] on div "TRUST & PRIVACY Advanced security, always on When you're crafting the perfect w…" at bounding box center [457, 320] width 541 height 304
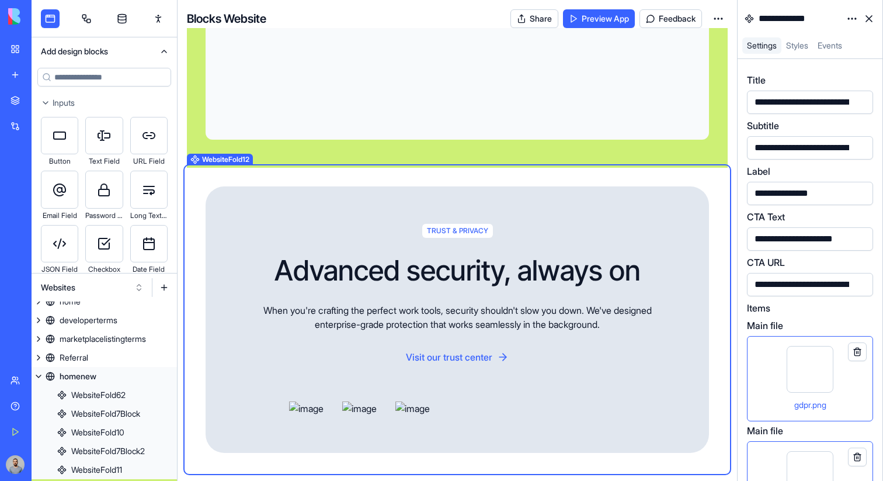
scroll to position [176, 0]
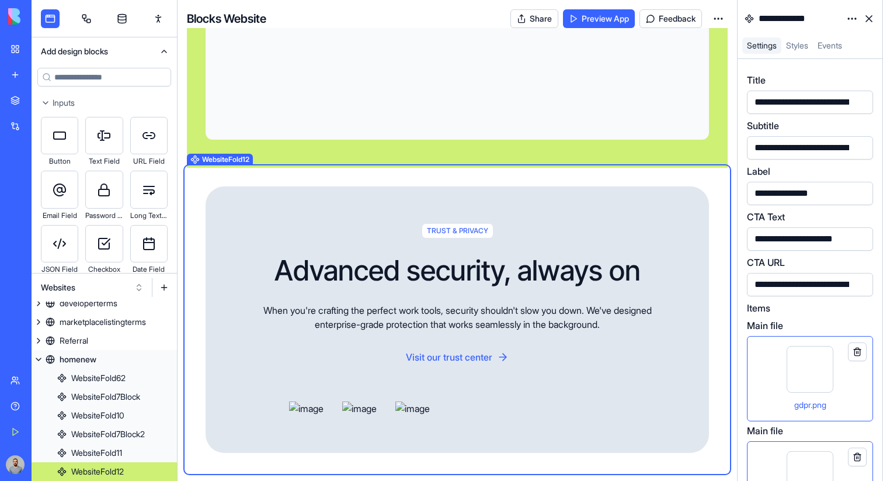
click at [755, 350] on div "gdpr.png" at bounding box center [810, 378] width 126 height 85
click at [766, 450] on div "soc.png" at bounding box center [810, 483] width 126 height 85
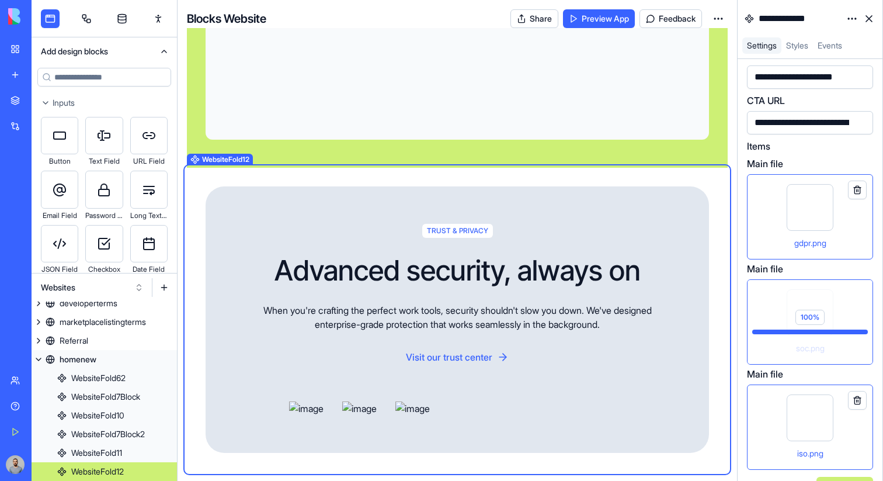
scroll to position [181, 0]
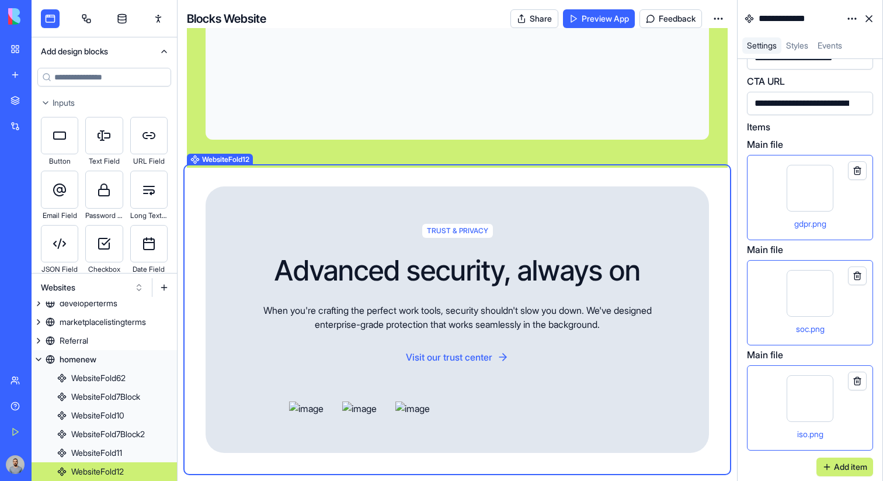
click at [770, 416] on div "iso.png" at bounding box center [810, 407] width 106 height 65
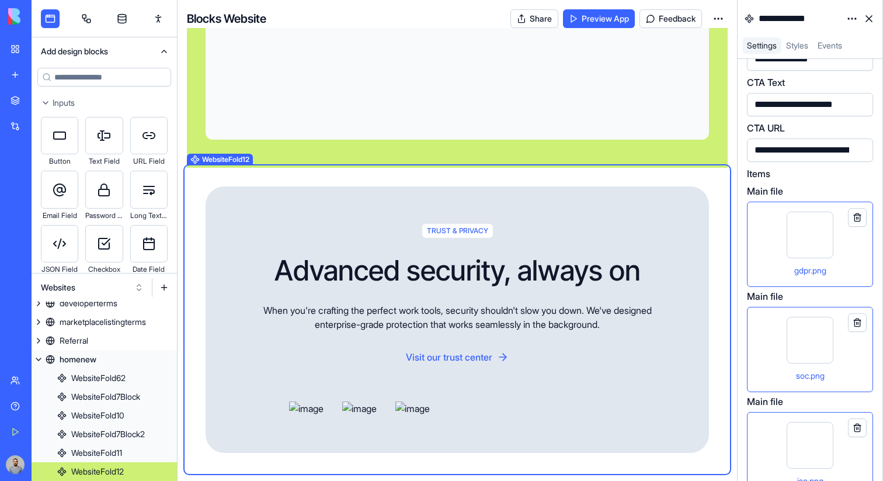
scroll to position [123, 0]
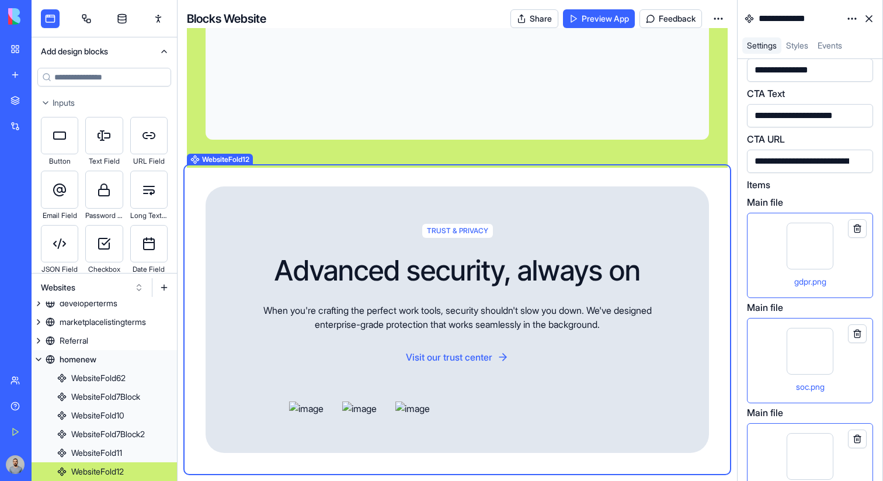
click at [783, 163] on div "**********" at bounding box center [829, 161] width 157 height 13
click at [790, 163] on div "**********" at bounding box center [808, 161] width 135 height 13
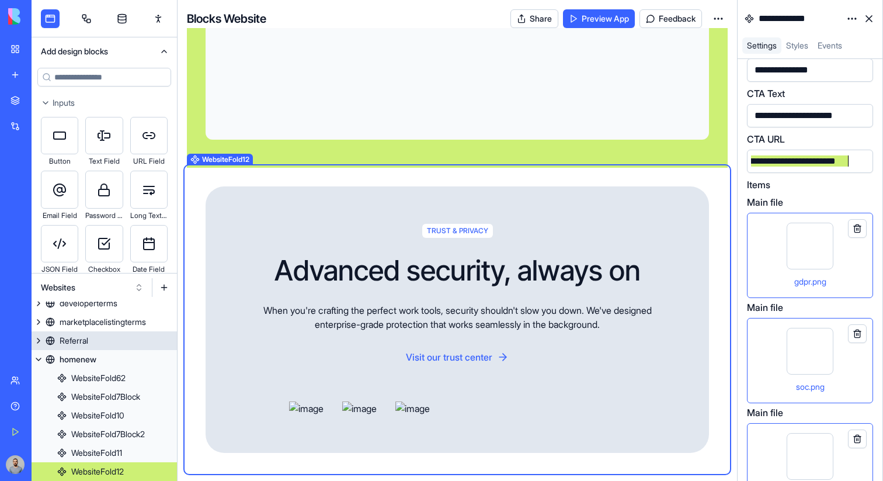
click at [104, 357] on link "homenew" at bounding box center [104, 359] width 145 height 19
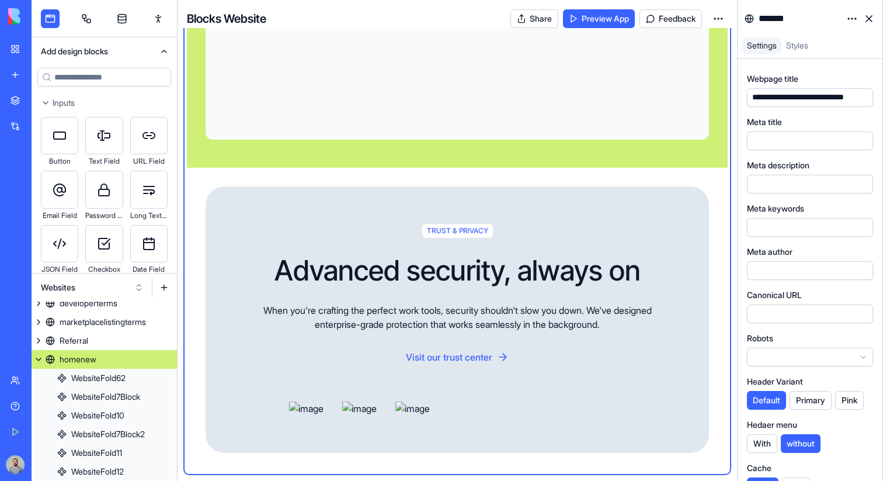
scroll to position [144, 0]
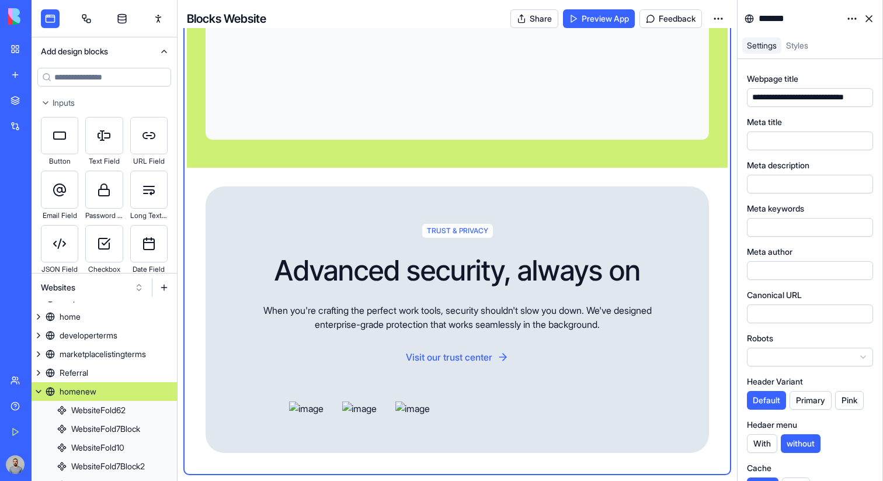
click at [814, 399] on button "Primary" at bounding box center [811, 400] width 42 height 19
click at [770, 442] on button "With" at bounding box center [762, 443] width 30 height 19
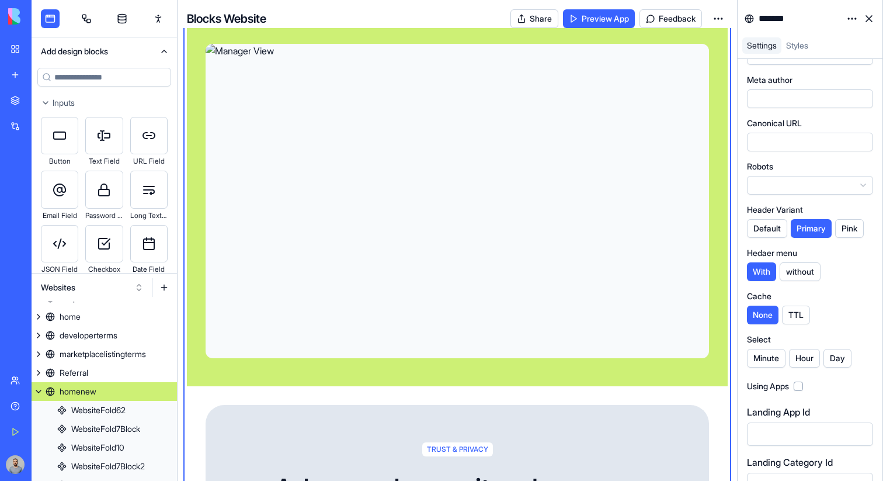
scroll to position [2475, 0]
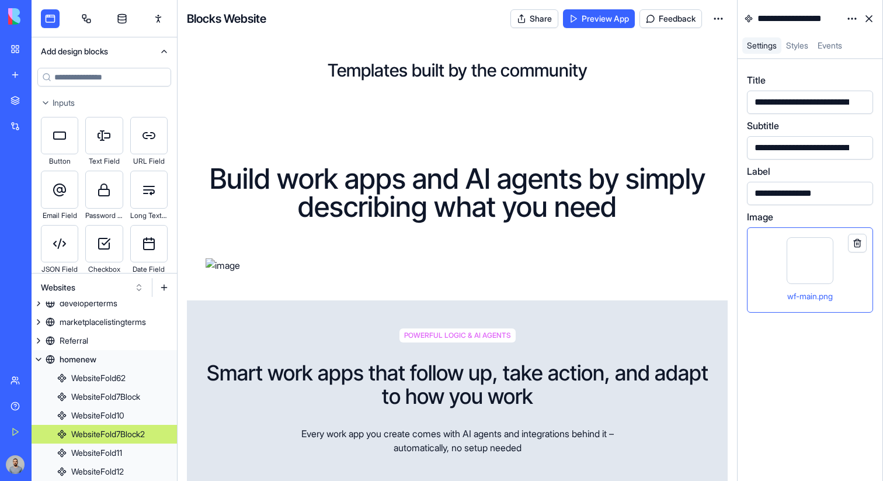
scroll to position [464, 0]
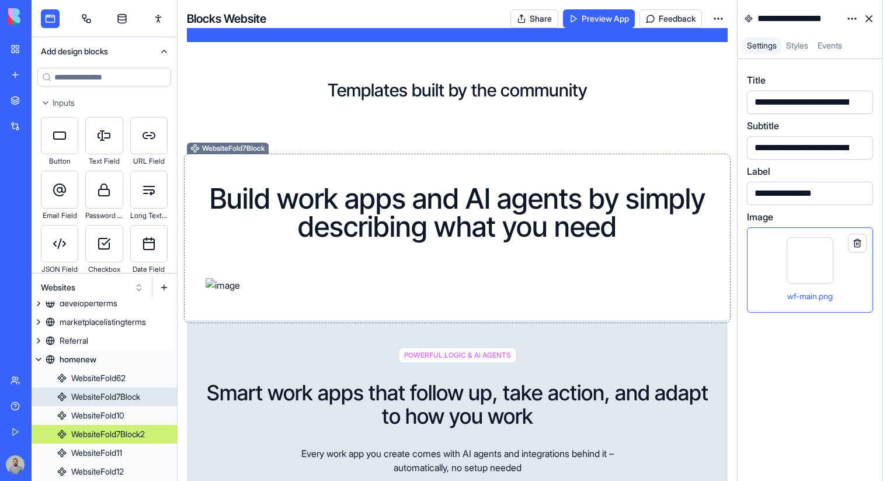
click at [628, 218] on h1 "Build work apps and AI agents by simply describing what you need" at bounding box center [457, 213] width 503 height 56
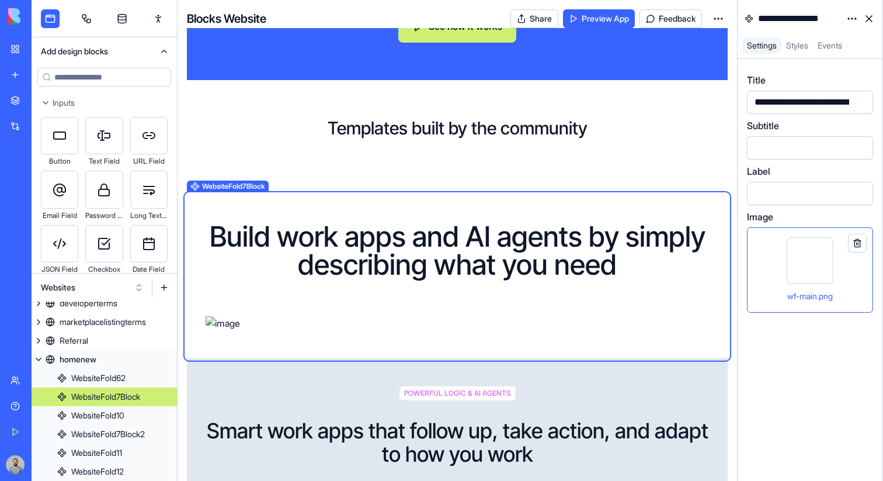
scroll to position [410, 0]
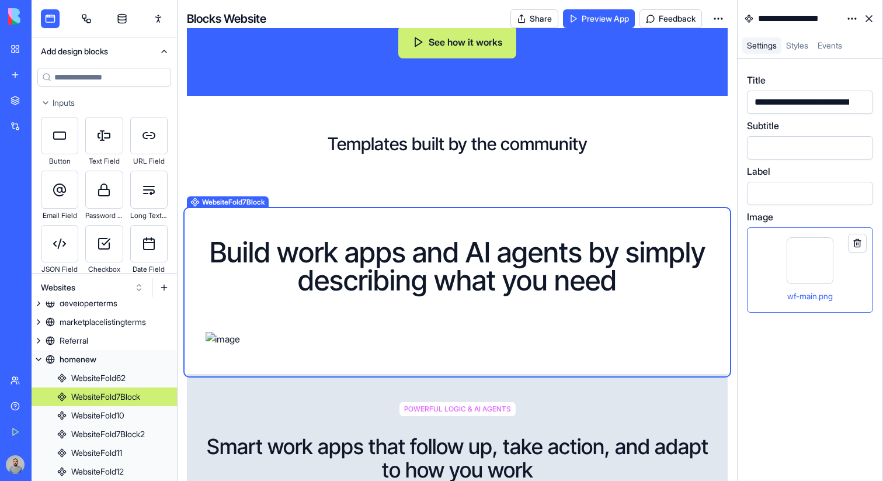
click at [762, 251] on div "wf-main.png" at bounding box center [810, 269] width 106 height 65
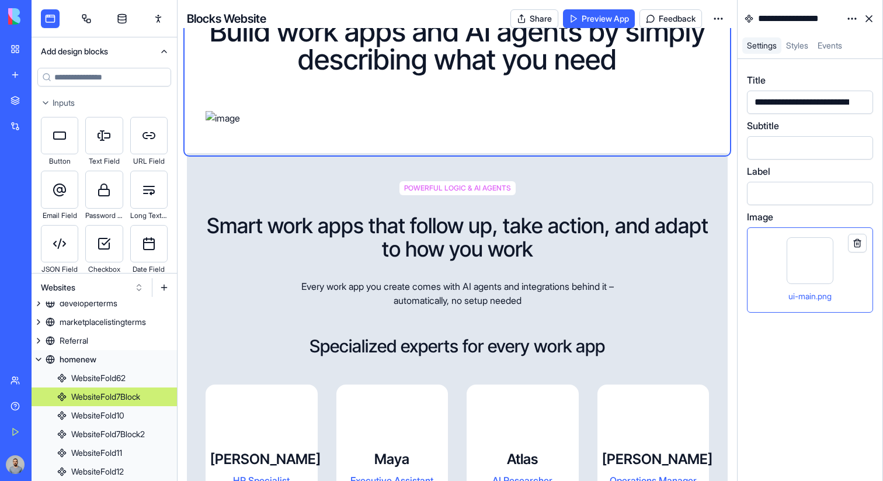
scroll to position [643, 0]
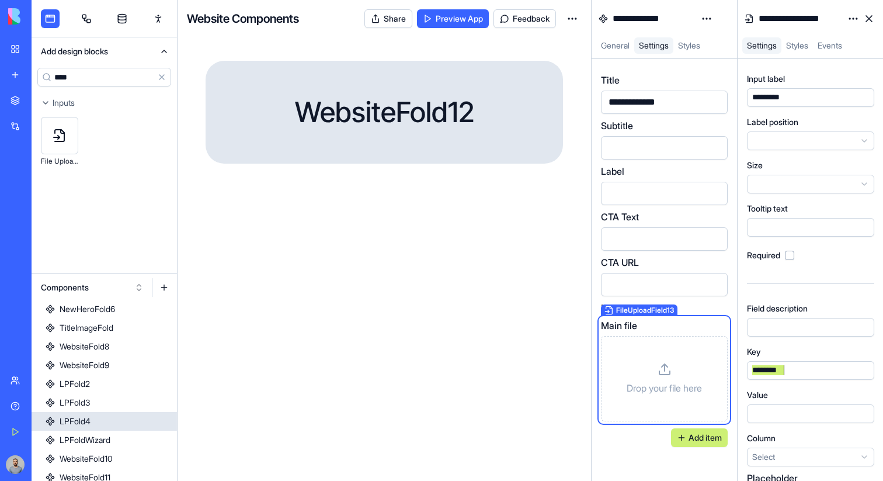
scroll to position [203, 0]
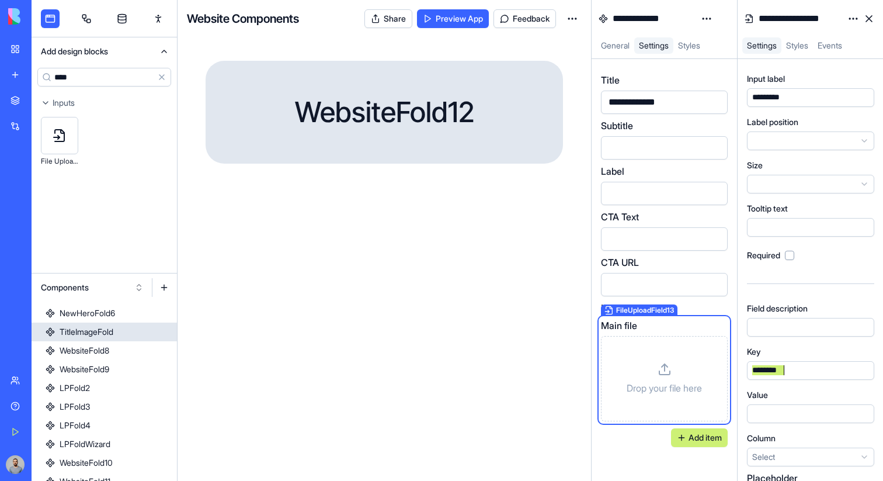
click at [128, 335] on link "TitleImageFold" at bounding box center [104, 331] width 145 height 19
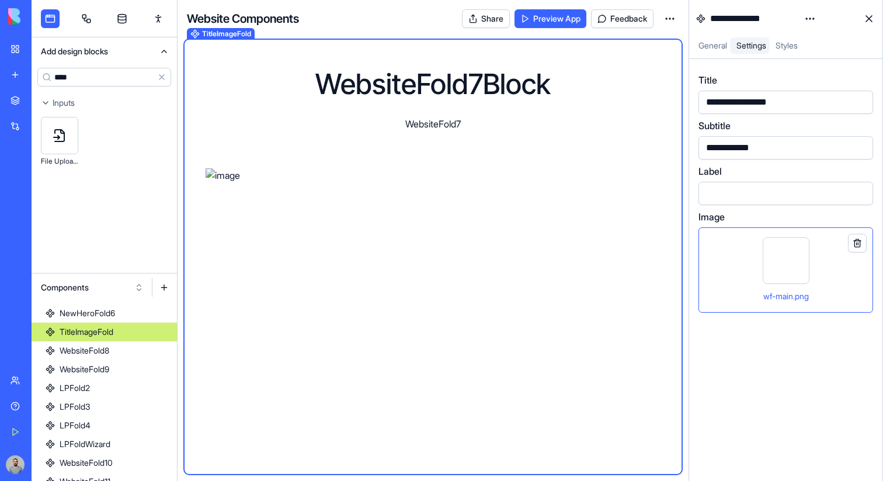
scroll to position [144, 0]
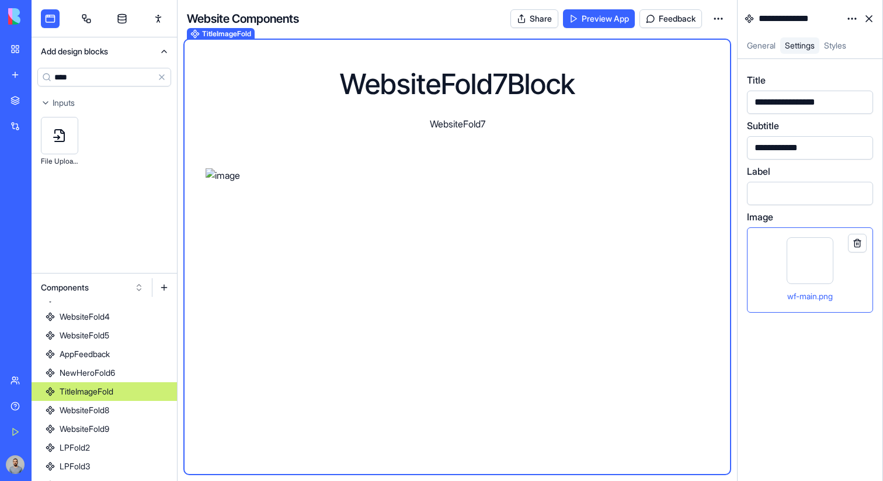
click at [850, 14] on html "**********" at bounding box center [441, 240] width 883 height 481
click at [849, 33] on div "State" at bounding box center [824, 42] width 69 height 19
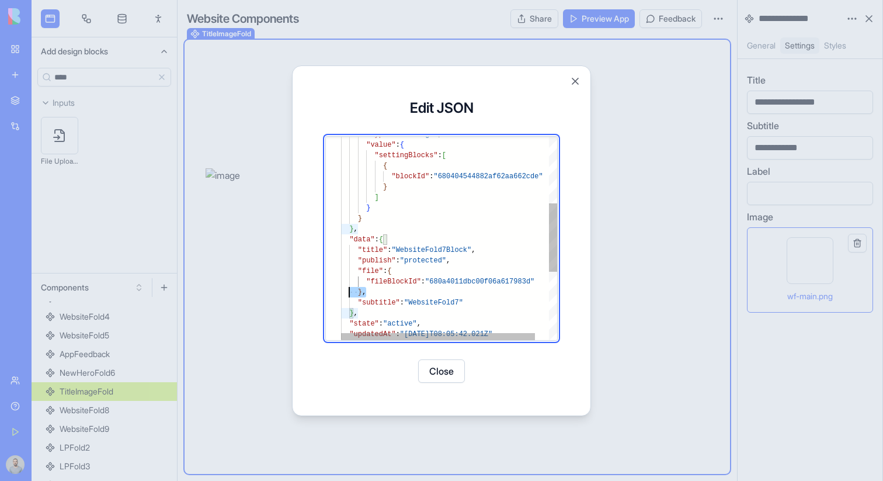
scroll to position [11, 0]
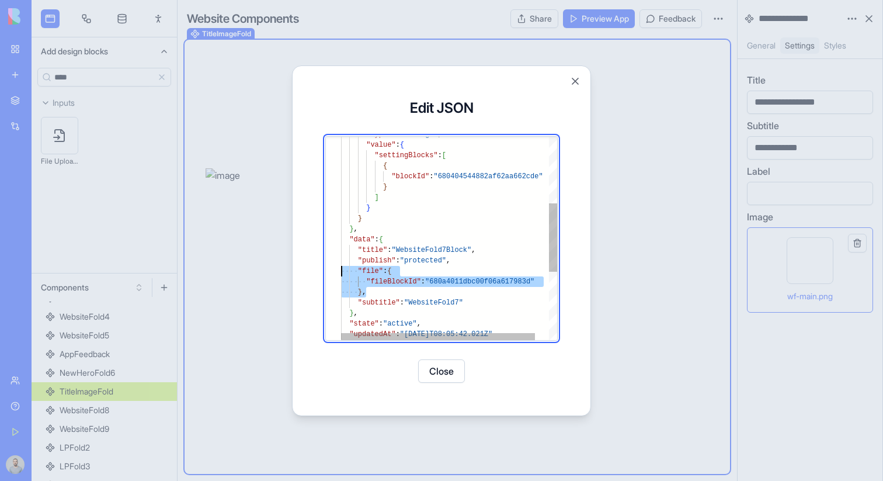
drag, startPoint x: 399, startPoint y: 294, endPoint x: 297, endPoint y: 272, distance: 103.9
click at [341, 272] on div ""type" : "settings" , "value" : { "settingBlocks" : [ { "blockId" : "6804045448…" at bounding box center [456, 241] width 231 height 603
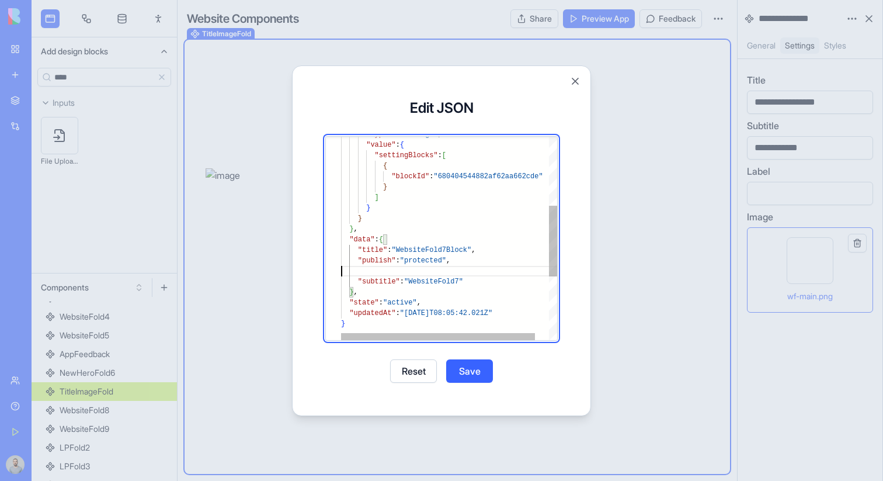
type textarea "**********"
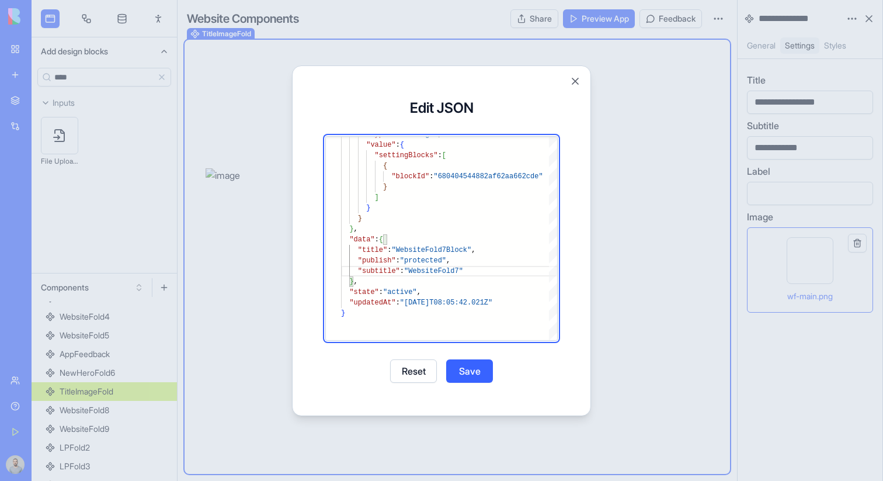
click at [479, 370] on button "Save" at bounding box center [469, 370] width 47 height 23
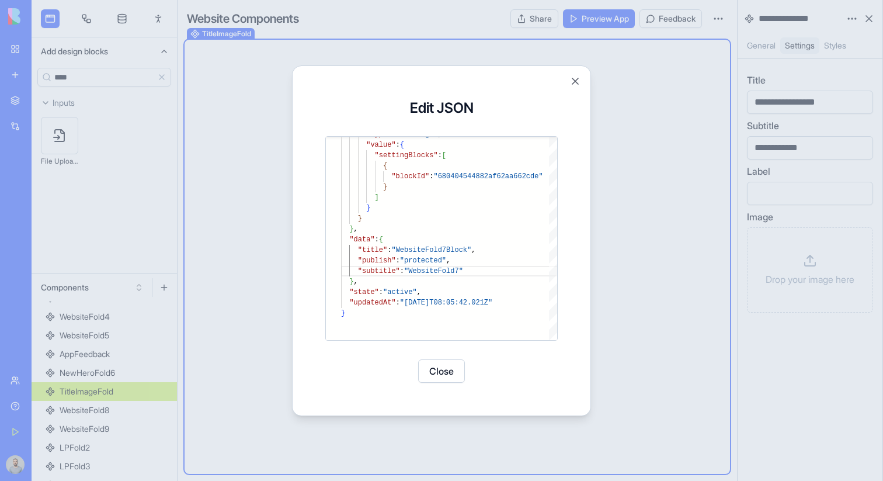
click at [449, 368] on button "Close" at bounding box center [441, 370] width 47 height 23
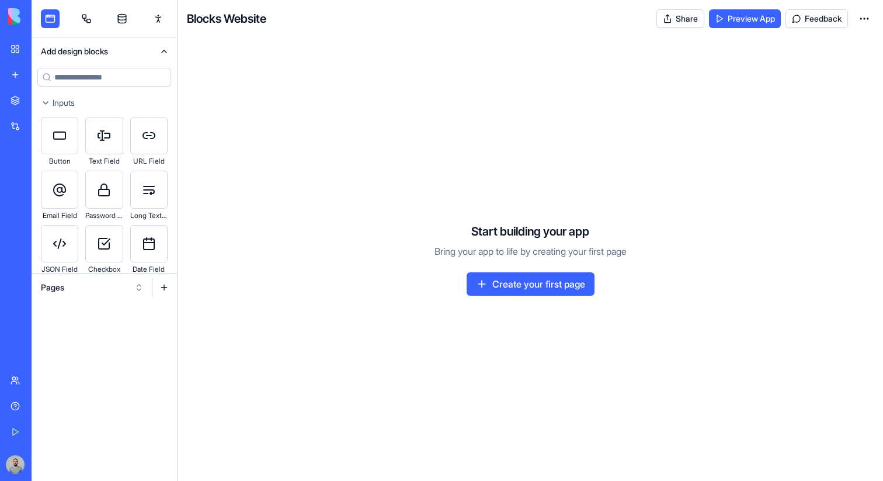
click at [115, 289] on button "Pages" at bounding box center [92, 287] width 114 height 19
click at [123, 345] on div "Websites" at bounding box center [92, 348] width 111 height 19
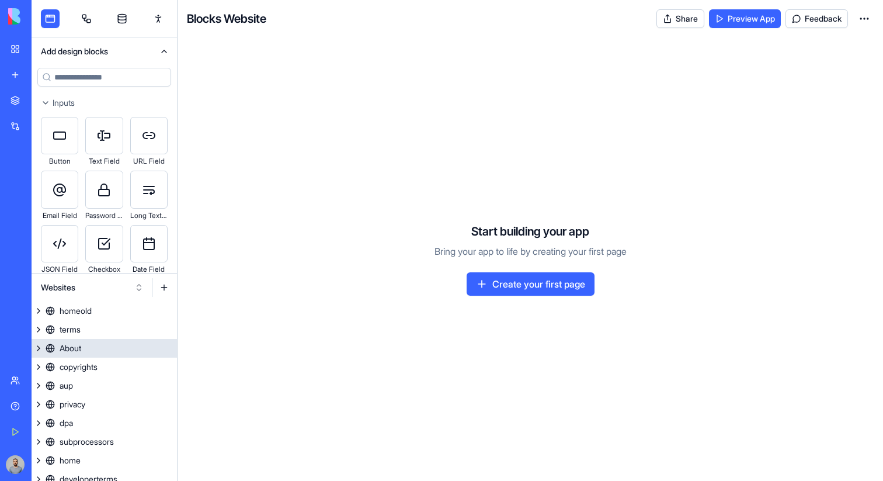
scroll to position [64, 0]
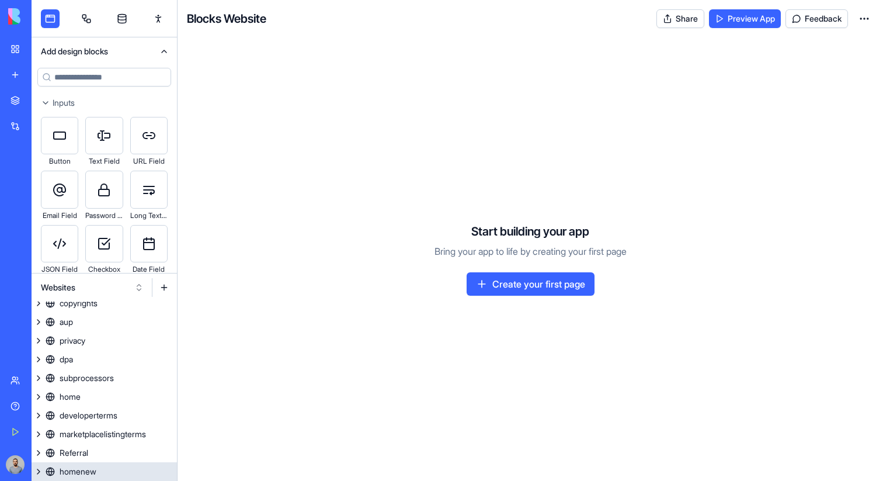
click at [107, 469] on link "homenew" at bounding box center [104, 471] width 145 height 19
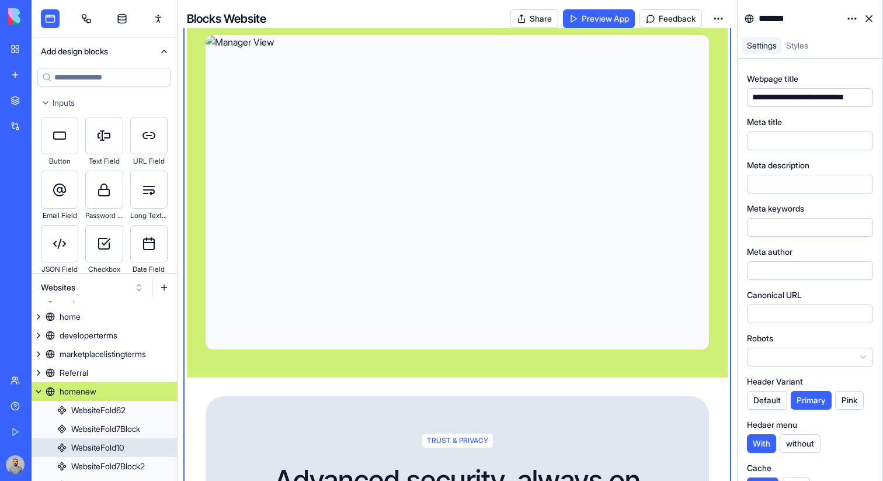
scroll to position [2738, 0]
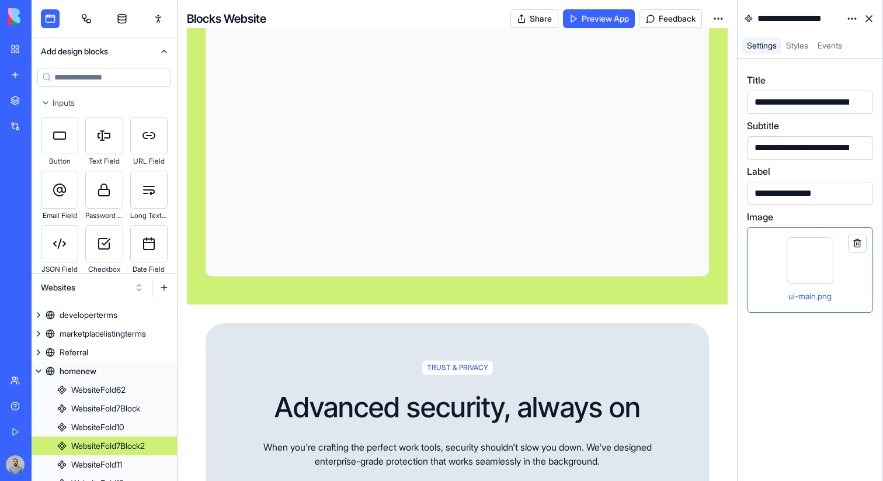
scroll to position [176, 0]
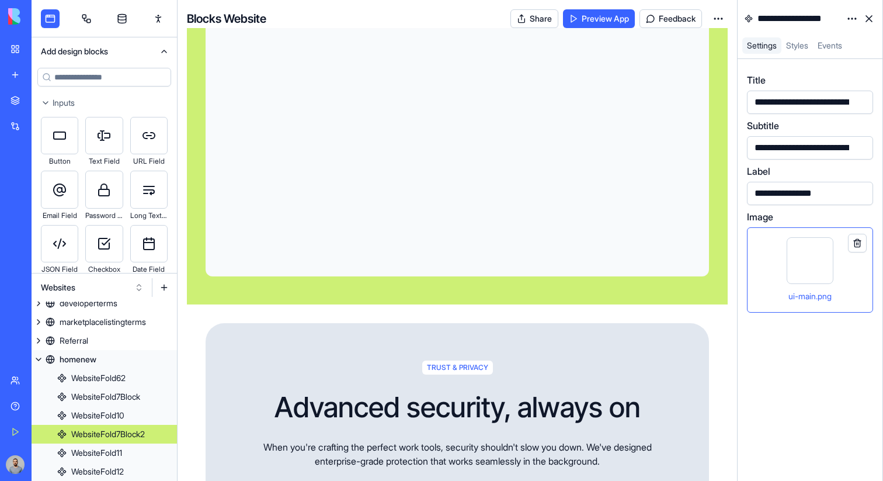
click at [854, 19] on html "BETA My Workspace New app Marketplace Integrations Recent ProjectHub Pro Meetin…" at bounding box center [441, 240] width 883 height 481
click at [833, 41] on div "State" at bounding box center [824, 42] width 69 height 19
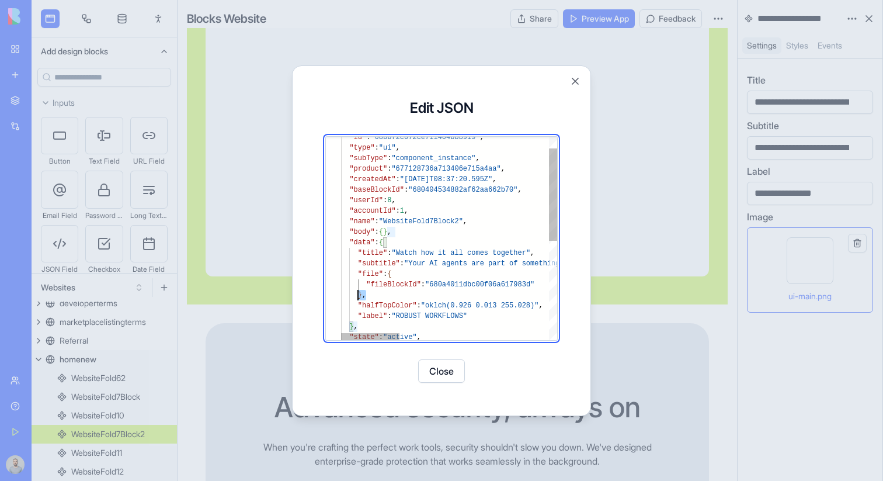
scroll to position [53, 0]
drag, startPoint x: 374, startPoint y: 298, endPoint x: 319, endPoint y: 277, distance: 58.8
click at [341, 277] on div ""id" : "68bbf2c072ce711404bbb919" , "type" : "ui" , "subType" : "component_inst…" at bounding box center [722, 333] width 763 height 445
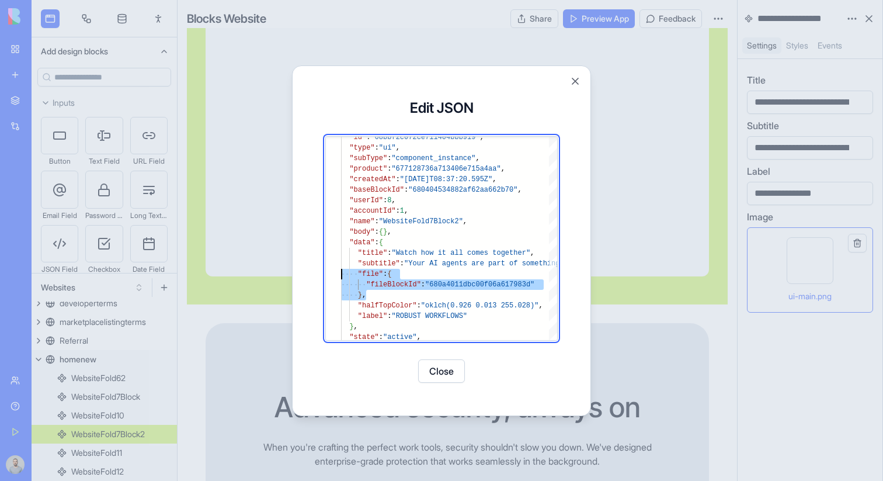
type textarea "**********"
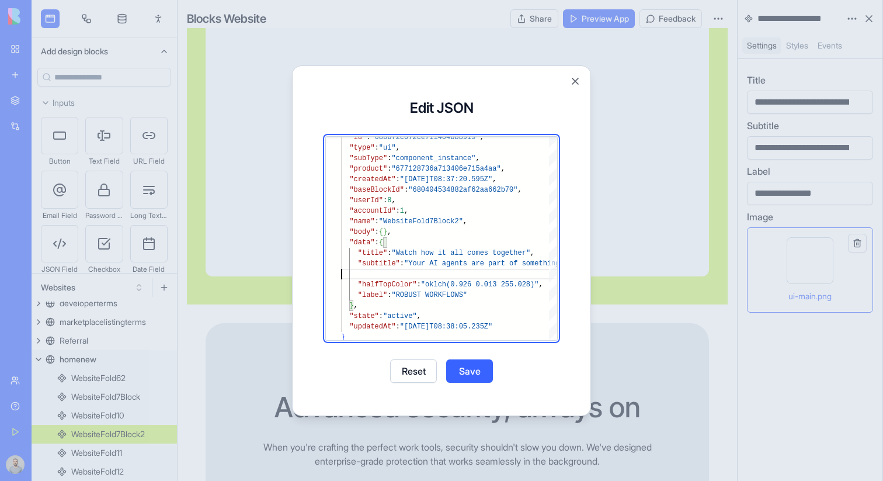
click at [470, 358] on div "Edit JSON "id" : "68bbf2c072ce711404bbb919" , "type" : "ui" , "subType" : "comp…" at bounding box center [442, 240] width 270 height 321
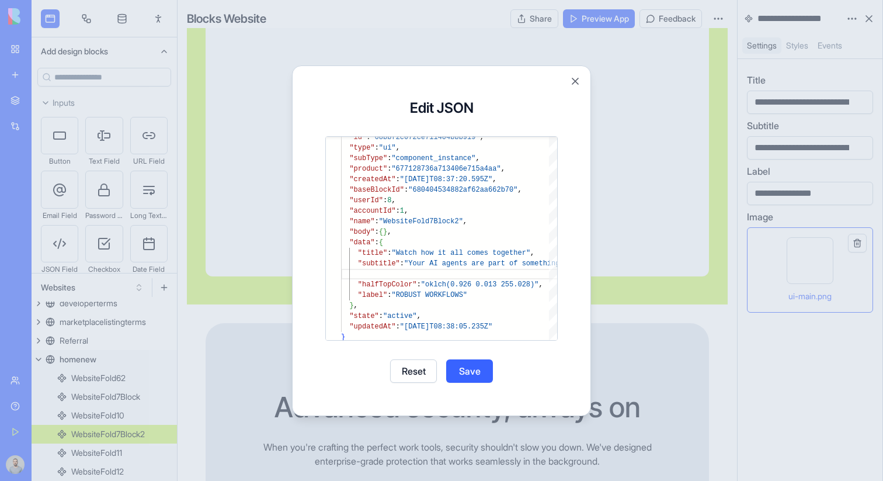
click at [470, 364] on button "Save" at bounding box center [469, 370] width 47 height 23
click at [451, 367] on button "Close" at bounding box center [441, 370] width 47 height 23
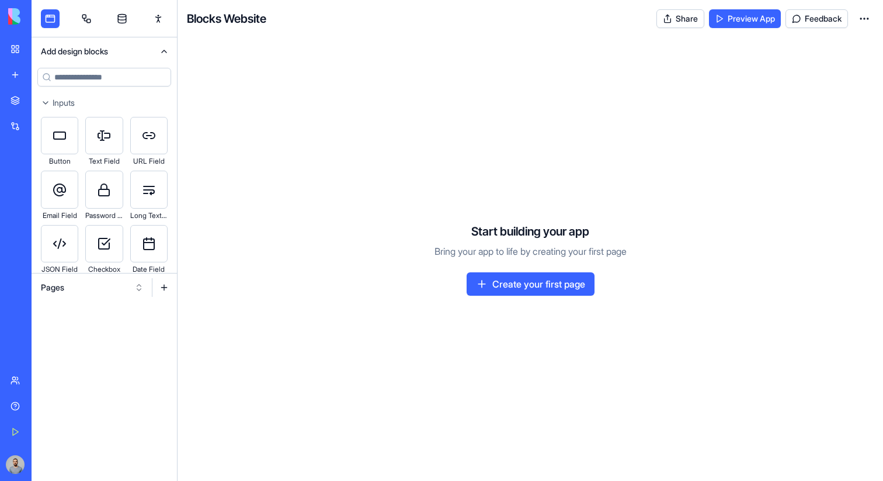
click at [88, 289] on button "Pages" at bounding box center [92, 287] width 114 height 19
click at [88, 350] on div "Websites" at bounding box center [92, 348] width 111 height 19
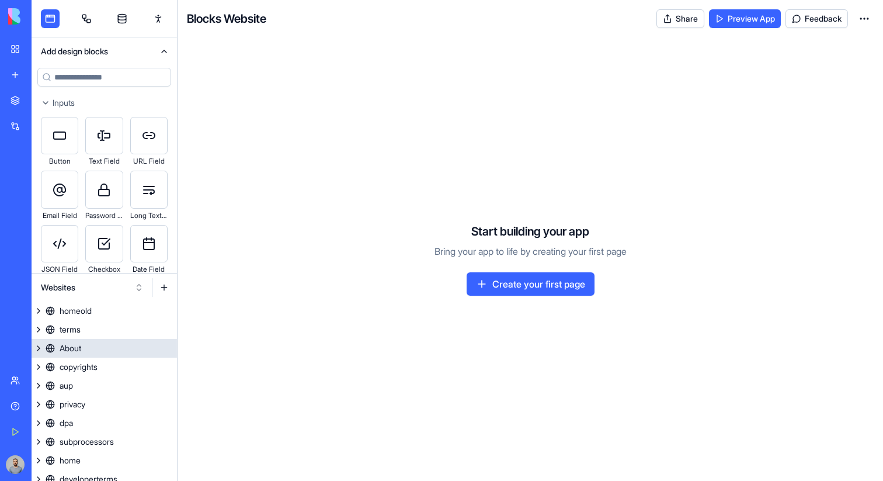
scroll to position [64, 0]
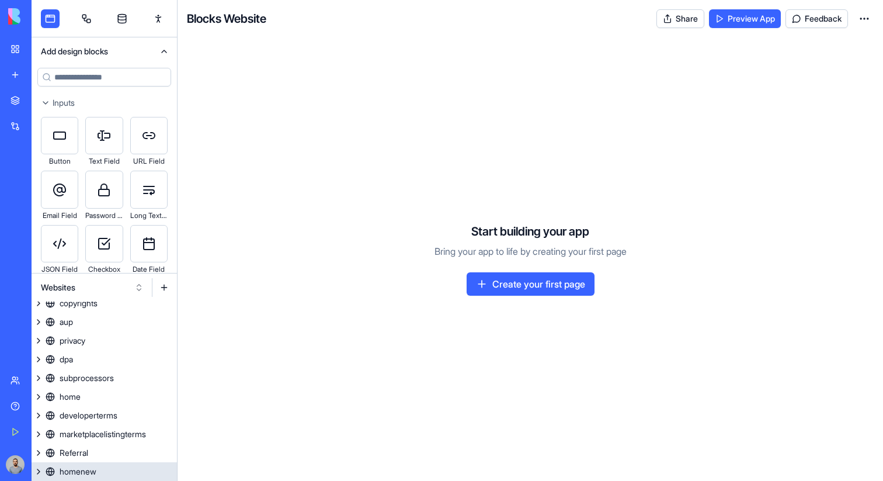
click at [93, 472] on div "homenew" at bounding box center [78, 472] width 37 height 12
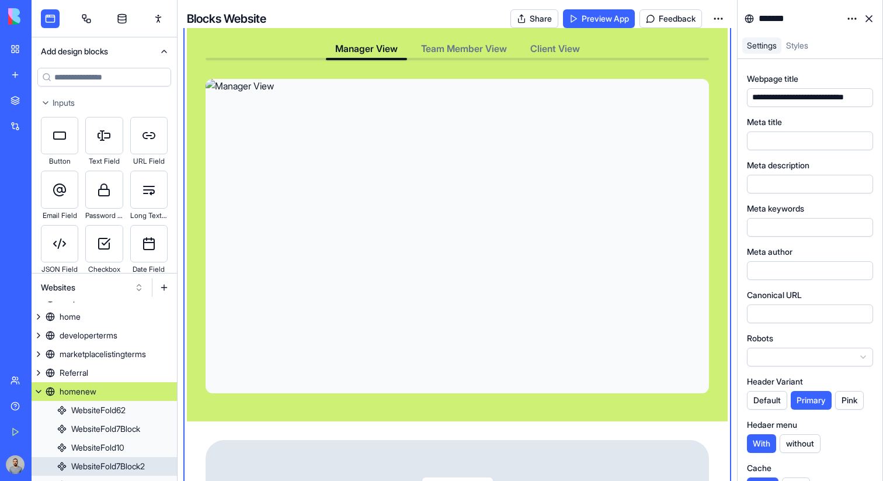
scroll to position [2612, 0]
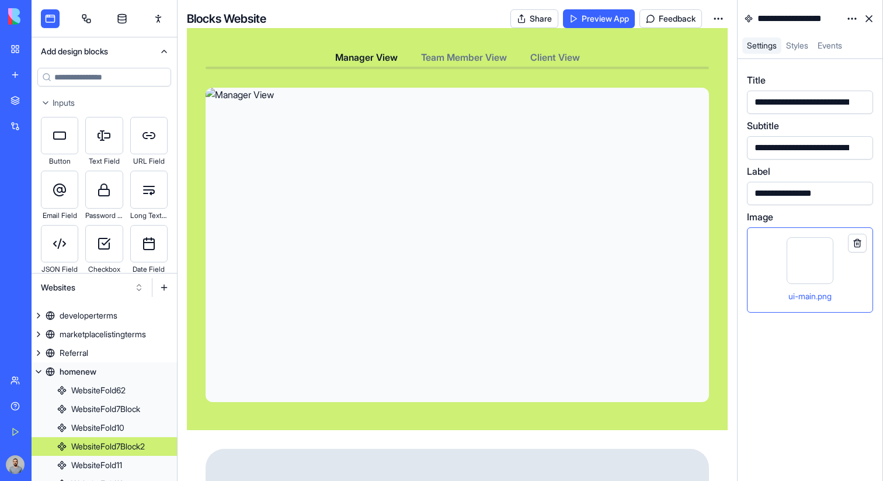
scroll to position [176, 0]
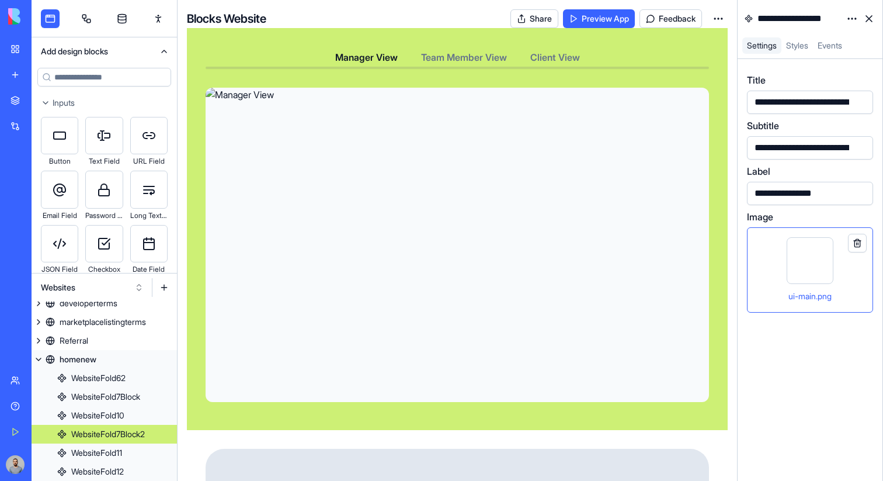
click at [847, 22] on html "BETA My Workspace New app Marketplace Integrations Recent ProjectHub Pro Meetin…" at bounding box center [441, 240] width 883 height 481
click at [838, 39] on div "State" at bounding box center [824, 42] width 69 height 19
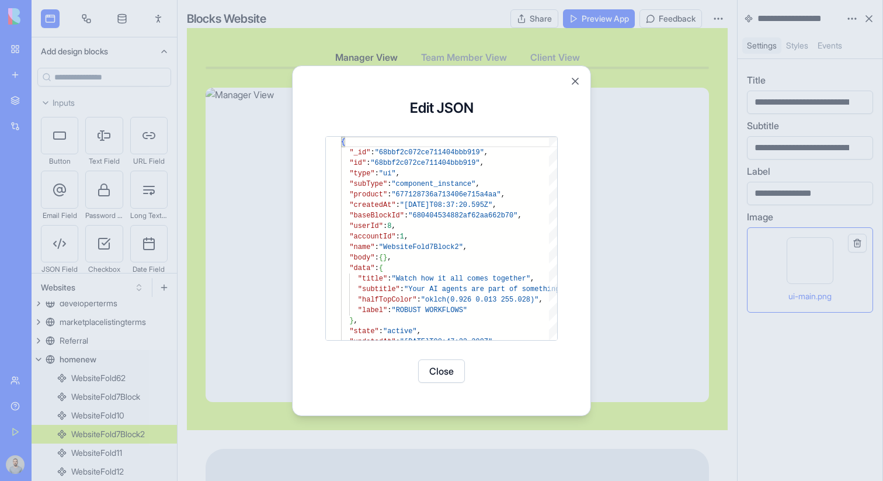
click at [628, 239] on div at bounding box center [441, 240] width 883 height 481
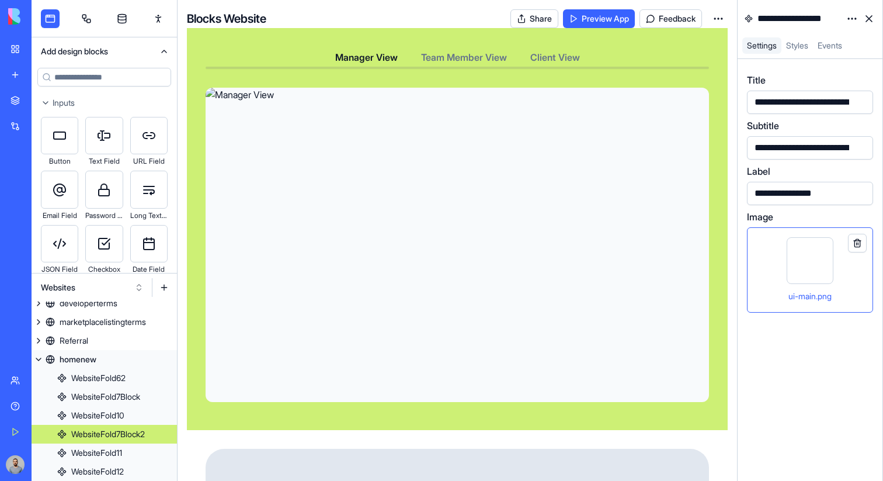
click at [853, 242] on button at bounding box center [857, 243] width 19 height 19
click at [857, 244] on button at bounding box center [857, 243] width 19 height 19
click at [850, 20] on html "BETA My Workspace New app Marketplace Integrations Recent ProjectHub Pro Meetin…" at bounding box center [441, 240] width 883 height 481
click at [845, 39] on div "State" at bounding box center [824, 42] width 69 height 19
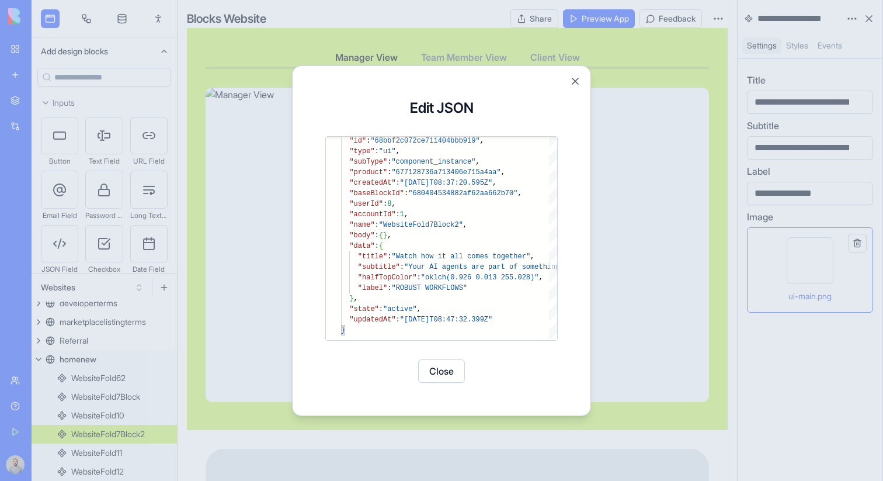
click at [652, 270] on div at bounding box center [441, 240] width 883 height 481
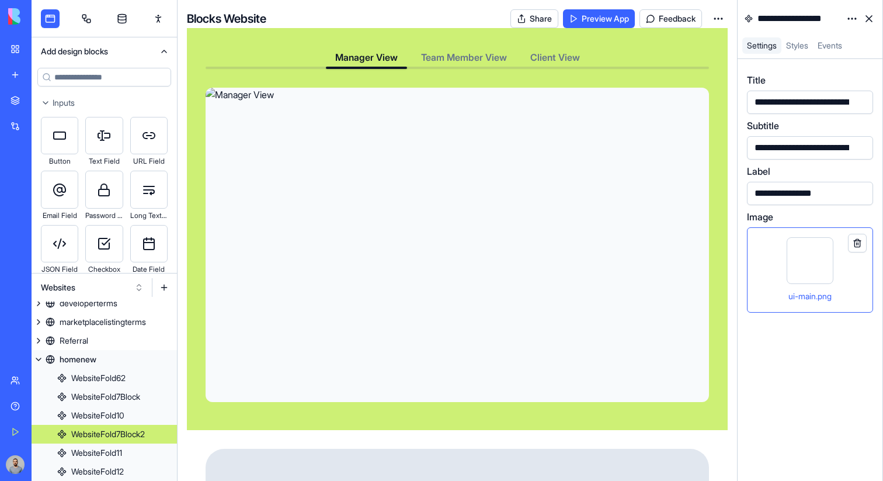
click at [773, 256] on div "ui-main.png" at bounding box center [810, 269] width 106 height 65
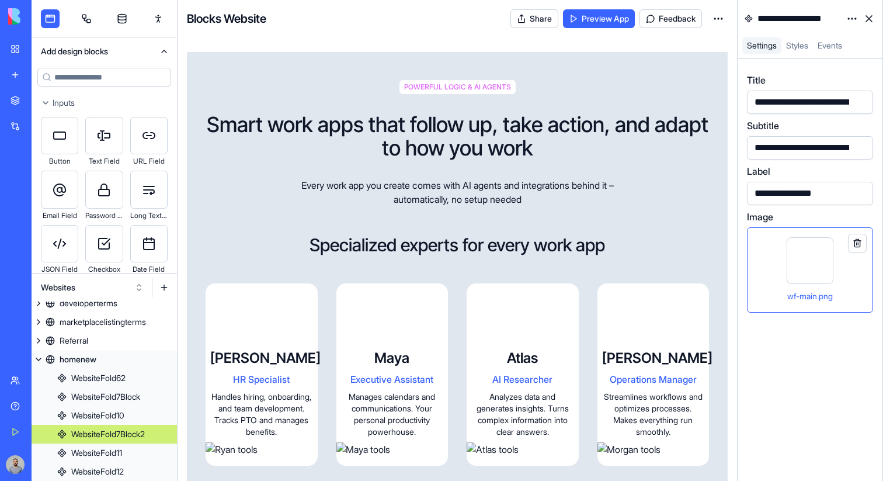
scroll to position [634, 0]
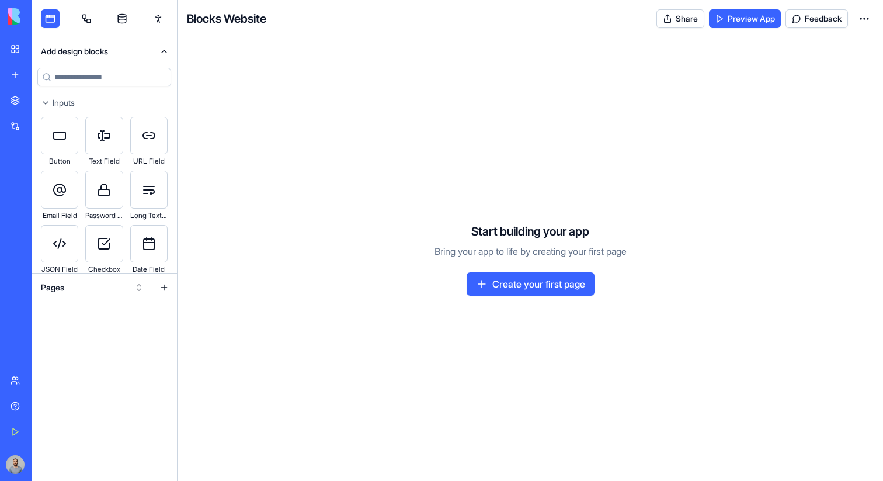
click at [156, 287] on button at bounding box center [164, 287] width 19 height 19
click at [133, 287] on button "Pages" at bounding box center [92, 287] width 114 height 19
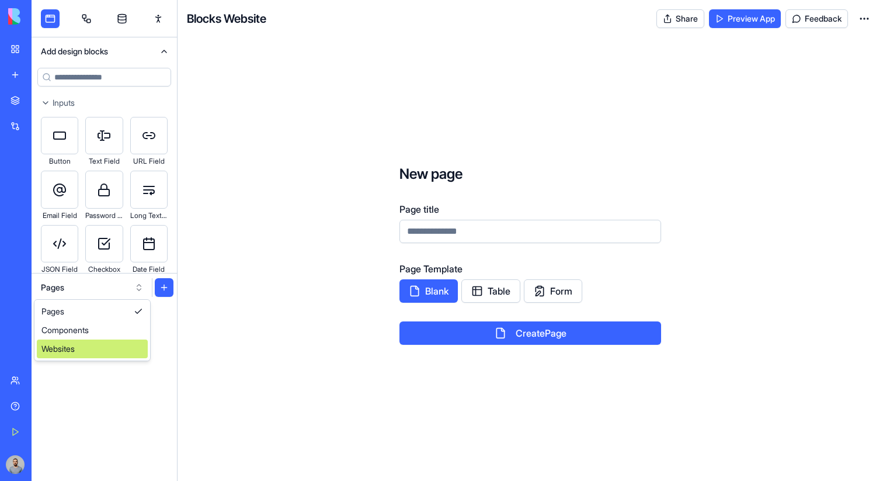
click at [113, 357] on div "Websites" at bounding box center [92, 348] width 111 height 19
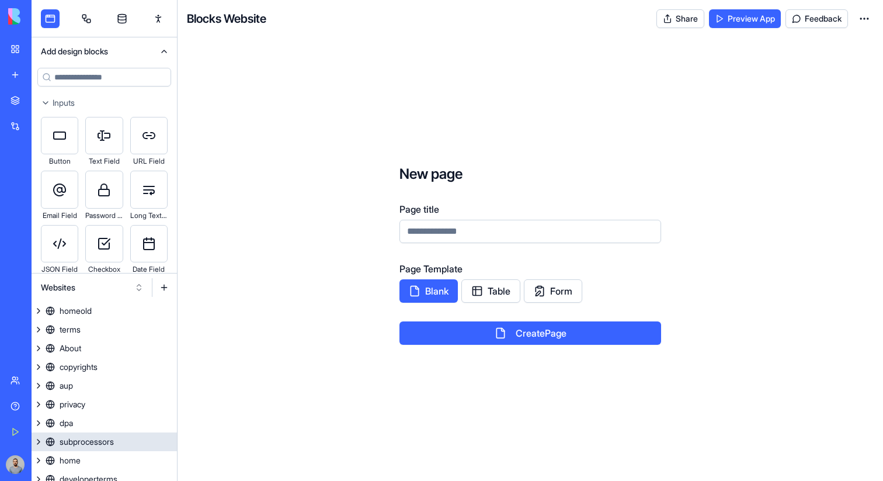
scroll to position [64, 0]
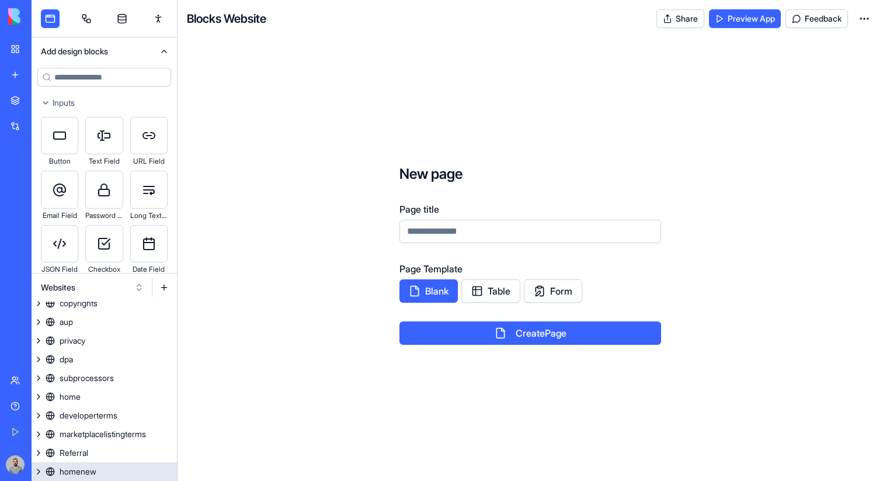
click at [106, 467] on link "homenew" at bounding box center [104, 471] width 145 height 19
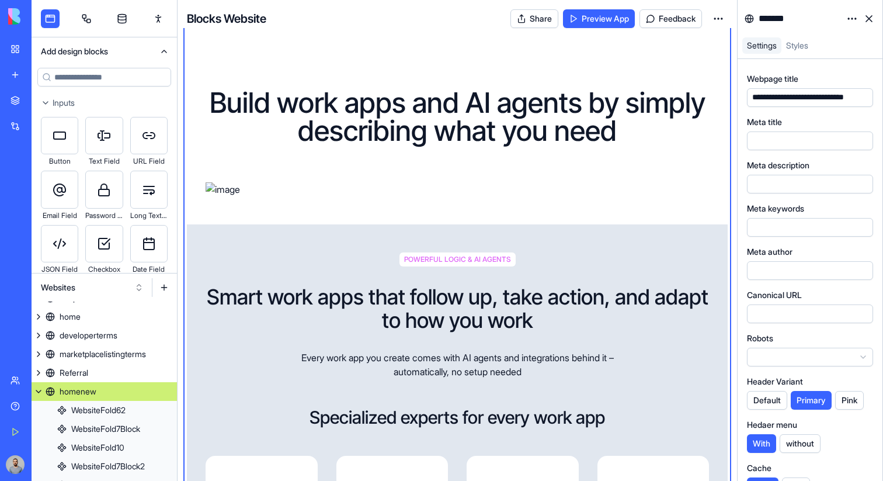
scroll to position [524, 0]
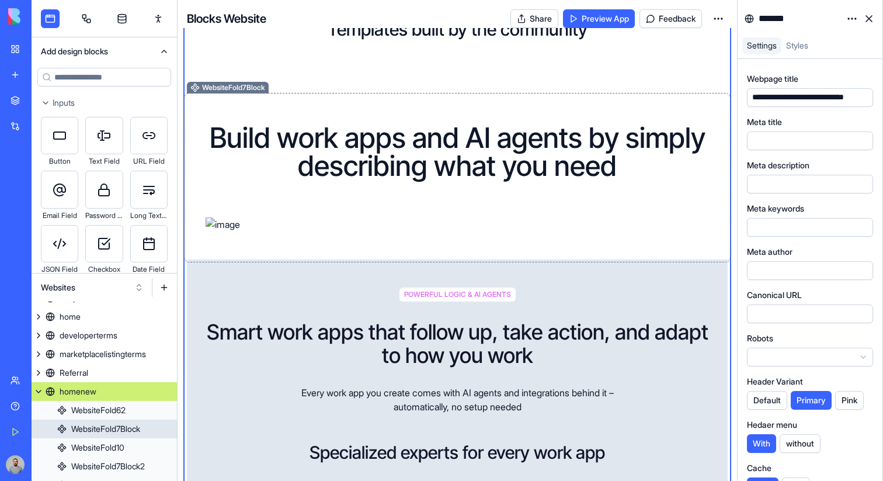
click at [506, 169] on h1 "Build work apps and AI agents by simply describing what you need" at bounding box center [457, 152] width 503 height 56
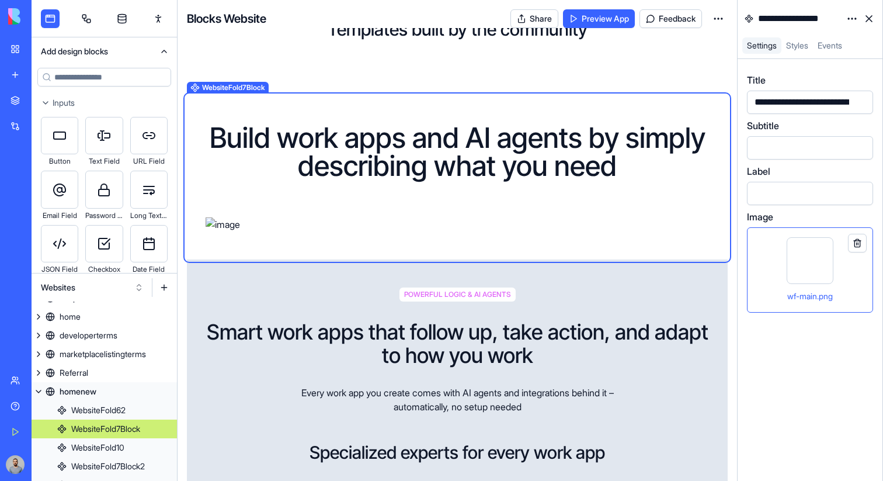
scroll to position [176, 0]
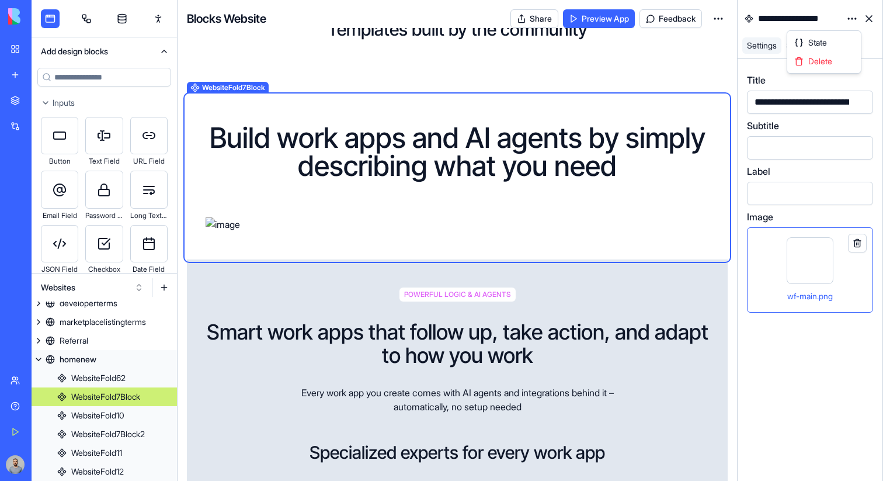
click at [852, 18] on html "BETA My Workspace New app Marketplace Integrations Recent ProjectHub Pro Meetin…" at bounding box center [441, 240] width 883 height 481
click at [845, 36] on div "State" at bounding box center [824, 42] width 69 height 19
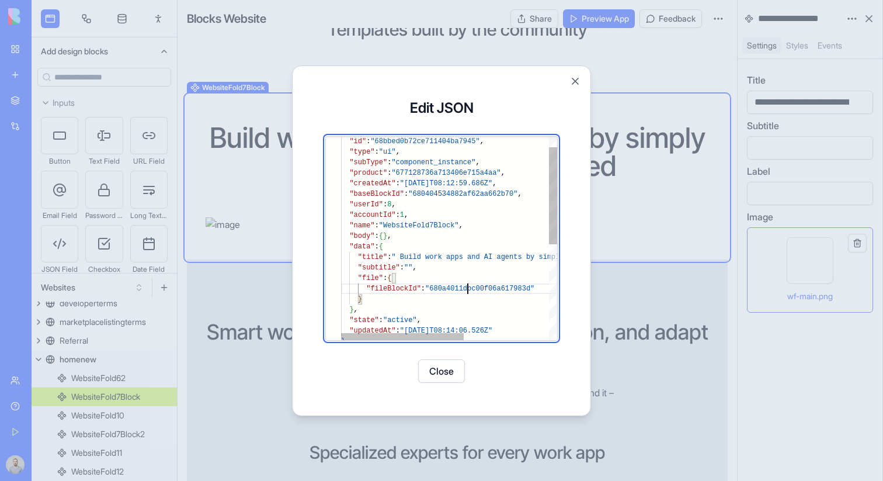
click at [466, 289] on div ""id" : "68bbed0b72ce711404ba7945" , "type" : "ui" , "subType" : "component_inst…" at bounding box center [524, 327] width 366 height 424
drag, startPoint x: 376, startPoint y: 297, endPoint x: 315, endPoint y: 274, distance: 65.1
click at [341, 274] on div ""id" : "68bbed0b72ce711404ba7945" , "type" : "ui" , "subType" : "component_inst…" at bounding box center [524, 327] width 366 height 424
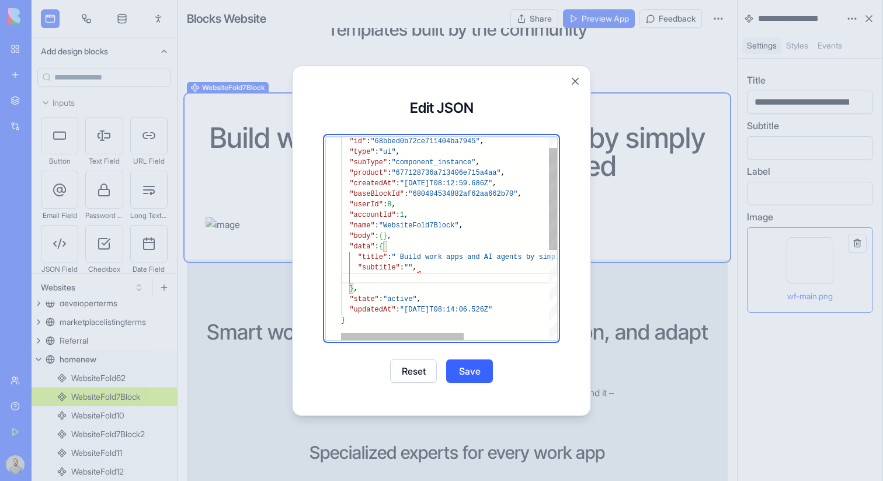
type textarea "**********"
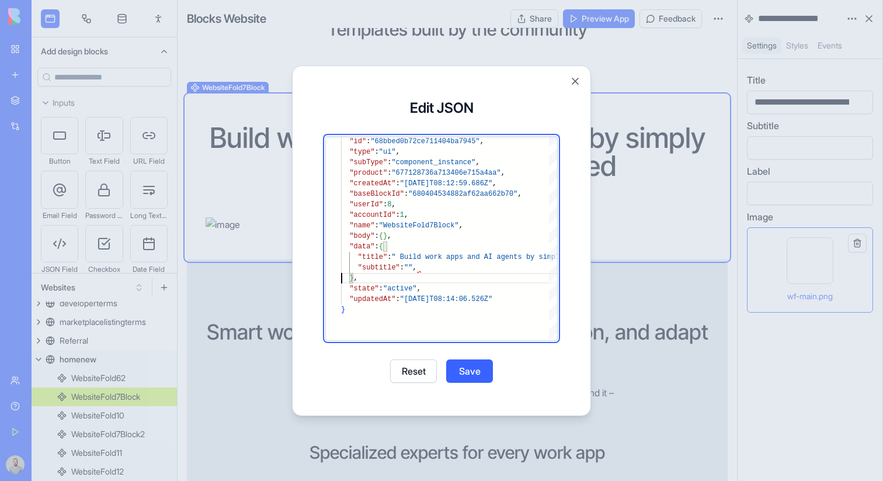
click at [468, 371] on button "Save" at bounding box center [469, 370] width 47 height 23
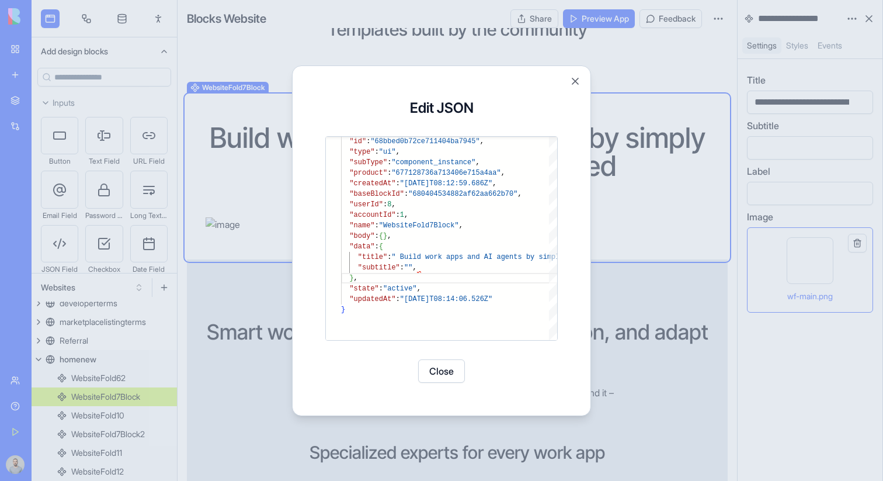
click at [447, 371] on button "Close" at bounding box center [441, 370] width 47 height 23
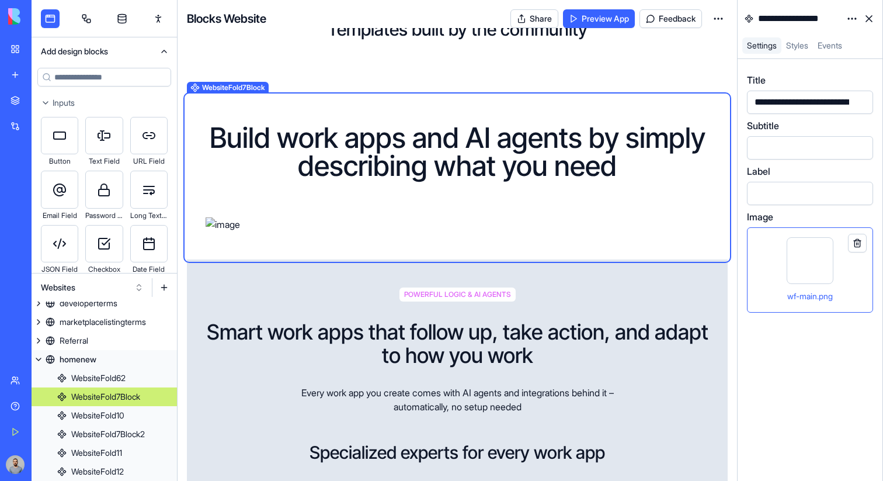
click at [851, 18] on html "BETA My Workspace New app Marketplace Integrations Recent ProjectHub Pro Meetin…" at bounding box center [441, 240] width 883 height 481
click at [843, 44] on div "State" at bounding box center [824, 42] width 69 height 19
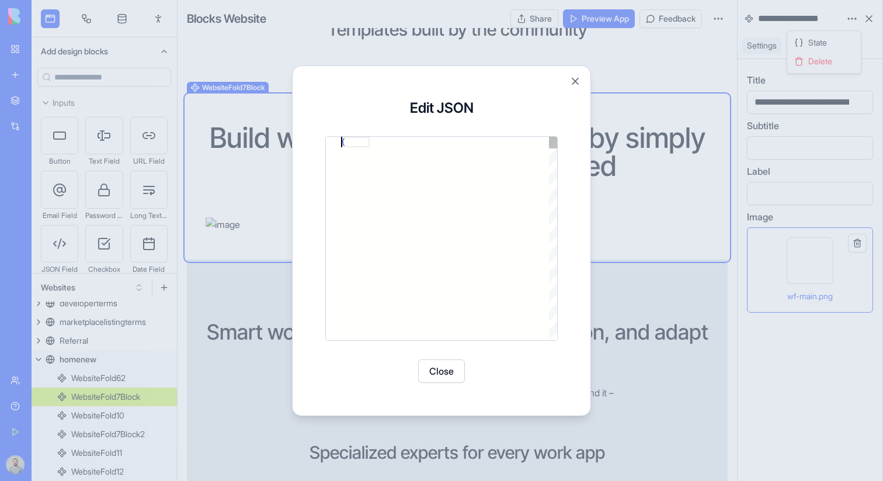
scroll to position [0, 0]
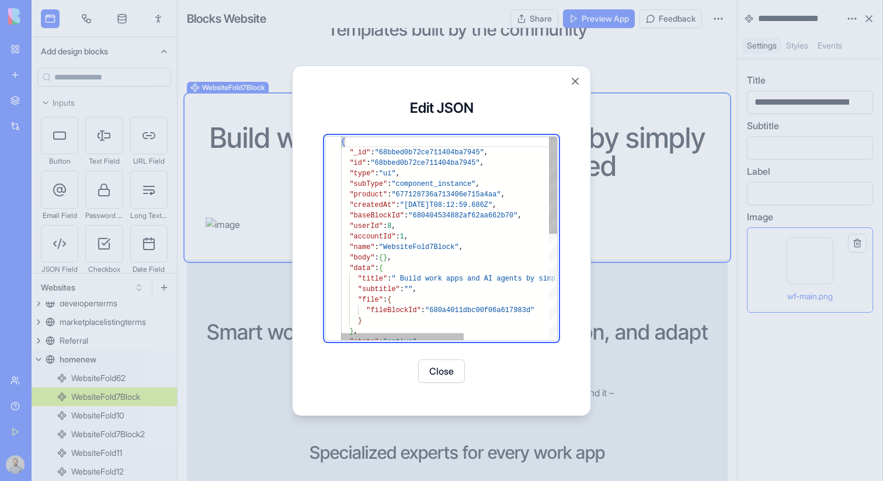
click at [404, 318] on div "{ "_id" : "68bbed0b72ce711404ba7945" , "id" : "68bbed0b72ce711404ba7945" , "typ…" at bounding box center [524, 349] width 366 height 424
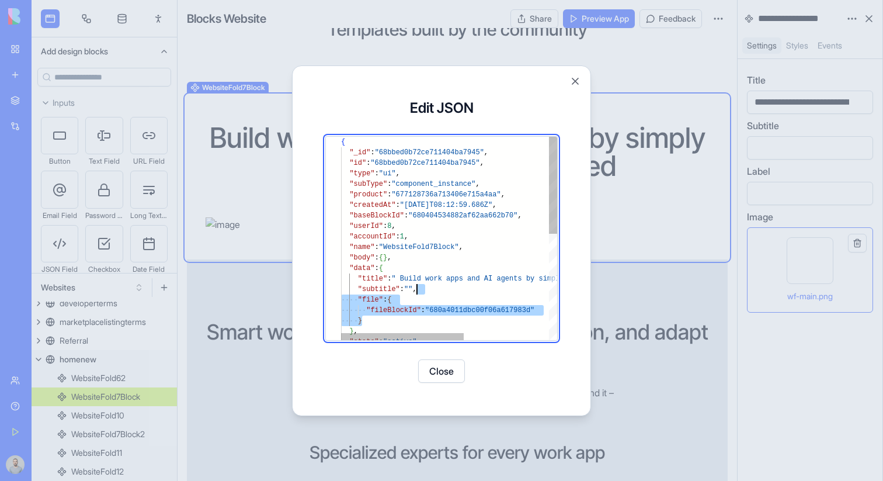
scroll to position [42, 76]
type textarea "**********"
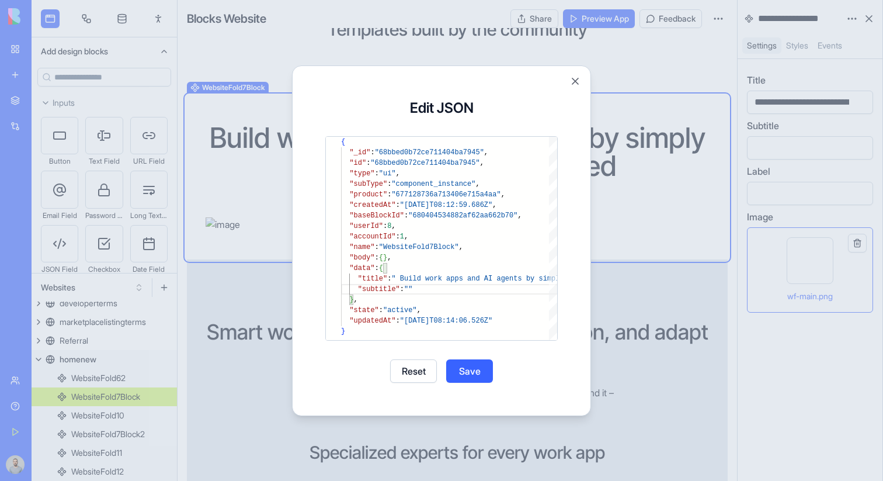
click at [467, 373] on button "Save" at bounding box center [469, 370] width 47 height 23
click at [454, 374] on button "Close" at bounding box center [441, 370] width 47 height 23
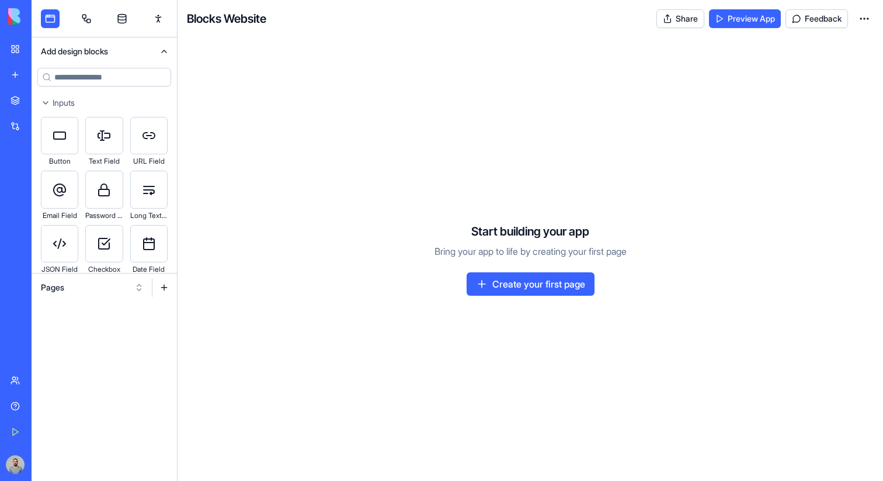
click at [100, 291] on button "Pages" at bounding box center [92, 287] width 114 height 19
click at [100, 348] on div "Websites" at bounding box center [92, 348] width 111 height 19
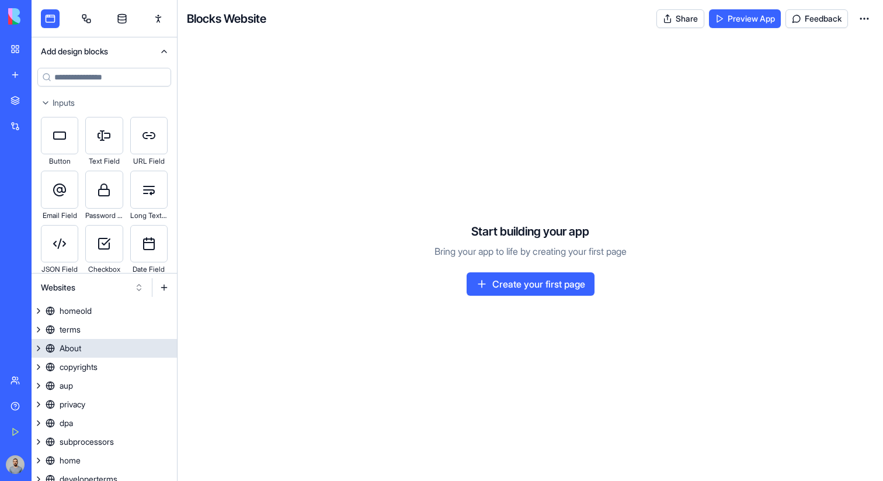
scroll to position [64, 0]
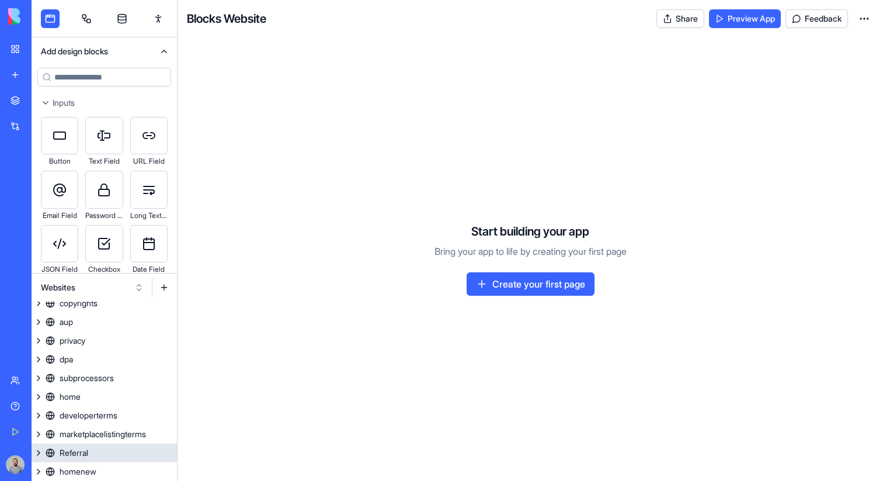
click at [96, 478] on link "homenew" at bounding box center [104, 471] width 145 height 19
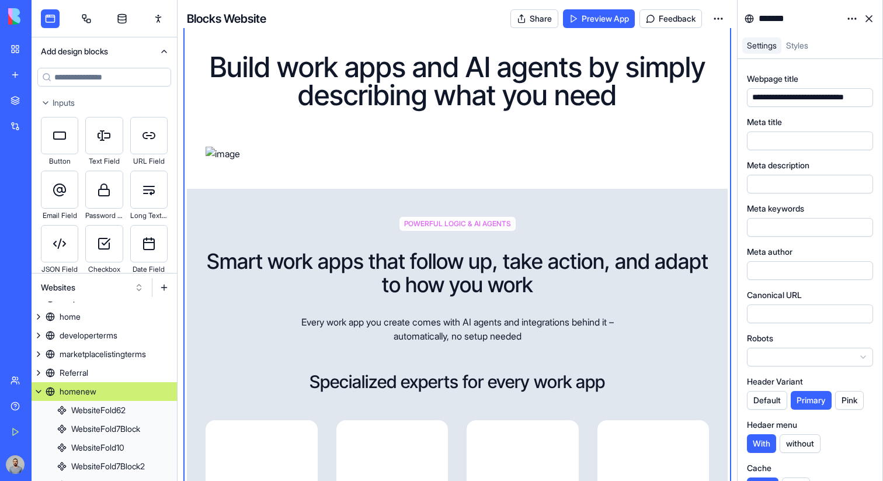
scroll to position [612, 0]
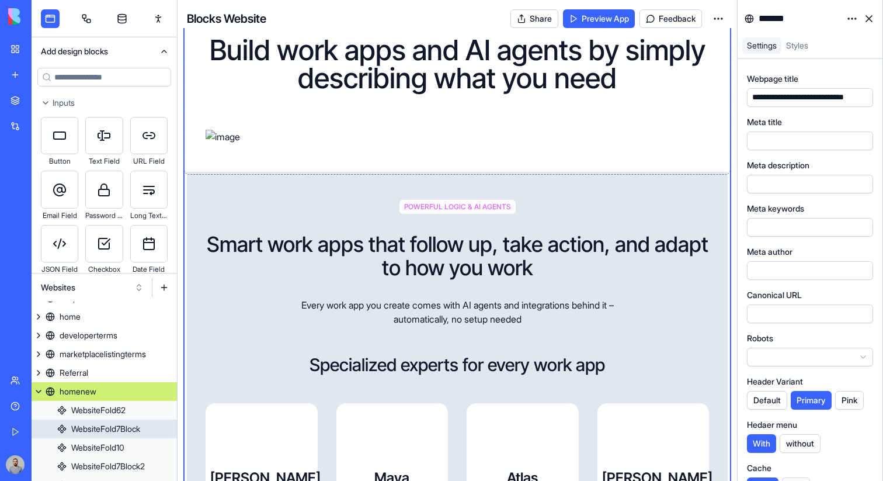
click at [543, 98] on div "Build work apps and AI agents by simply describing what you need" at bounding box center [457, 90] width 541 height 126
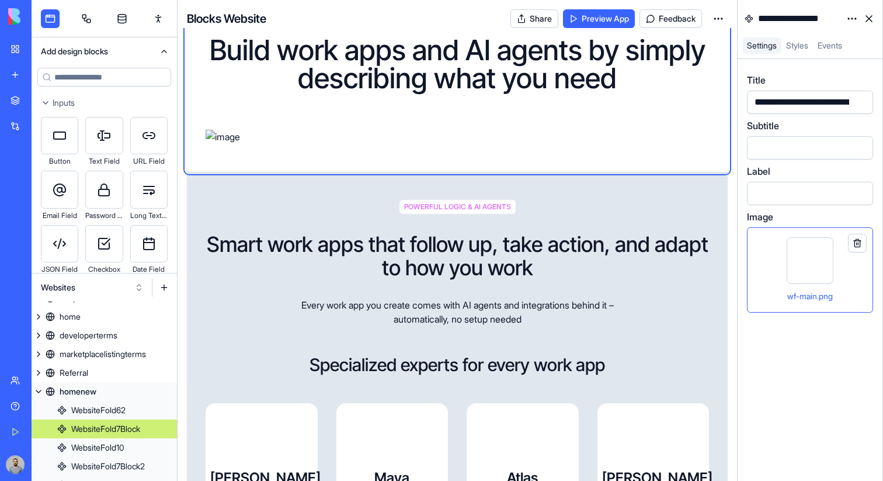
scroll to position [176, 0]
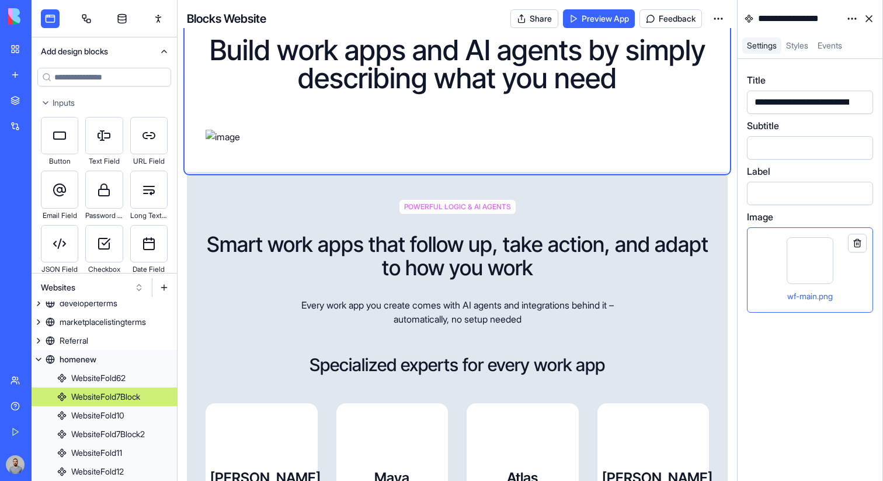
click at [845, 17] on html "BETA My Workspace New app Marketplace Integrations Recent ProjectHub Pro Meetin…" at bounding box center [441, 240] width 883 height 481
click at [828, 42] on div "State" at bounding box center [824, 42] width 69 height 19
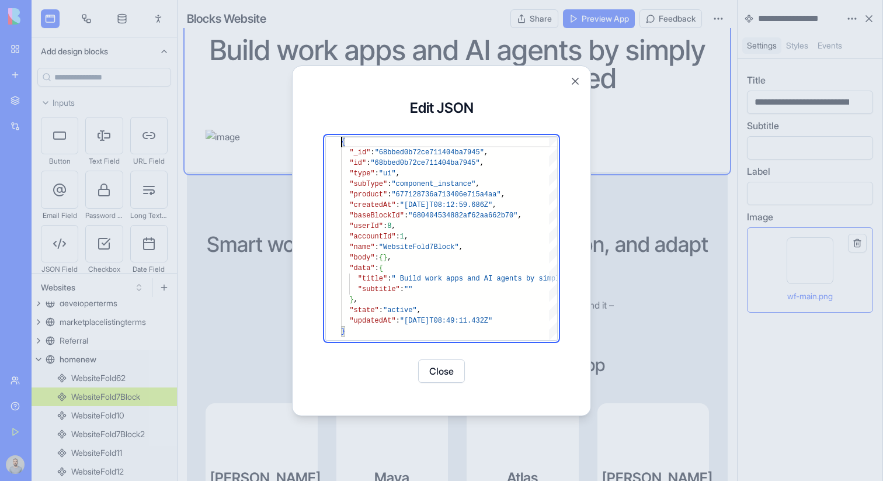
click at [662, 162] on div at bounding box center [441, 240] width 883 height 481
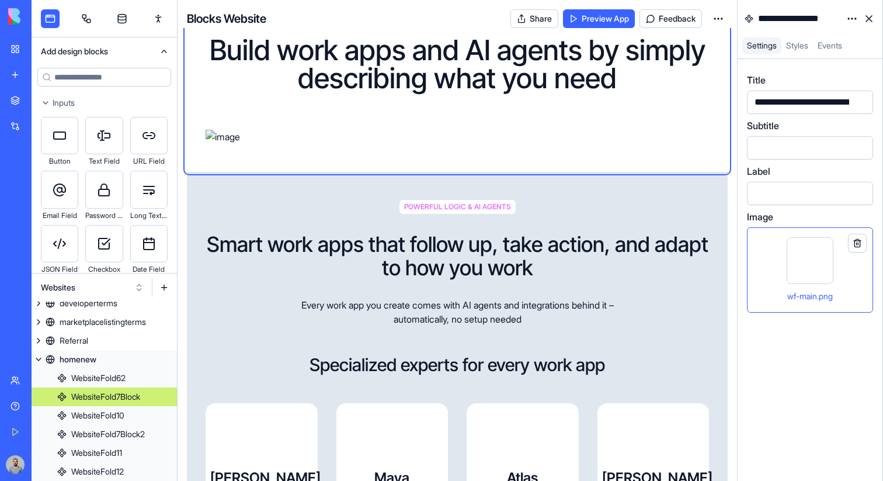
click at [860, 246] on button at bounding box center [857, 243] width 19 height 19
click at [722, 153] on div "Build work apps and AI agents by simply describing what you need" at bounding box center [457, 90] width 541 height 126
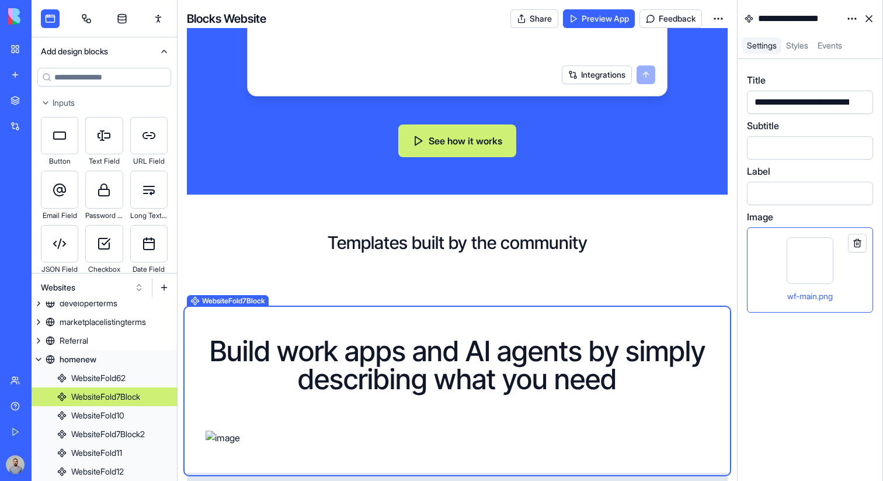
scroll to position [311, 0]
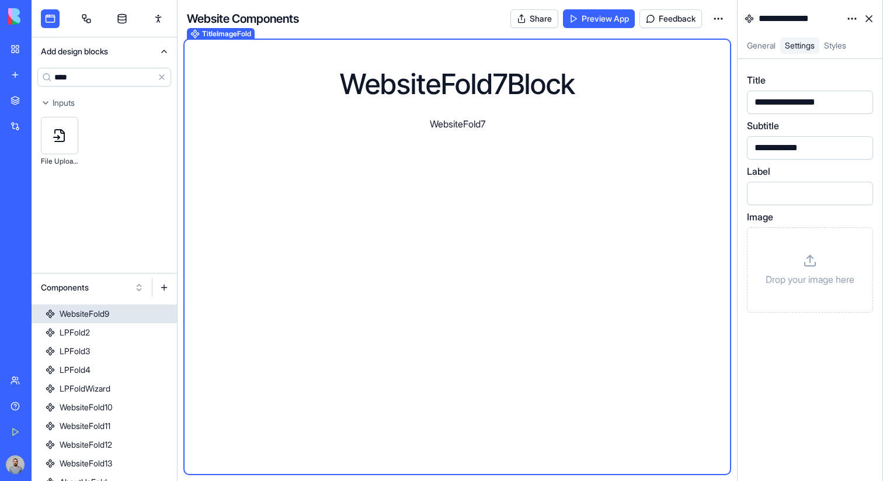
scroll to position [269, 0]
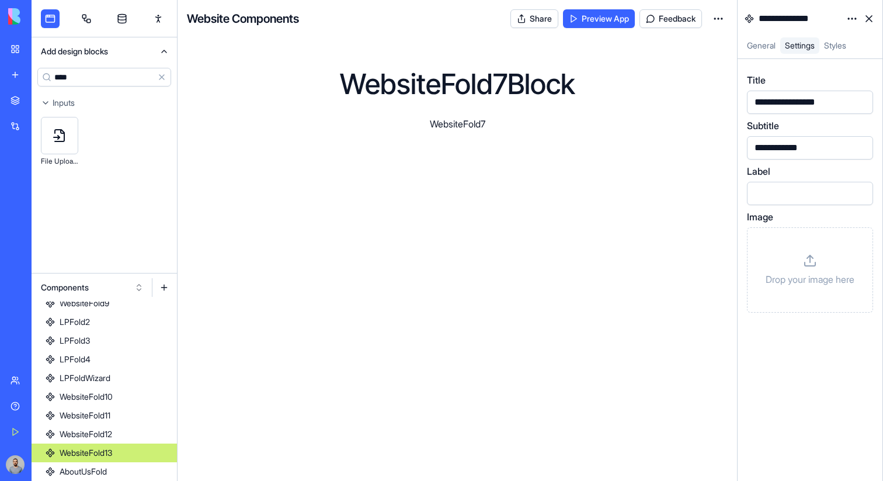
click at [137, 451] on link "WebsiteFold13" at bounding box center [104, 452] width 145 height 19
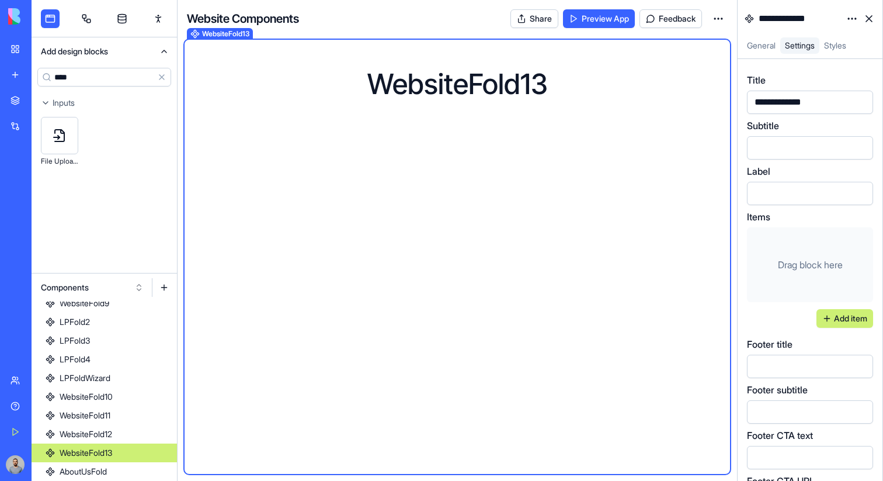
click at [106, 79] on input "****" at bounding box center [104, 77] width 134 height 19
type input "****"
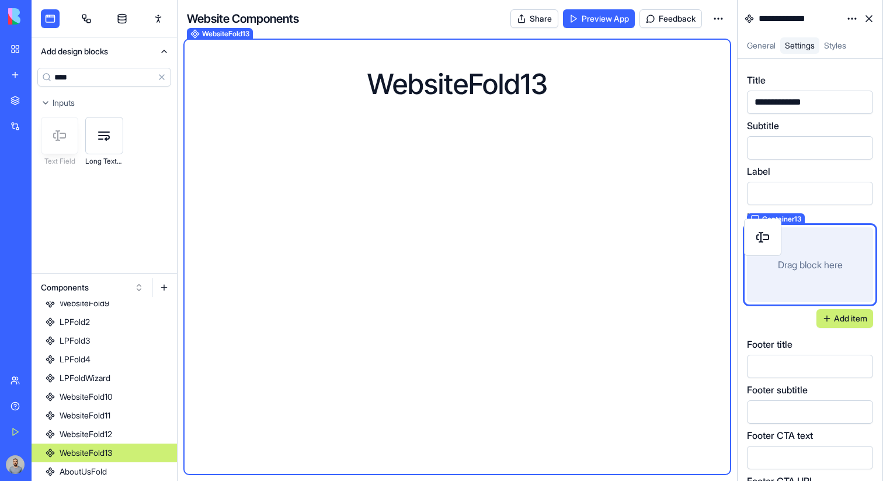
drag, startPoint x: 62, startPoint y: 134, endPoint x: 765, endPoint y: 235, distance: 710.5
click at [765, 235] on div "**********" at bounding box center [458, 240] width 852 height 481
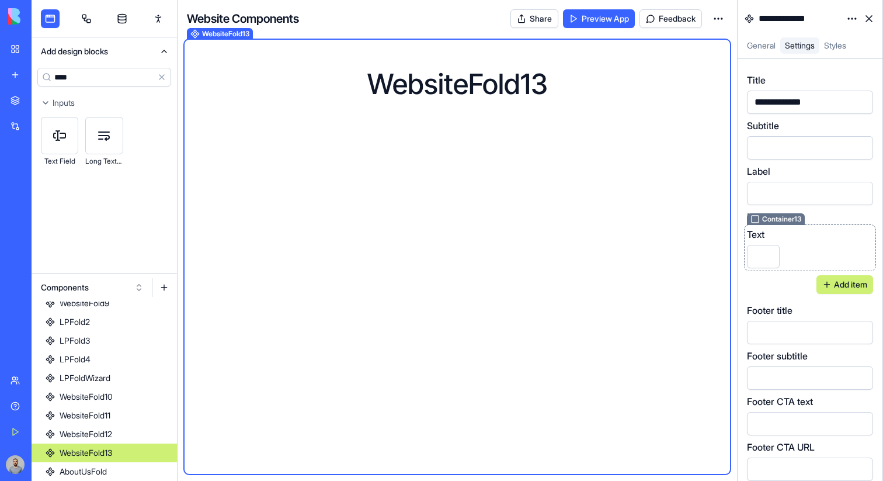
click at [819, 228] on div "**********" at bounding box center [810, 240] width 145 height 481
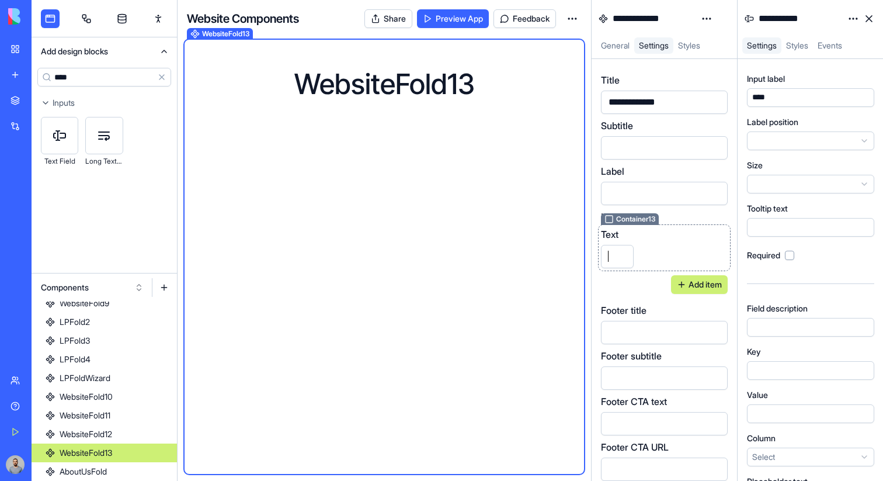
click at [696, 249] on div "Text" at bounding box center [664, 247] width 127 height 41
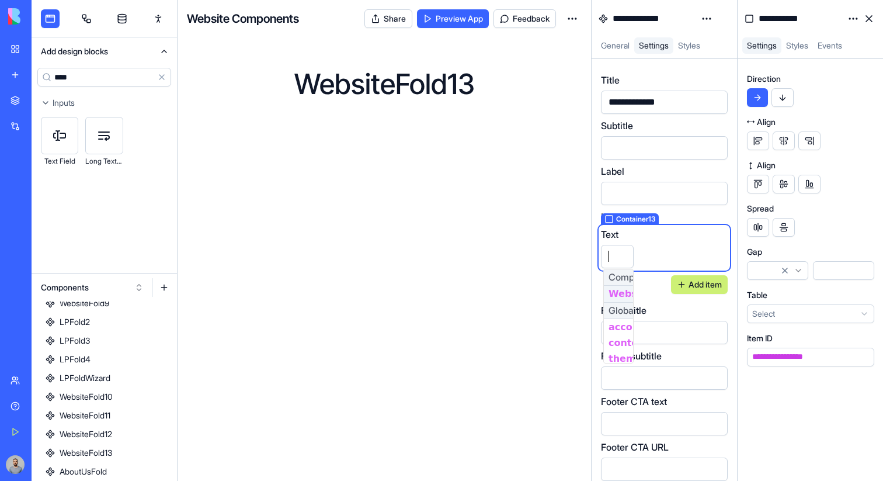
click at [790, 101] on button "button" at bounding box center [783, 97] width 22 height 19
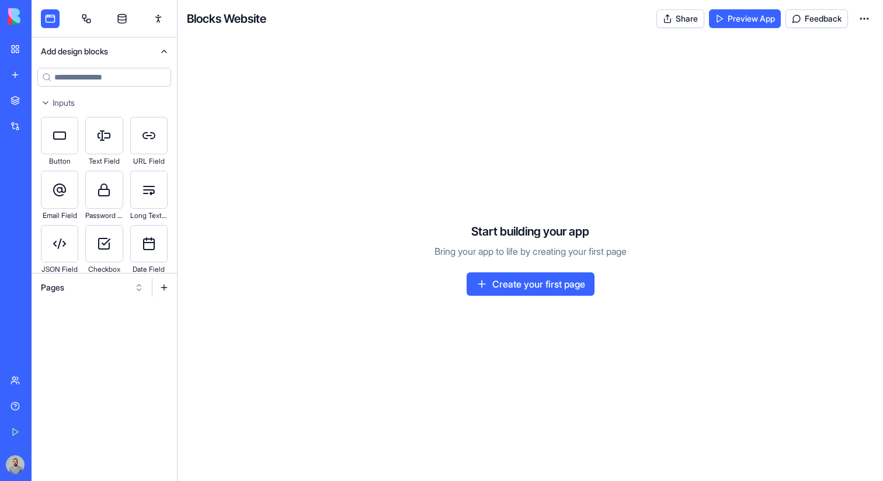
click at [85, 290] on button "Pages" at bounding box center [92, 287] width 114 height 19
drag, startPoint x: 85, startPoint y: 338, endPoint x: 84, endPoint y: 352, distance: 14.6
click at [84, 352] on div "Pages Components Websites" at bounding box center [92, 330] width 111 height 56
click at [84, 352] on div "Websites" at bounding box center [92, 348] width 111 height 19
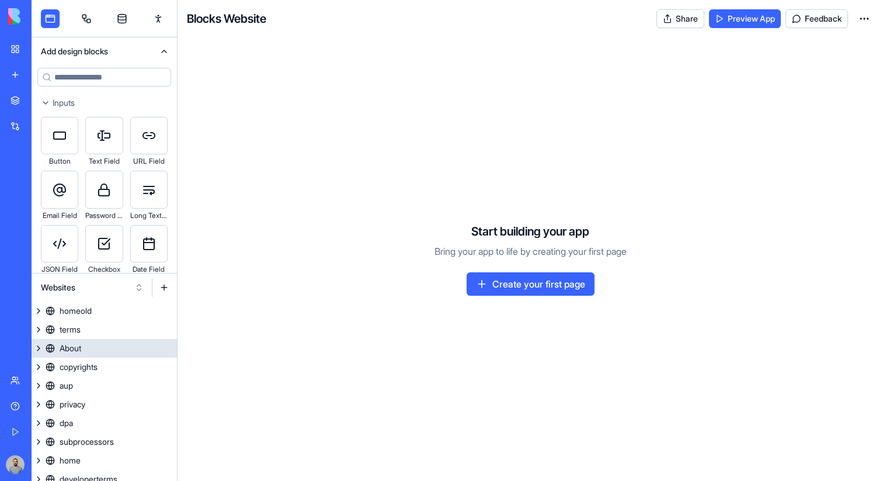
scroll to position [64, 0]
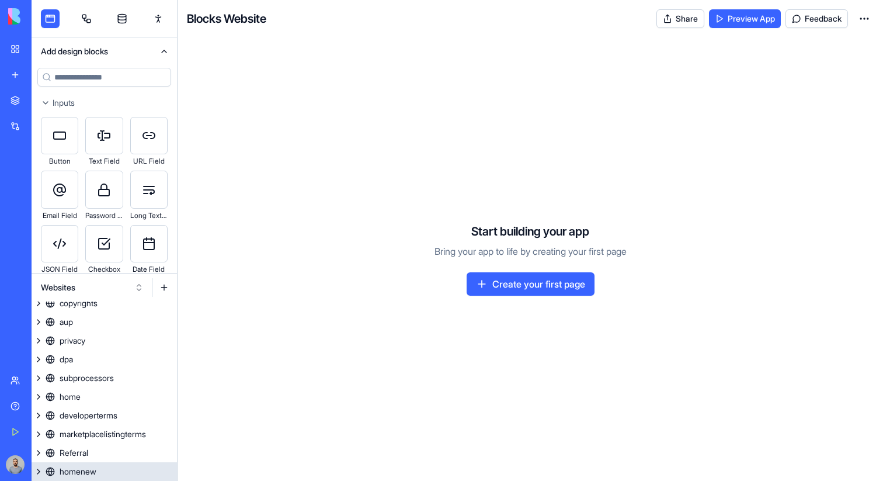
click at [89, 470] on div "homenew" at bounding box center [78, 472] width 37 height 12
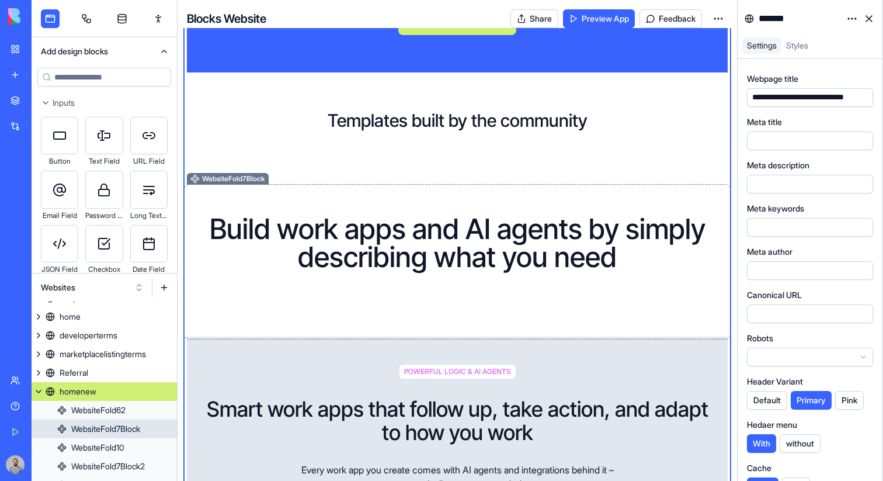
scroll to position [338, 0]
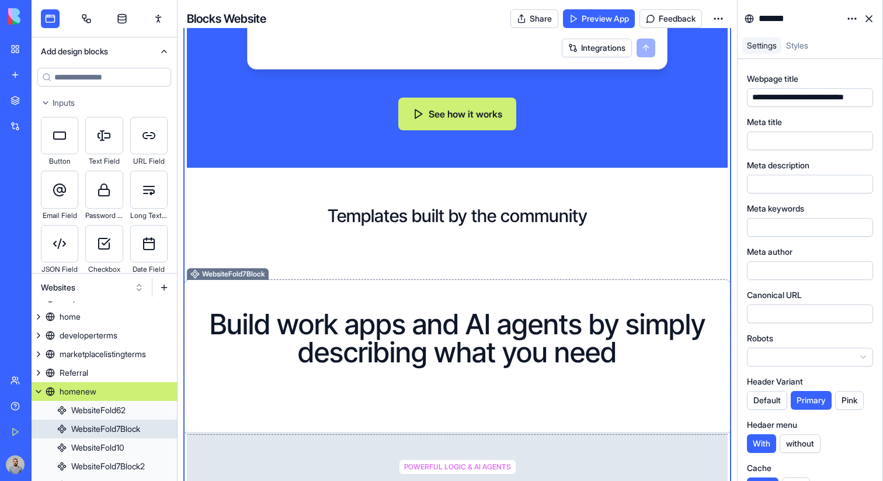
click at [630, 380] on div "Build work apps and AI agents by simply describing what you need" at bounding box center [457, 357] width 541 height 112
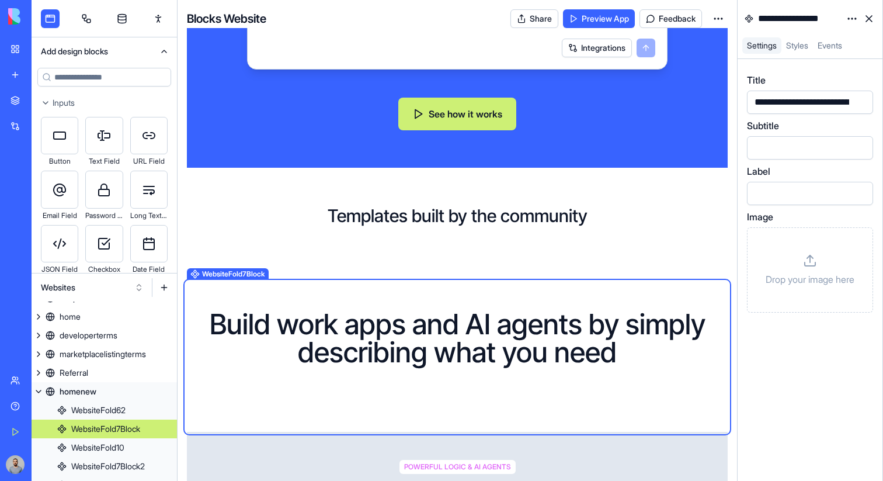
scroll to position [176, 0]
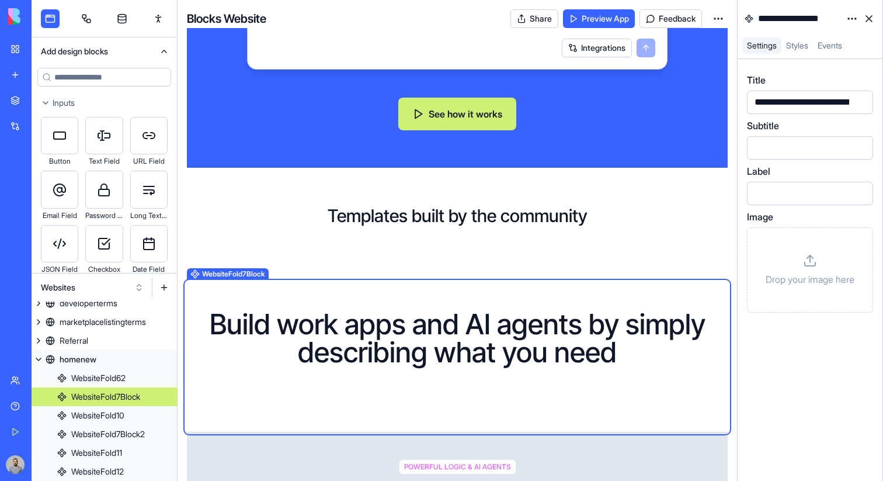
click at [839, 257] on div "Drop your image here" at bounding box center [810, 269] width 106 height 65
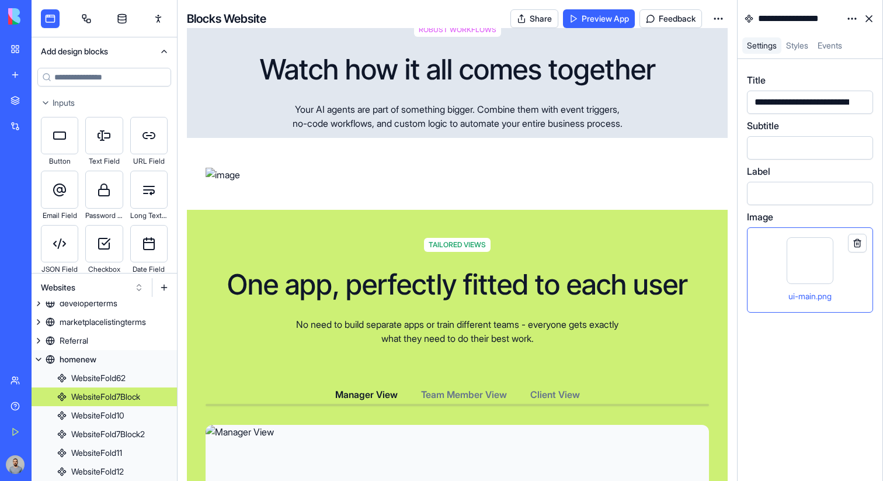
scroll to position [2325, 0]
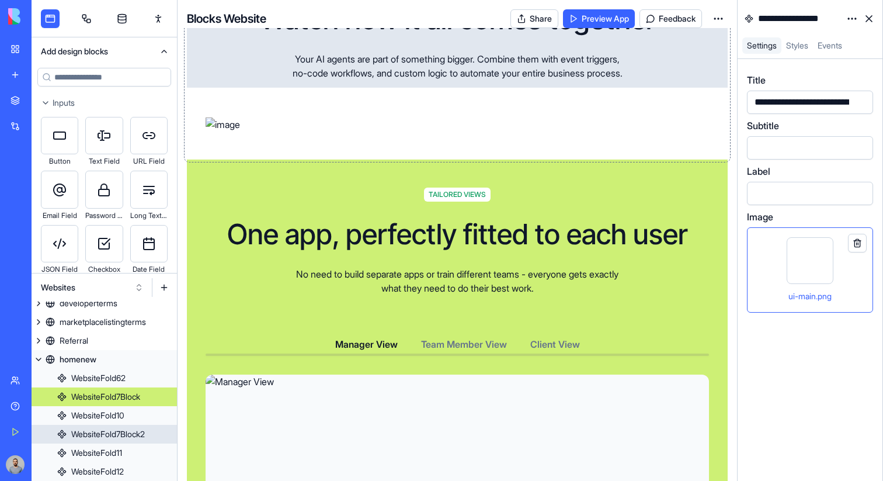
click at [549, 80] on p "Your AI agents are part of something bigger. Combine them with event triggers, …" at bounding box center [457, 66] width 336 height 28
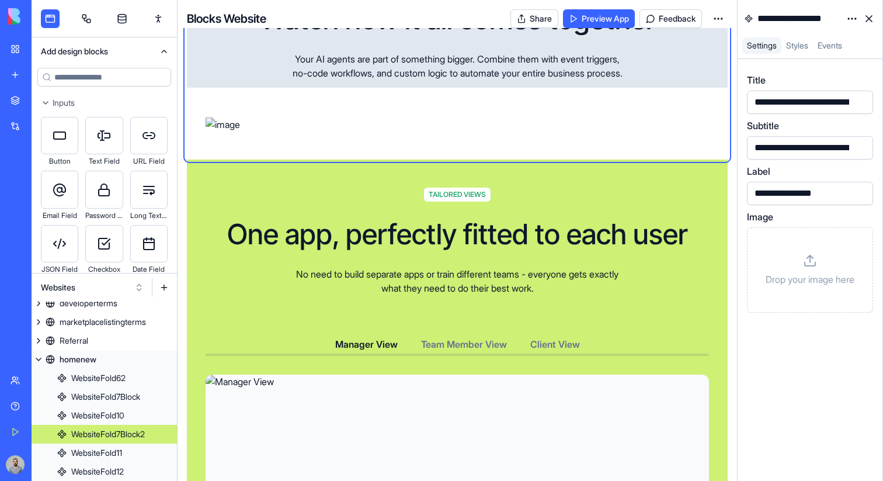
click at [818, 255] on div "Drop your image here" at bounding box center [810, 269] width 106 height 65
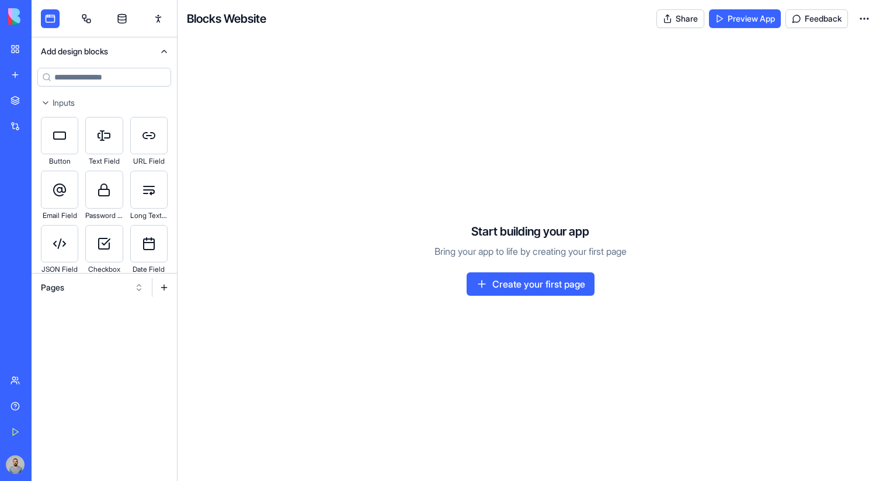
click at [63, 299] on div "Pages" at bounding box center [104, 287] width 145 height 28
click at [71, 287] on button "Pages" at bounding box center [92, 287] width 114 height 19
click at [69, 346] on div "Websites" at bounding box center [92, 348] width 111 height 19
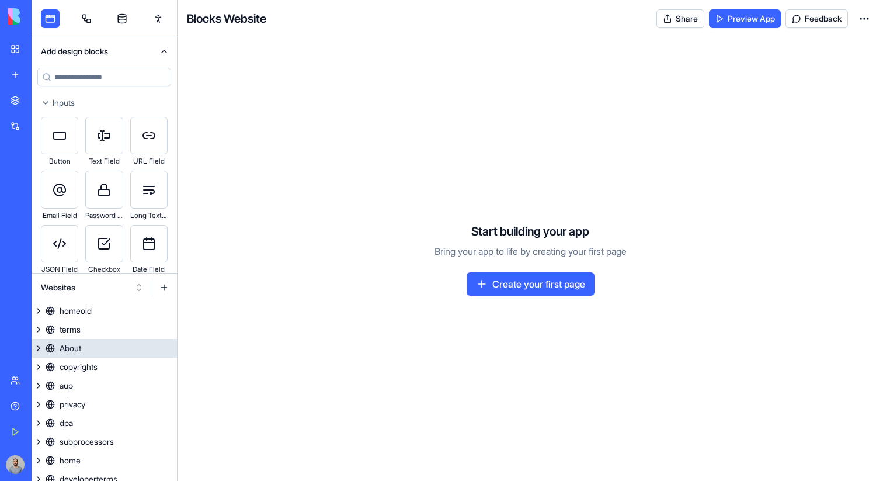
scroll to position [64, 0]
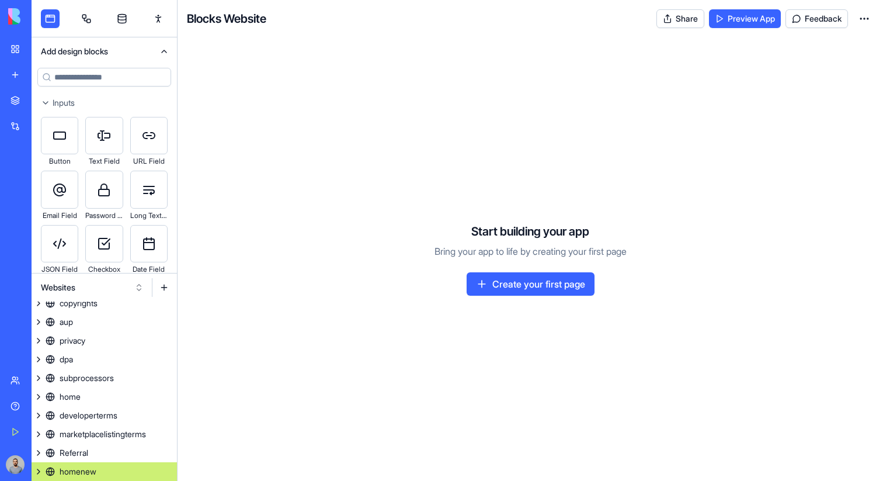
click at [83, 471] on div "homenew" at bounding box center [78, 472] width 37 height 12
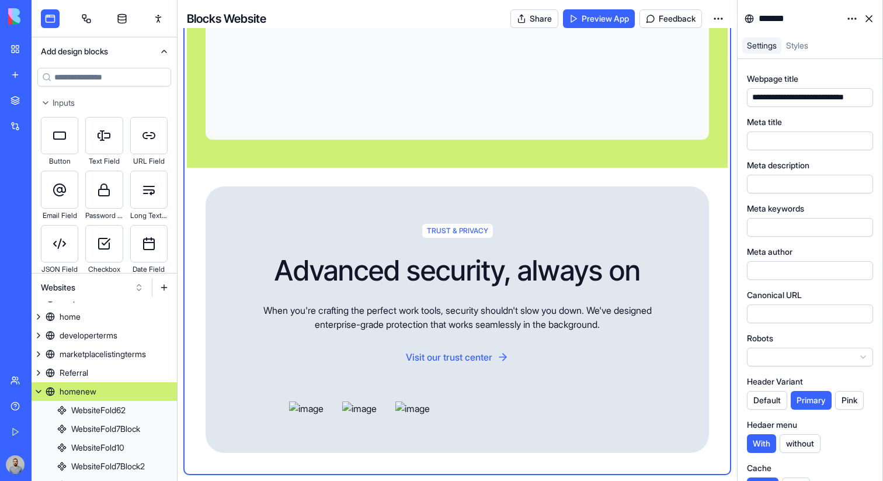
scroll to position [3725, 0]
click at [137, 78] on input at bounding box center [104, 77] width 134 height 19
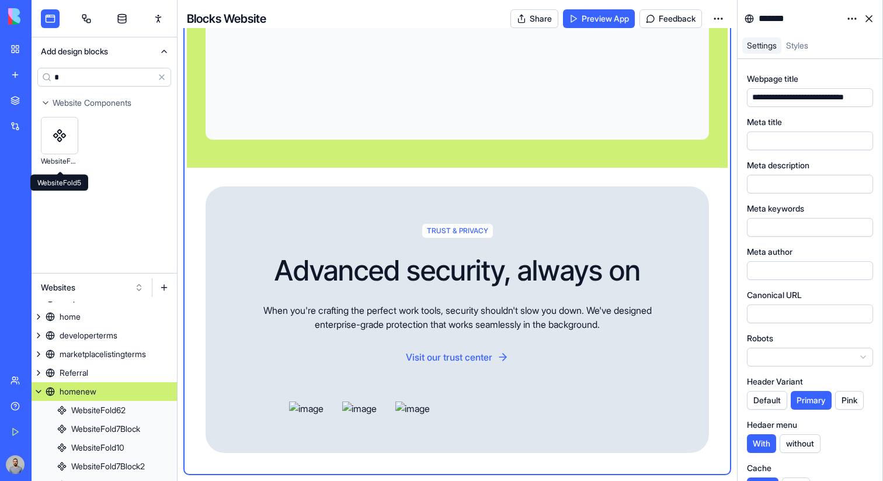
type input "*"
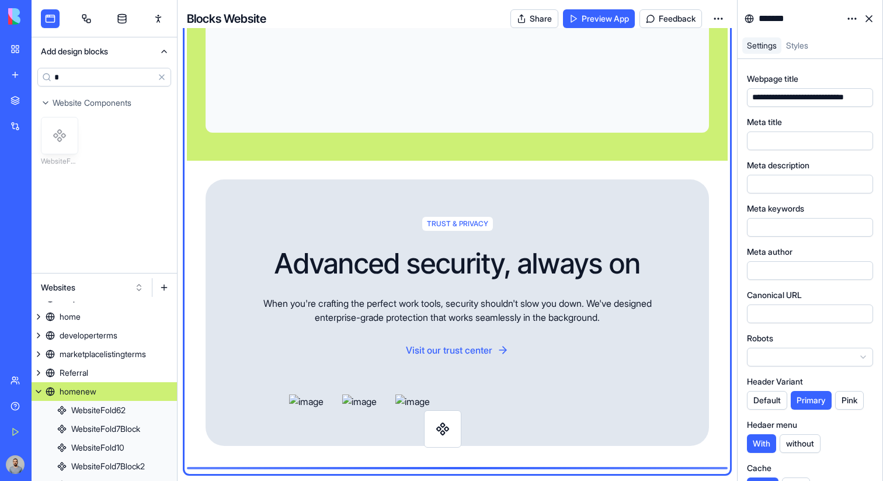
scroll to position [3732, 0]
drag, startPoint x: 62, startPoint y: 141, endPoint x: 444, endPoint y: 438, distance: 484.1
click at [444, 439] on div "Add design blocks * Clear Website Components WebsiteFold5 Websites homeold term…" at bounding box center [458, 240] width 852 height 481
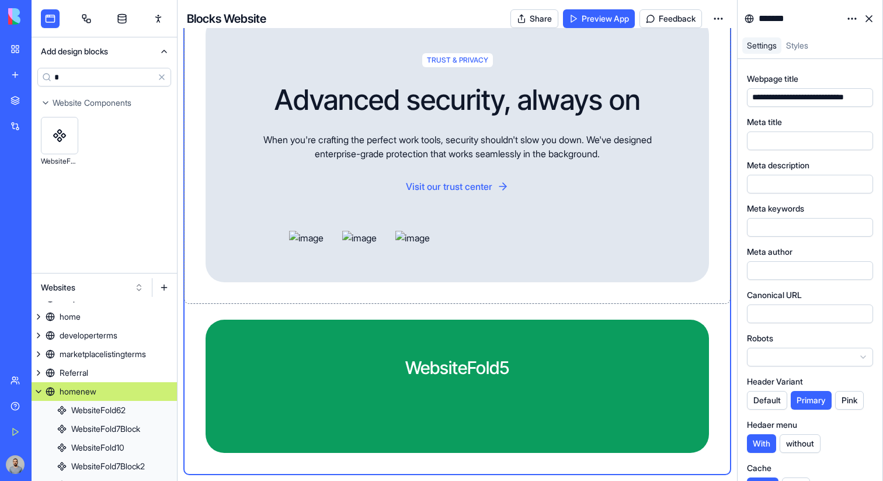
scroll to position [3895, 0]
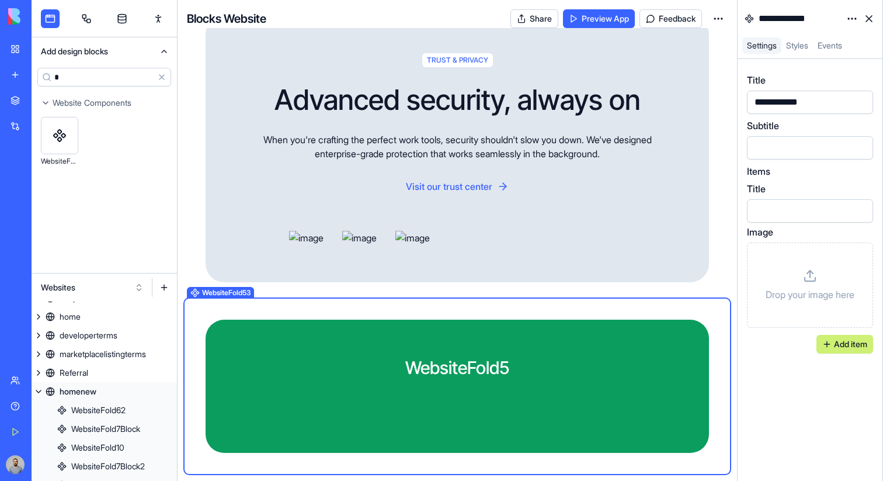
click at [529, 361] on h2 "WebsiteFold5" at bounding box center [457, 367] width 429 height 21
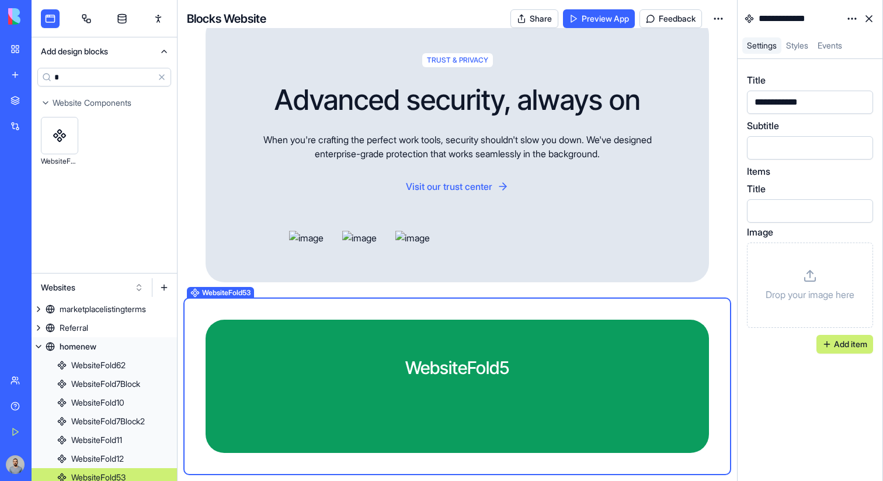
scroll to position [194, 0]
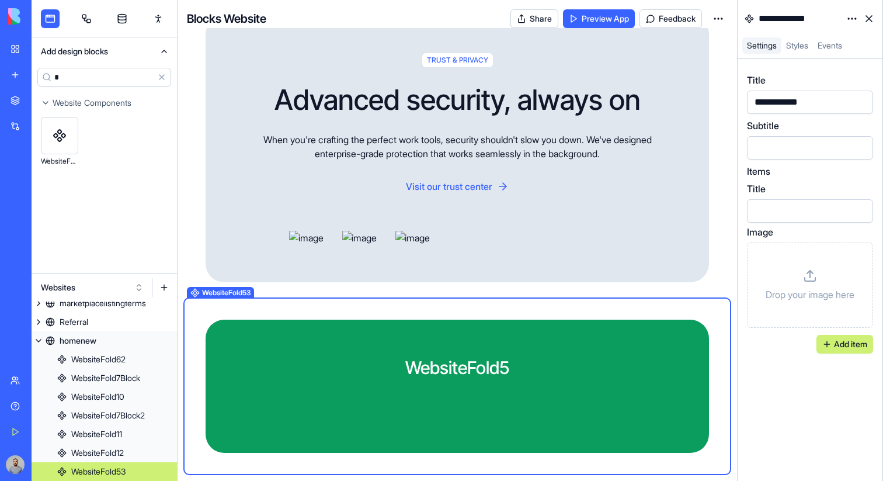
click at [710, 315] on div "WebsiteFold5" at bounding box center [457, 386] width 541 height 171
click at [856, 19] on html "BETA My Workspace New app Marketplace Integrations Recent ProjectHub Pro Meetin…" at bounding box center [441, 240] width 883 height 481
click at [838, 39] on div "State" at bounding box center [824, 42] width 69 height 19
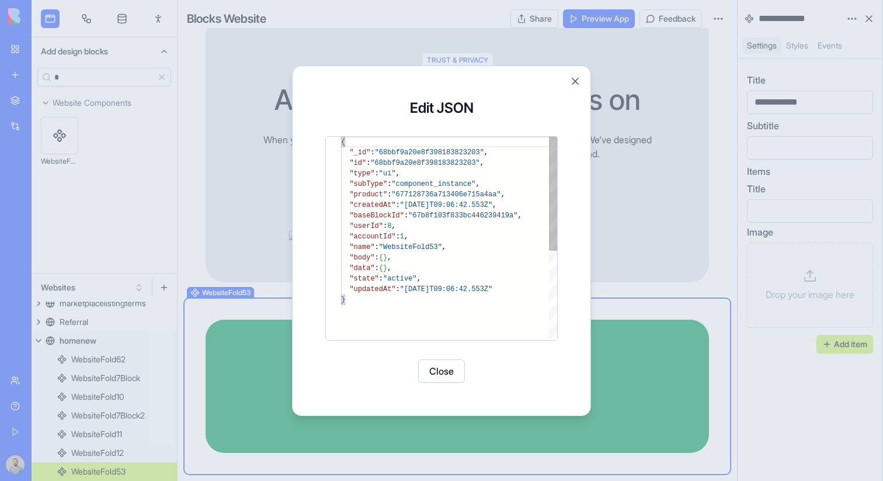
click at [402, 266] on div "{ "_id" : "68bbf9a20e8f398183823203" , "id" : "68bbf9a20e8f398183823203" , "typ…" at bounding box center [449, 317] width 216 height 361
type textarea "**********"
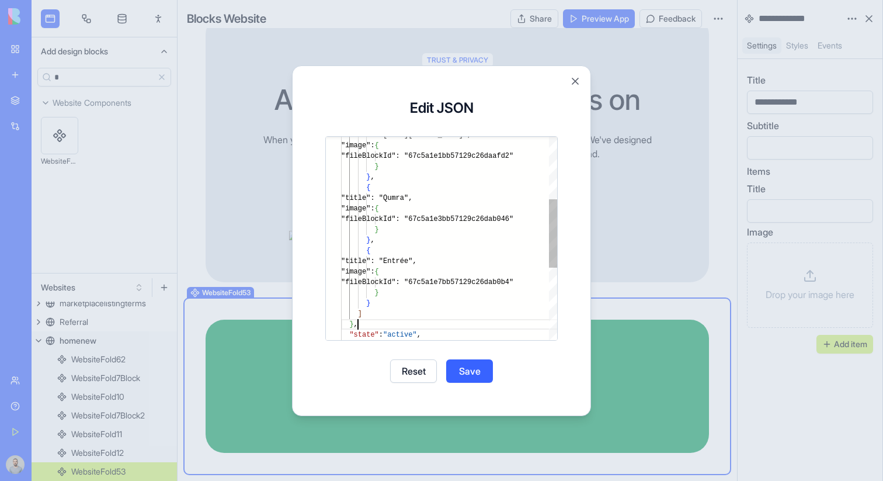
scroll to position [53, 17]
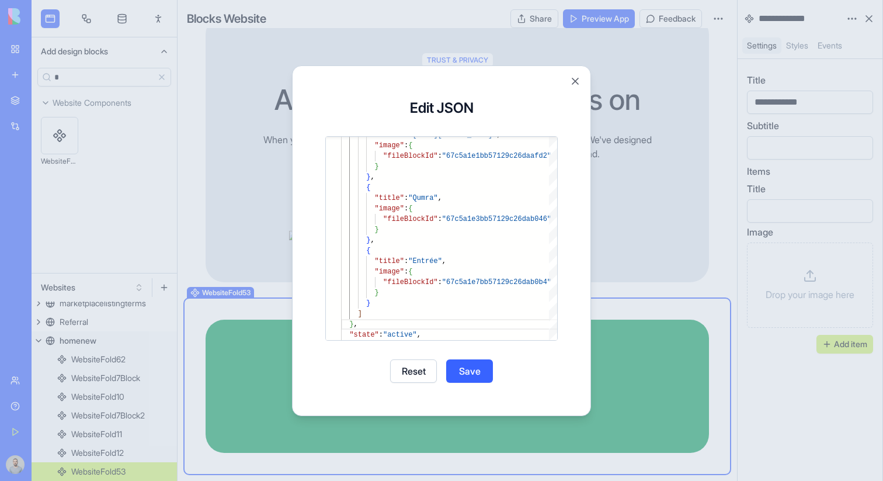
click at [485, 374] on button "Save" at bounding box center [469, 370] width 47 height 23
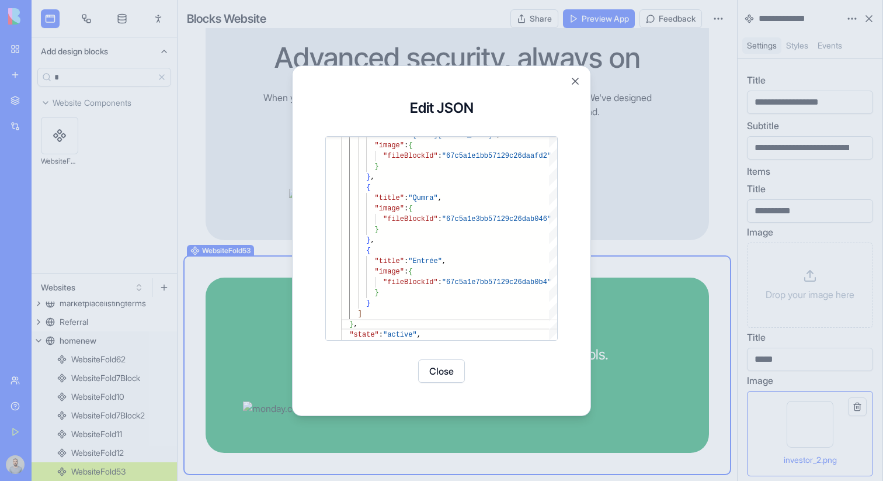
click at [447, 373] on button "Close" at bounding box center [441, 370] width 47 height 23
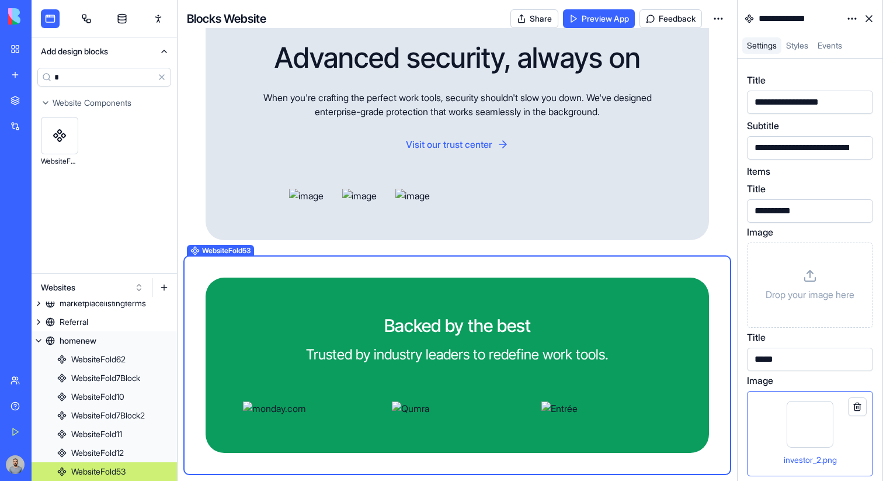
scroll to position [3973, 0]
click at [99, 73] on input "*" at bounding box center [104, 77] width 134 height 19
type input "**"
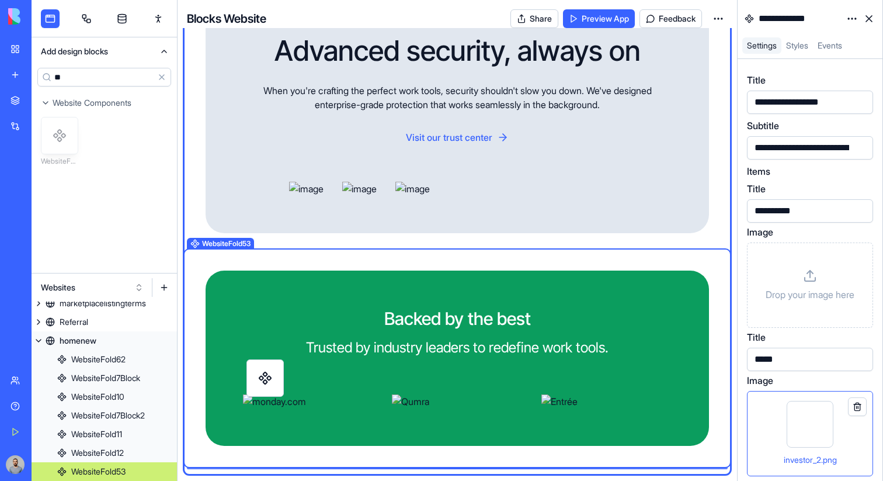
scroll to position [3980, 0]
drag, startPoint x: 54, startPoint y: 134, endPoint x: 277, endPoint y: 425, distance: 366.7
click at [277, 425] on div "Add design blocks ** Clear Website Components WebsiteFold13 Websites homeold te…" at bounding box center [458, 240] width 852 height 481
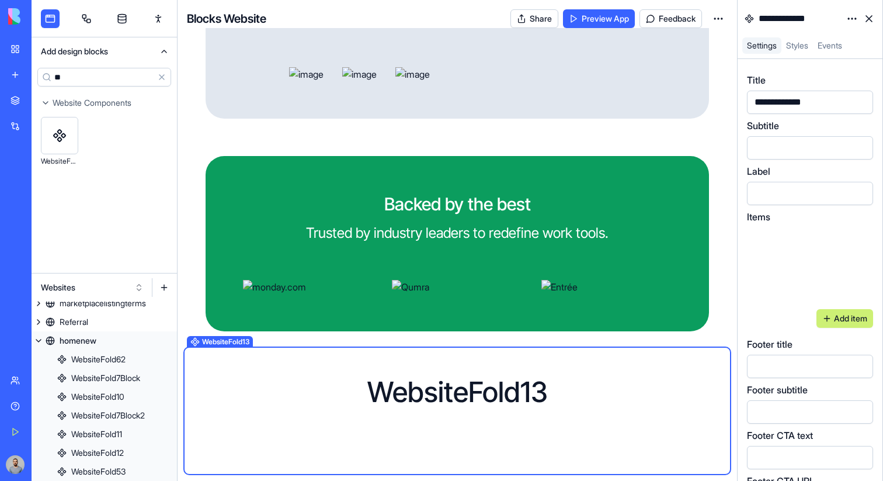
scroll to position [213, 0]
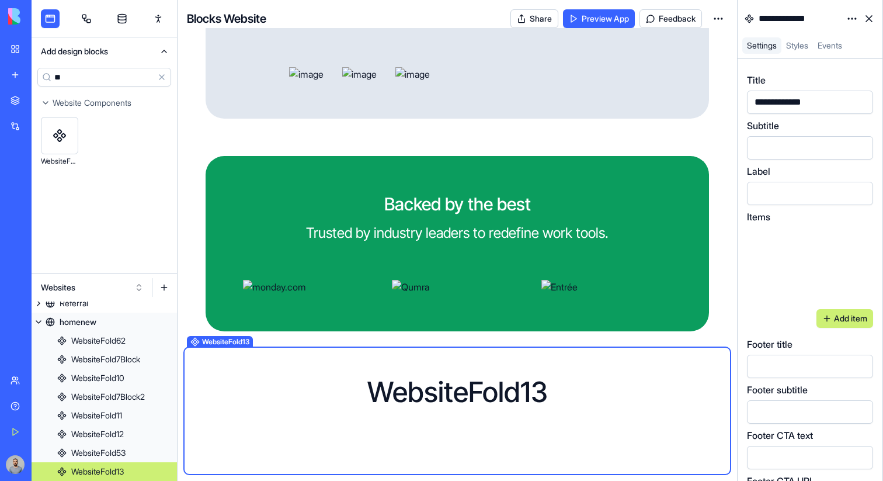
click at [609, 394] on div "WebsiteFold13" at bounding box center [457, 392] width 486 height 28
click at [850, 20] on html "BETA My Workspace New app Marketplace Integrations Recent ProjectHub Pro Meetin…" at bounding box center [441, 240] width 883 height 481
click at [840, 36] on div "State" at bounding box center [824, 42] width 69 height 19
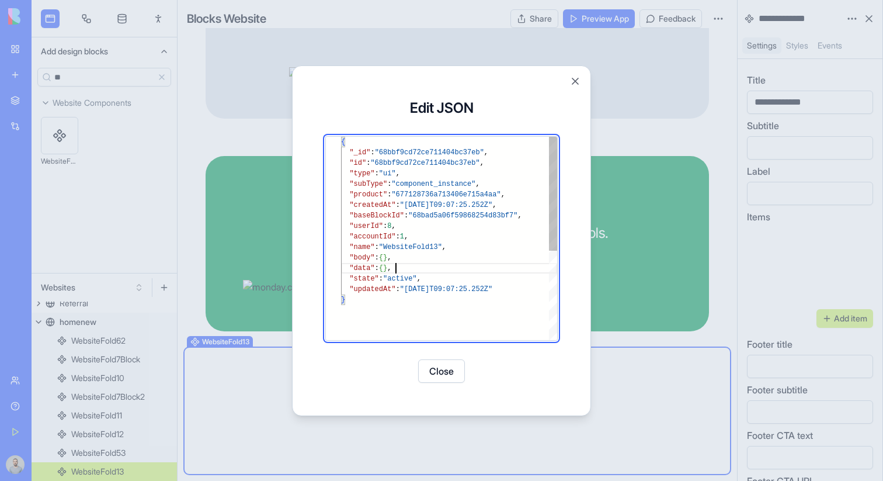
click at [439, 263] on div "{ "_id" : "68bbf9cd72ce711404bc37eb" , "id" : "68bbf9cd72ce711404bc37eb" , "typ…" at bounding box center [449, 317] width 216 height 361
type textarea "**********"
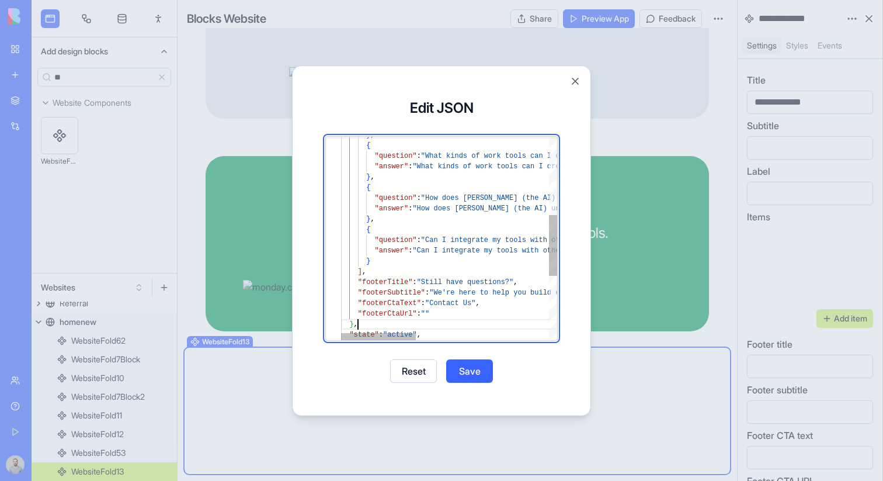
scroll to position [21, 17]
click at [475, 371] on button "Save" at bounding box center [469, 370] width 47 height 23
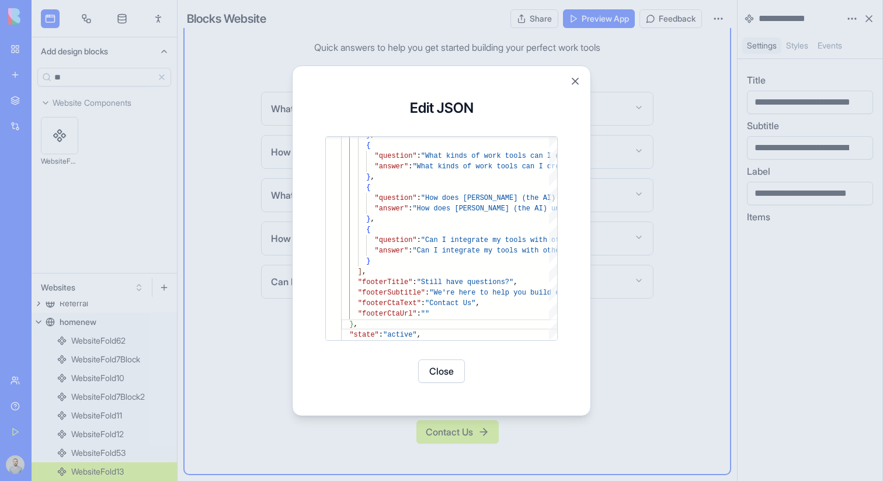
click at [436, 375] on button "Close" at bounding box center [441, 370] width 47 height 23
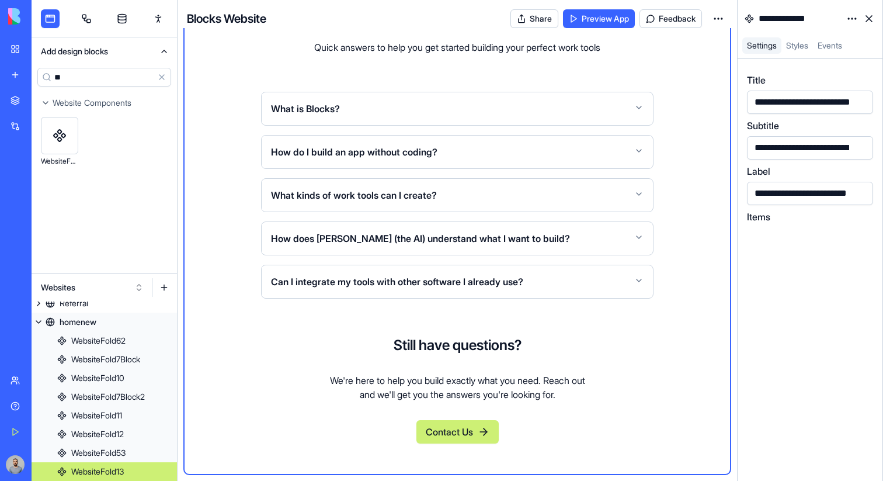
scroll to position [4390, 0]
click at [495, 168] on button "How do I build an app without coding?" at bounding box center [457, 152] width 373 height 33
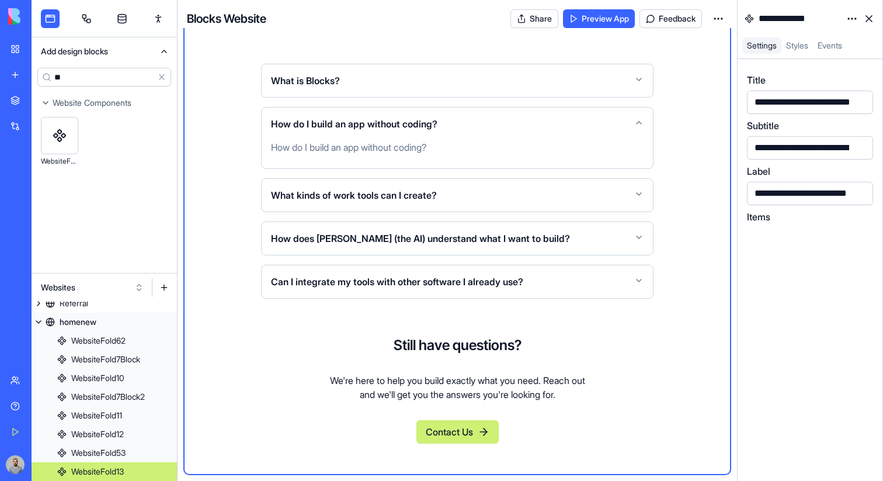
click at [497, 140] on button "How do I build an app without coding?" at bounding box center [457, 123] width 373 height 33
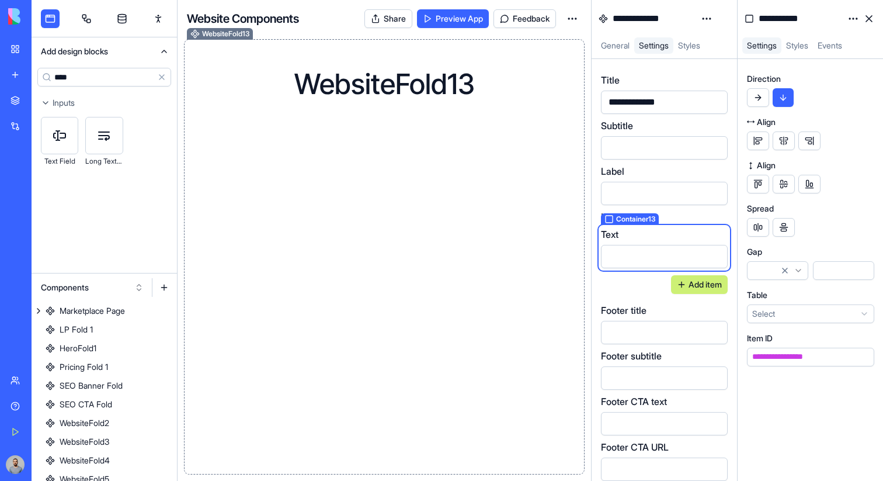
scroll to position [269, 0]
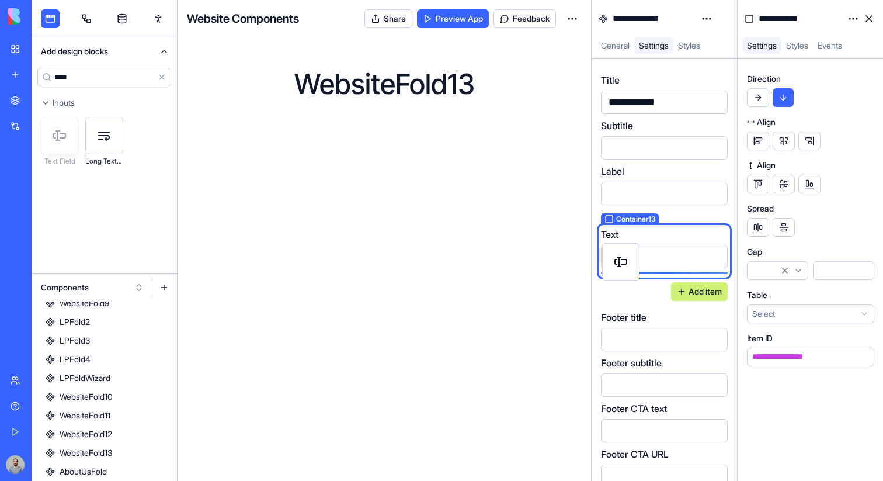
drag, startPoint x: 64, startPoint y: 137, endPoint x: 626, endPoint y: 262, distance: 575.7
click at [626, 262] on div "**********" at bounding box center [458, 240] width 852 height 481
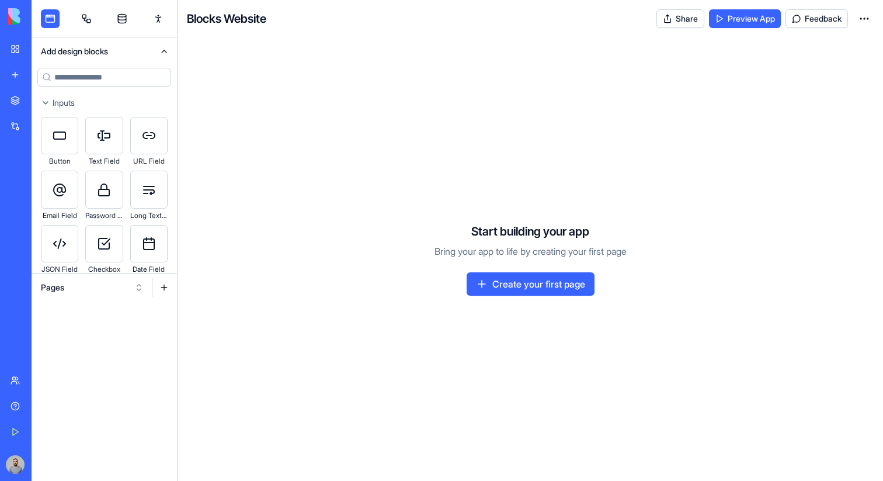
click at [93, 297] on div "Pages" at bounding box center [104, 287] width 145 height 28
click at [98, 290] on button "Pages" at bounding box center [92, 287] width 114 height 19
click at [91, 348] on div "Websites" at bounding box center [92, 348] width 111 height 19
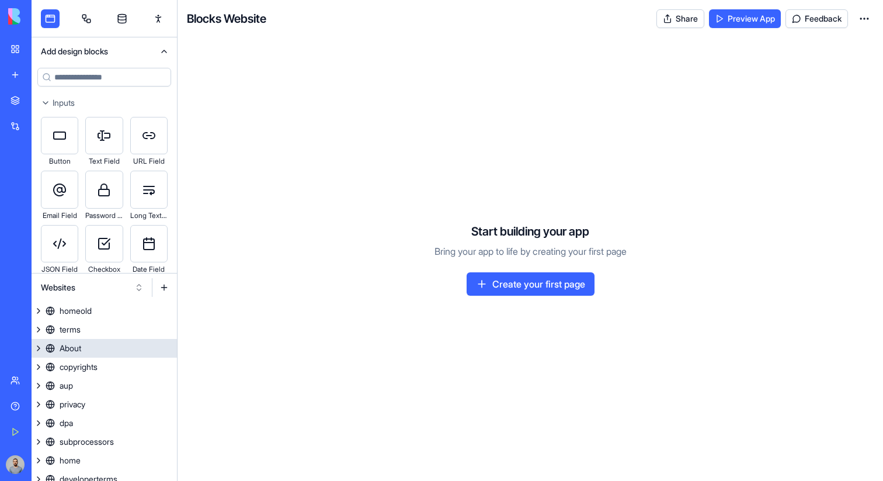
scroll to position [64, 0]
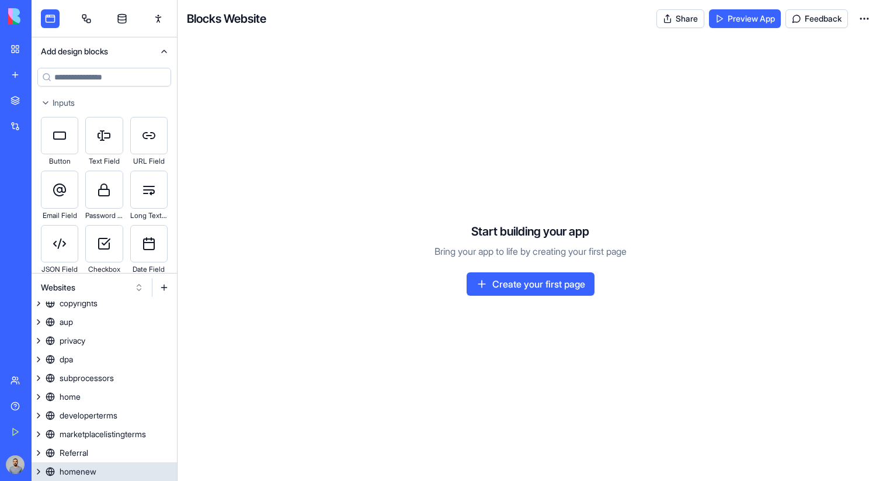
click at [101, 465] on link "homenew" at bounding box center [104, 471] width 145 height 19
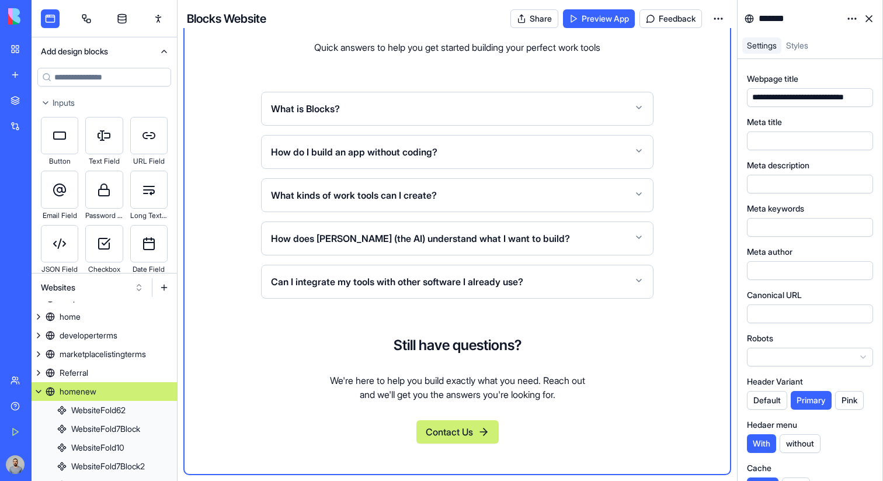
scroll to position [4447, 0]
click at [702, 222] on div "FREQUENTLY ASKED QUESTIONS Everything you need to know Quick answers to help yo…" at bounding box center [457, 202] width 523 height 501
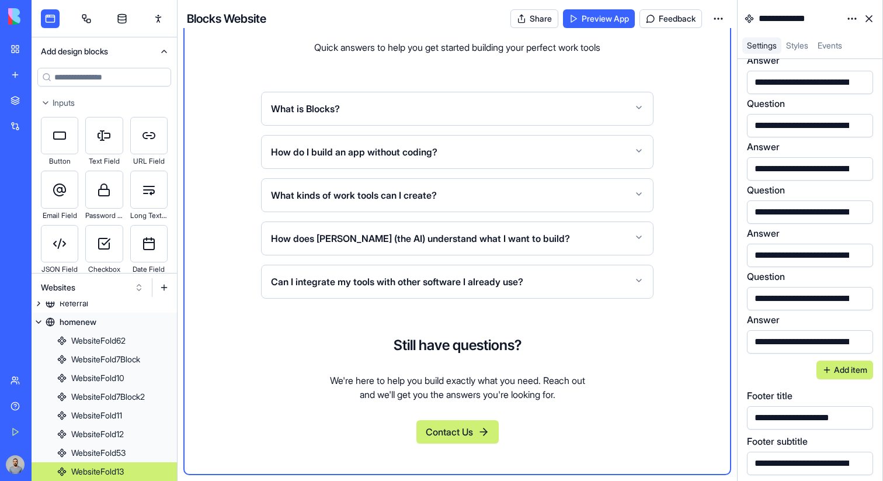
scroll to position [389, 0]
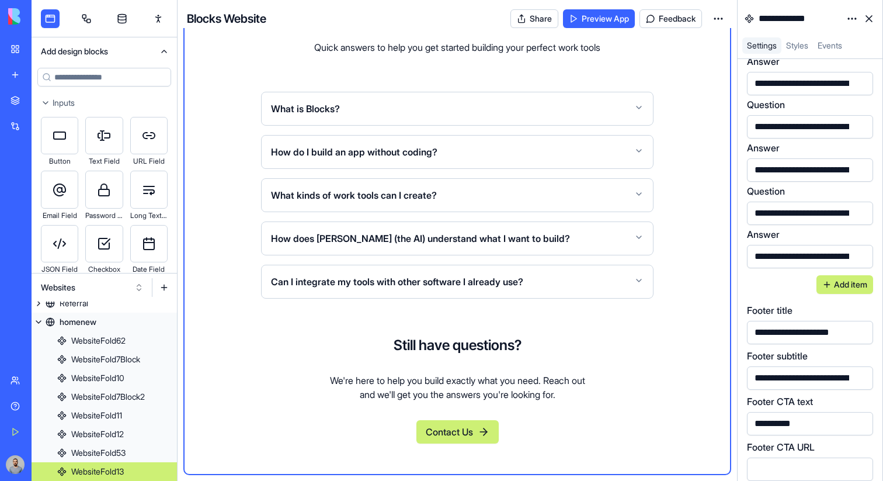
click at [433, 427] on button "Contact Us" at bounding box center [457, 431] width 82 height 23
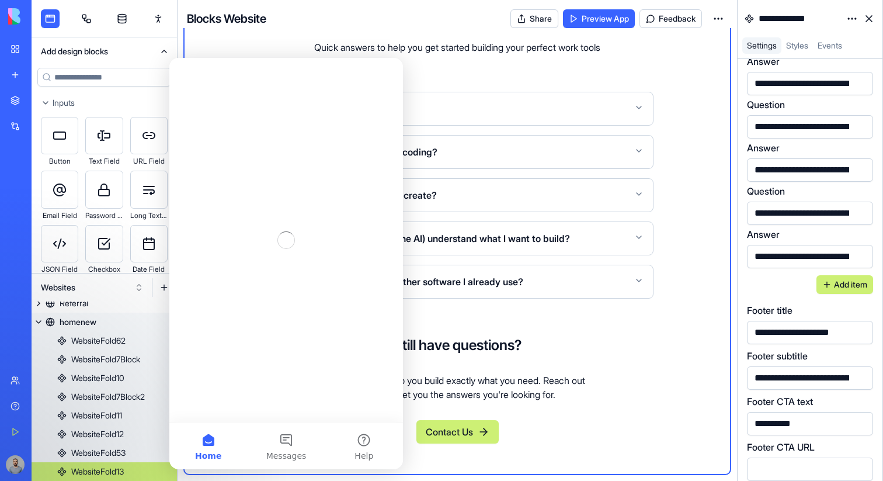
scroll to position [0, 0]
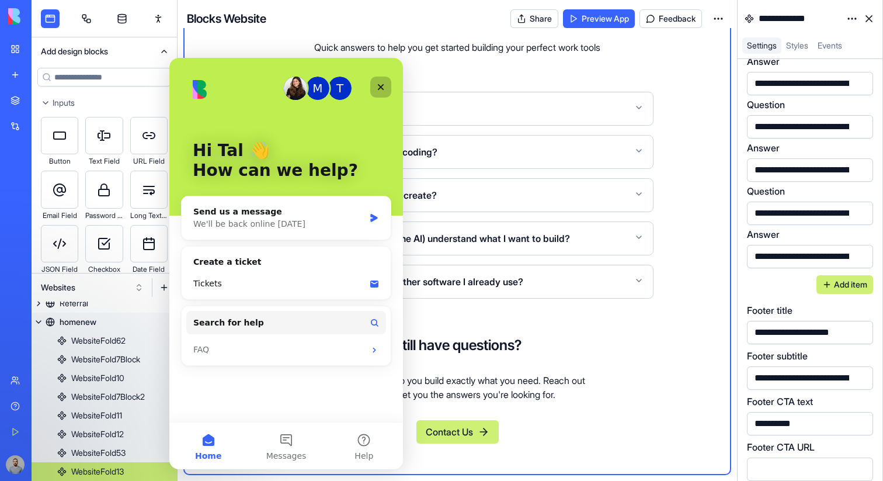
click at [381, 84] on icon "Close" at bounding box center [380, 86] width 9 height 9
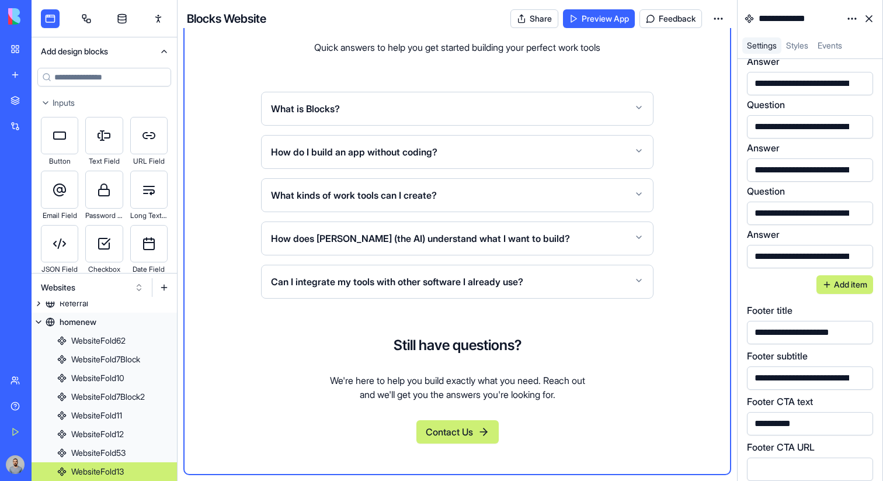
click at [131, 76] on input at bounding box center [104, 77] width 134 height 19
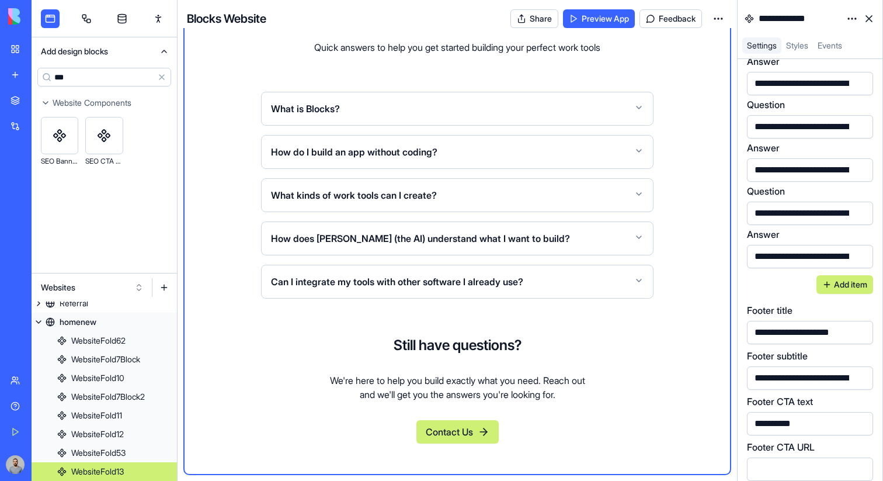
type input "***"
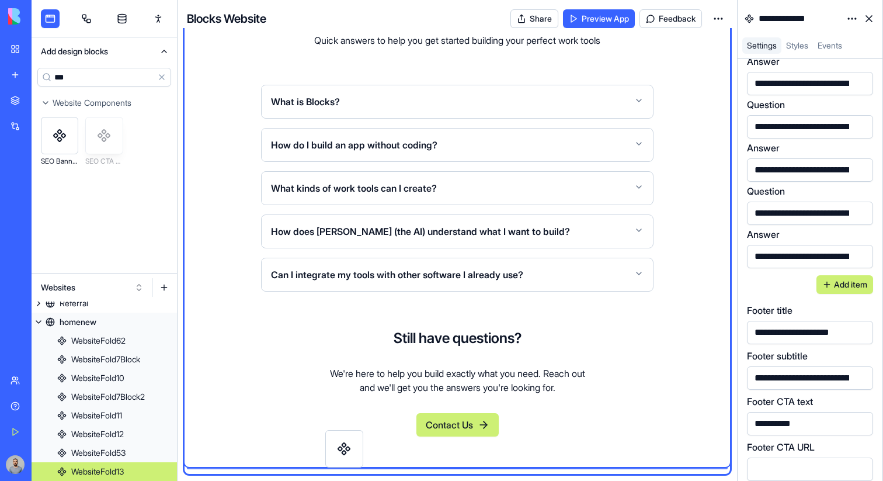
scroll to position [4518, 0]
drag, startPoint x: 105, startPoint y: 138, endPoint x: 344, endPoint y: 459, distance: 399.9
click at [344, 459] on div "Add design blocks *** Clear Website Components SEO Banner Fold SEO CTA Fold Web…" at bounding box center [458, 240] width 852 height 481
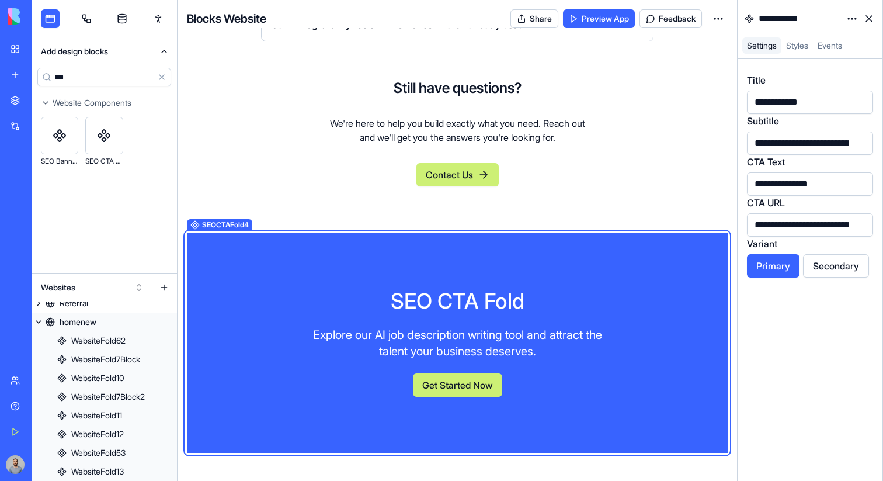
scroll to position [232, 0]
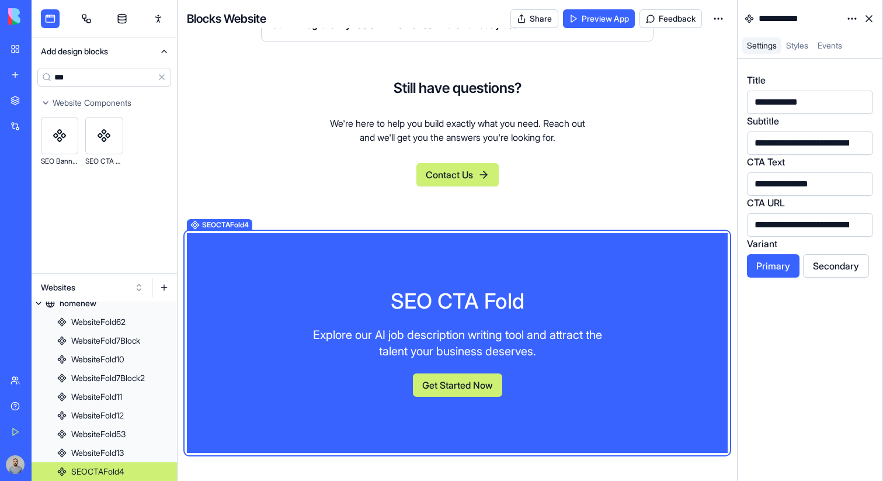
click at [542, 287] on div "SEO CTA Fold Explore our AI job description writing tool and attract the talent…" at bounding box center [457, 343] width 541 height 220
click at [849, 26] on html "BETA My Workspace New app Marketplace Integrations Recent ProjectHub Pro Meetin…" at bounding box center [441, 240] width 883 height 481
click at [839, 36] on div "State" at bounding box center [824, 42] width 69 height 19
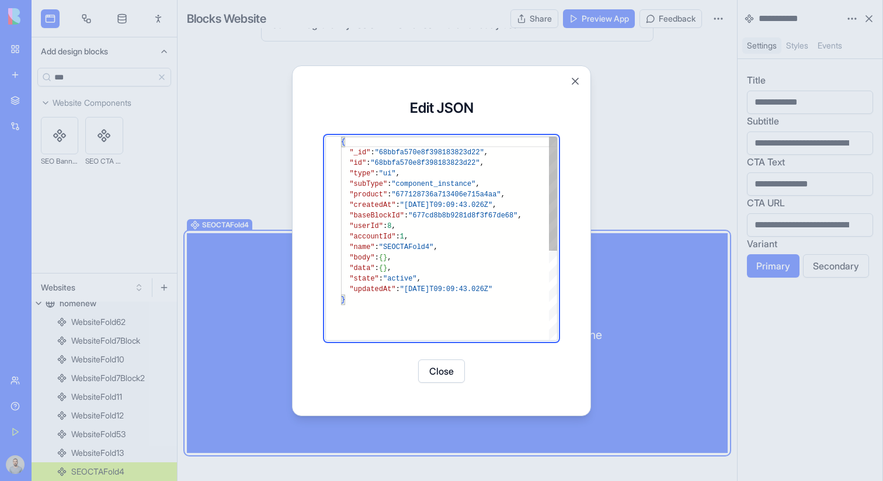
click at [405, 272] on div "{ "_id" : "68bbfa570e8f398183823d22" , "id" : "68bbfa570e8f398183823d22" , "typ…" at bounding box center [449, 317] width 216 height 361
type textarea "**********"
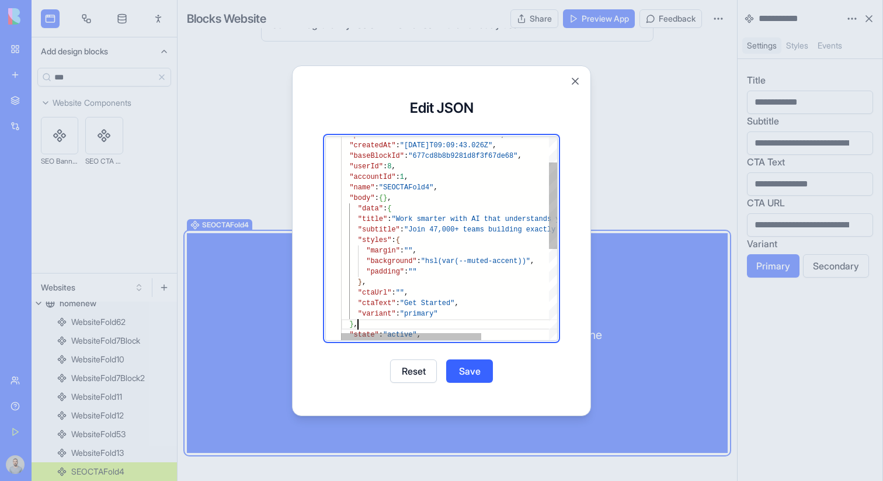
scroll to position [32, 17]
click at [468, 370] on button "Save" at bounding box center [469, 370] width 47 height 23
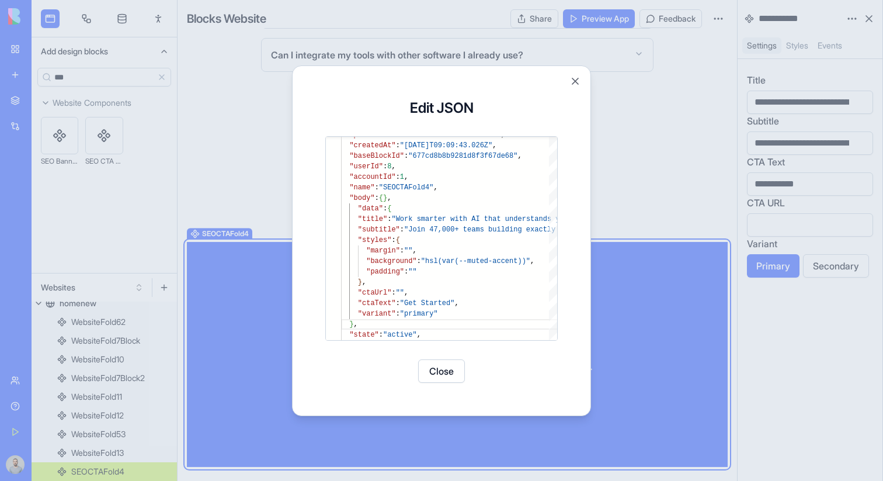
scroll to position [4738, 0]
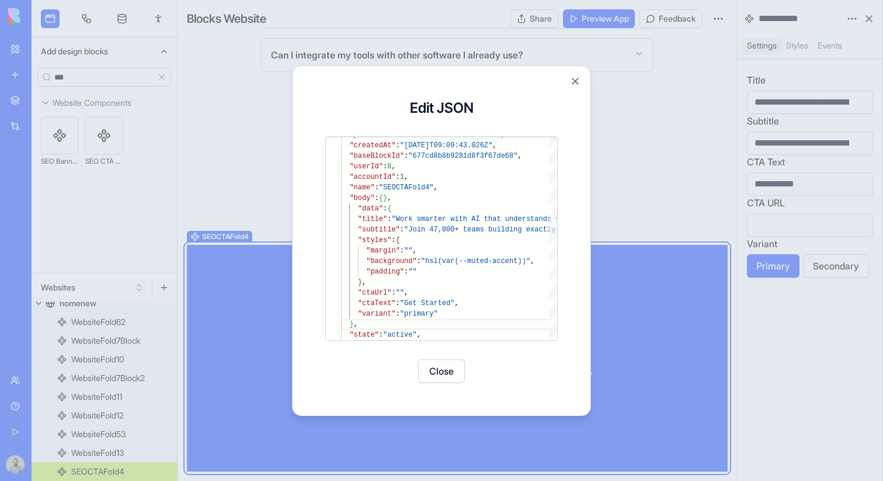
click at [449, 373] on button "Close" at bounding box center [441, 370] width 47 height 23
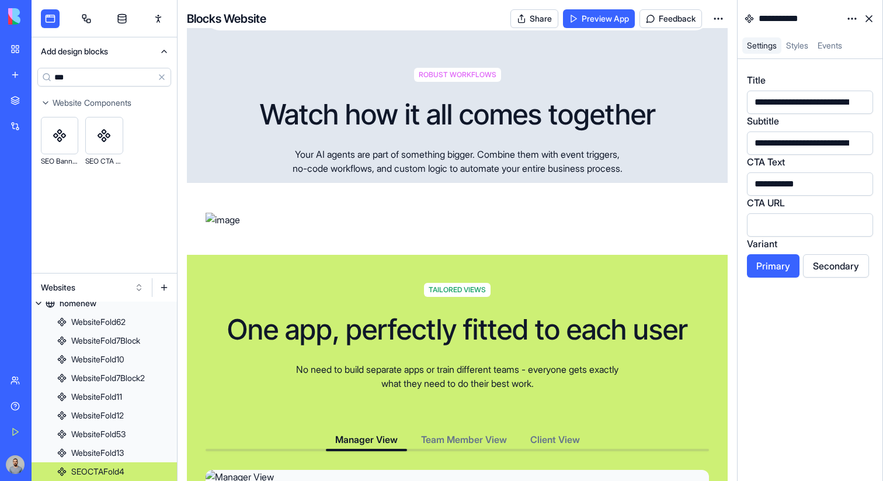
scroll to position [2108, 0]
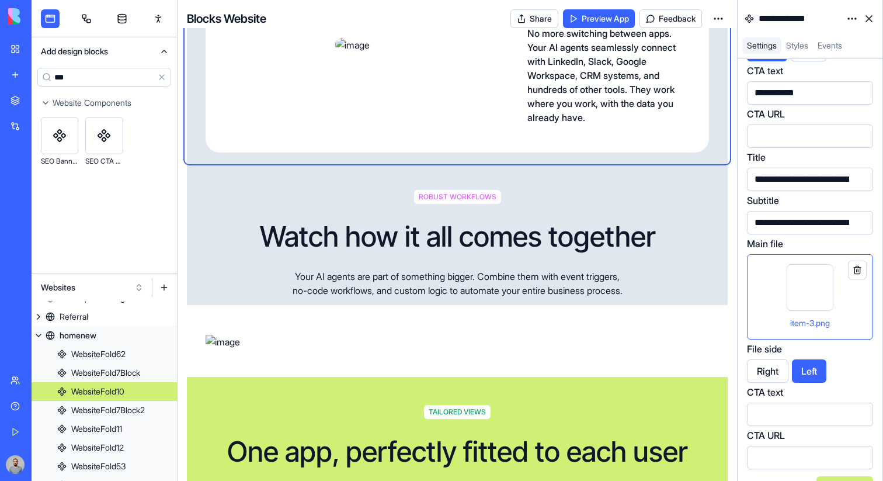
scroll to position [3580, 0]
click at [800, 100] on div "**********" at bounding box center [800, 94] width 98 height 18
copy div "**********"
click at [789, 414] on div at bounding box center [802, 415] width 95 height 18
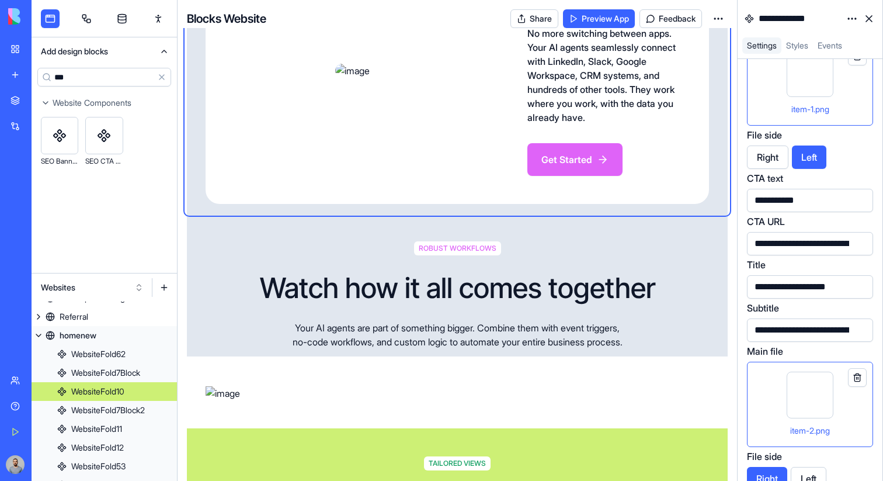
scroll to position [3117, 0]
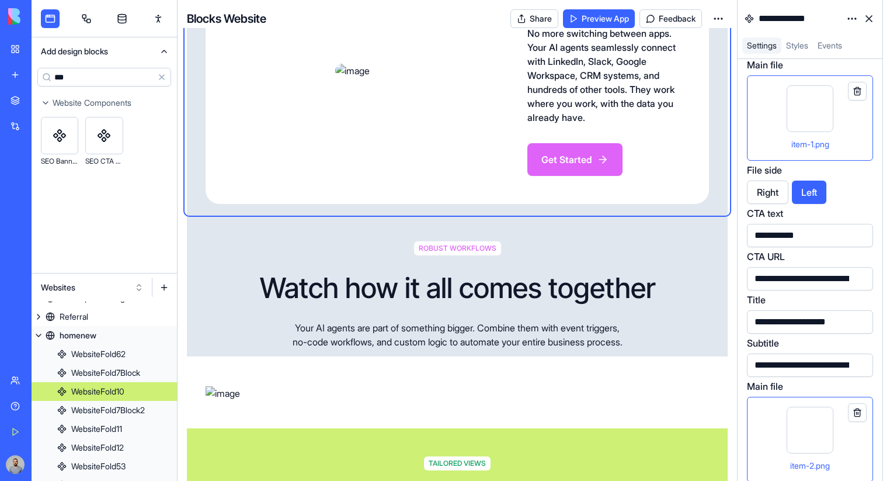
click at [805, 276] on div "**********" at bounding box center [829, 278] width 157 height 13
